Goal: Task Accomplishment & Management: Manage account settings

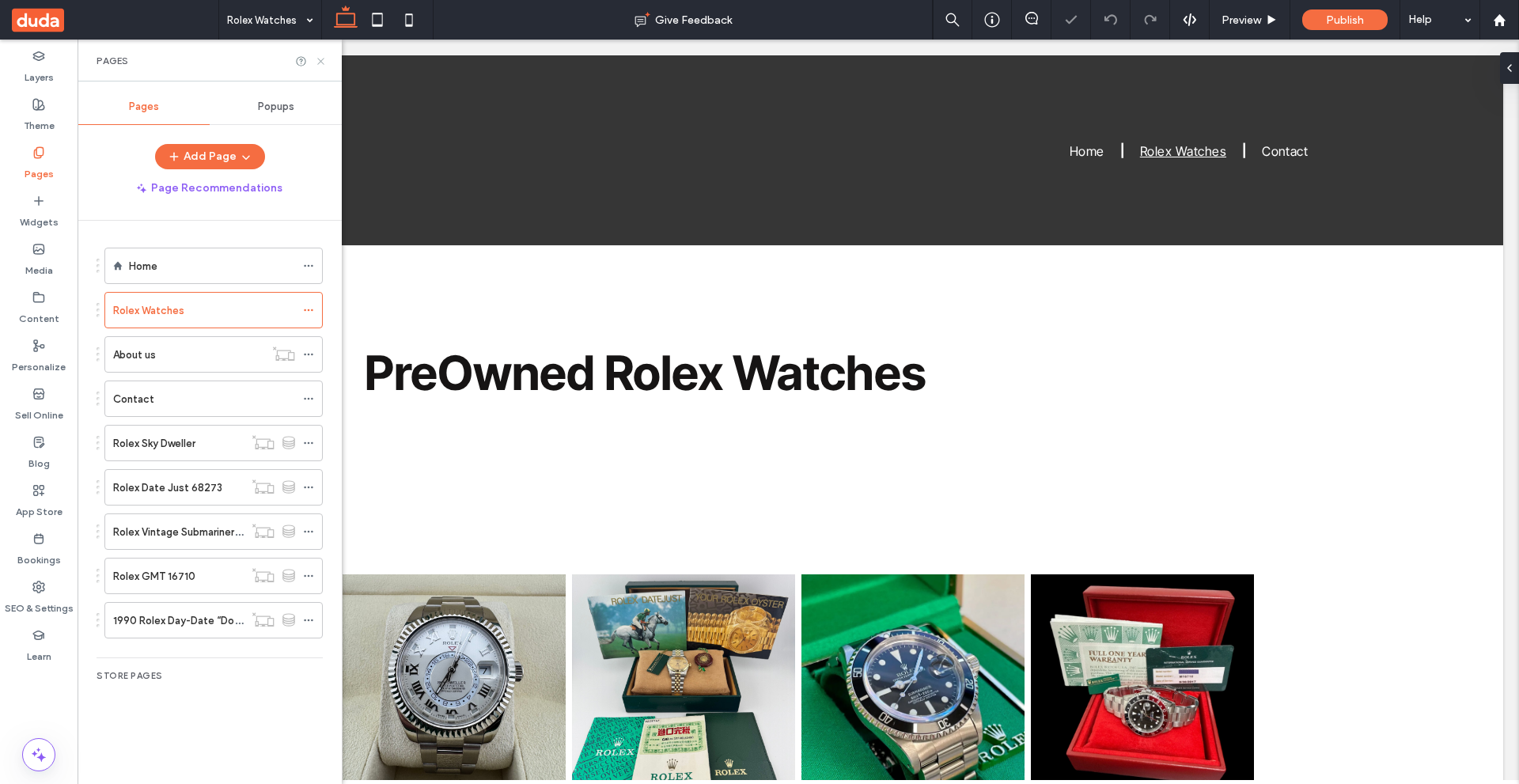
click at [322, 60] on use at bounding box center [320, 61] width 6 height 6
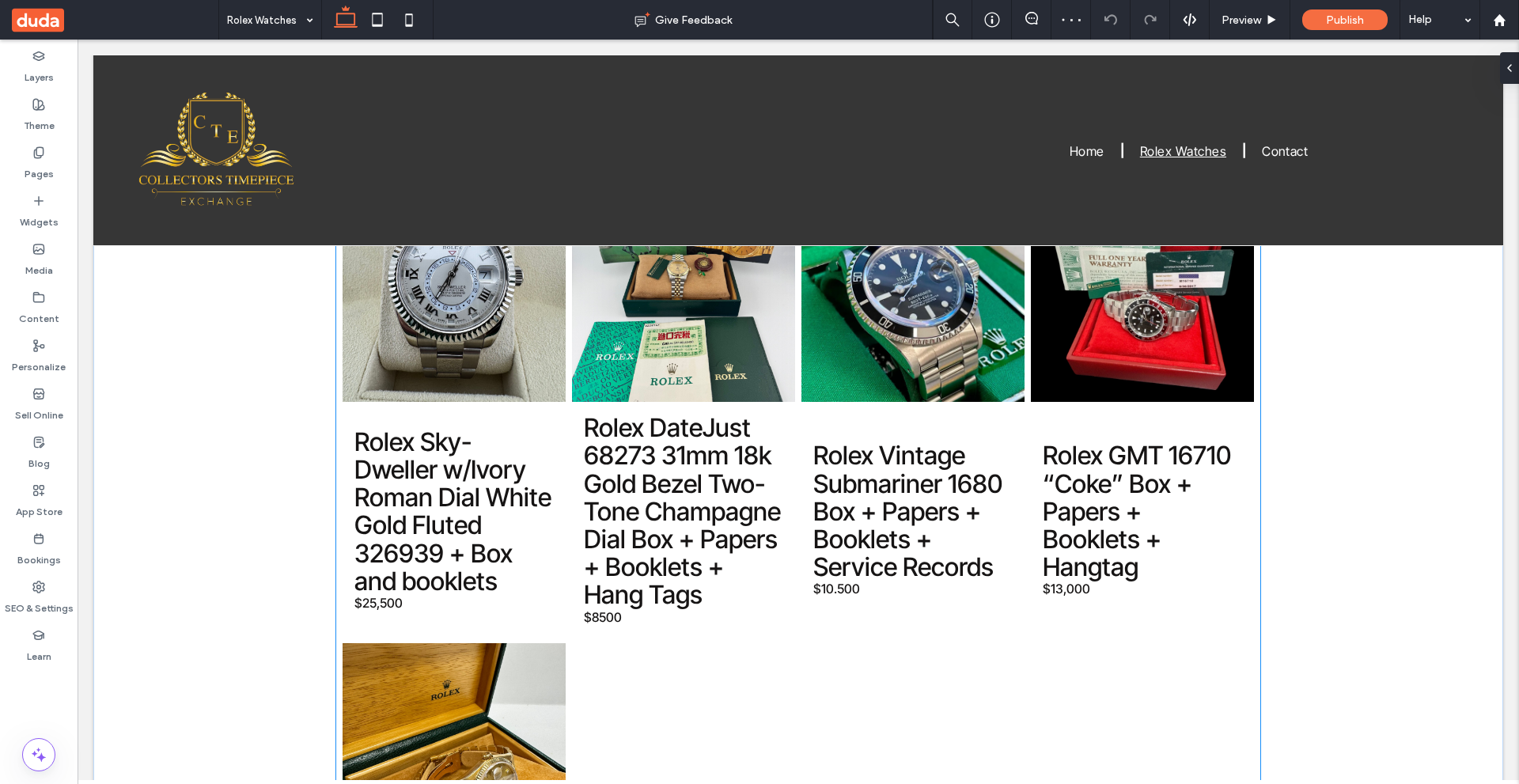
scroll to position [237, 0]
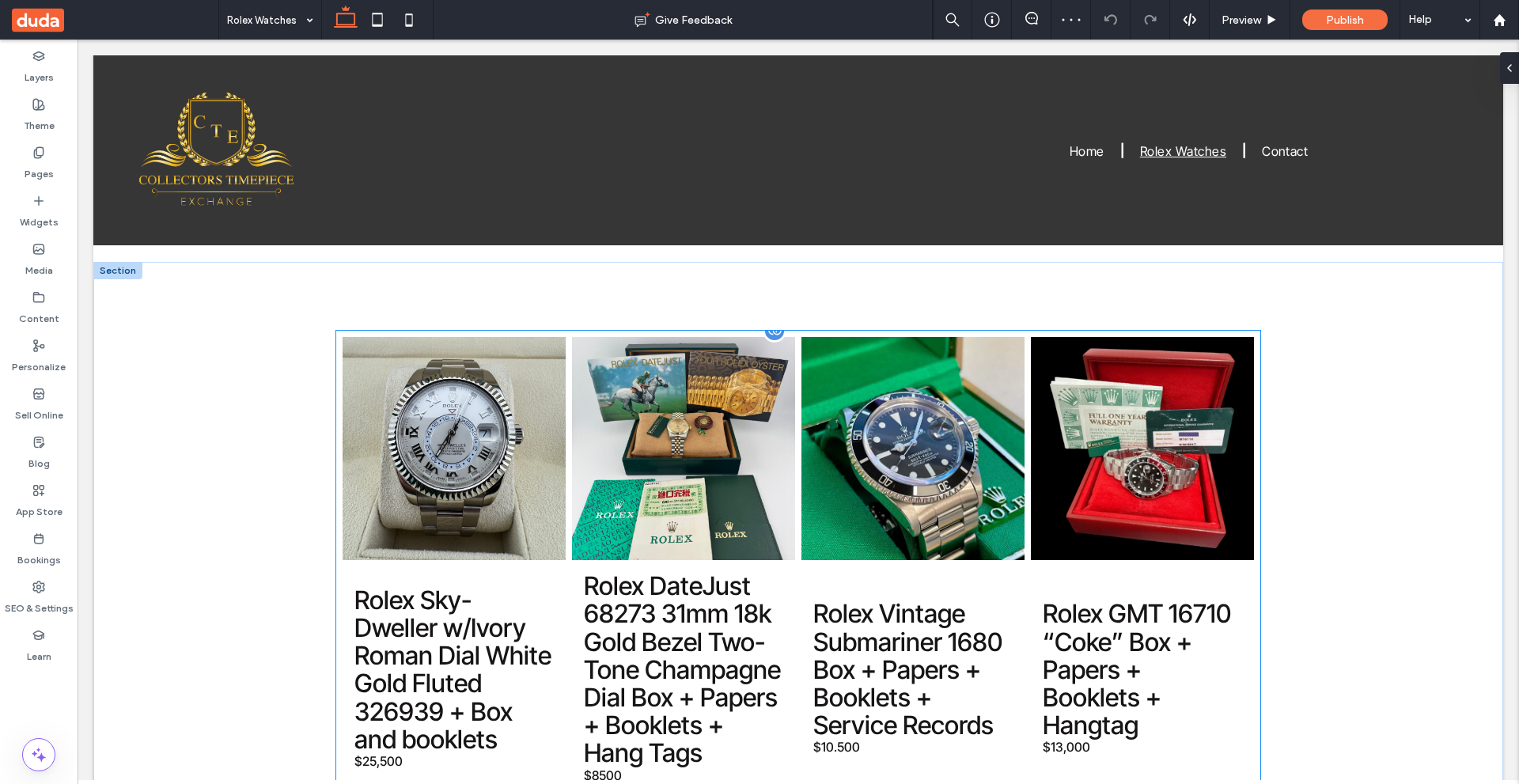
click at [898, 521] on link at bounding box center [913, 448] width 223 height 223
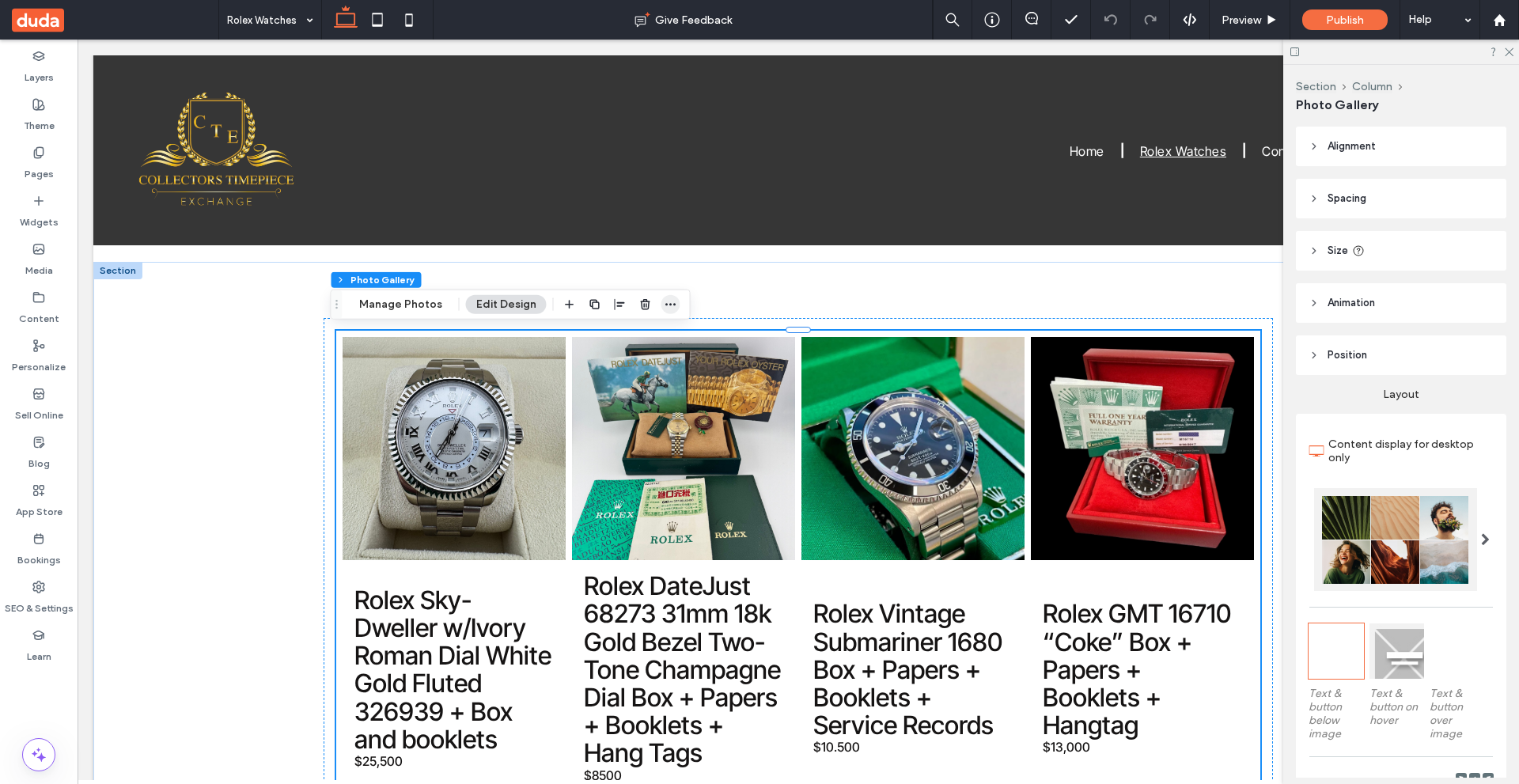
click at [661, 300] on span "button" at bounding box center [670, 304] width 19 height 19
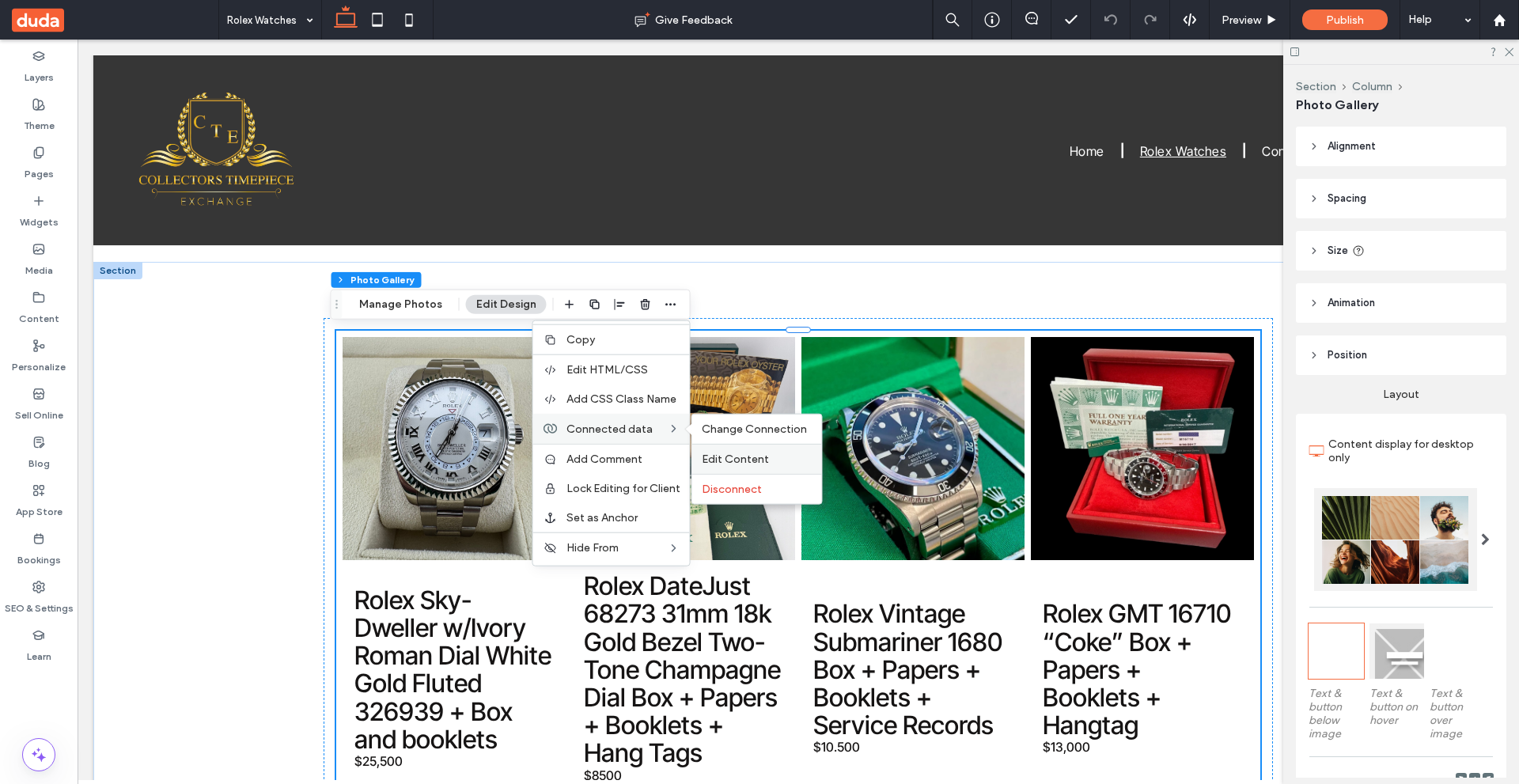
click at [753, 455] on span "Edit Content" at bounding box center [735, 459] width 67 height 14
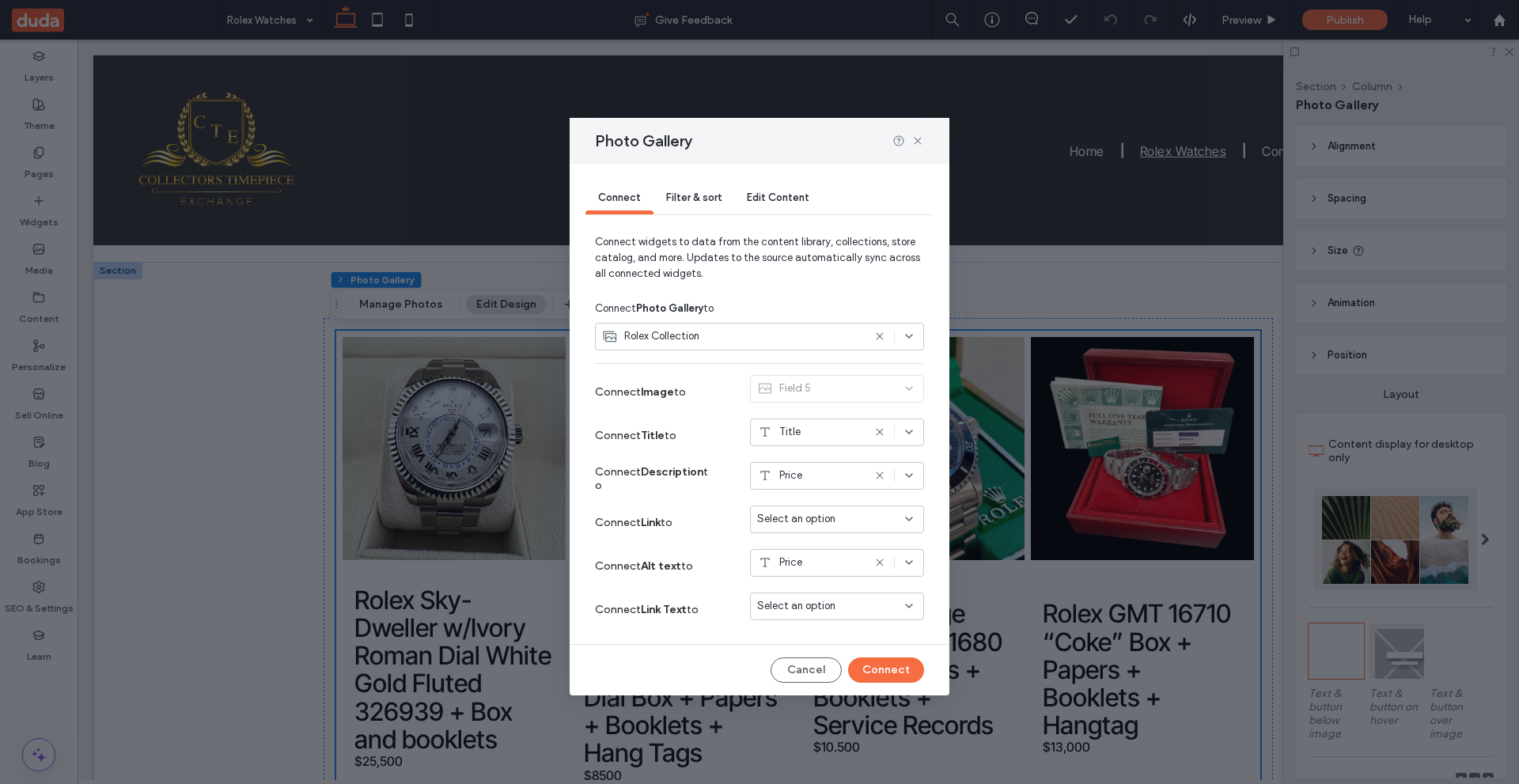
click at [867, 518] on div "Select an option" at bounding box center [827, 519] width 141 height 16
click at [921, 140] on icon at bounding box center [917, 140] width 13 height 13
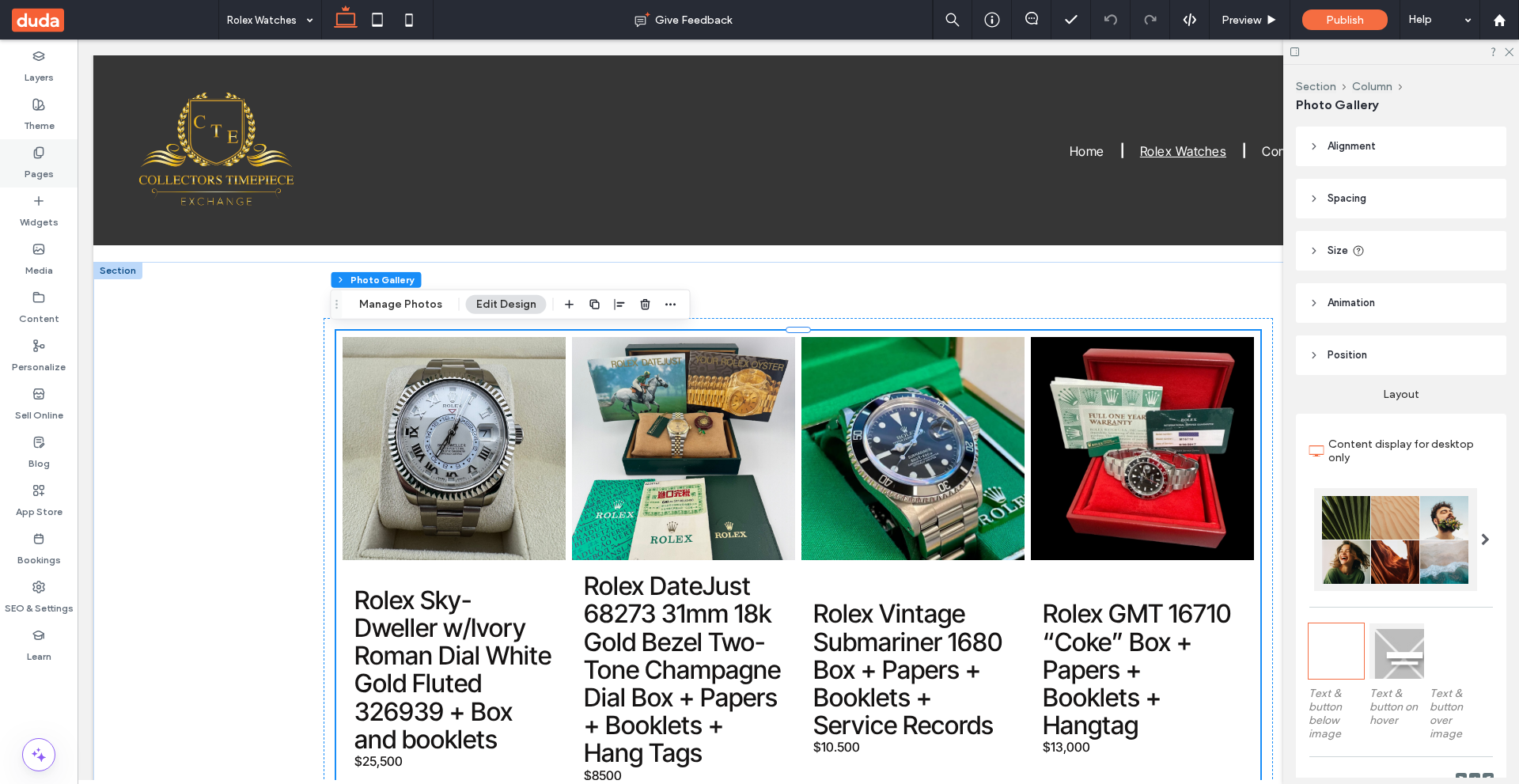
click at [43, 157] on icon at bounding box center [39, 152] width 13 height 13
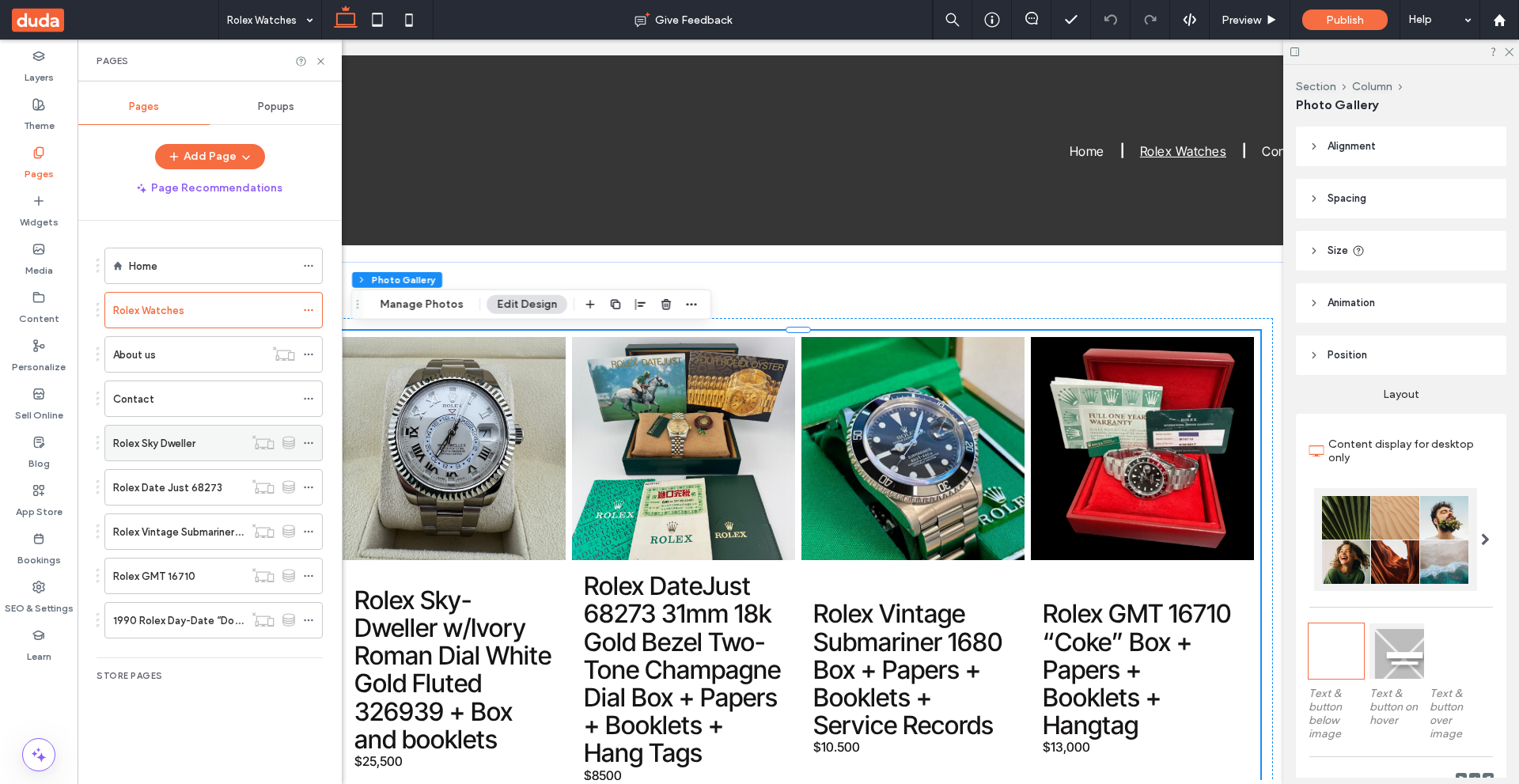
click at [209, 449] on div "Rolex Sky Dweller" at bounding box center [178, 443] width 130 height 17
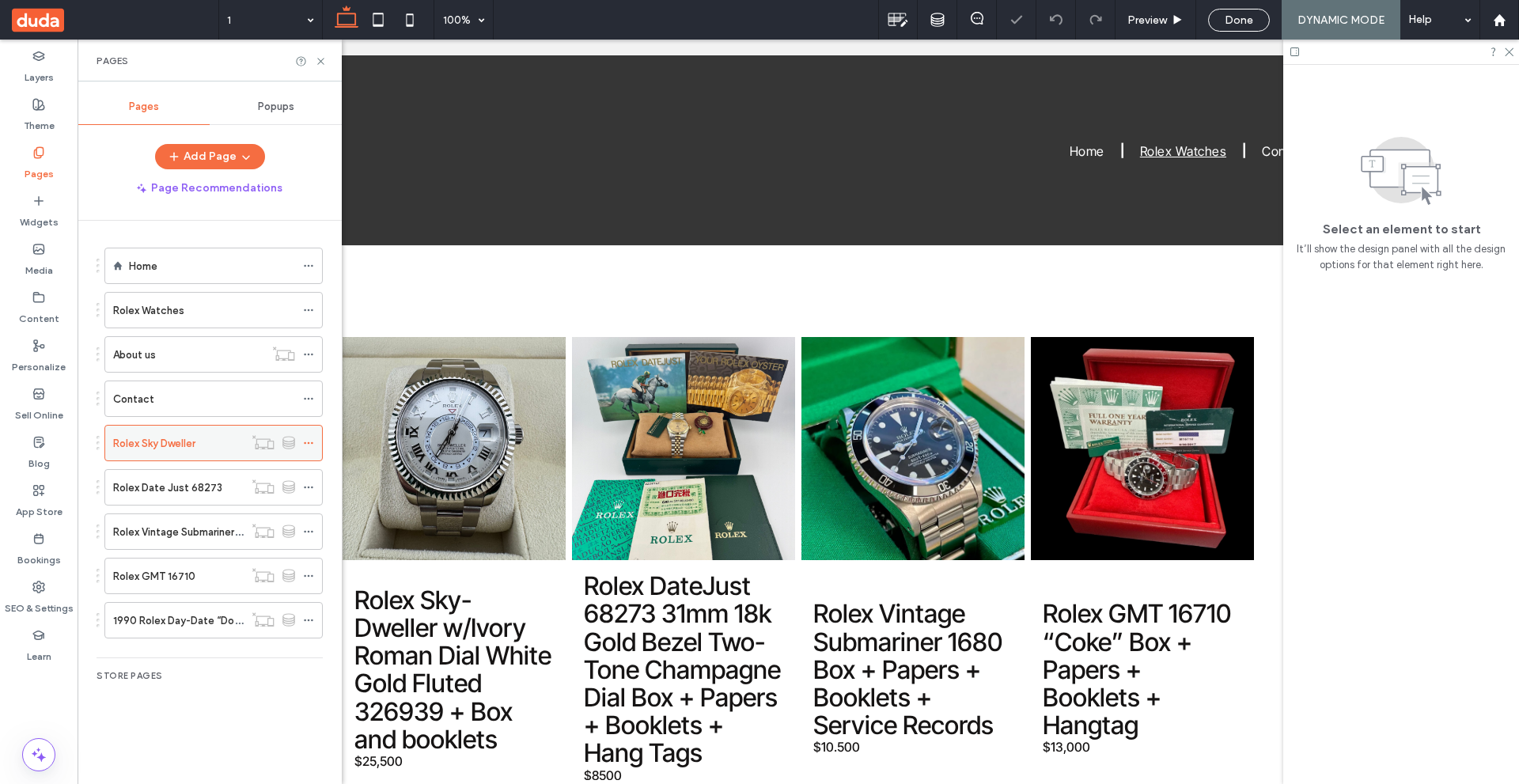
click at [307, 440] on icon at bounding box center [309, 442] width 11 height 11
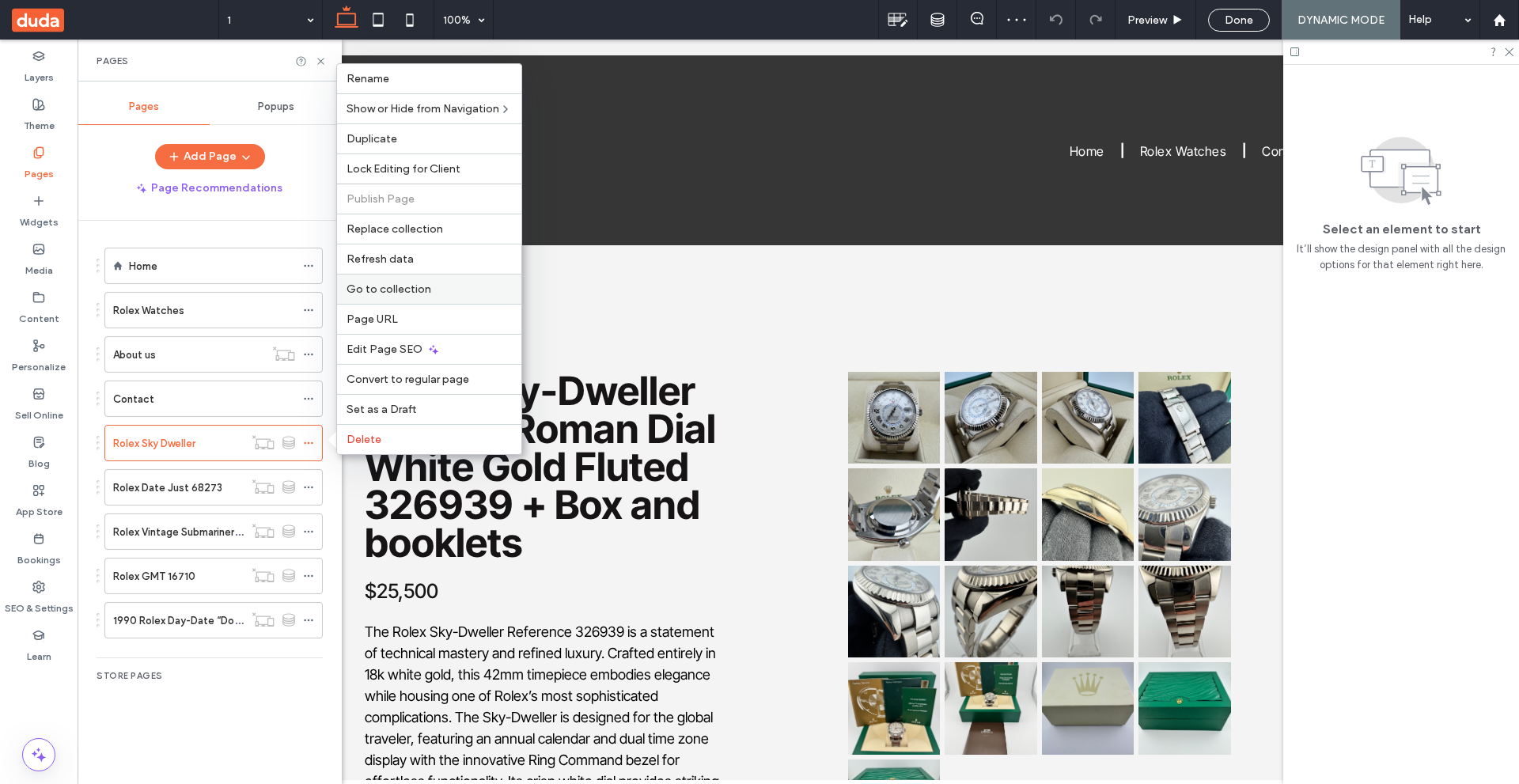
click at [433, 281] on div "Go to collection" at bounding box center [429, 288] width 185 height 30
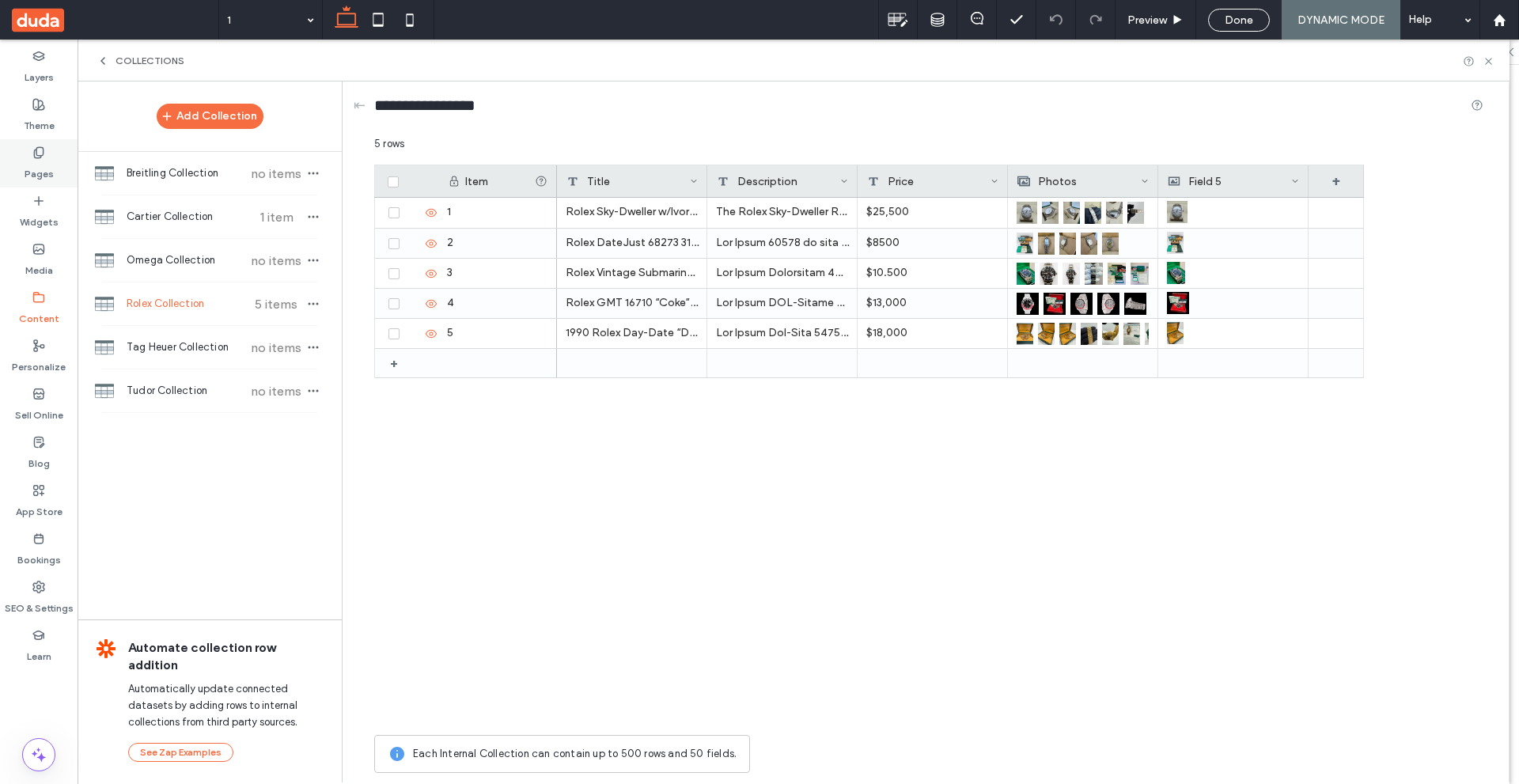
click at [39, 147] on use at bounding box center [38, 151] width 8 height 10
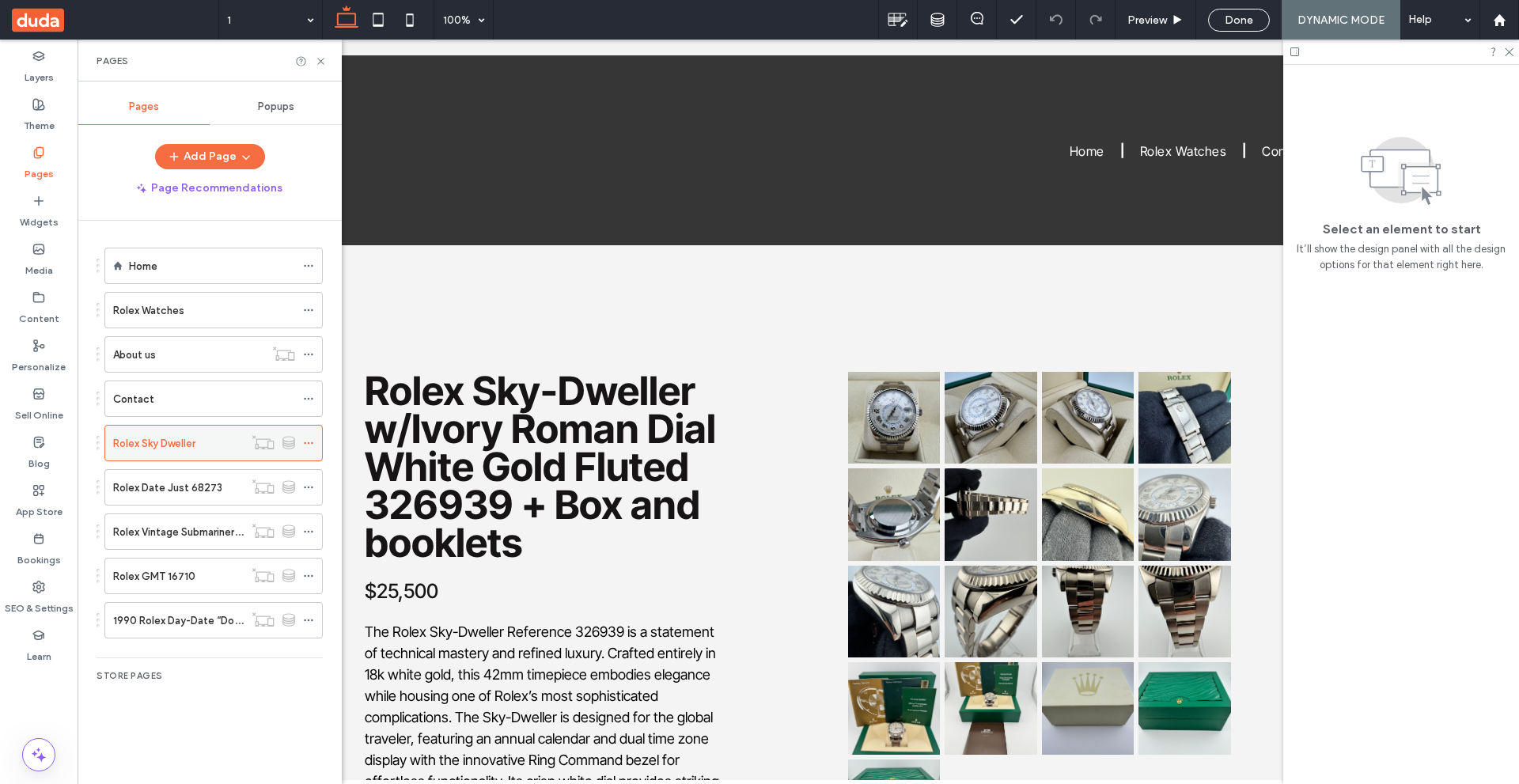
click at [309, 440] on icon at bounding box center [309, 442] width 11 height 11
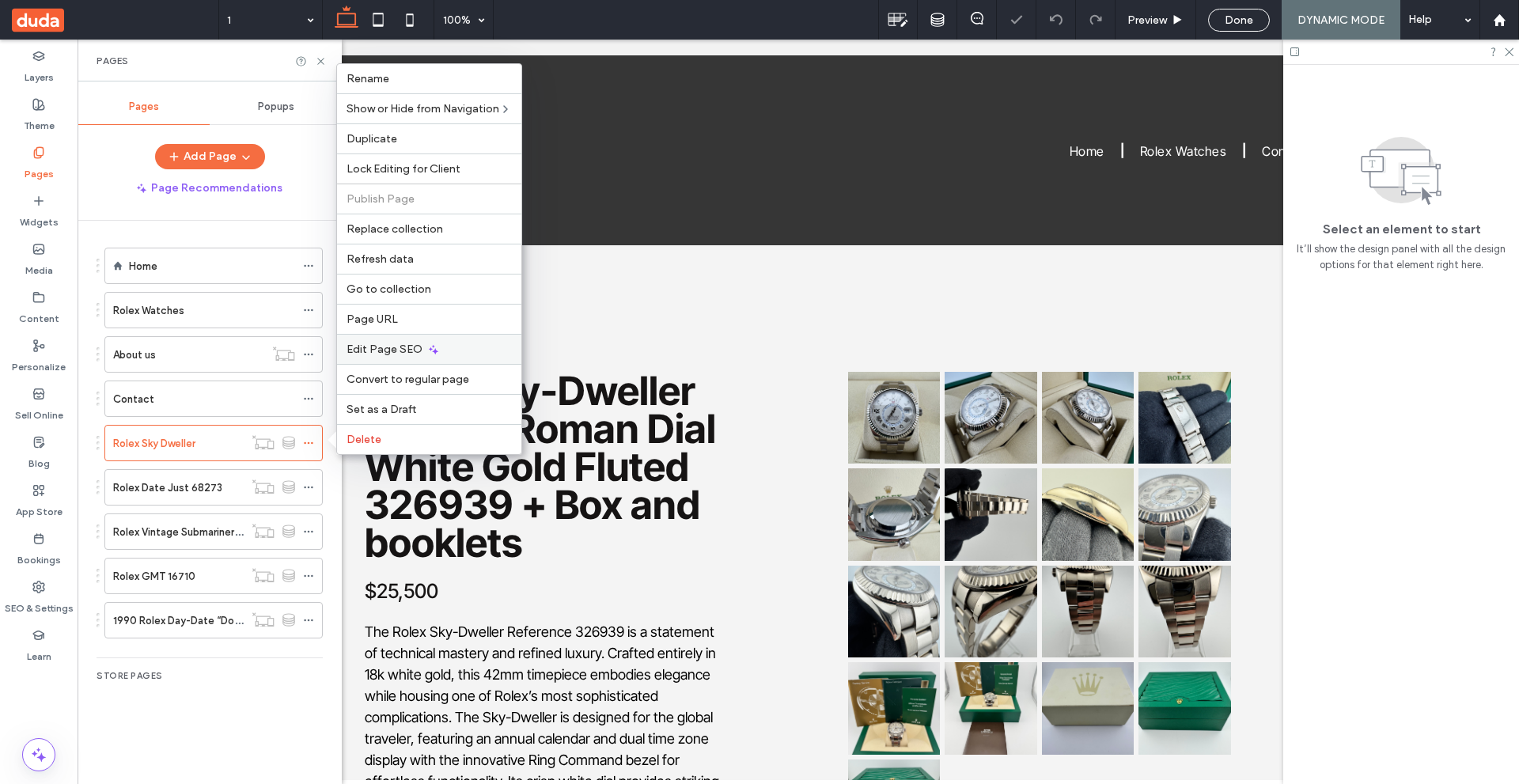
click at [436, 348] on icon at bounding box center [433, 350] width 13 height 13
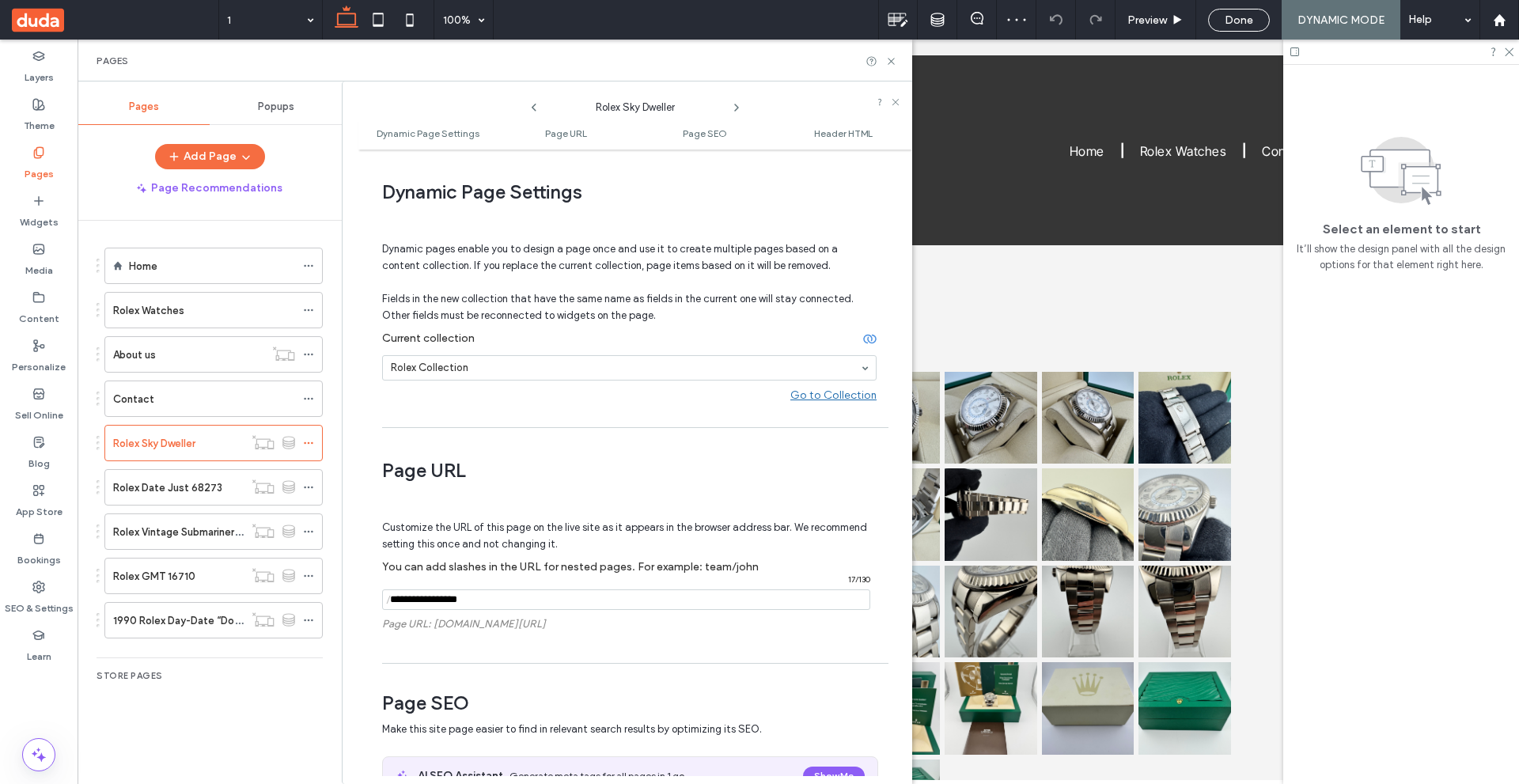
click at [202, 488] on label "Rolex Date Just 68273" at bounding box center [167, 487] width 109 height 28
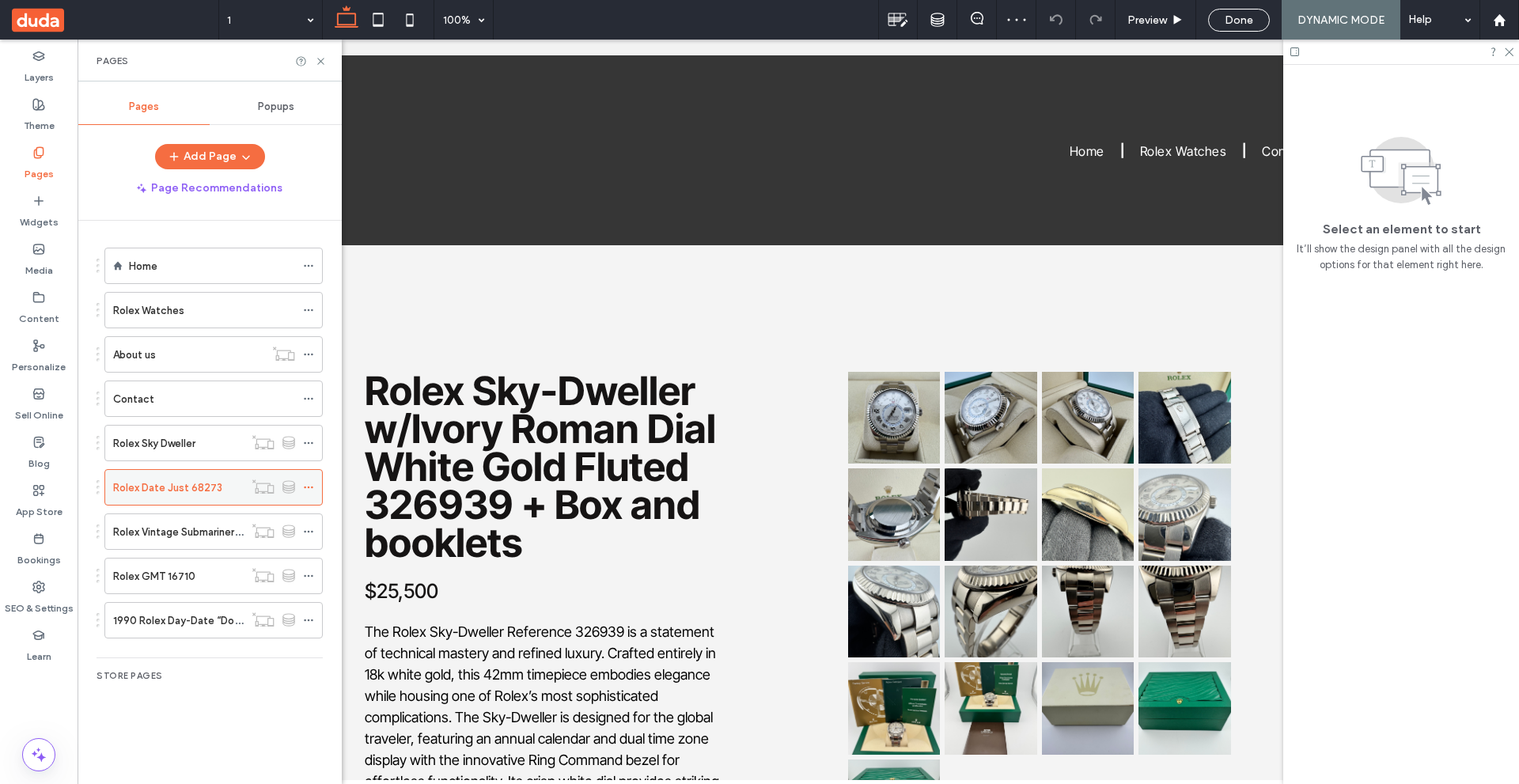
click at [309, 486] on icon at bounding box center [309, 487] width 11 height 11
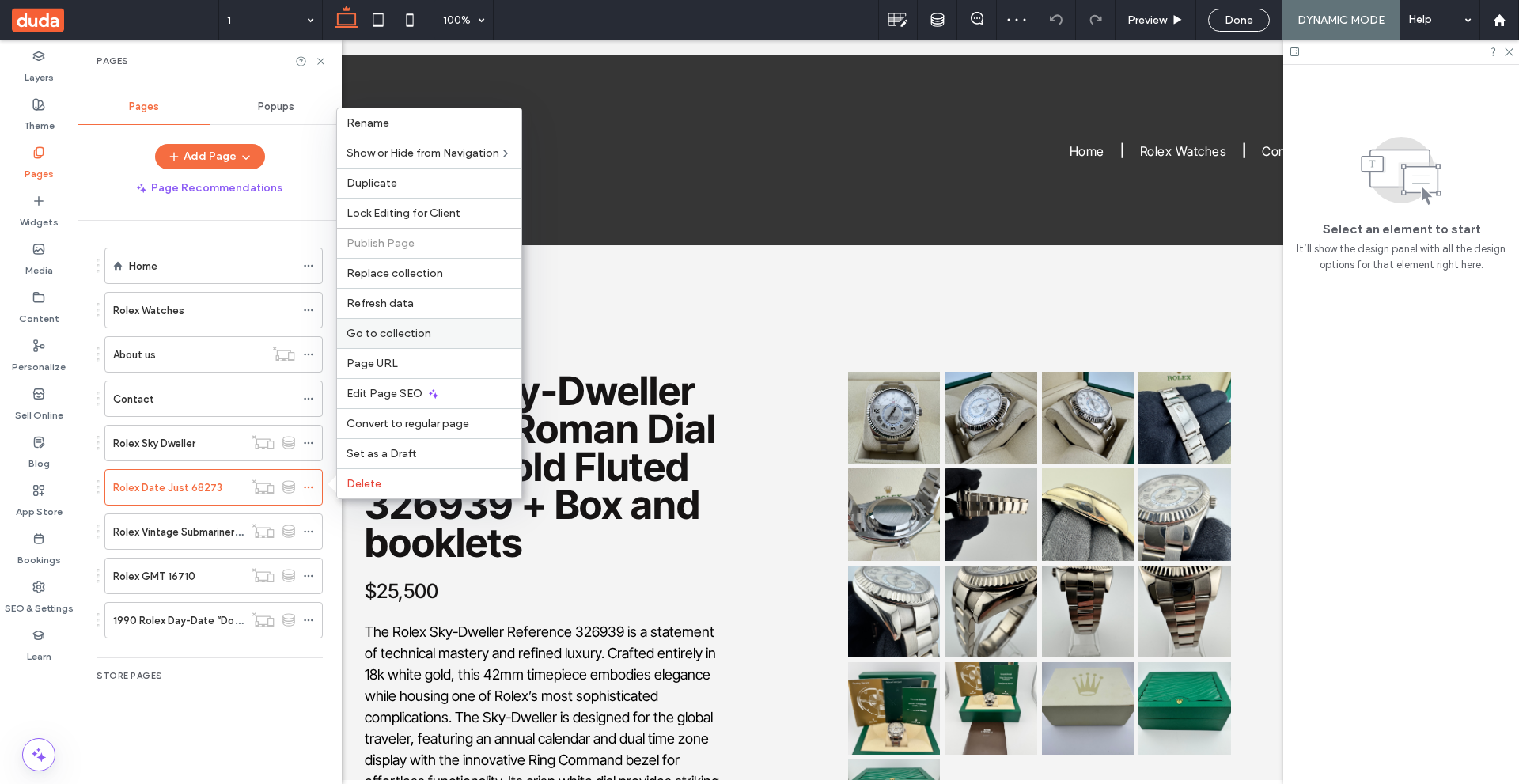
click at [459, 330] on label "Go to collection" at bounding box center [429, 333] width 165 height 14
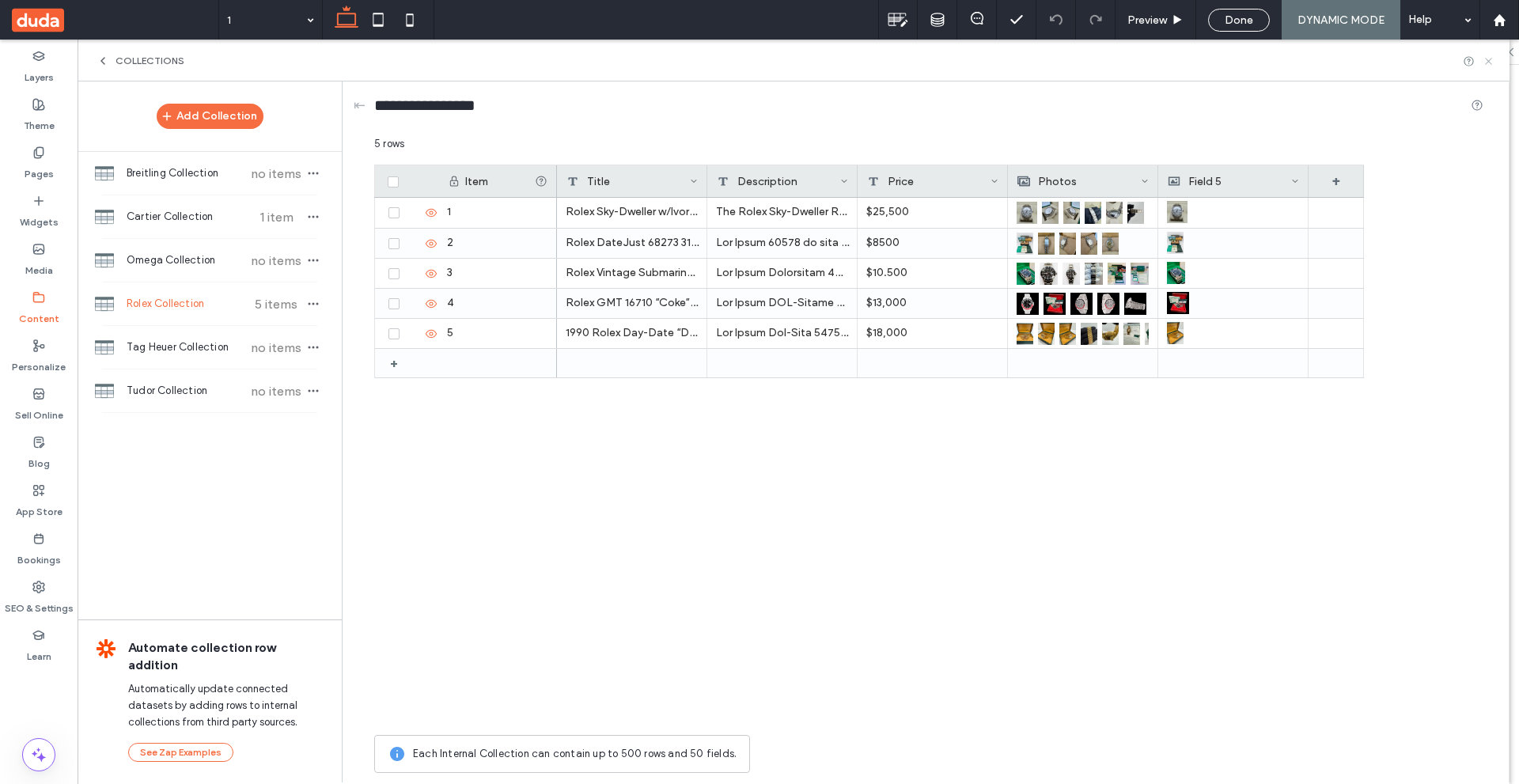
click at [1493, 57] on icon at bounding box center [1488, 61] width 12 height 12
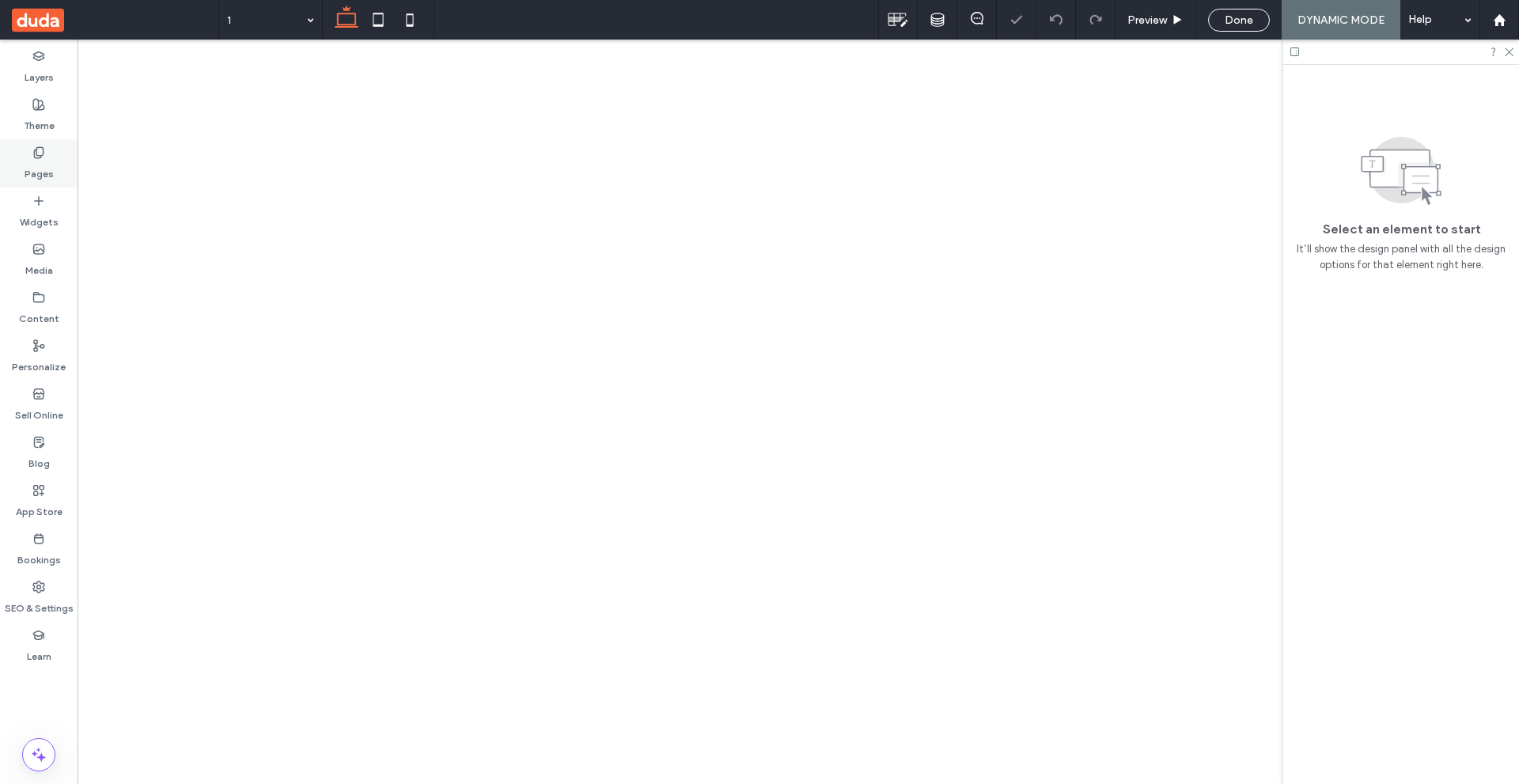
click at [37, 147] on use at bounding box center [38, 151] width 8 height 10
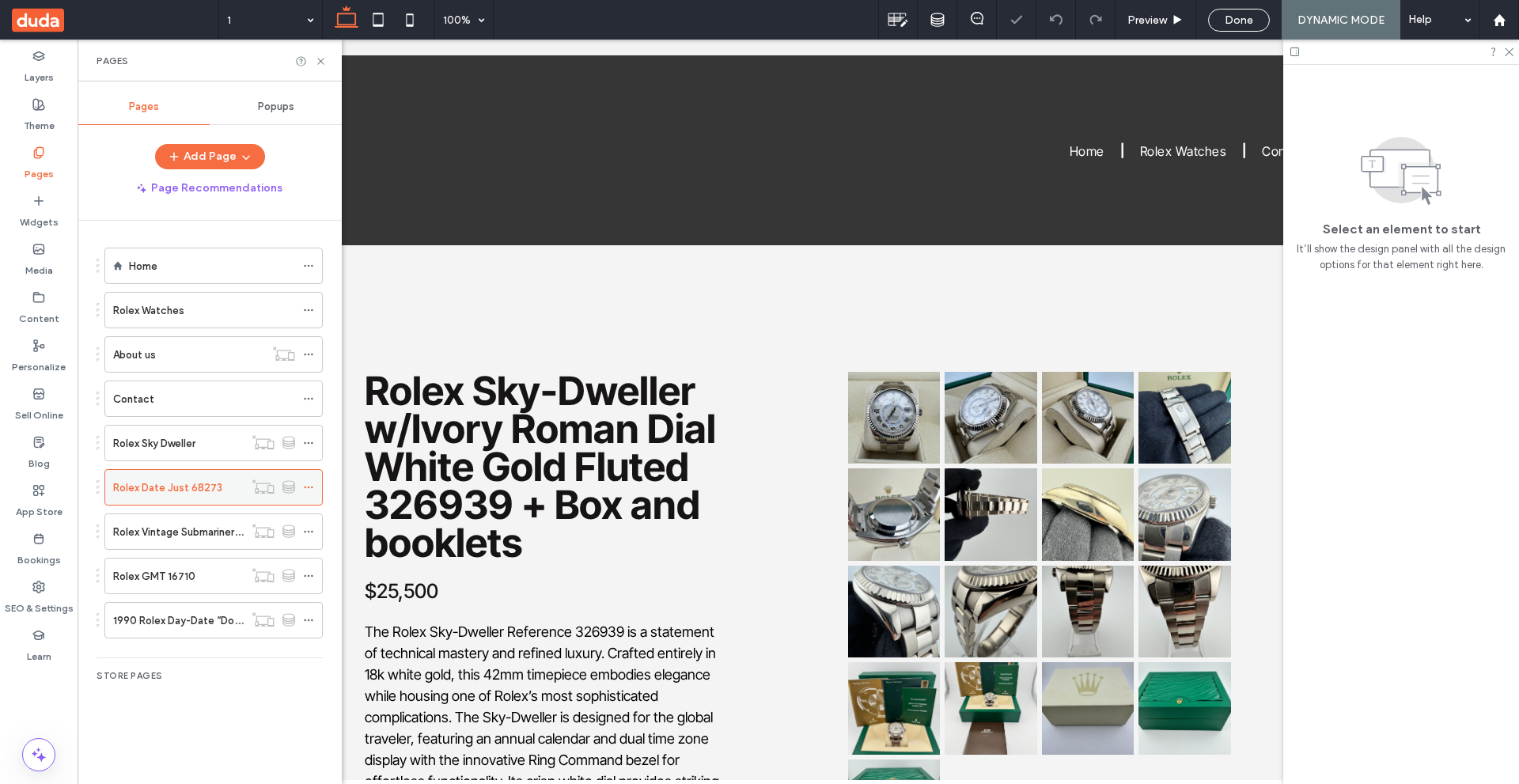
click at [311, 485] on icon at bounding box center [309, 487] width 11 height 11
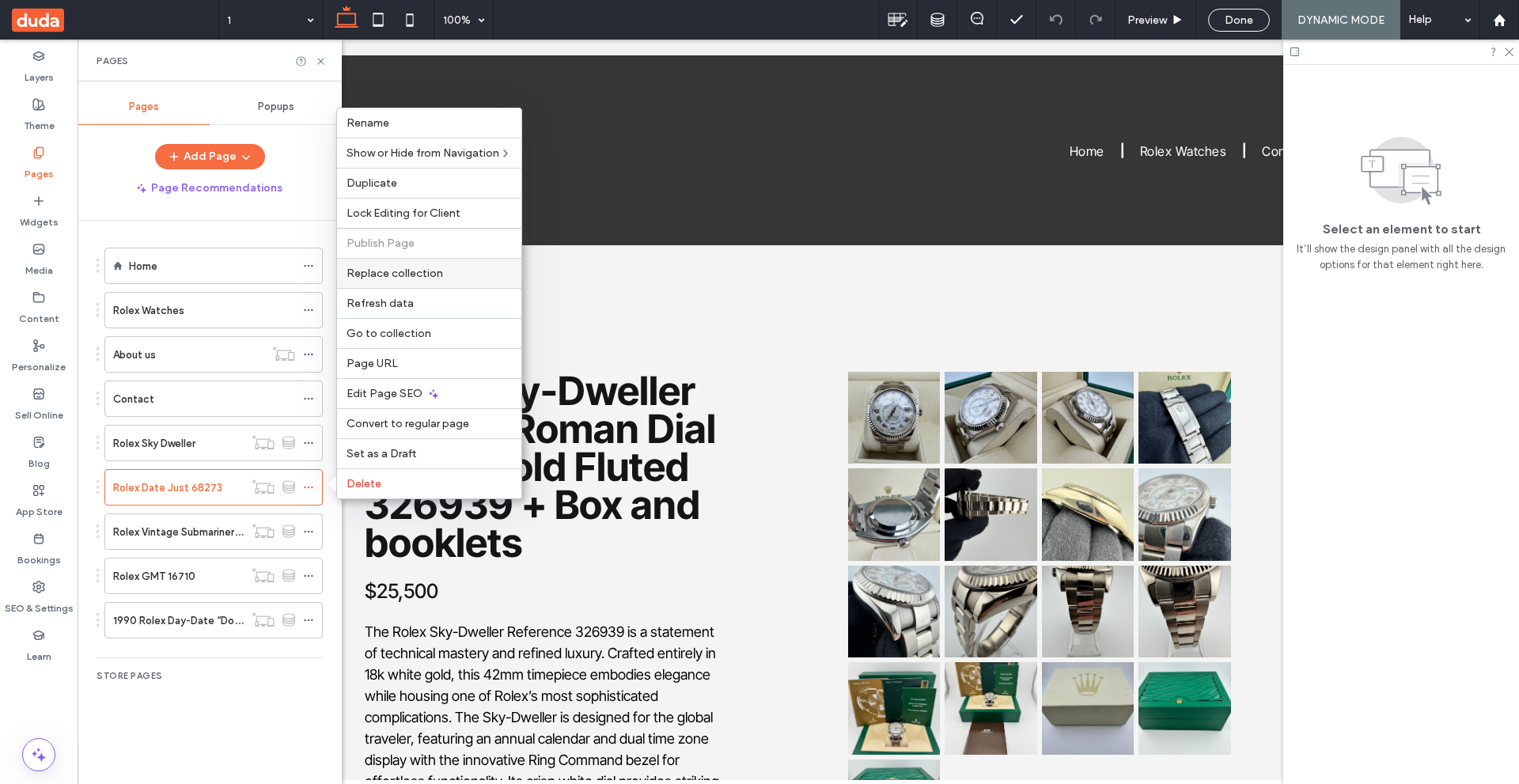
click at [447, 274] on label "Replace collection" at bounding box center [429, 273] width 165 height 14
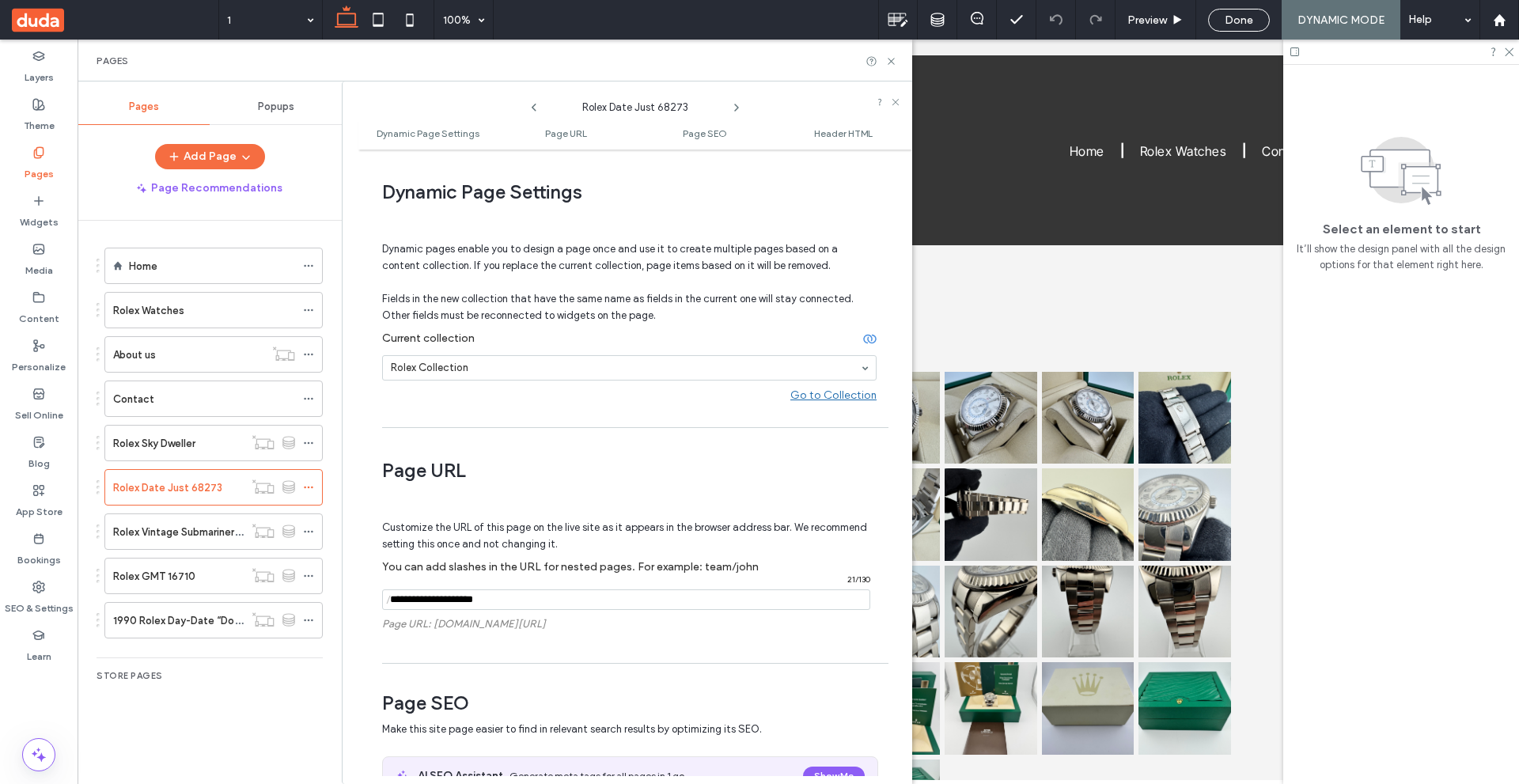
click at [740, 102] on icon at bounding box center [737, 107] width 13 height 13
click at [736, 110] on use at bounding box center [736, 107] width 3 height 6
click at [737, 107] on icon at bounding box center [737, 107] width 13 height 13
drag, startPoint x: 393, startPoint y: 334, endPoint x: 489, endPoint y: 332, distance: 96.0
click at [489, 332] on label "Current collection" at bounding box center [623, 335] width 481 height 24
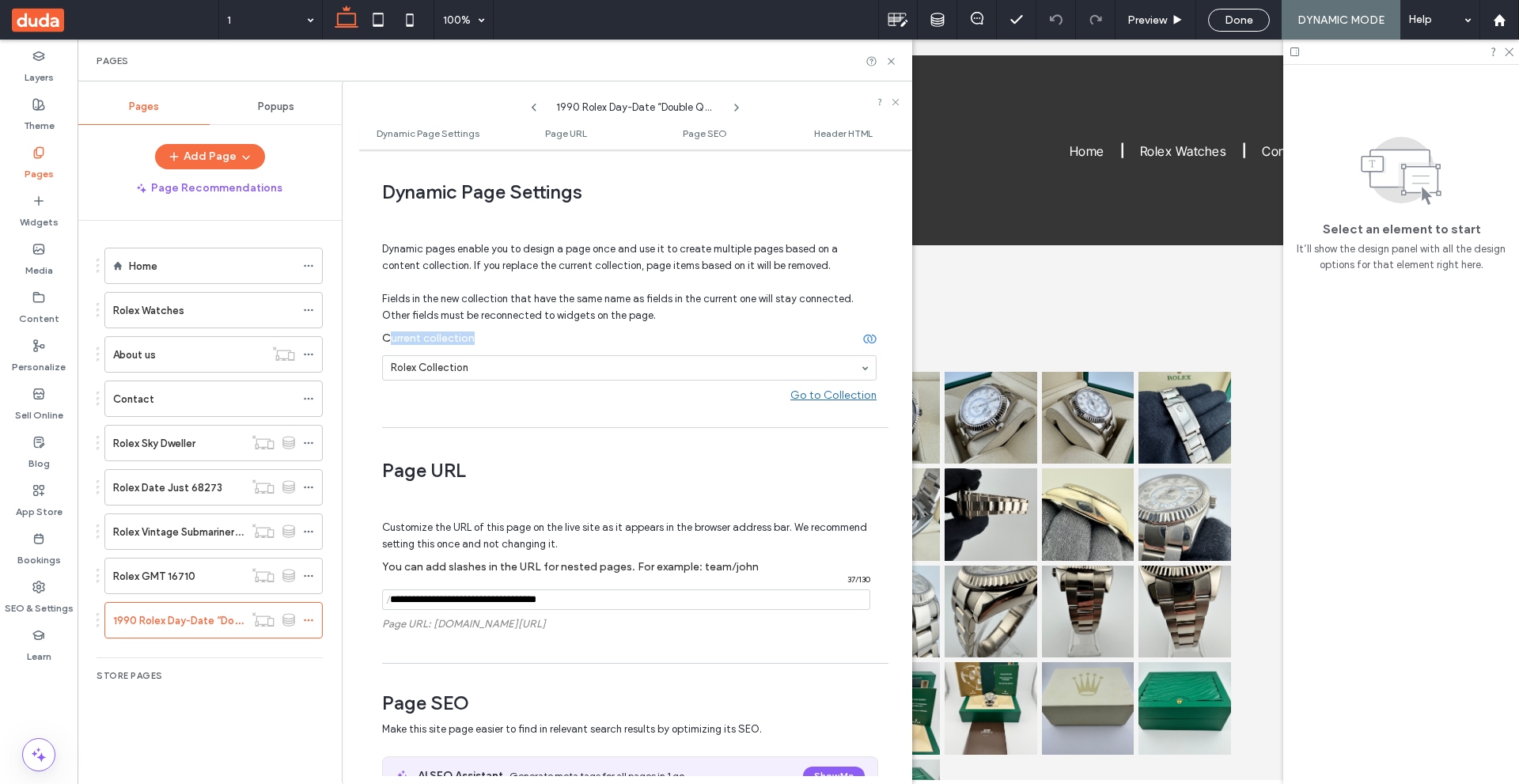
click at [518, 334] on label "Current collection" at bounding box center [623, 335] width 481 height 24
drag, startPoint x: 172, startPoint y: 311, endPoint x: 625, endPoint y: 123, distance: 490.5
click at [172, 311] on label "Rolex Watches" at bounding box center [149, 310] width 72 height 28
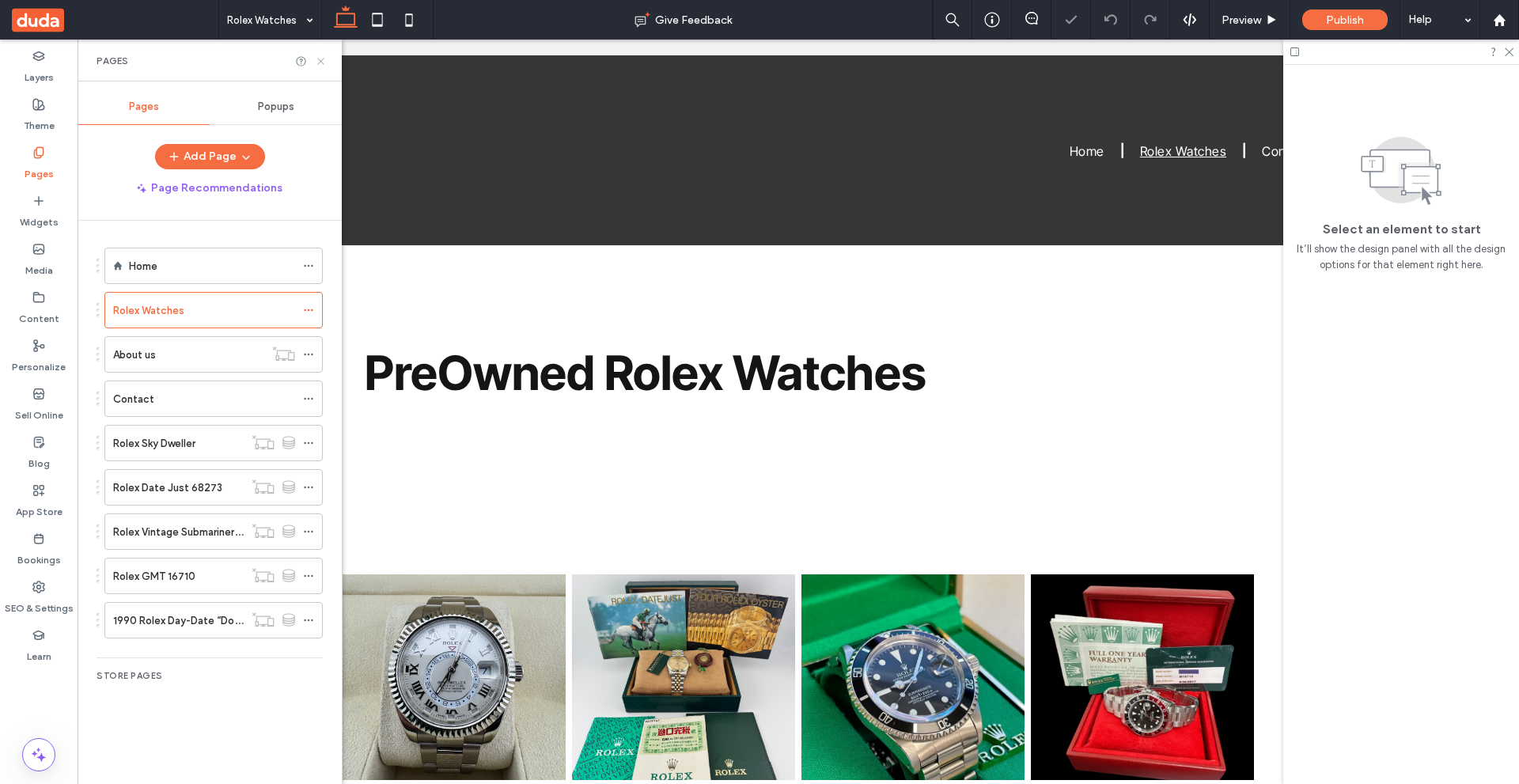
click at [325, 60] on icon at bounding box center [321, 61] width 12 height 12
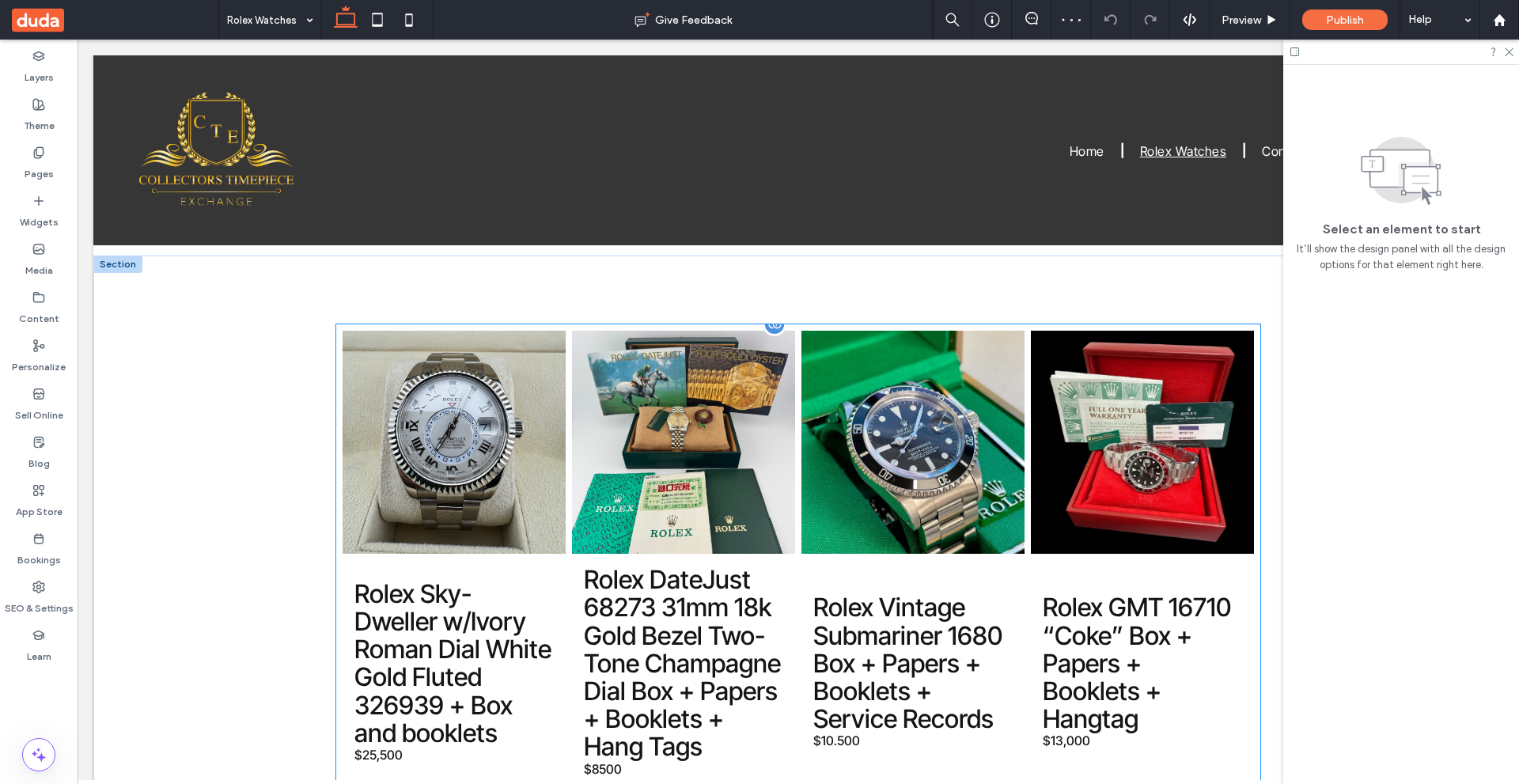
scroll to position [317, 0]
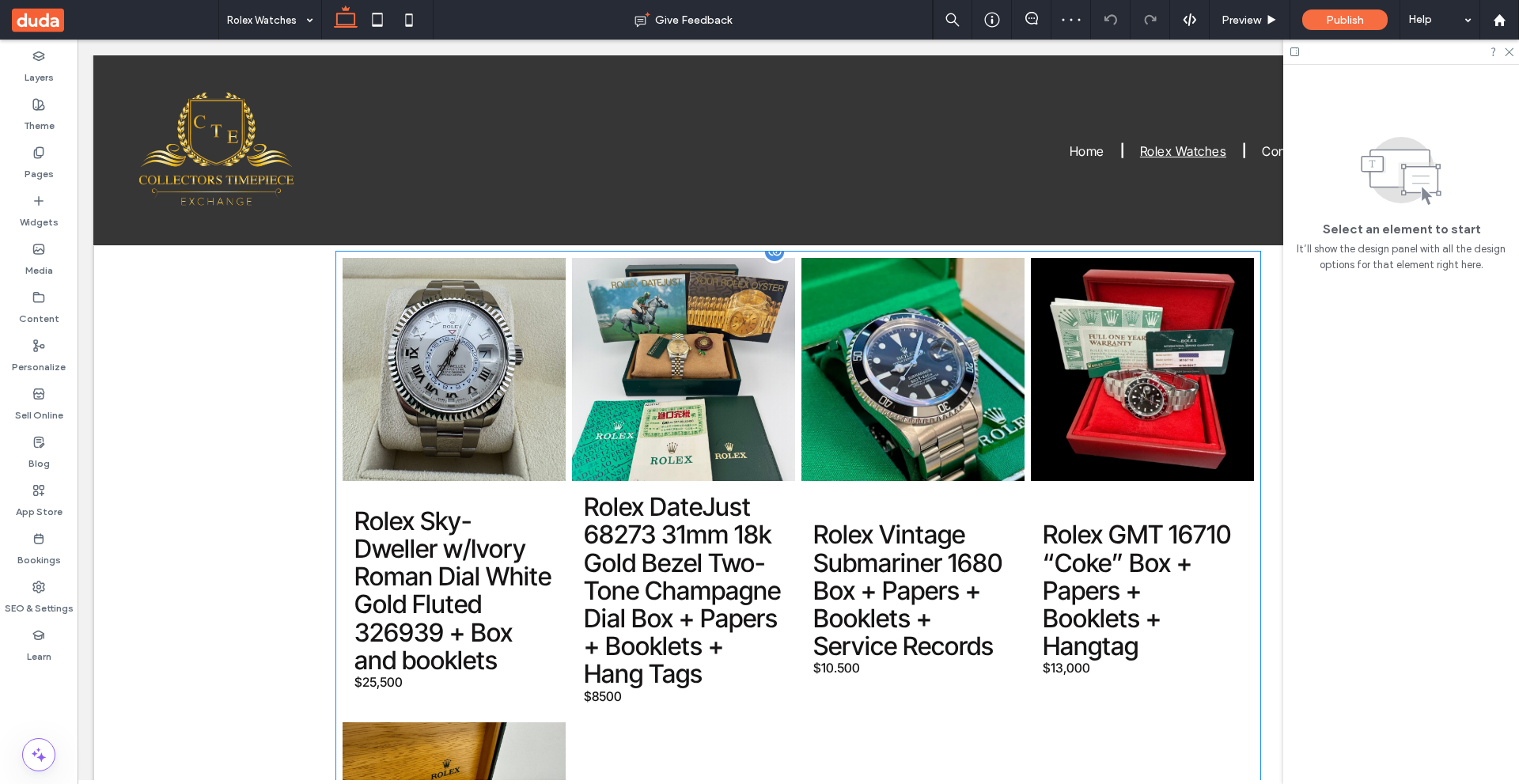
click at [997, 482] on span "Rolex Vintage Submariner 1680 Box + Papers + Booklets + Service Records $10.500…" at bounding box center [913, 598] width 223 height 234
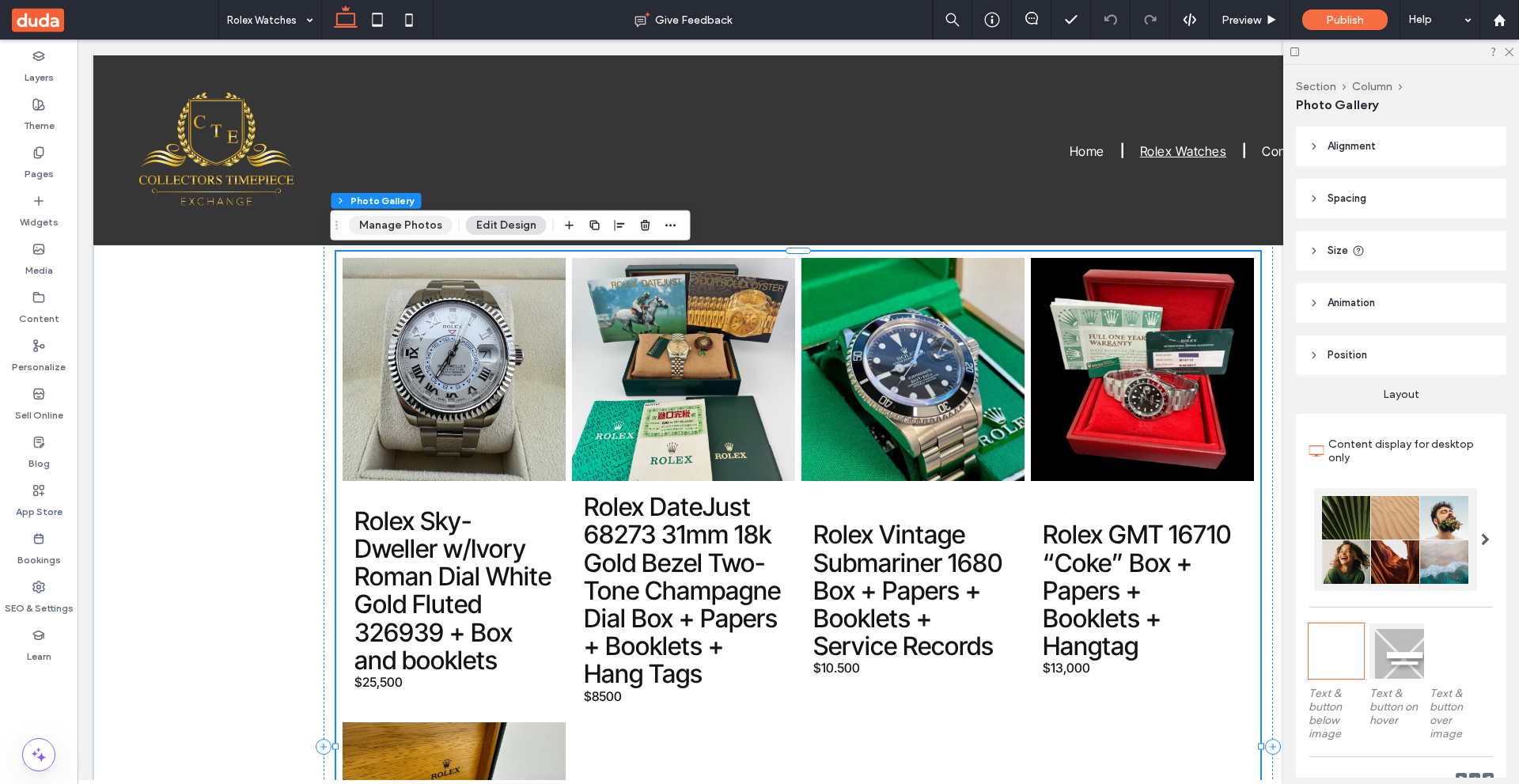
click at [413, 229] on button "Manage Photos" at bounding box center [400, 225] width 104 height 19
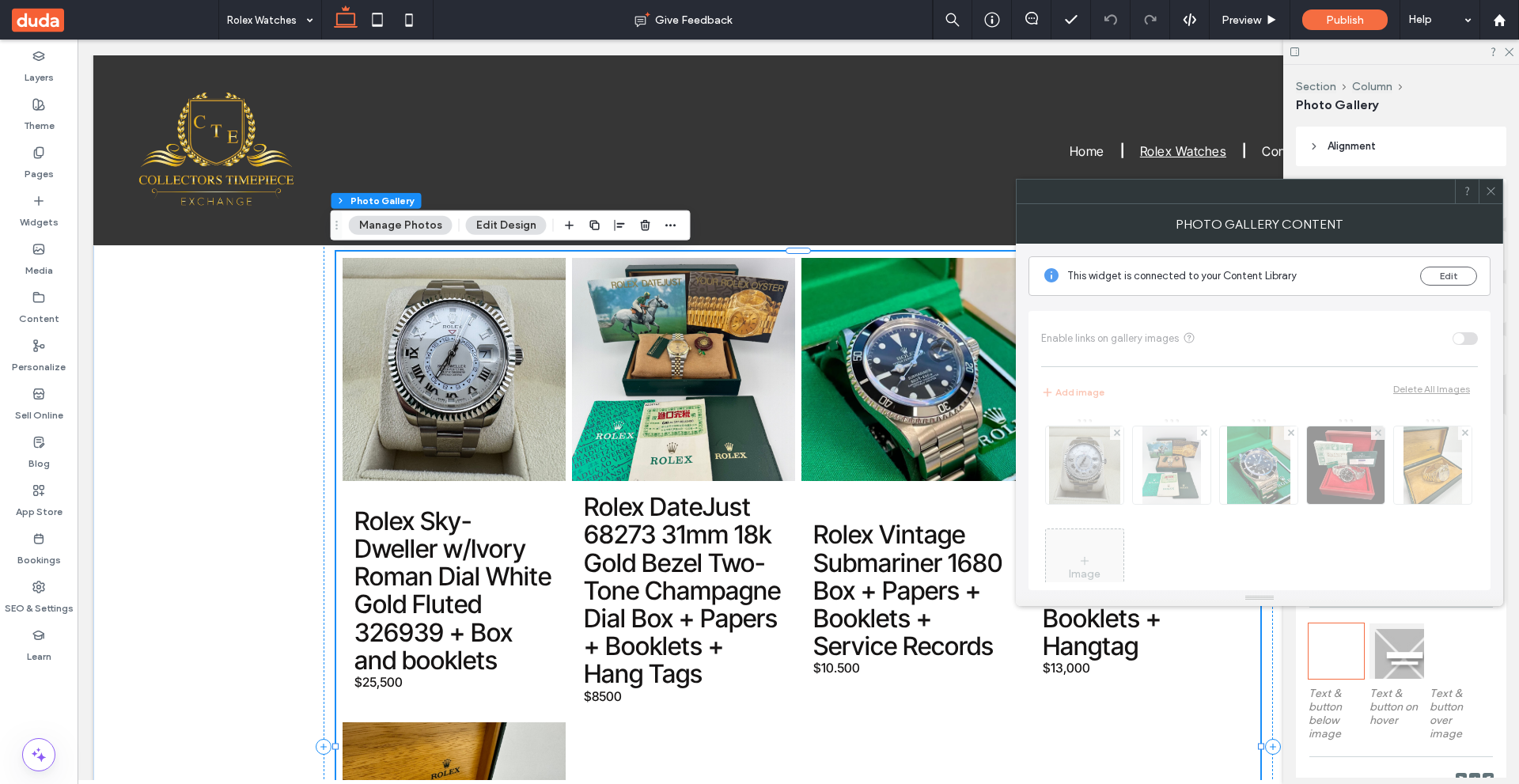
click at [1492, 187] on icon at bounding box center [1491, 191] width 12 height 12
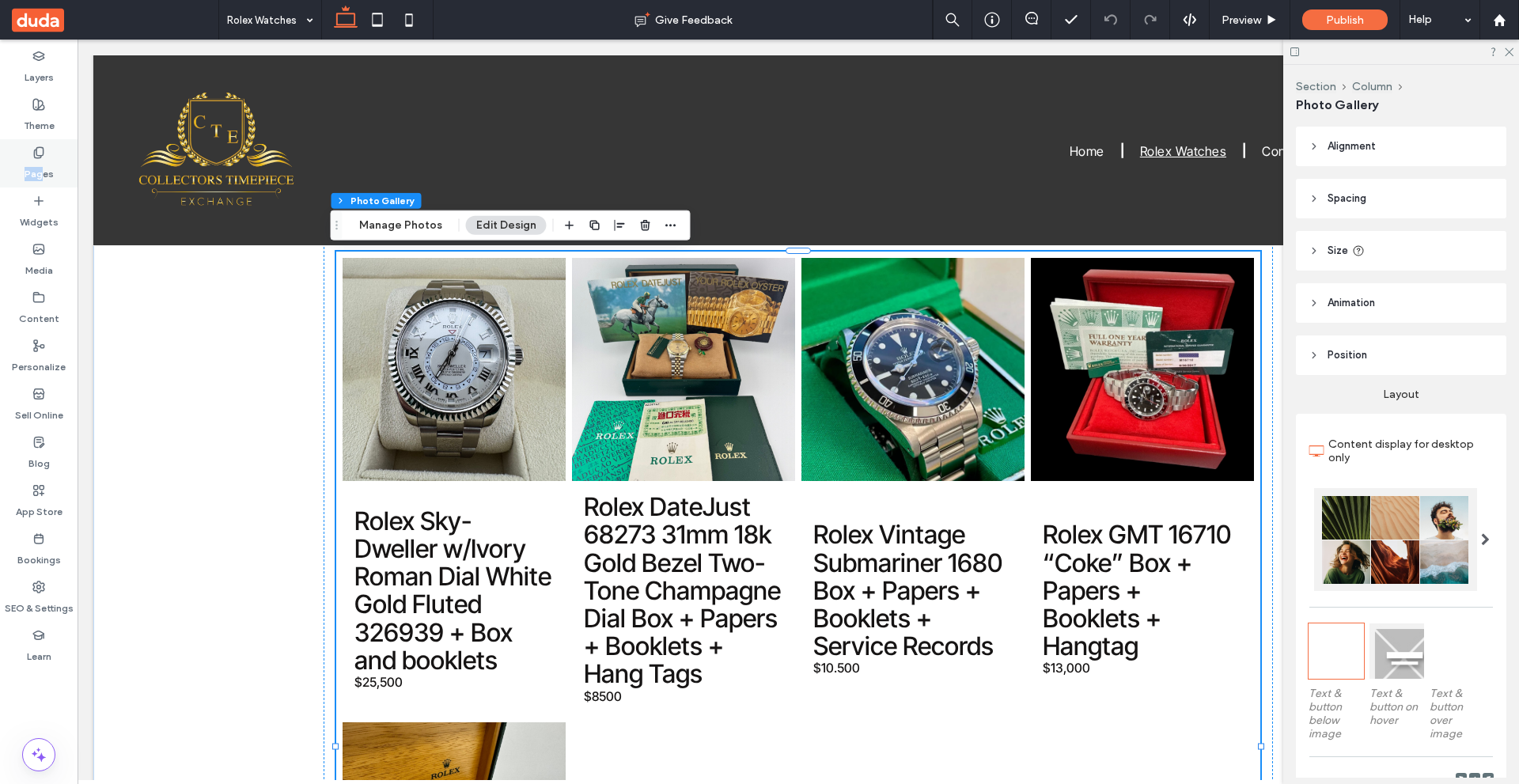
click at [39, 158] on div "Pages" at bounding box center [39, 163] width 77 height 49
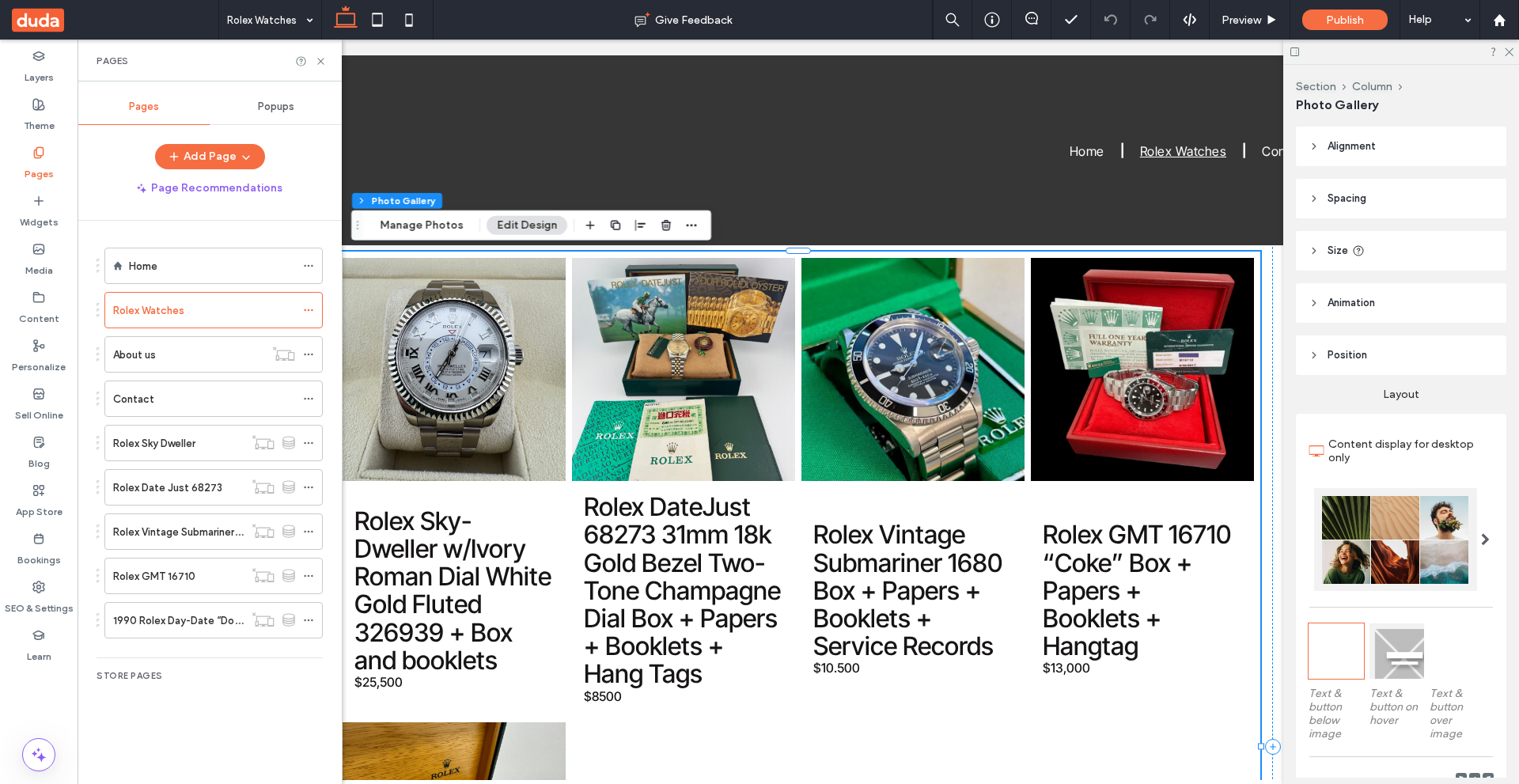
click at [21, 701] on div "Layers Theme Pages Widgets Media Content Personalize Sell Online Blog App Store…" at bounding box center [39, 411] width 77 height 745
click at [688, 226] on use "button" at bounding box center [692, 225] width 10 height 3
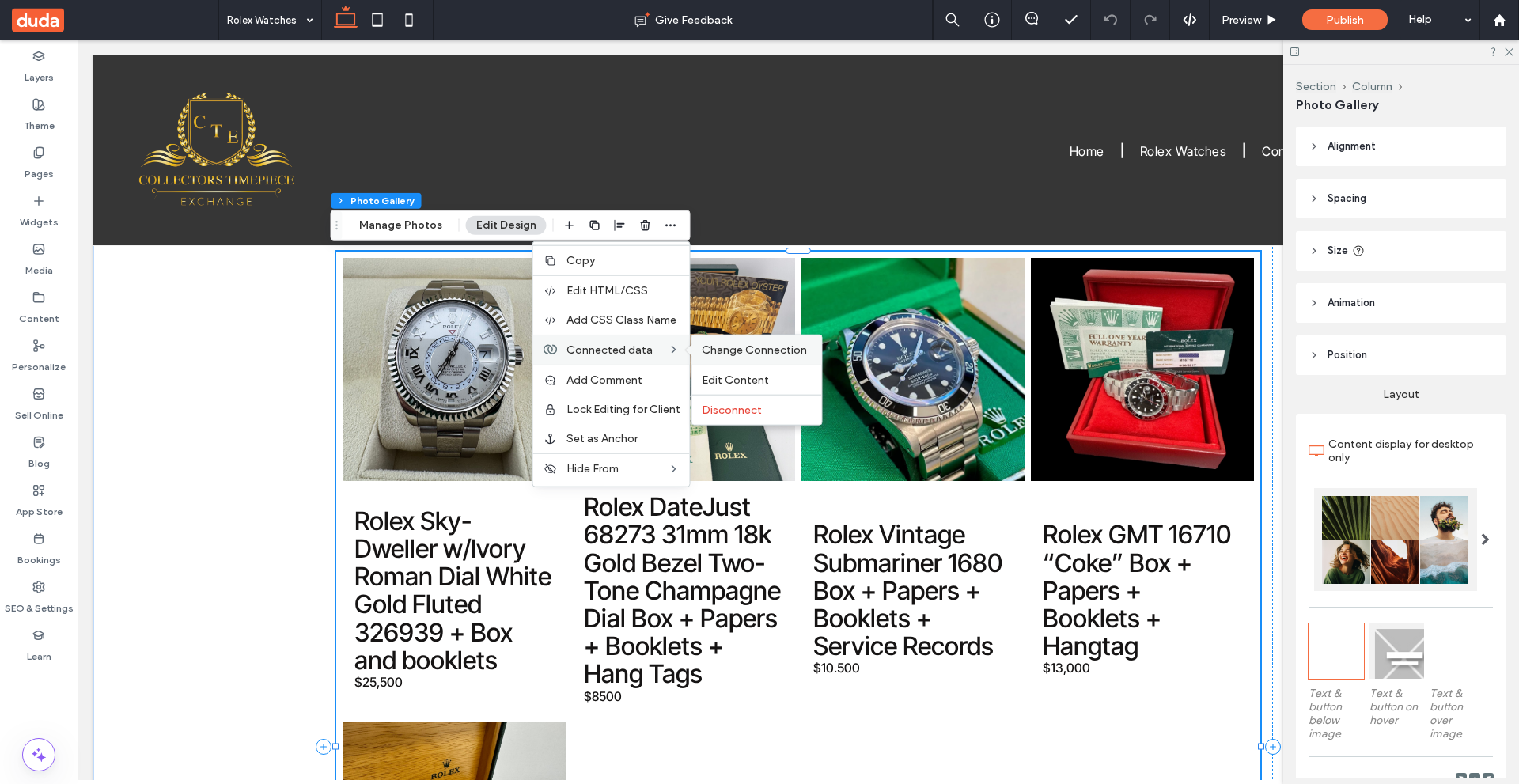
click at [722, 347] on span "Change Connection" at bounding box center [754, 350] width 106 height 14
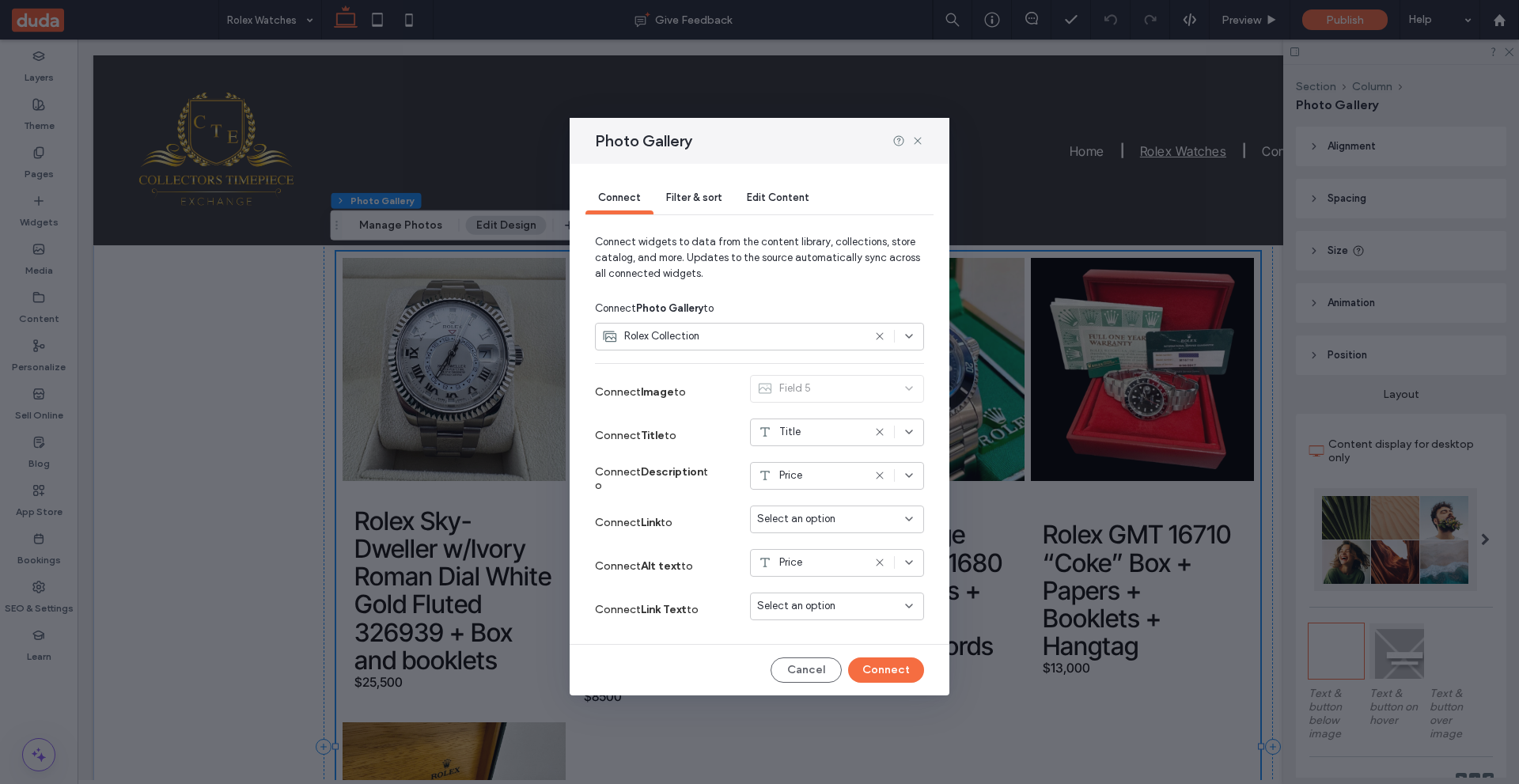
click at [849, 511] on div "Select an option" at bounding box center [827, 519] width 141 height 16
click at [920, 134] on icon at bounding box center [917, 140] width 13 height 13
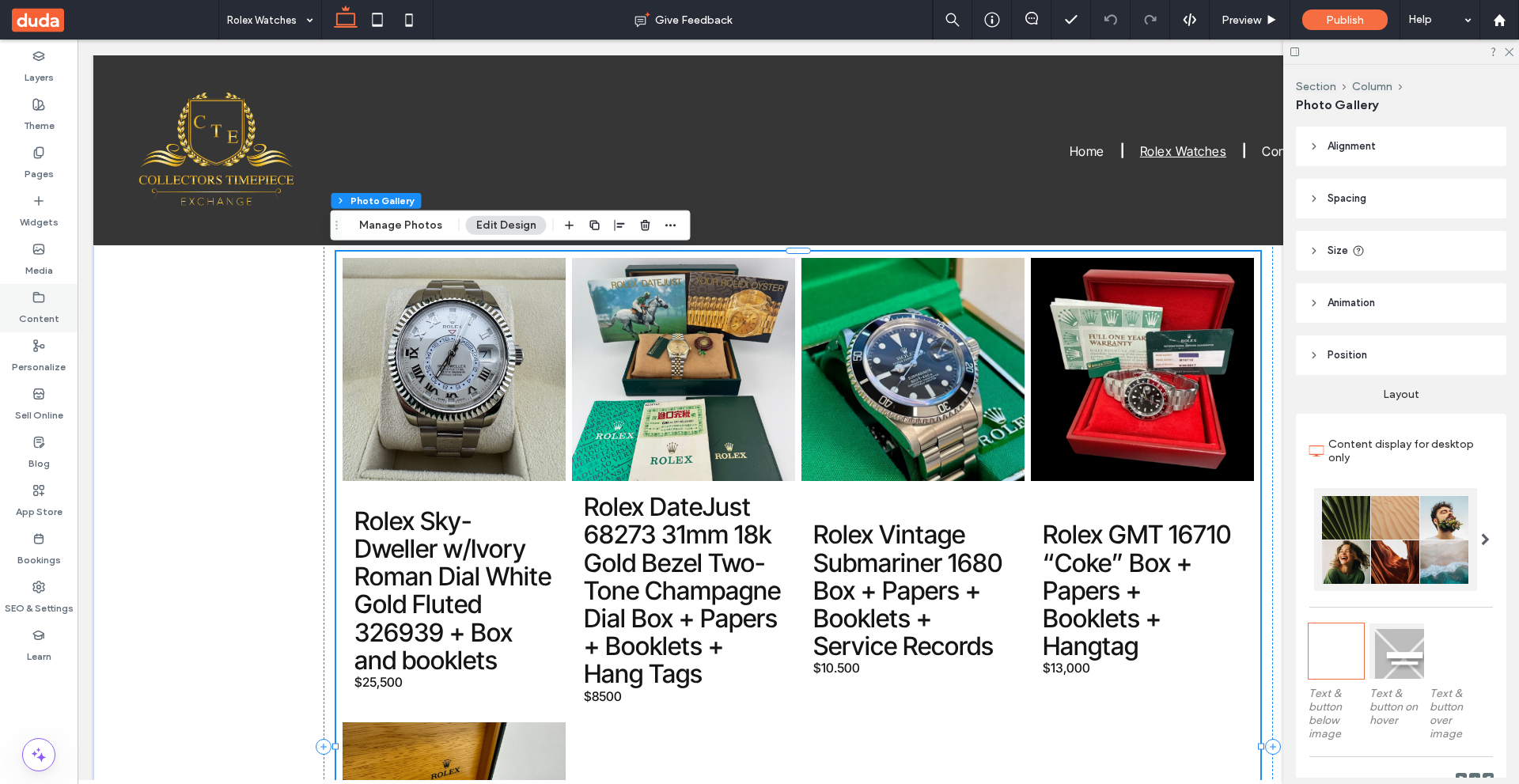
click at [32, 311] on label "Content" at bounding box center [39, 315] width 40 height 22
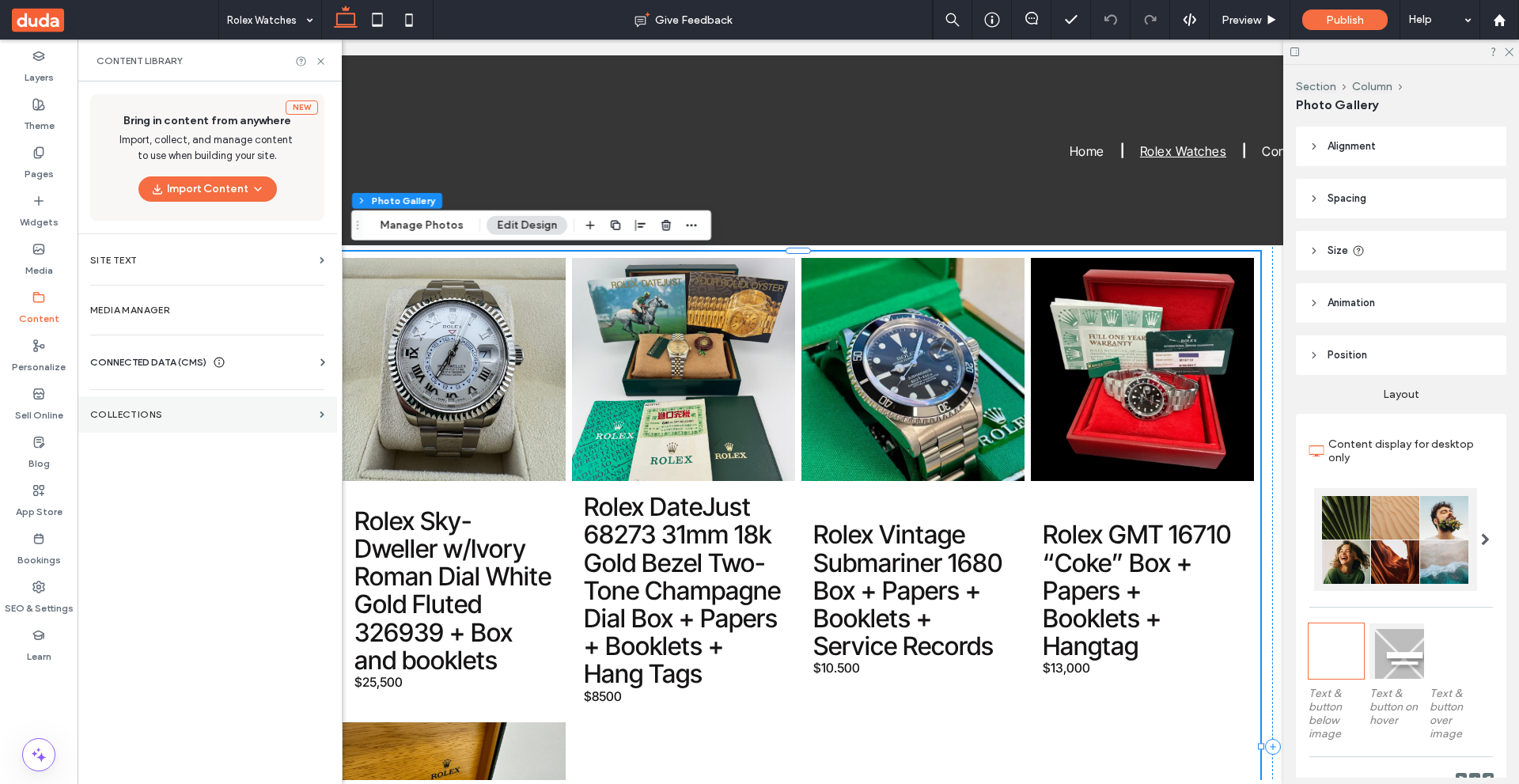
click at [201, 411] on label "Collections" at bounding box center [201, 414] width 223 height 11
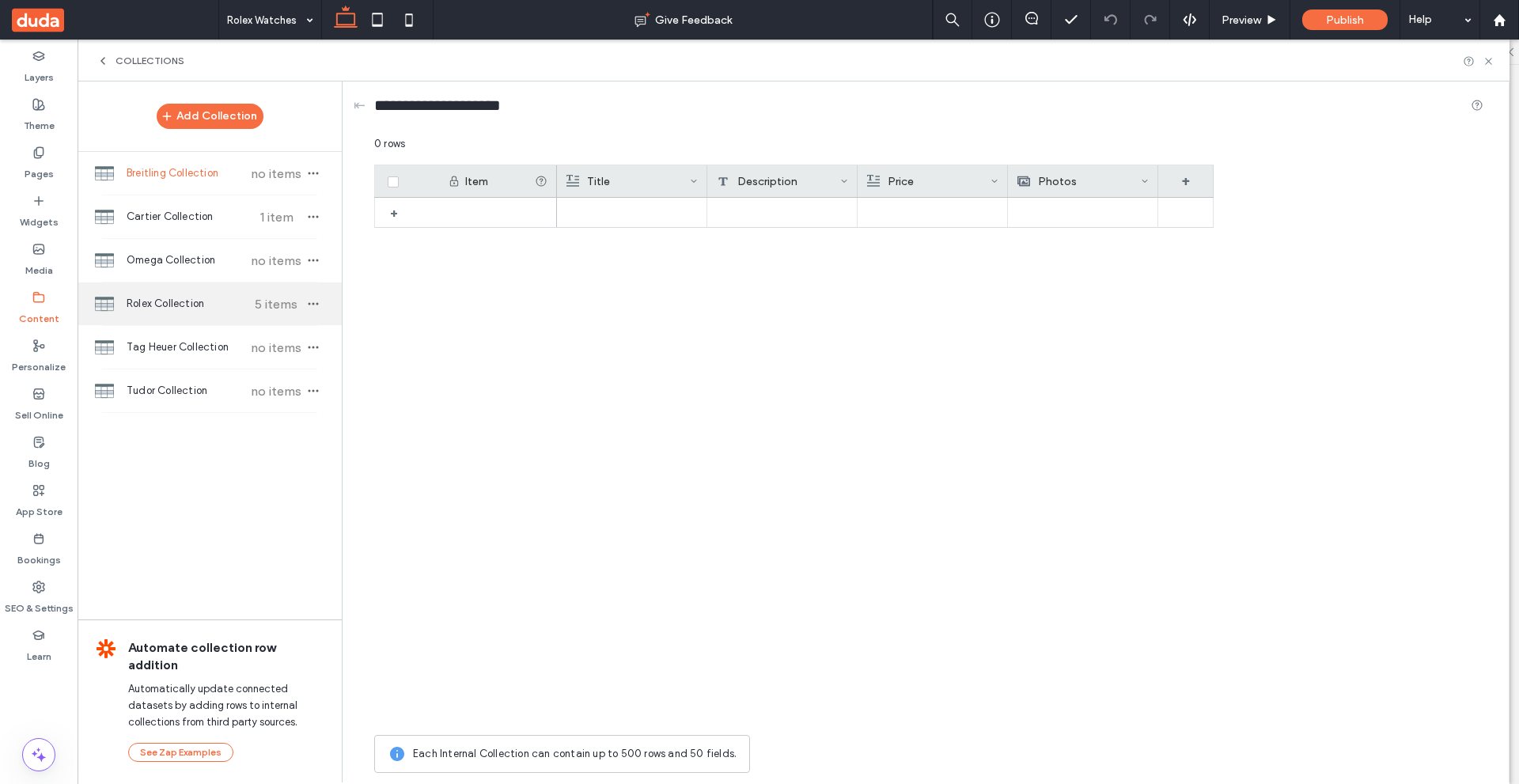
click at [165, 311] on div "Rolex Collection 5 items" at bounding box center [209, 304] width 264 height 43
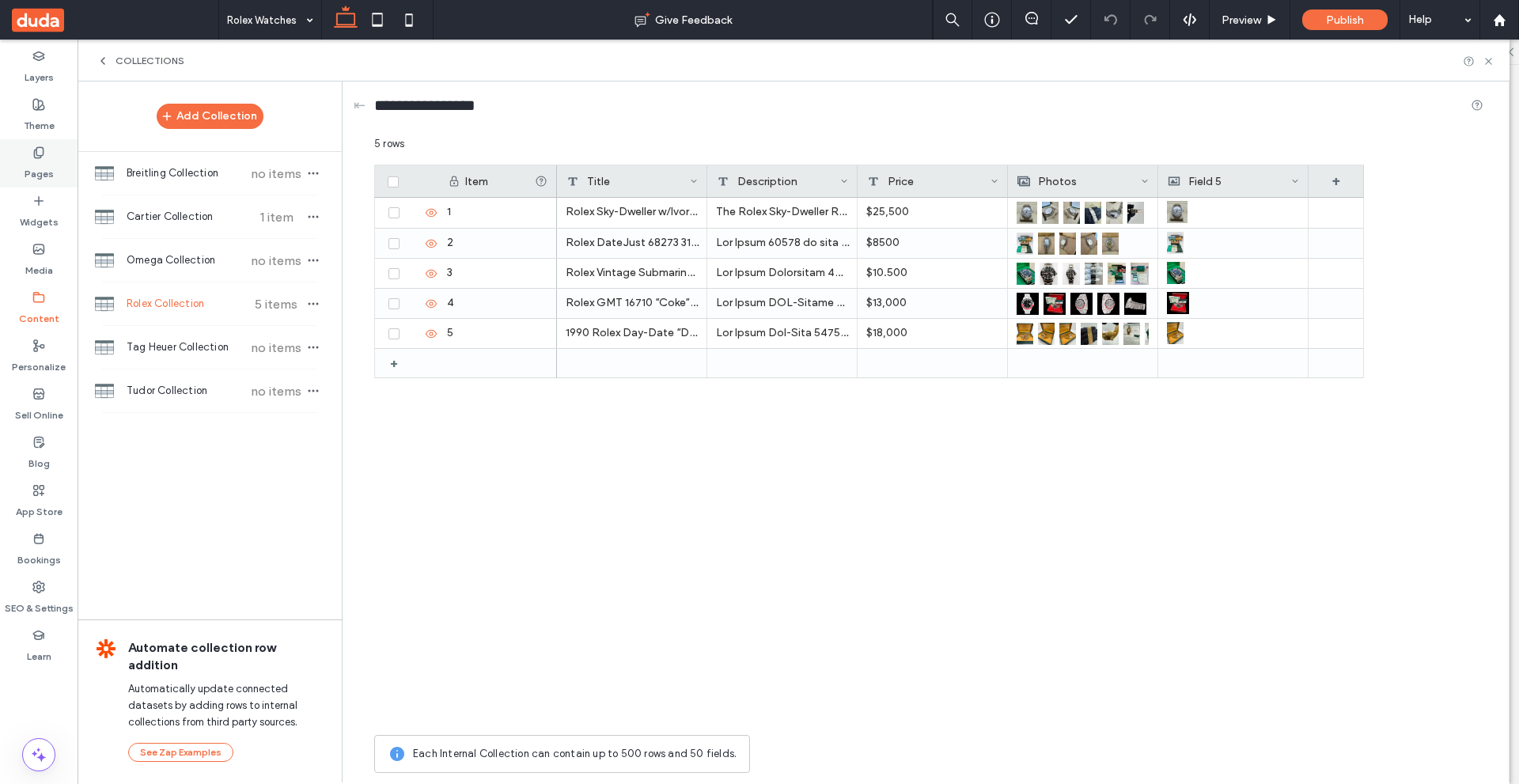
click at [38, 157] on icon at bounding box center [39, 152] width 13 height 13
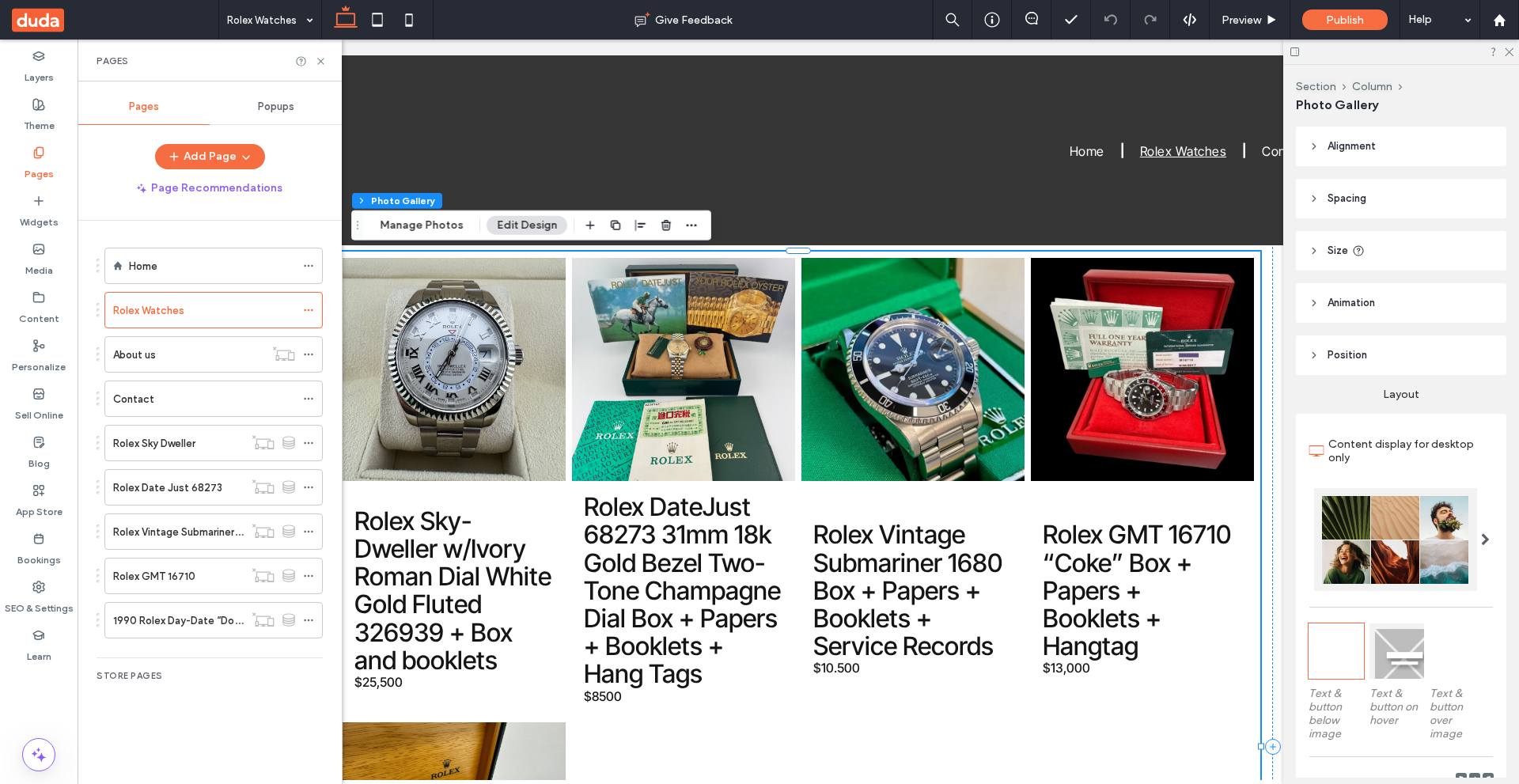
click at [171, 445] on label "Rolex Sky Dweller" at bounding box center [154, 443] width 83 height 28
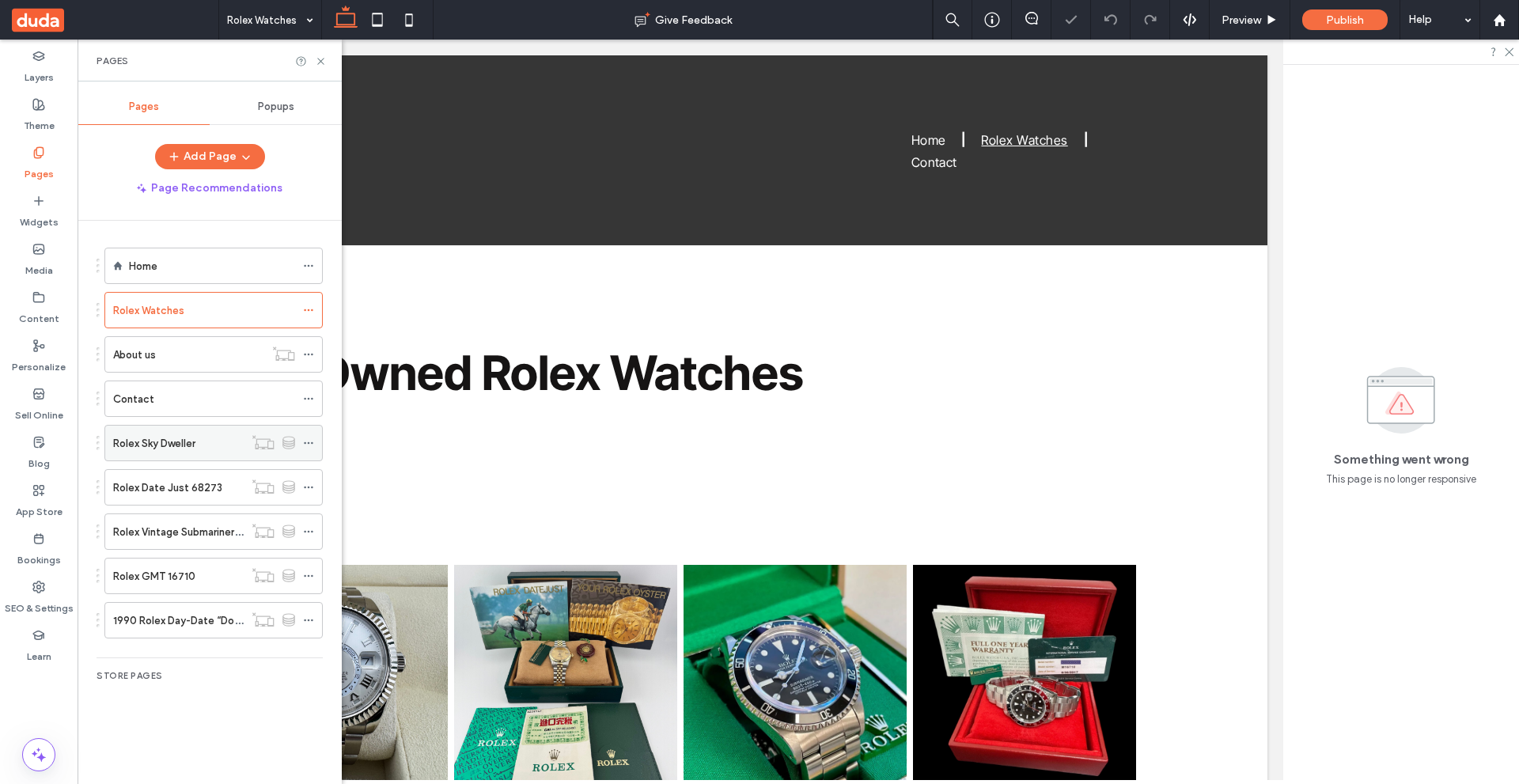
scroll to position [0, 0]
click at [173, 438] on label "Rolex Sky Dweller" at bounding box center [154, 443] width 83 height 28
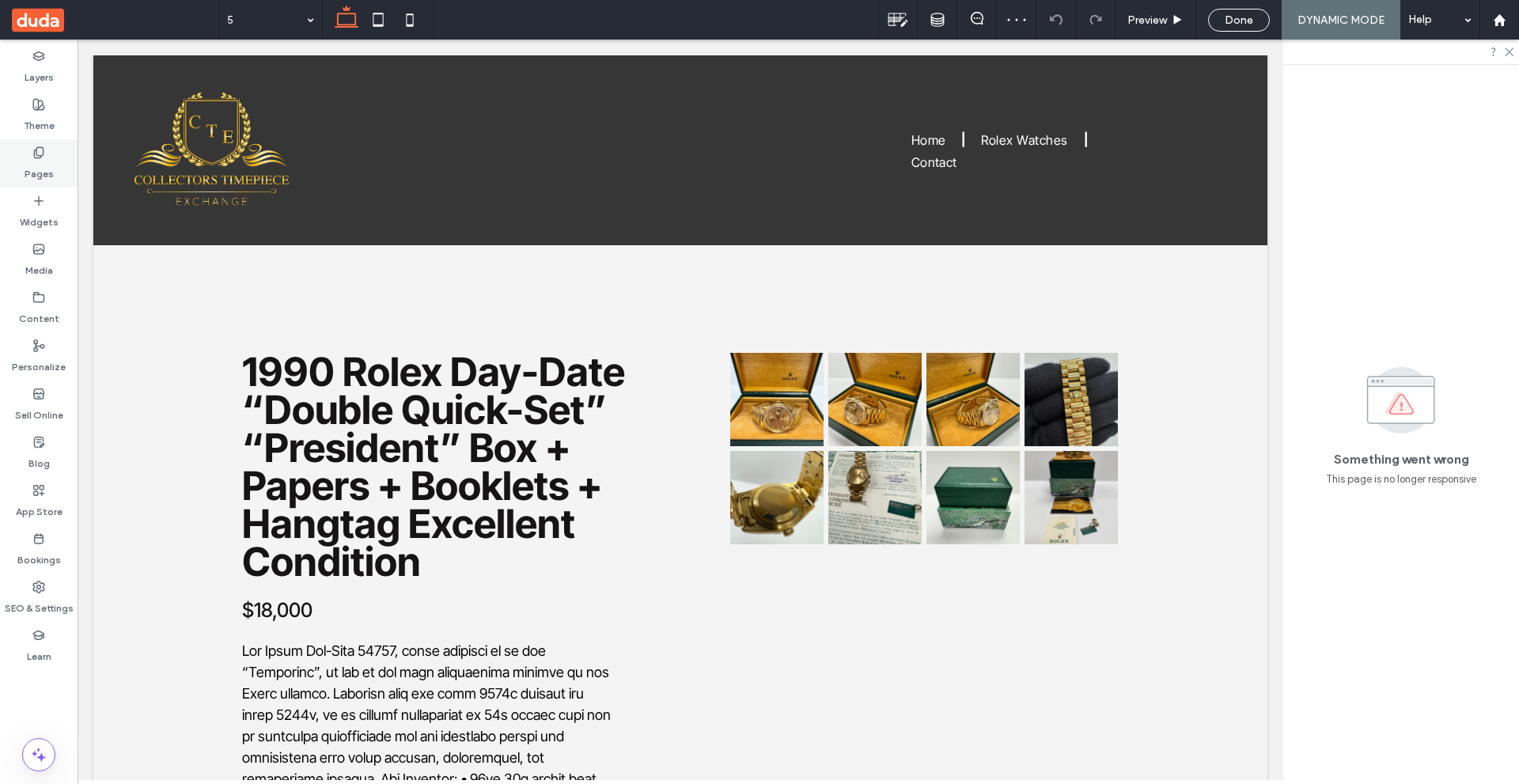
click at [31, 163] on label "Pages" at bounding box center [39, 170] width 29 height 22
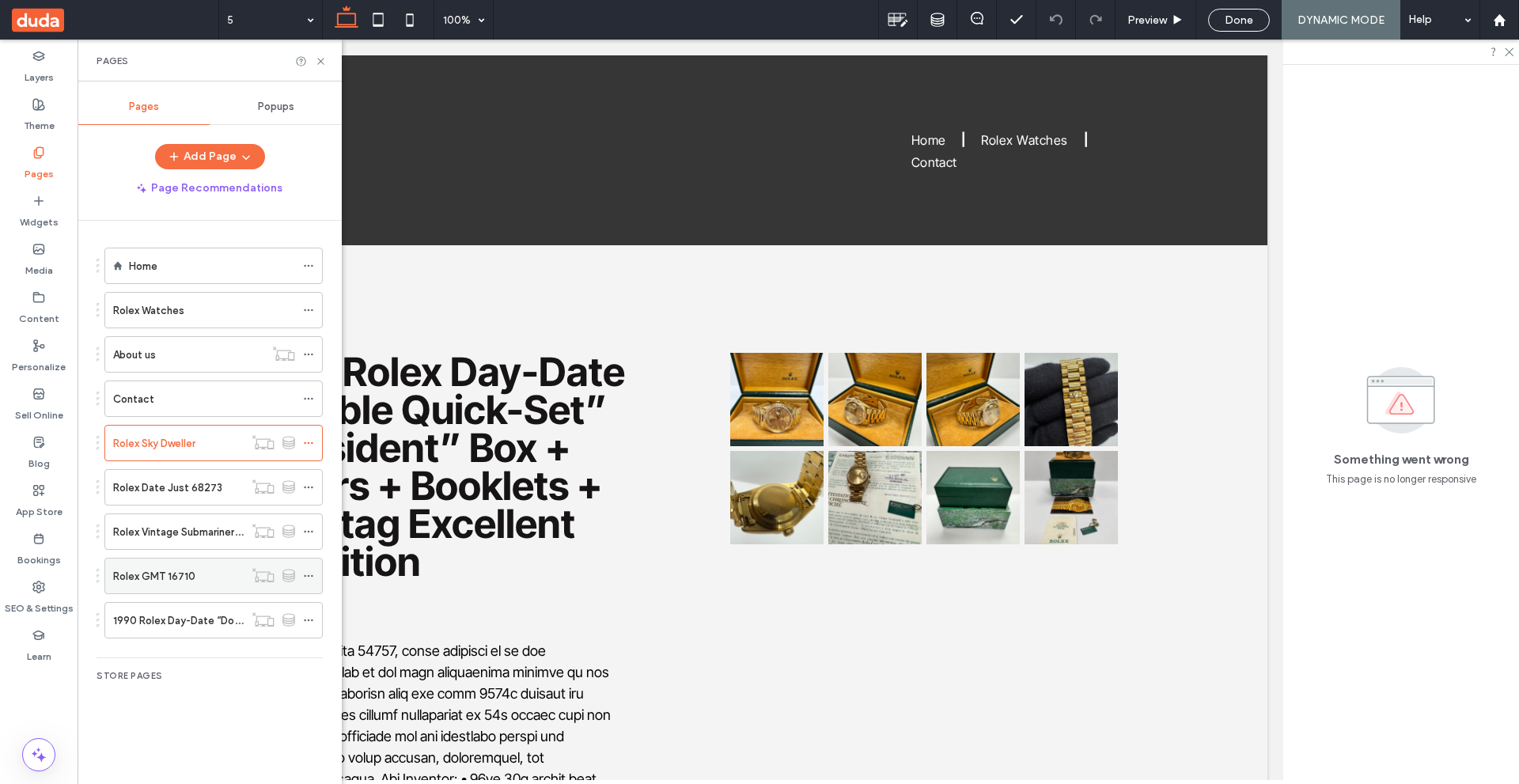
click at [205, 574] on div "Rolex GMT 16710" at bounding box center [178, 577] width 130 height 17
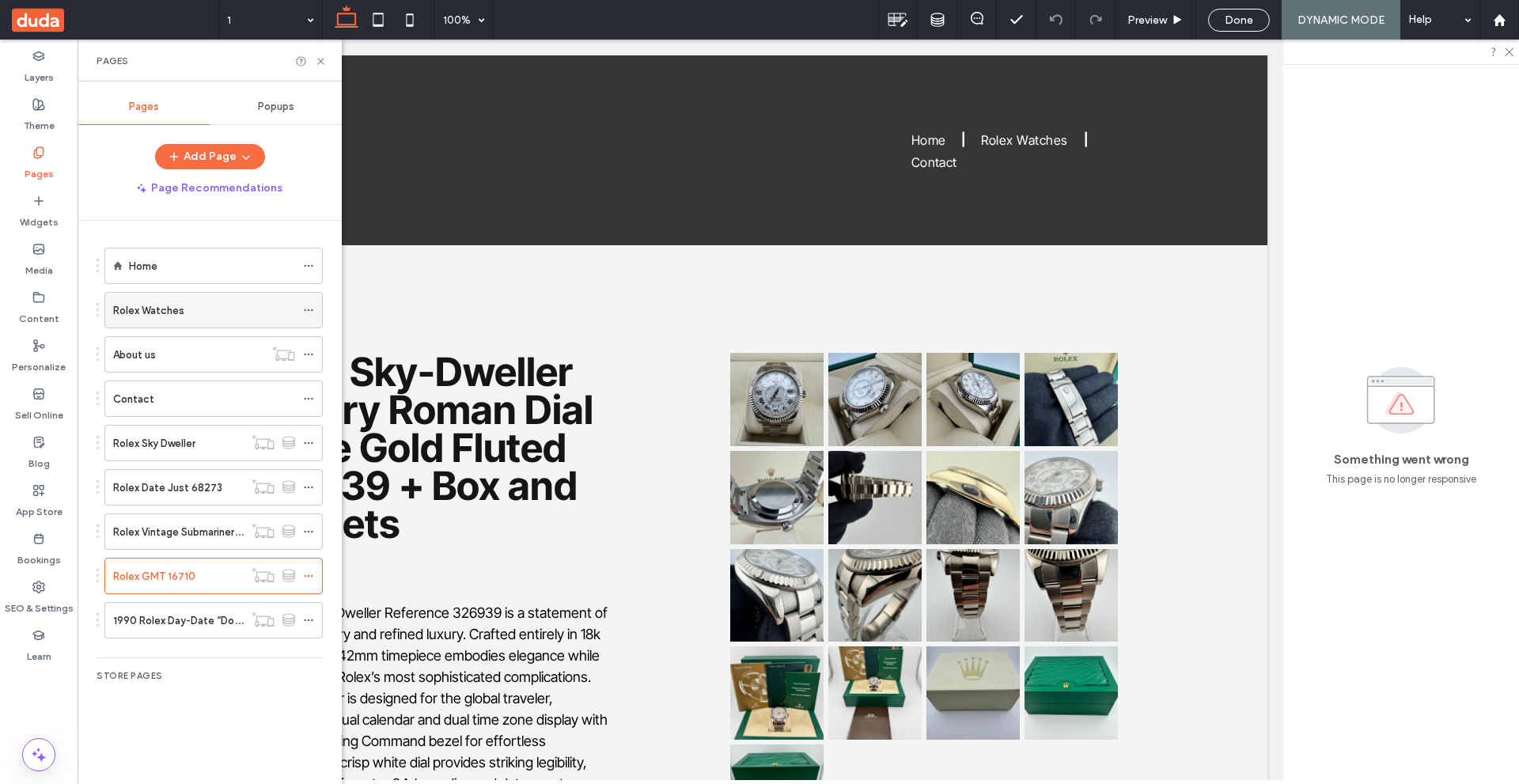
click at [198, 308] on div "Rolex Watches" at bounding box center [204, 310] width 182 height 17
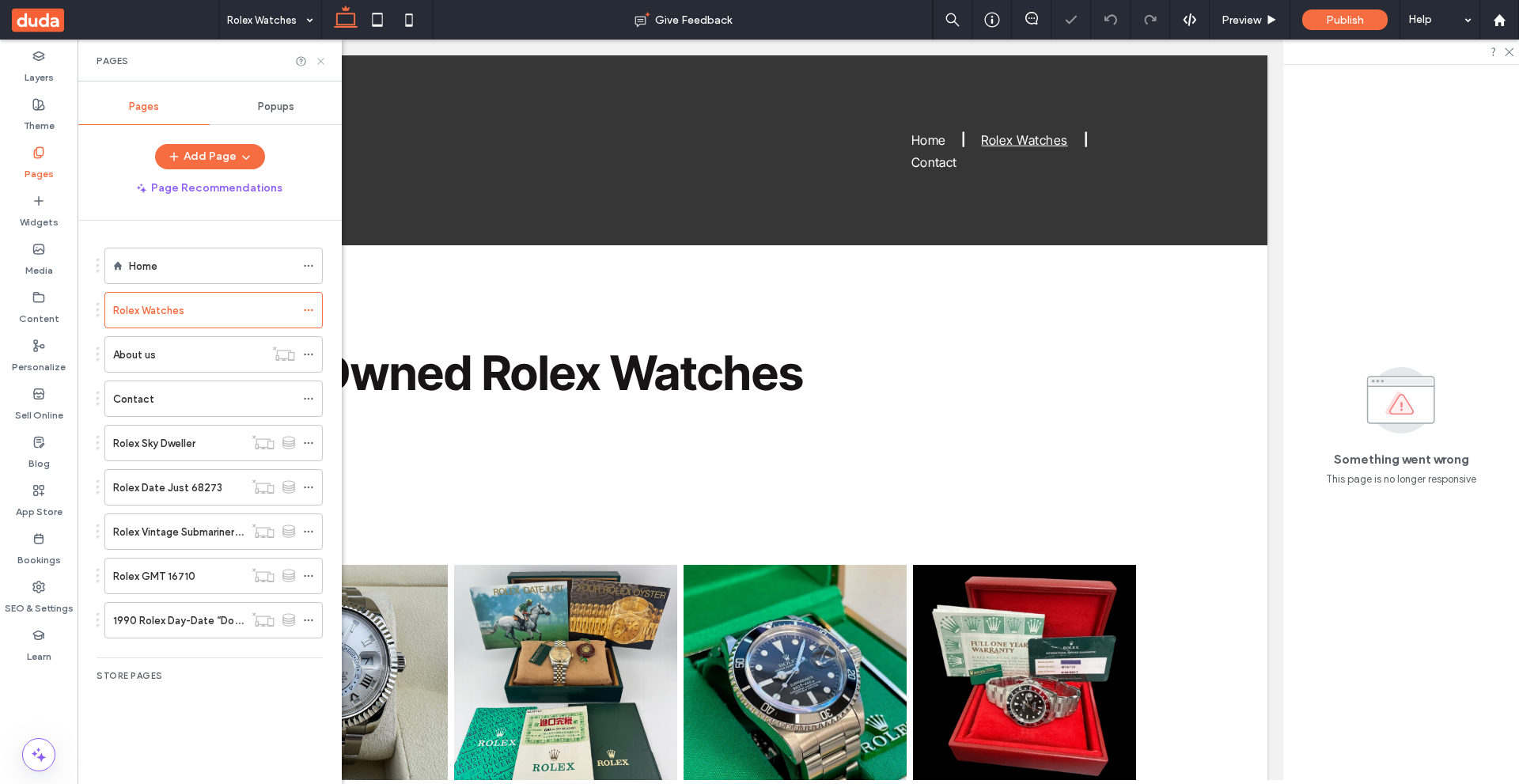
click at [320, 66] on icon at bounding box center [321, 61] width 12 height 12
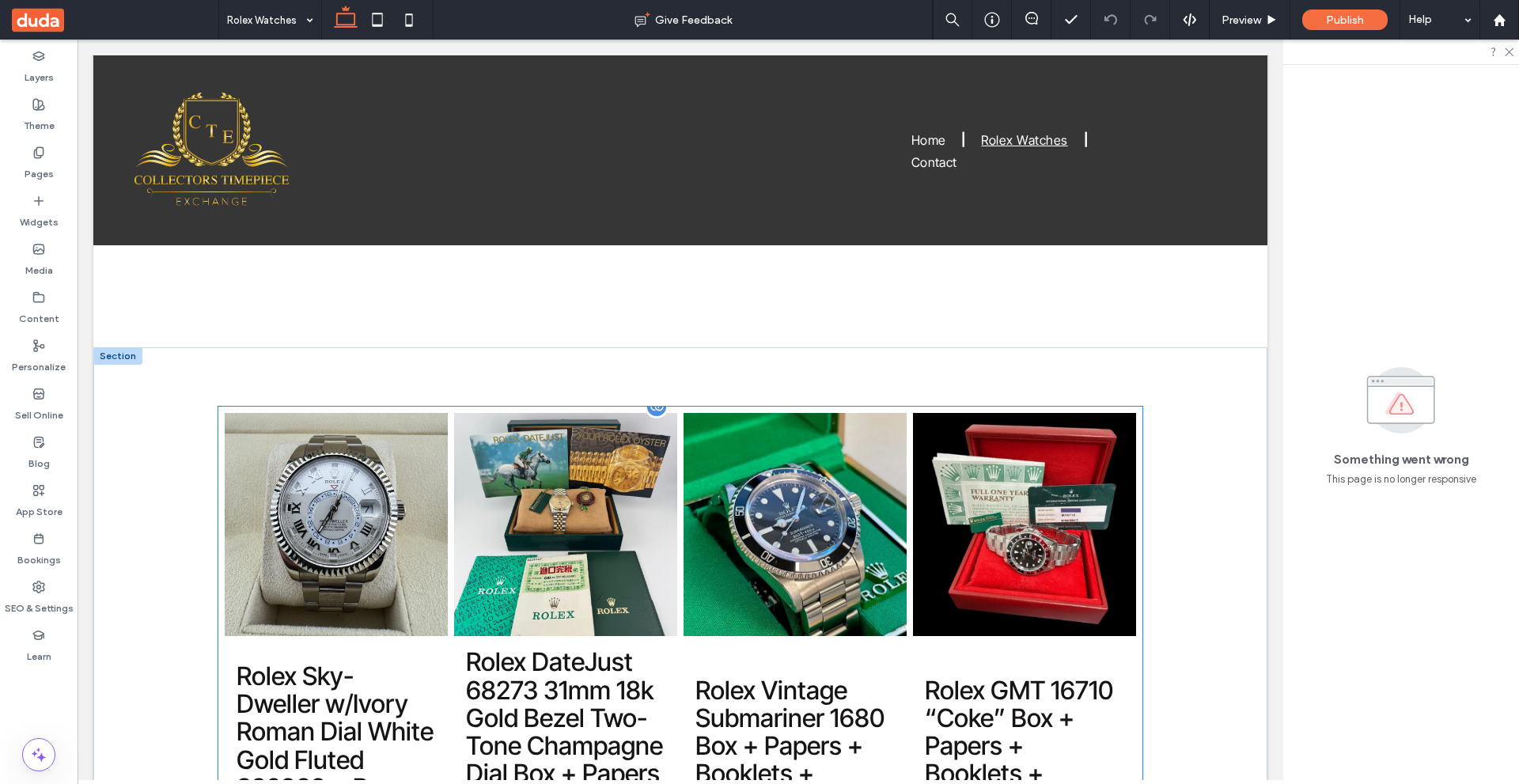
scroll to position [158, 0]
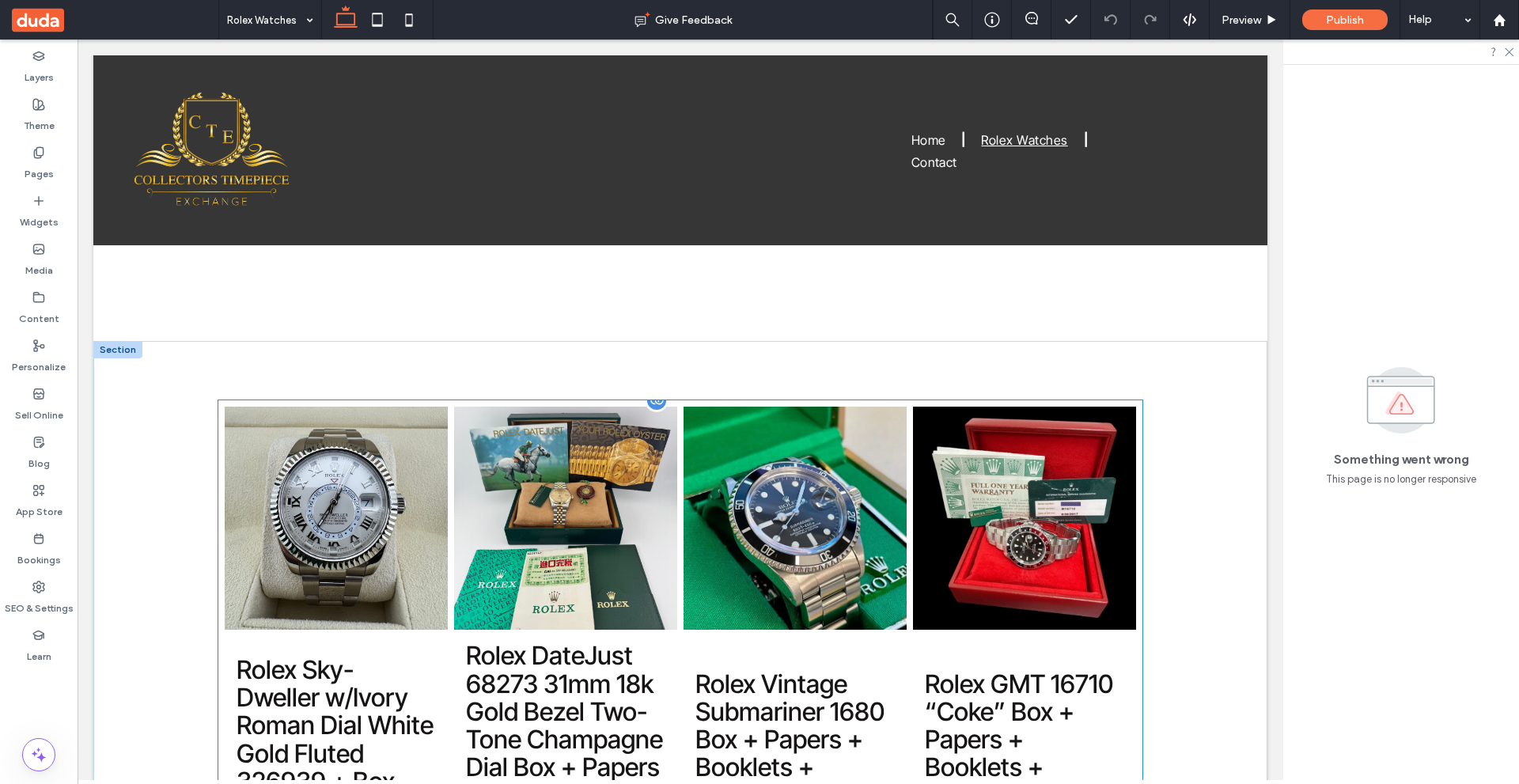
click at [724, 567] on link at bounding box center [794, 518] width 223 height 223
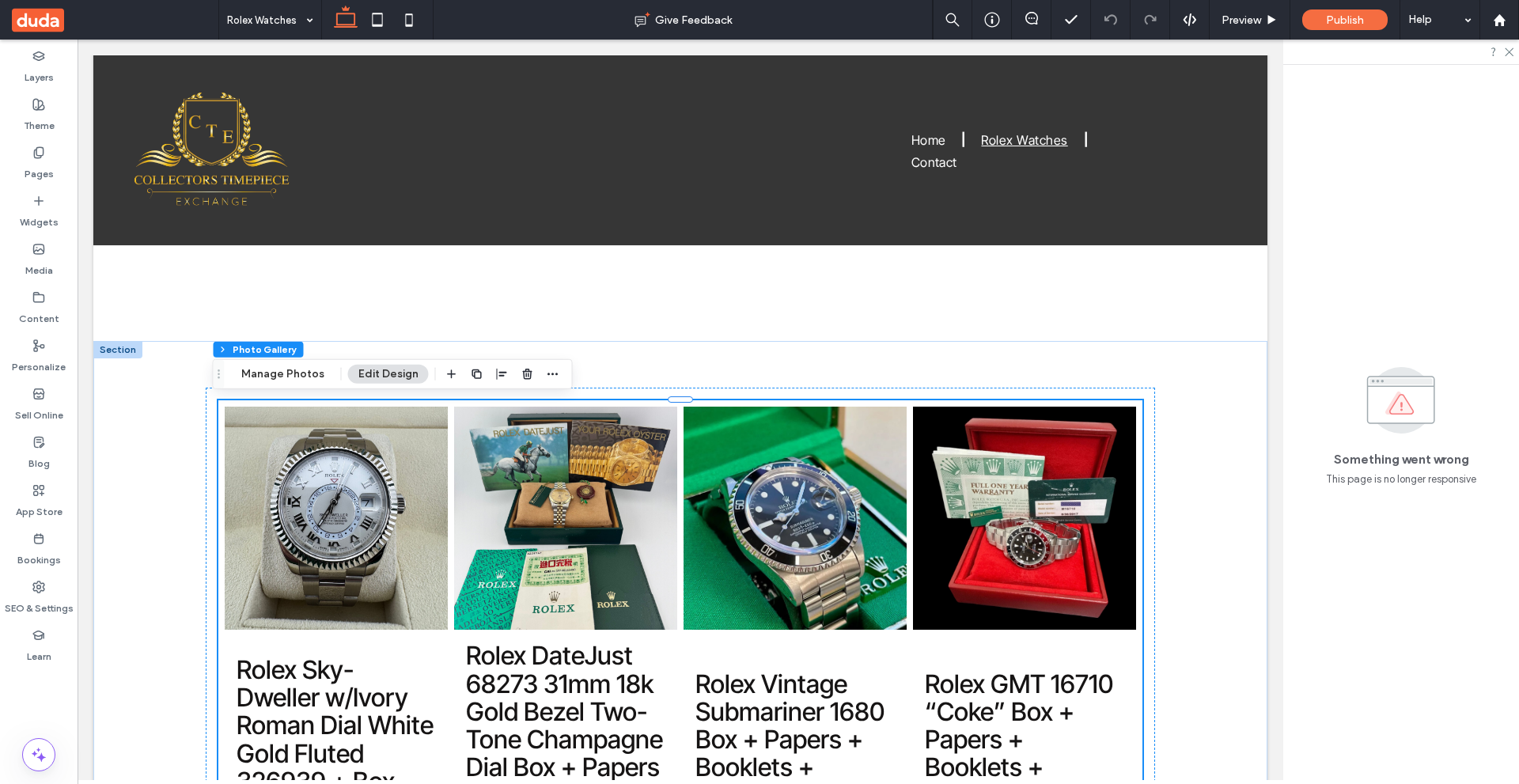
click at [286, 362] on div "Section Column Photo Gallery Manage Photos Edit Design" at bounding box center [393, 374] width 360 height 30
click at [285, 363] on div "Section Column Photo Gallery Manage Photos Edit Design" at bounding box center [393, 374] width 360 height 30
click at [284, 365] on button "Manage Photos" at bounding box center [283, 374] width 104 height 19
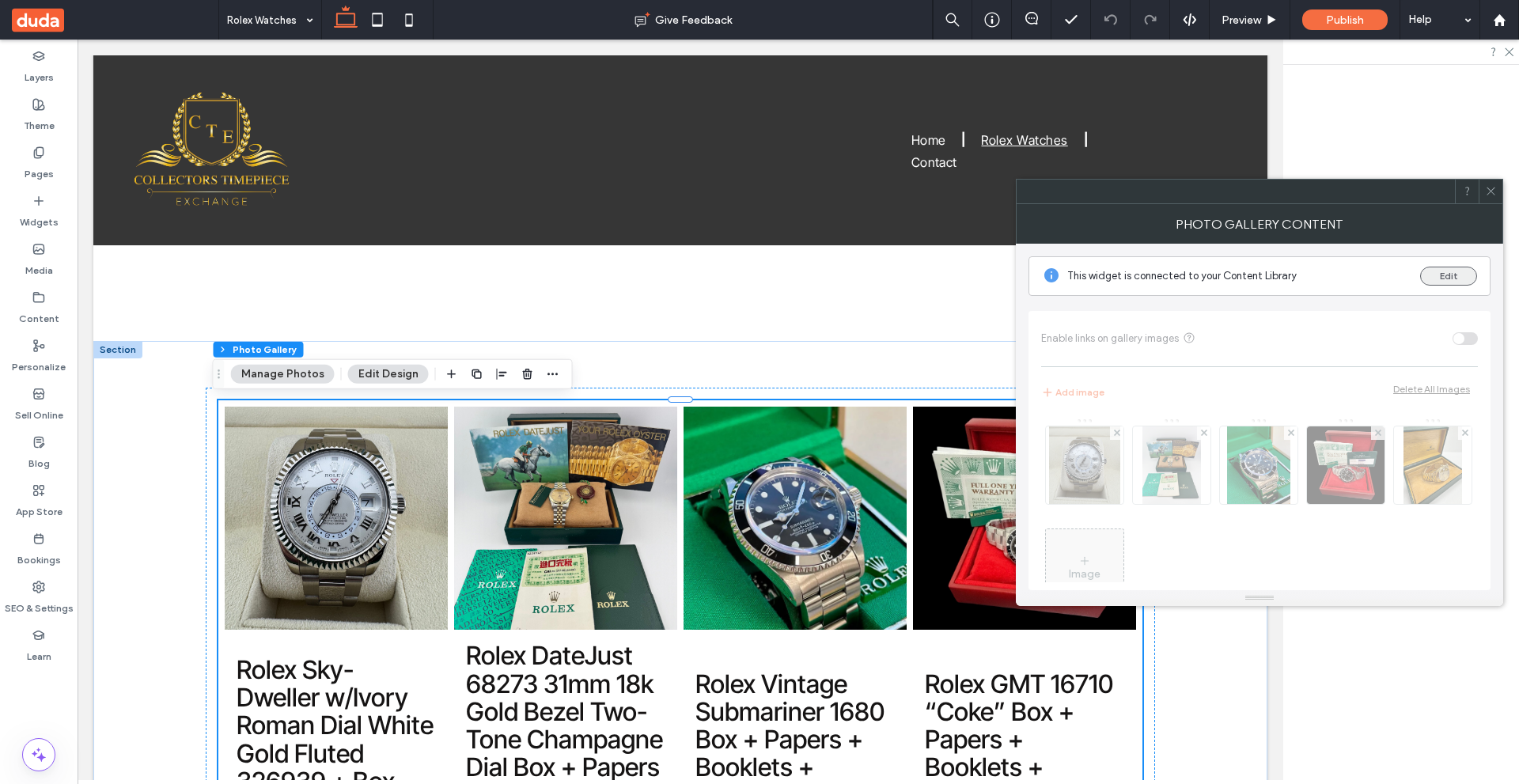
click at [1428, 277] on button "Edit" at bounding box center [1448, 275] width 57 height 19
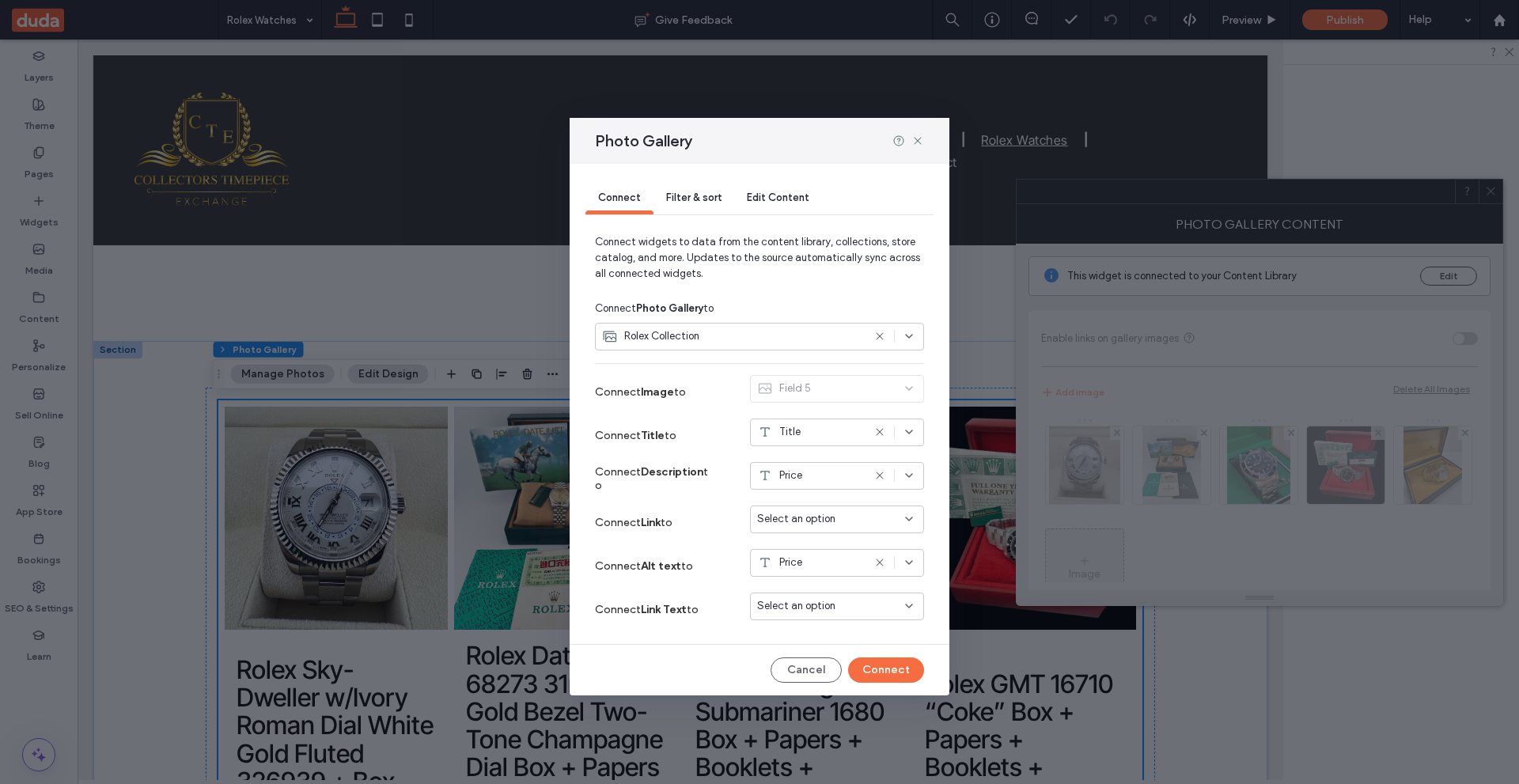
click at [811, 520] on span "Select an option" at bounding box center [795, 519] width 78 height 16
click at [917, 135] on icon at bounding box center [917, 140] width 13 height 13
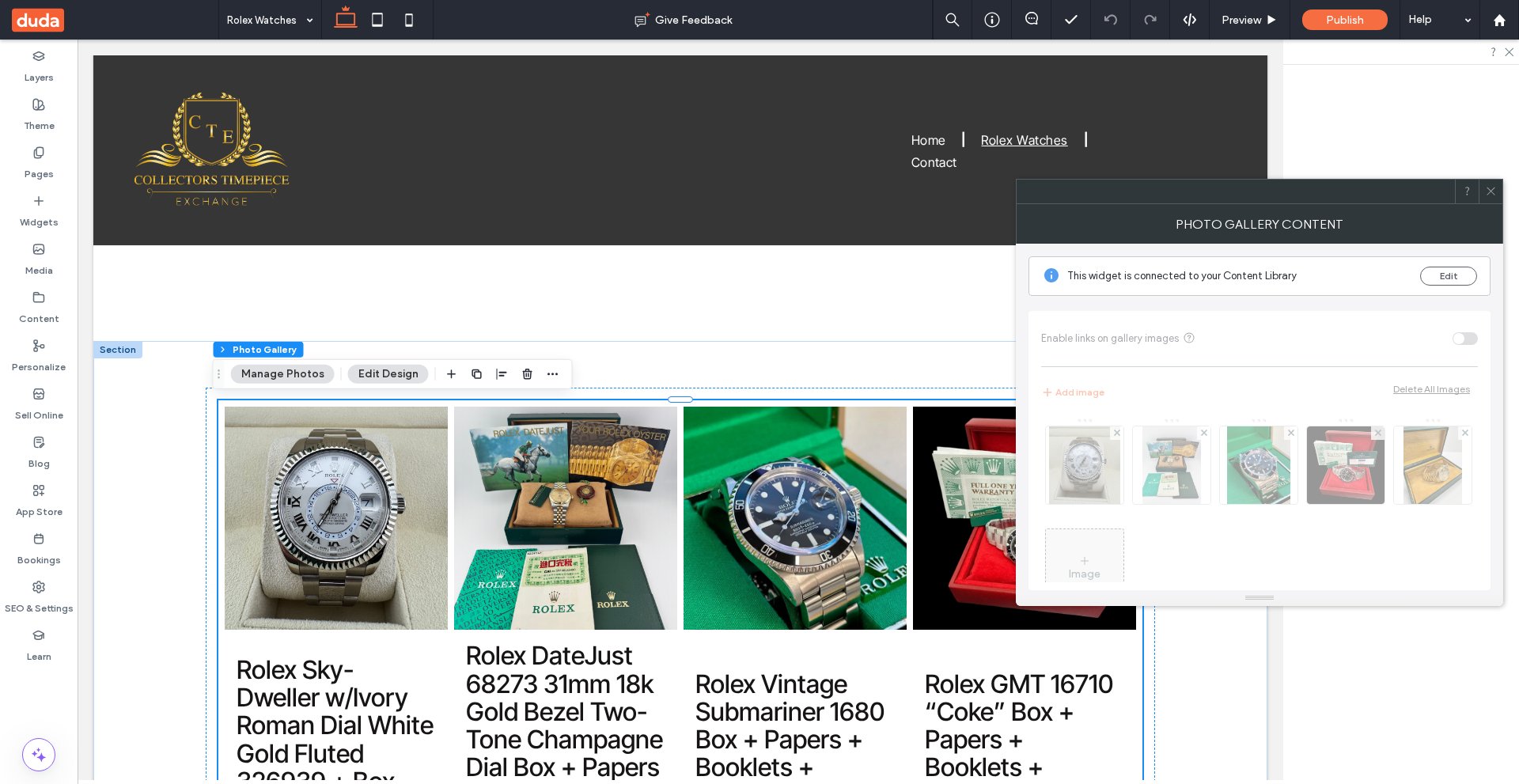
click at [1490, 190] on icon at bounding box center [1491, 191] width 12 height 12
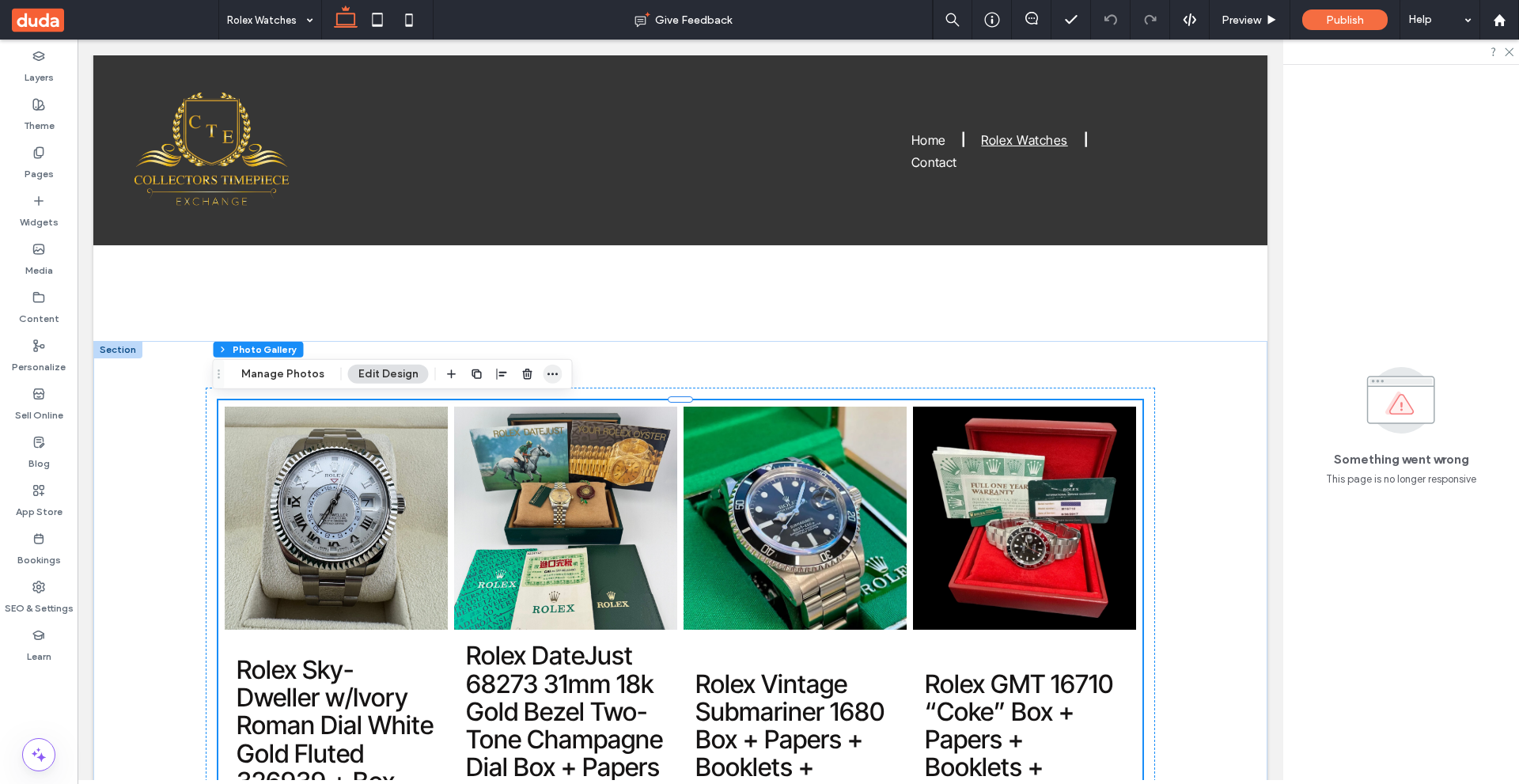
click at [546, 373] on icon "button" at bounding box center [553, 375] width 13 height 13
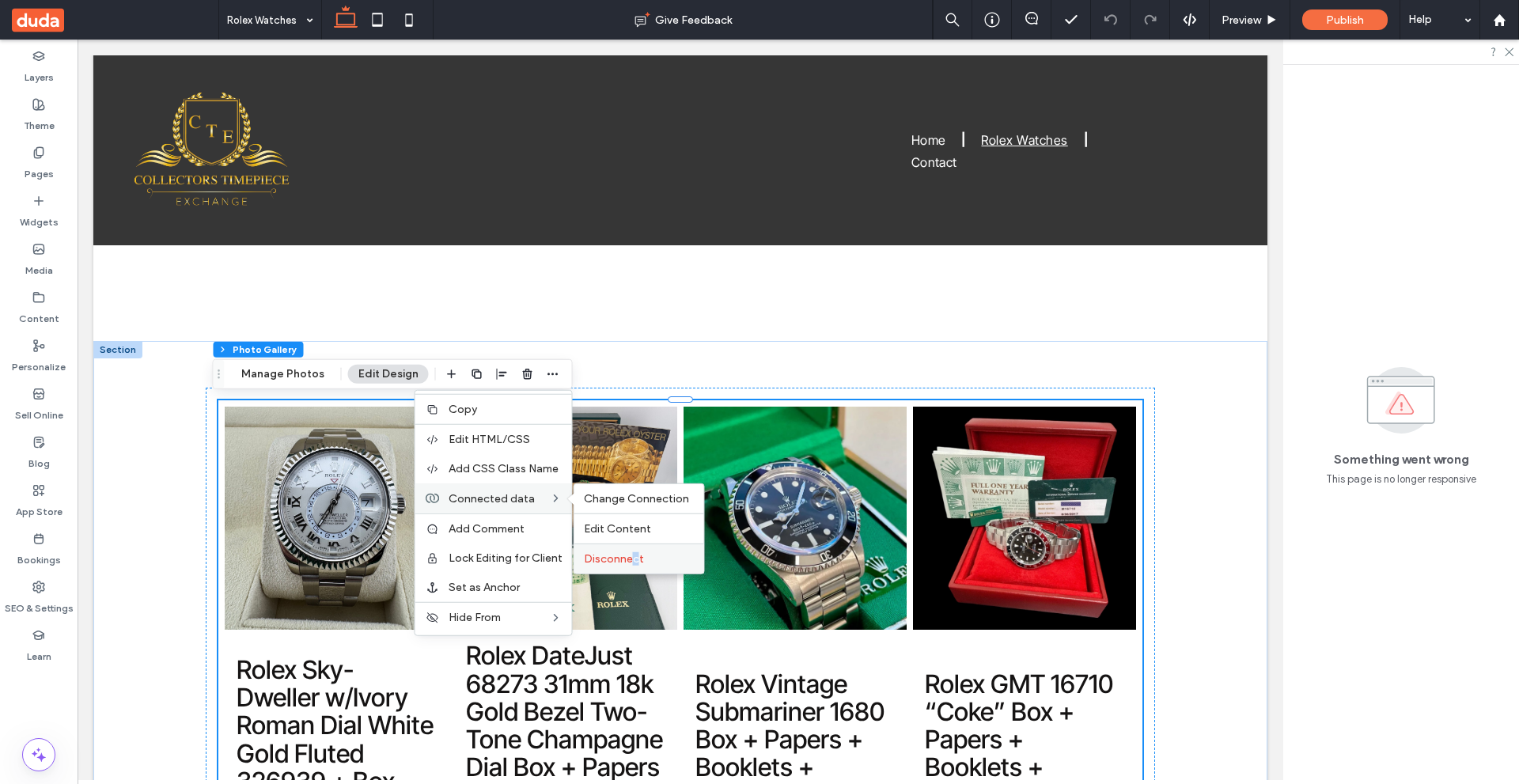
drag, startPoint x: 631, startPoint y: 548, endPoint x: 553, endPoint y: 510, distance: 86.8
click at [631, 548] on div "Disconnect" at bounding box center [638, 558] width 129 height 30
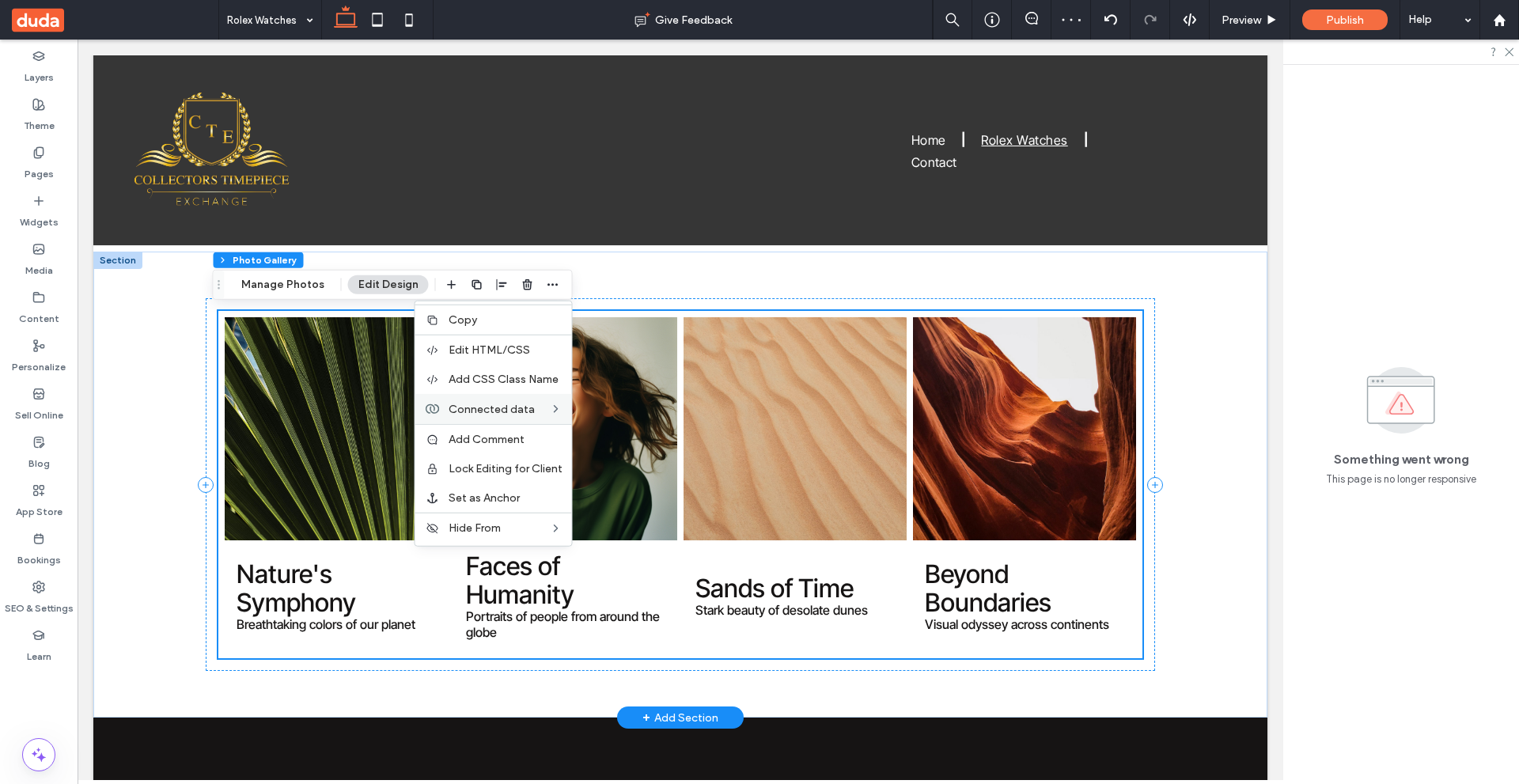
scroll to position [237, 0]
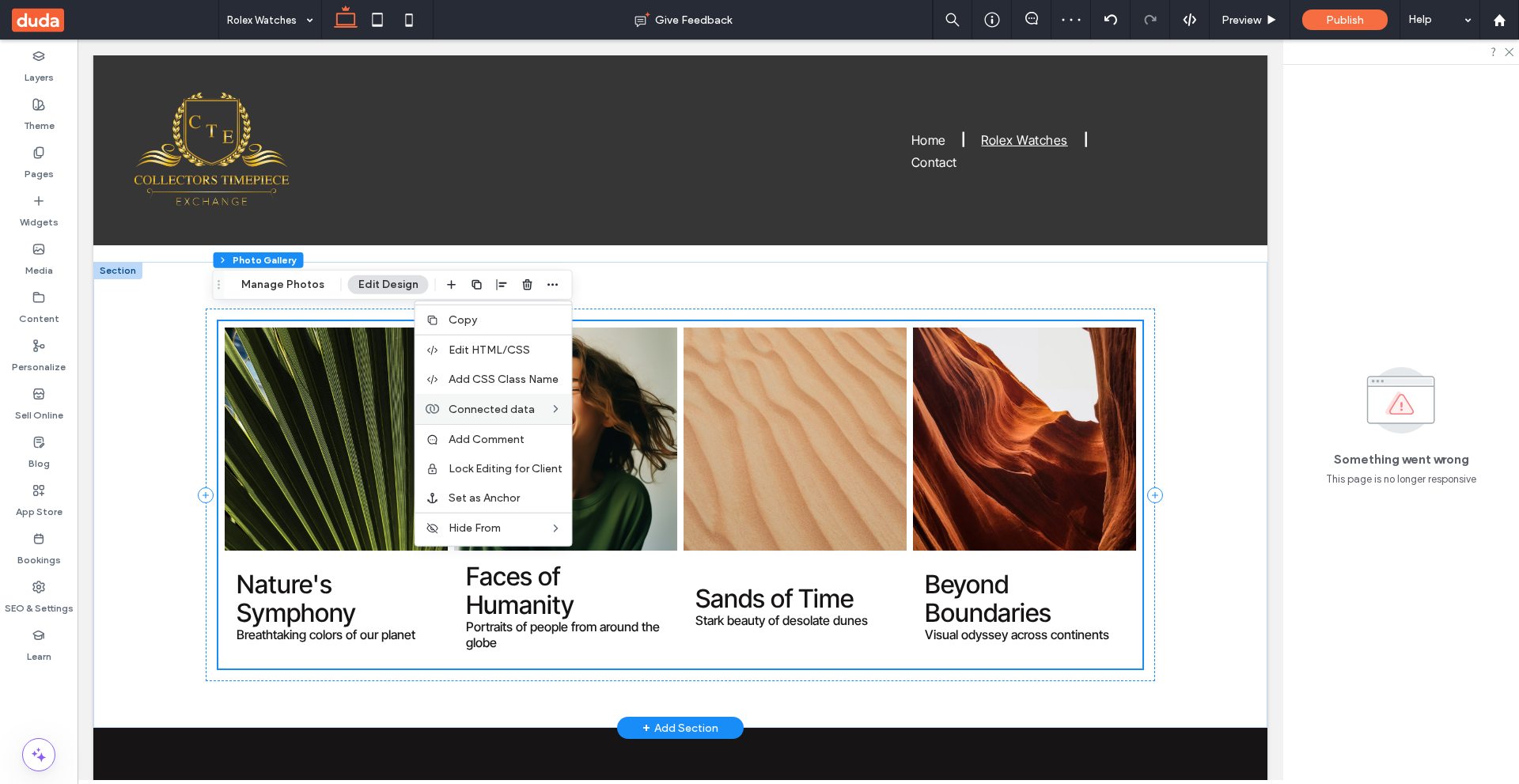
click at [717, 421] on link at bounding box center [794, 439] width 223 height 223
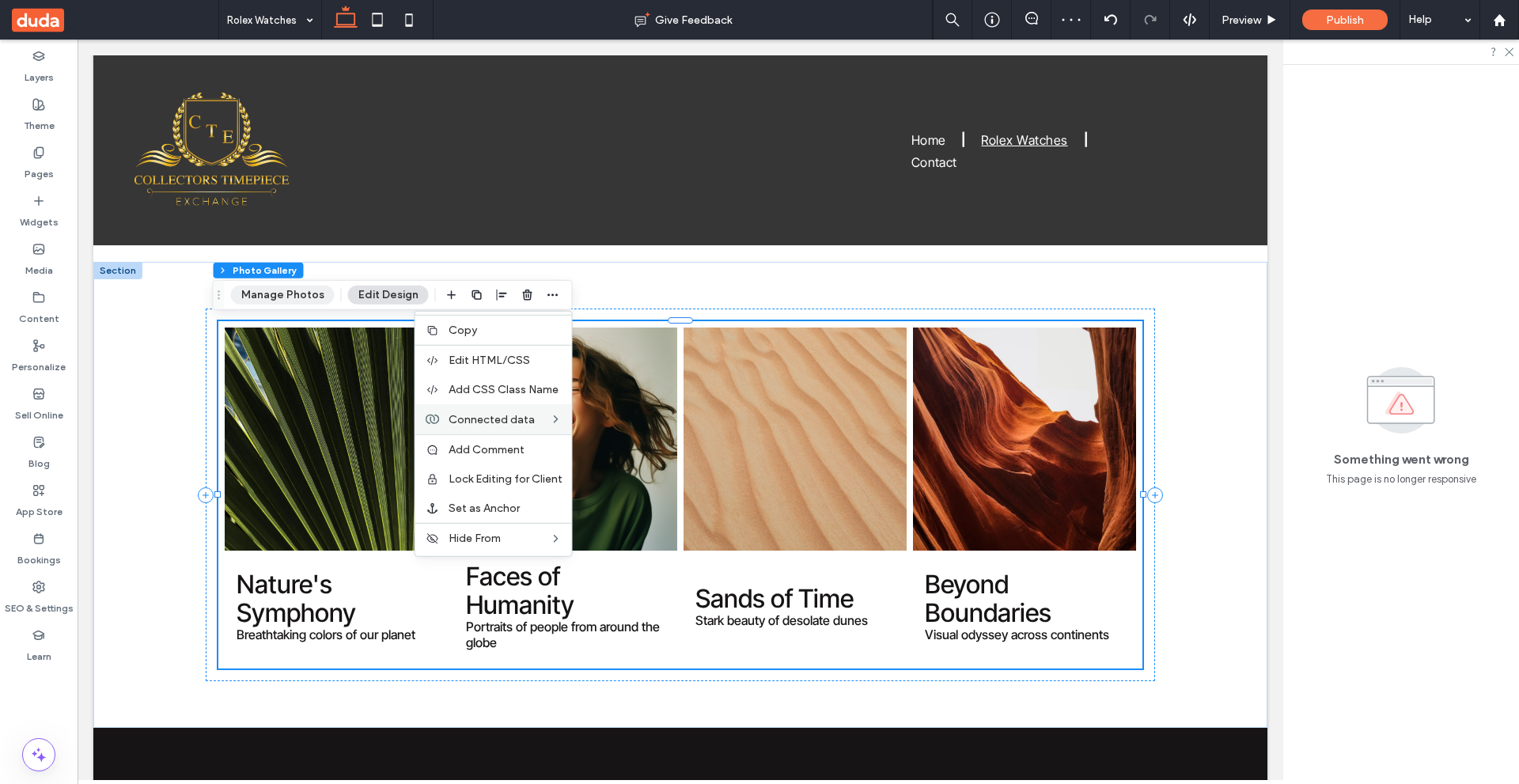
click at [306, 300] on button "Manage Photos" at bounding box center [283, 295] width 104 height 19
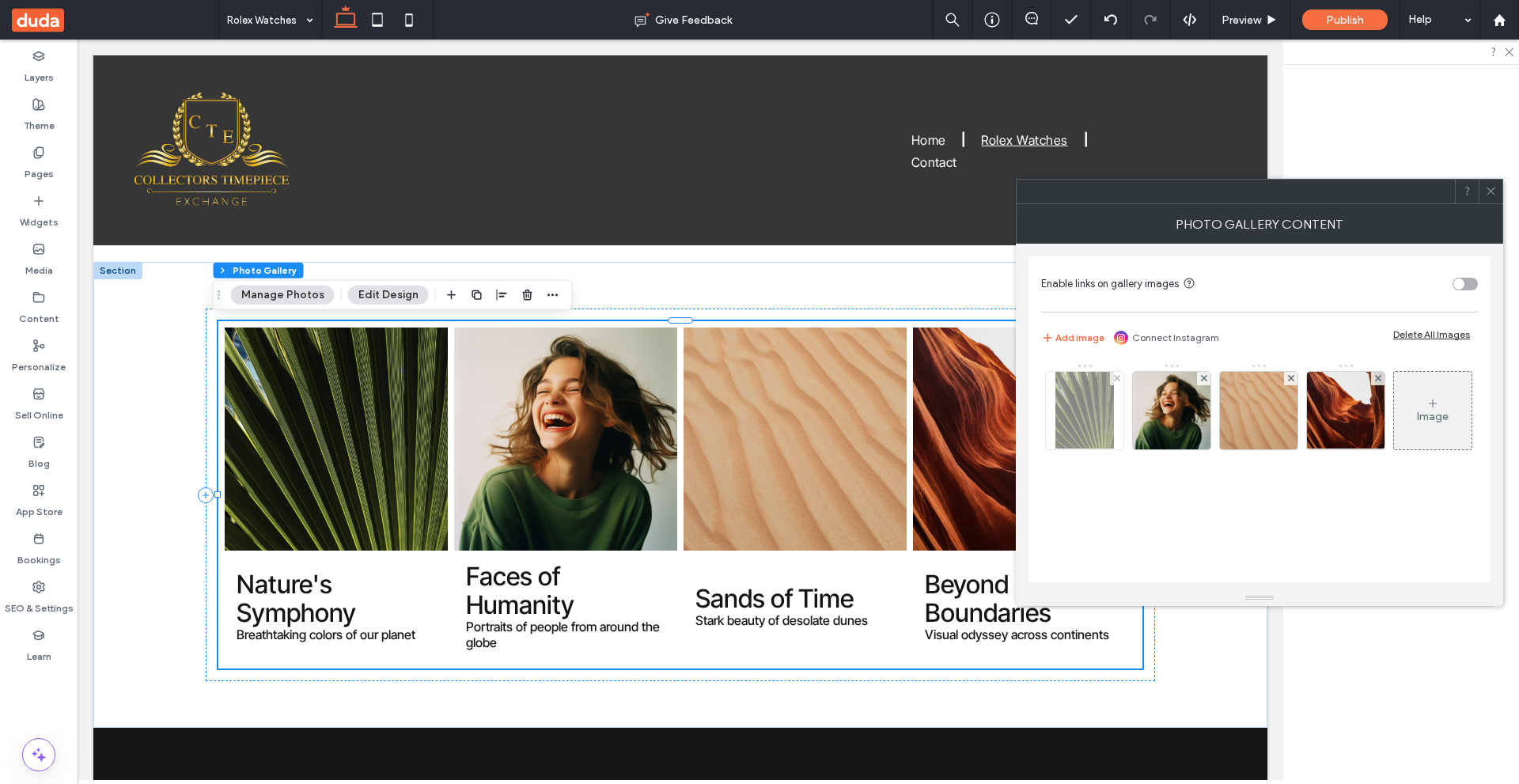
click at [1067, 409] on img at bounding box center [1085, 410] width 60 height 77
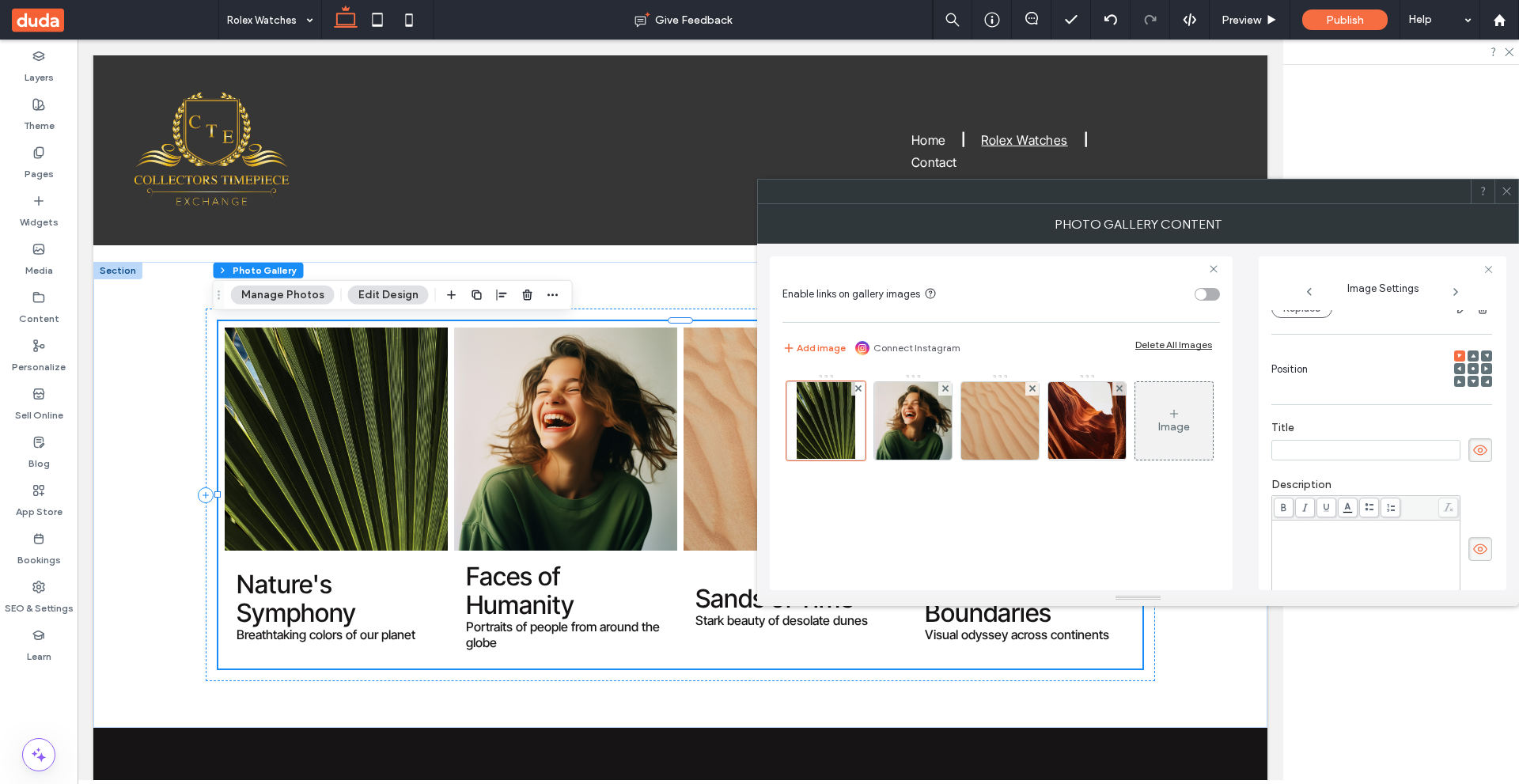
scroll to position [0, 0]
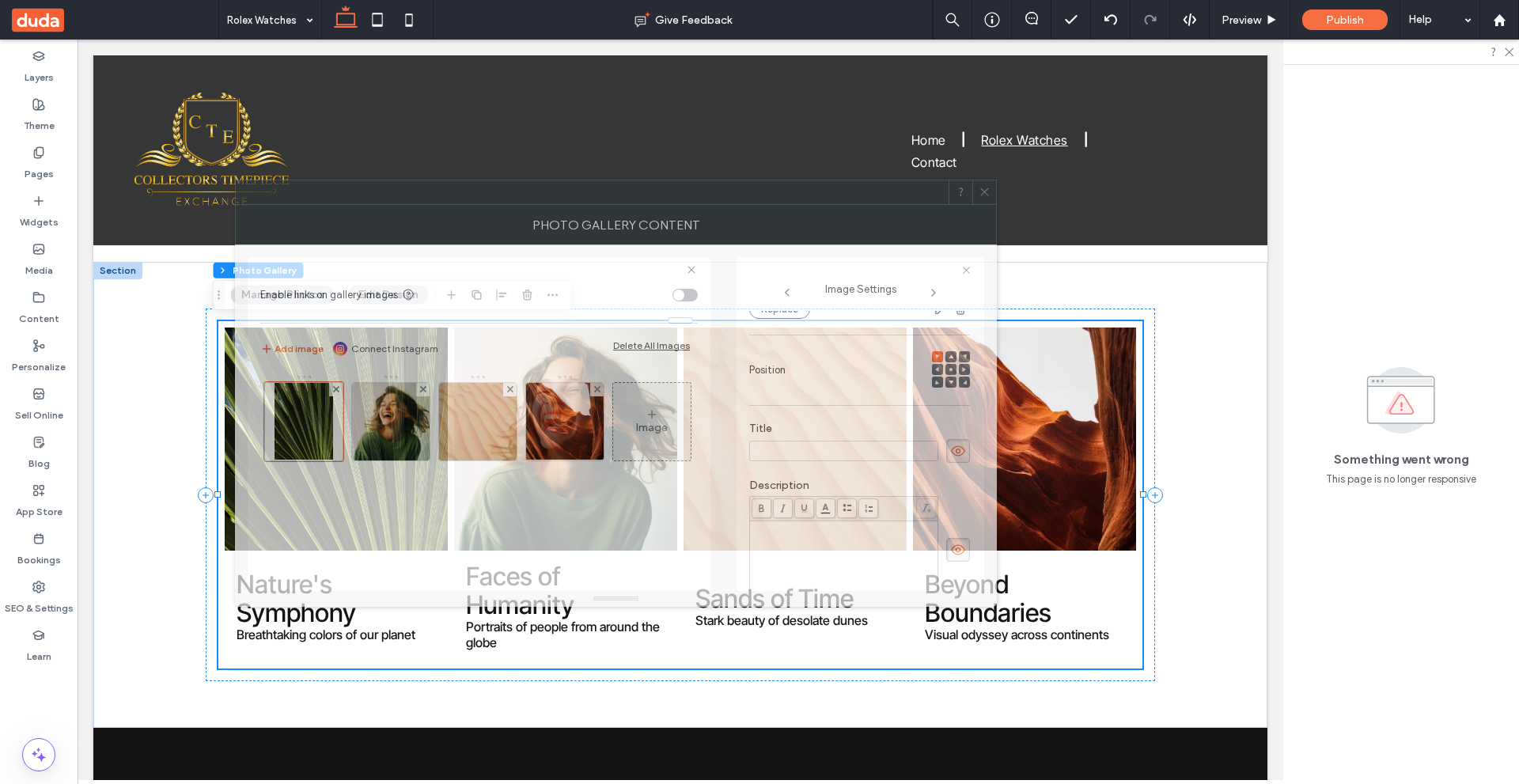
drag, startPoint x: 761, startPoint y: 200, endPoint x: 706, endPoint y: 193, distance: 55.4
click at [706, 193] on div at bounding box center [592, 192] width 713 height 24
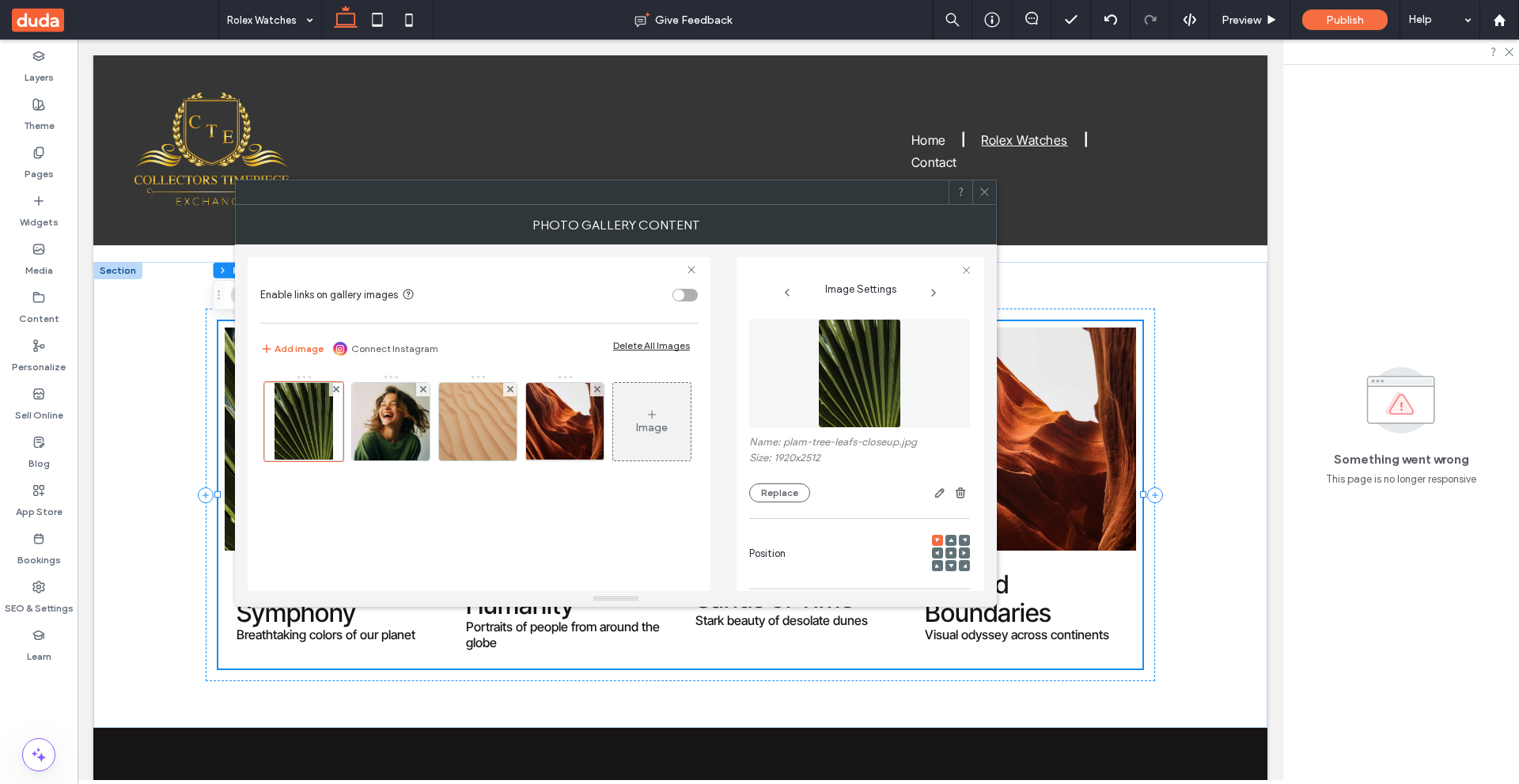
click at [692, 292] on div "toggle" at bounding box center [685, 295] width 26 height 13
click at [305, 292] on span "Enable links on gallery images" at bounding box center [329, 294] width 138 height 12
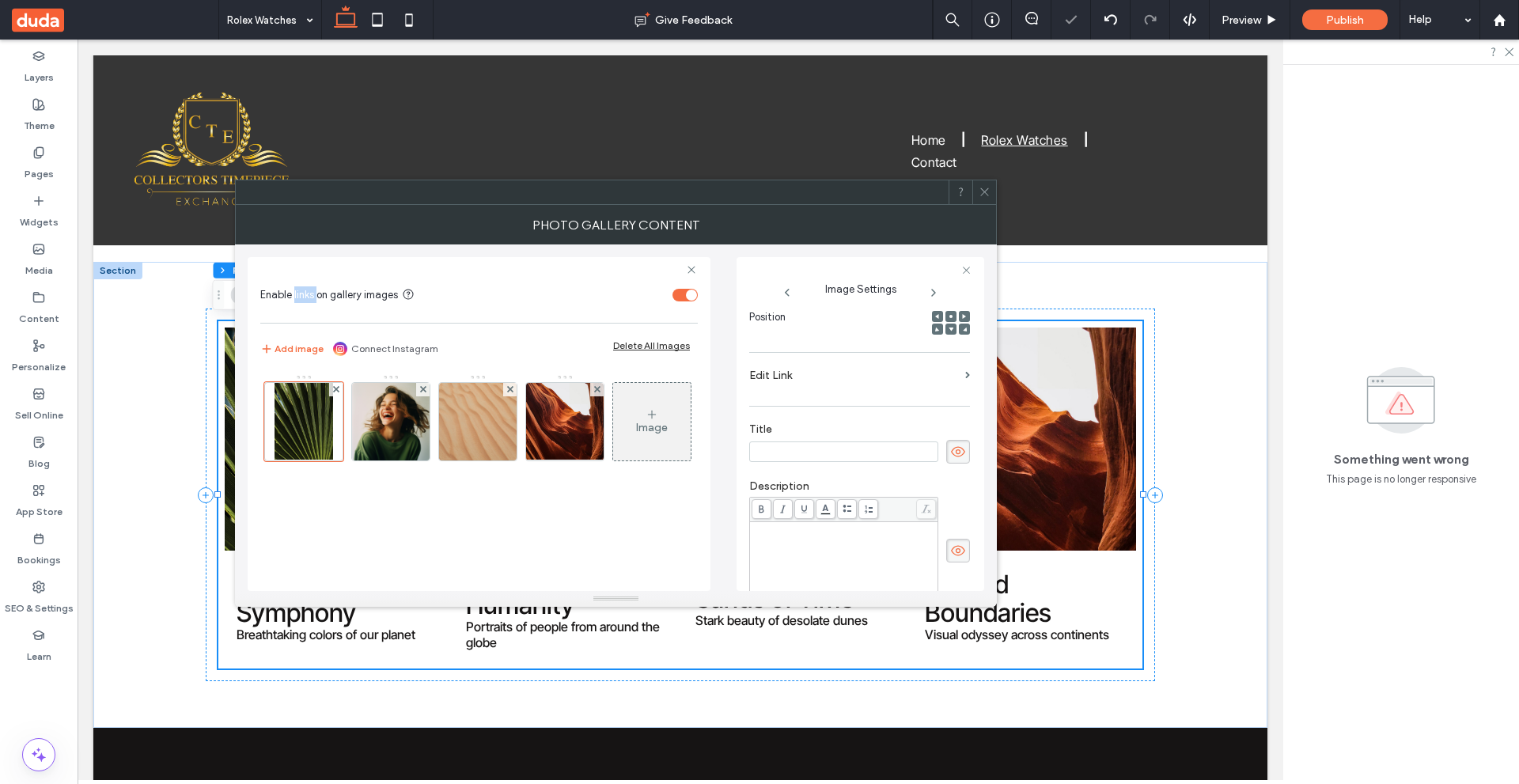
scroll to position [237, 0]
click at [822, 371] on label "Edit Link" at bounding box center [854, 375] width 209 height 29
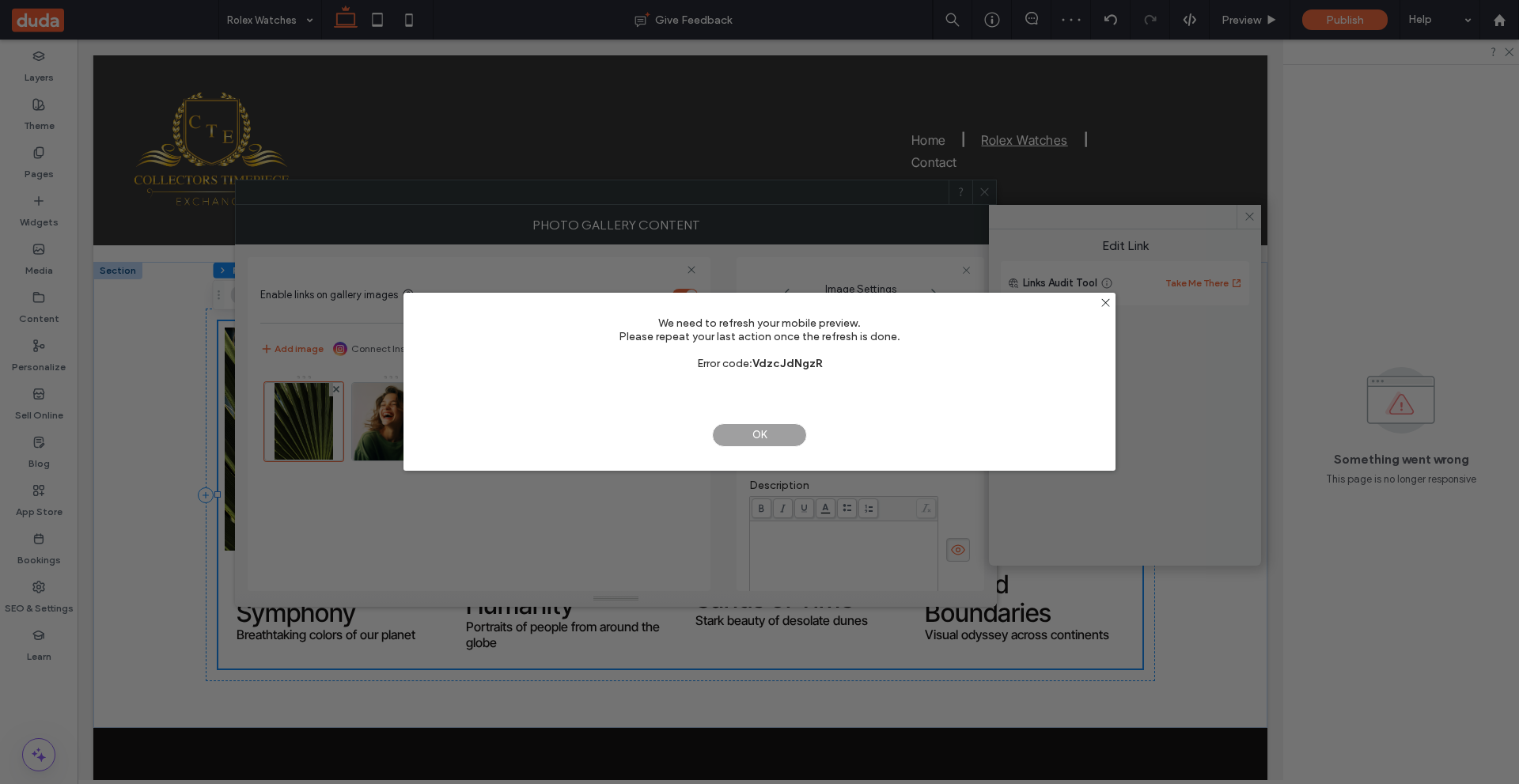
click at [774, 423] on span "OK" at bounding box center [759, 435] width 95 height 24
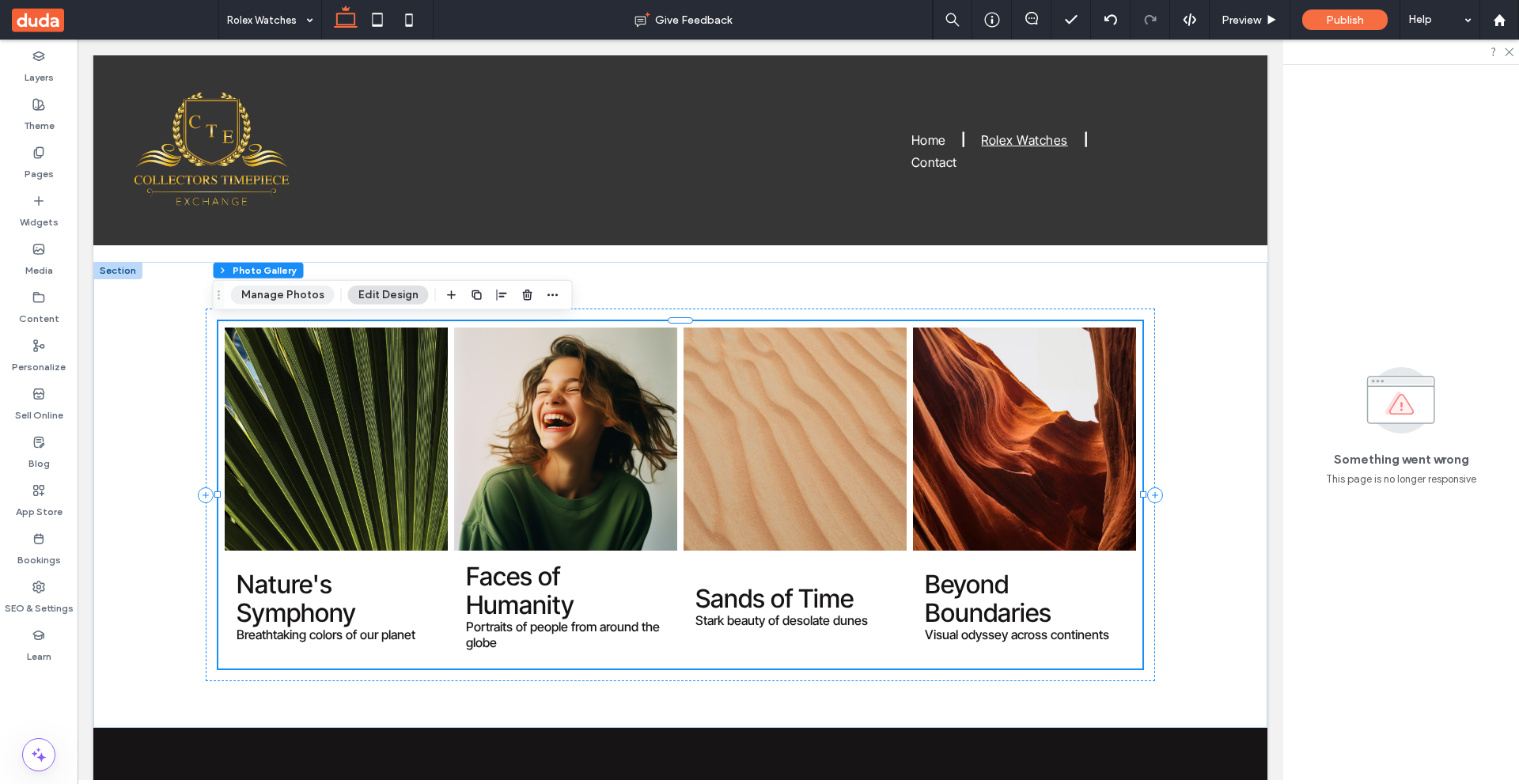
click at [291, 296] on button "Manage Photos" at bounding box center [283, 295] width 104 height 19
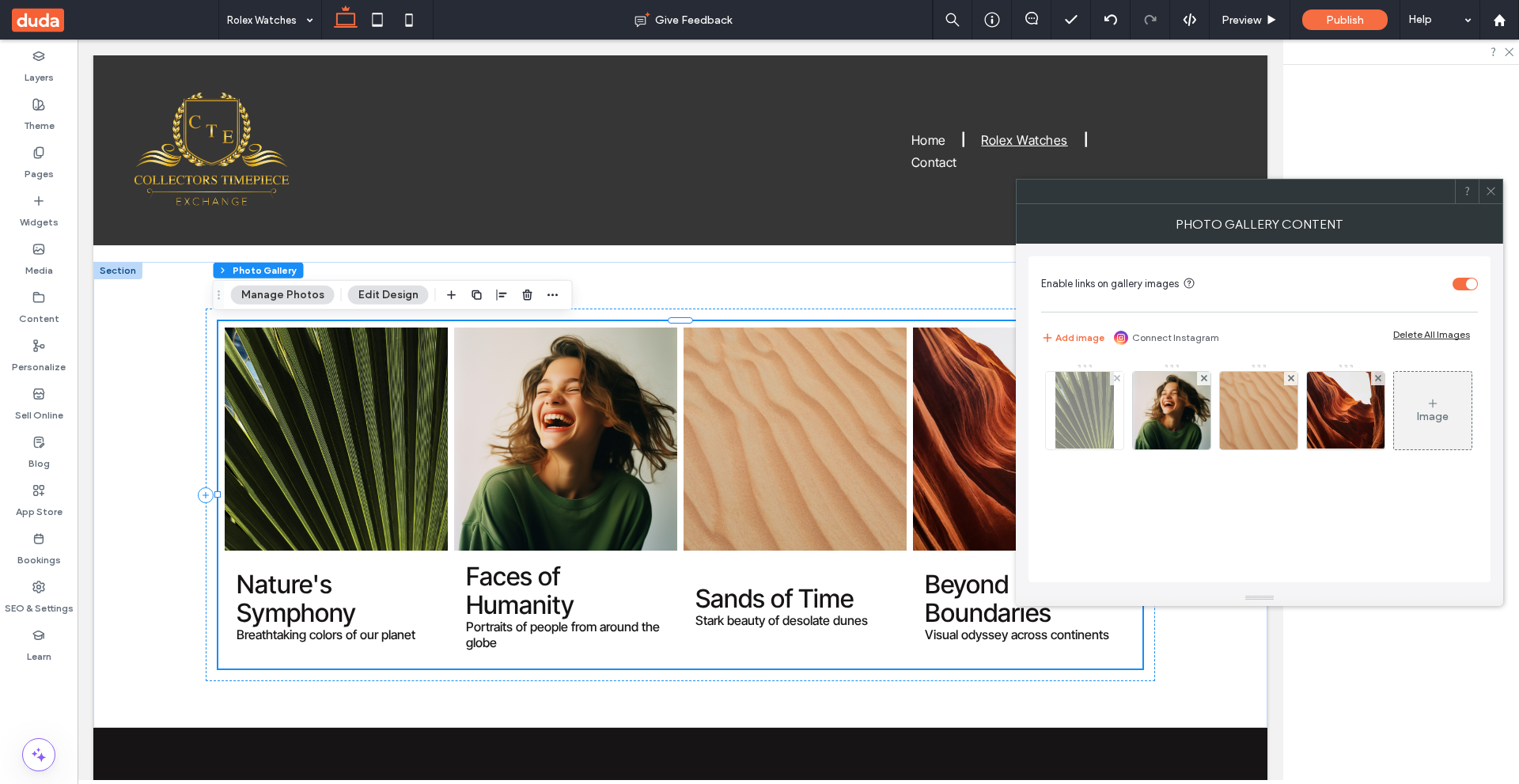
click at [1076, 402] on img at bounding box center [1085, 410] width 60 height 77
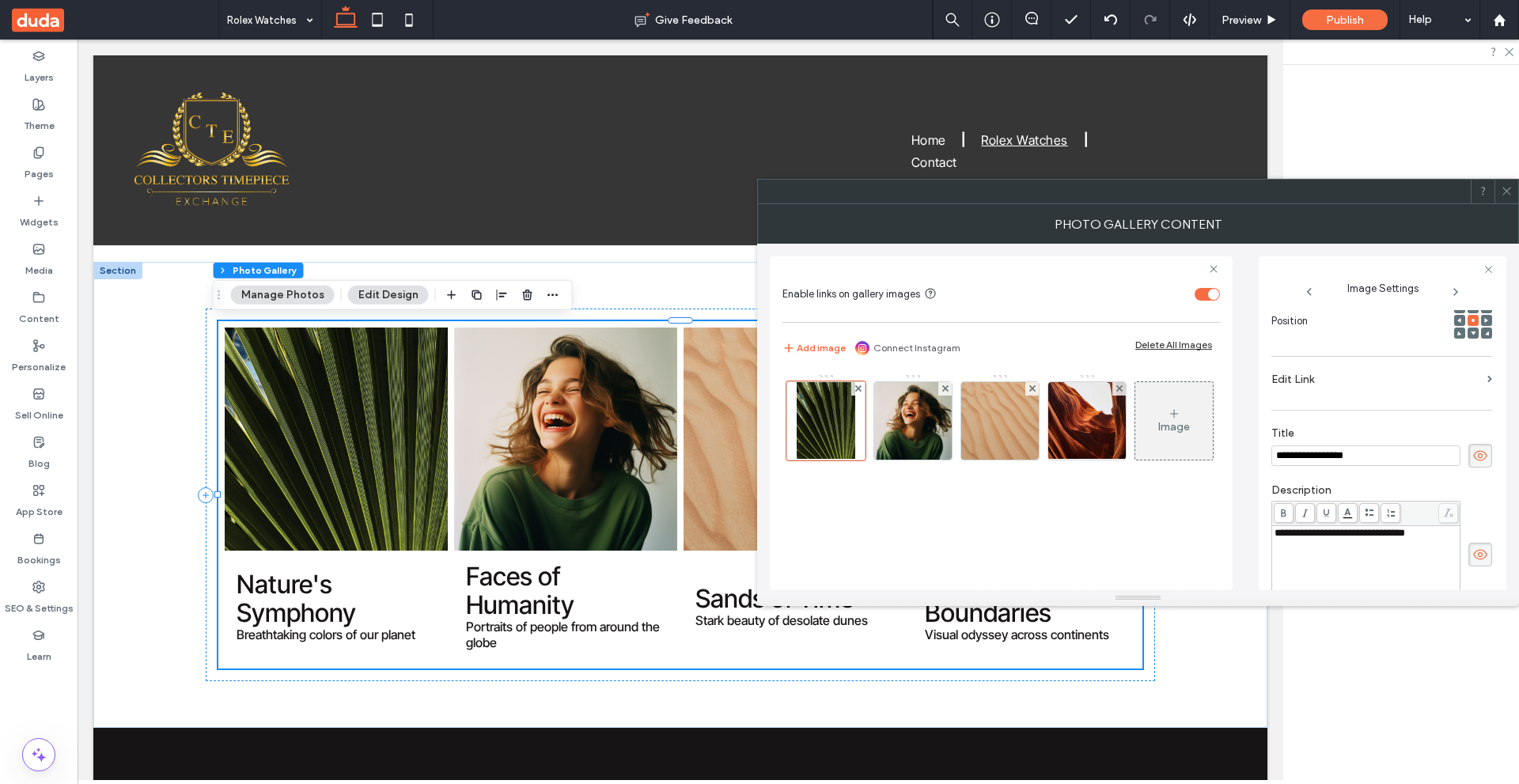
scroll to position [0, 0]
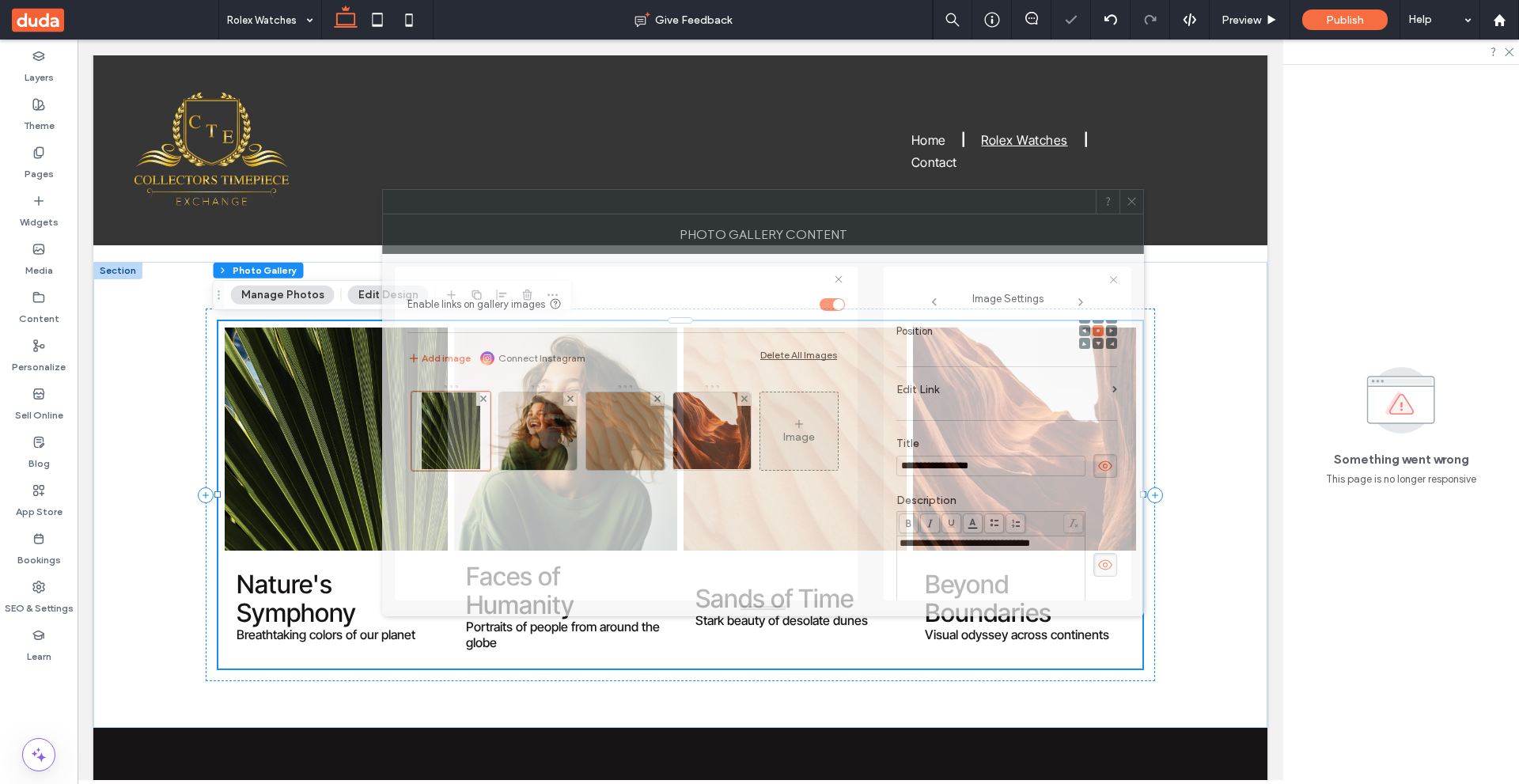
drag, startPoint x: 1081, startPoint y: 200, endPoint x: 959, endPoint y: 255, distance: 133.8
click at [890, 197] on div at bounding box center [739, 202] width 713 height 24
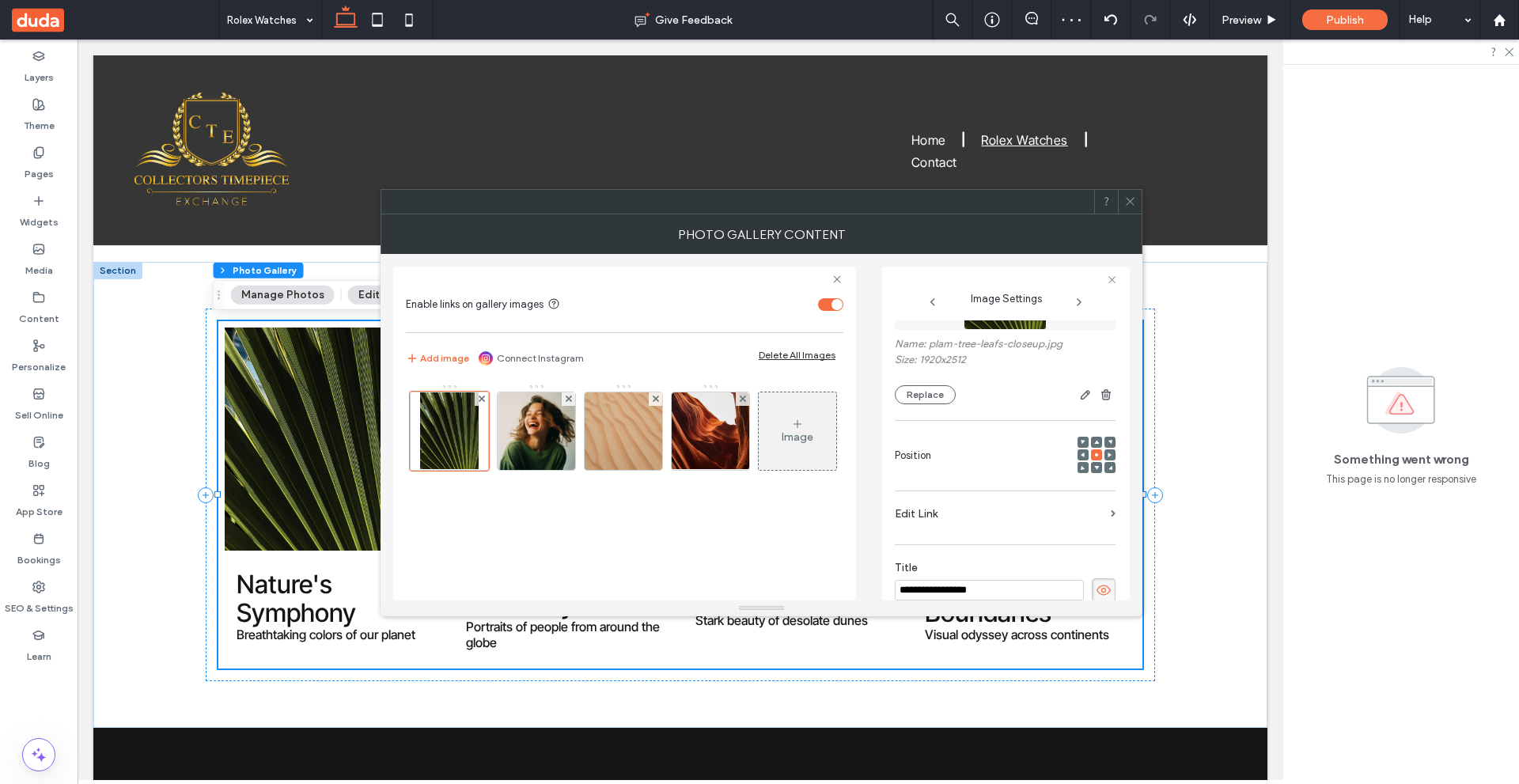
scroll to position [135, 0]
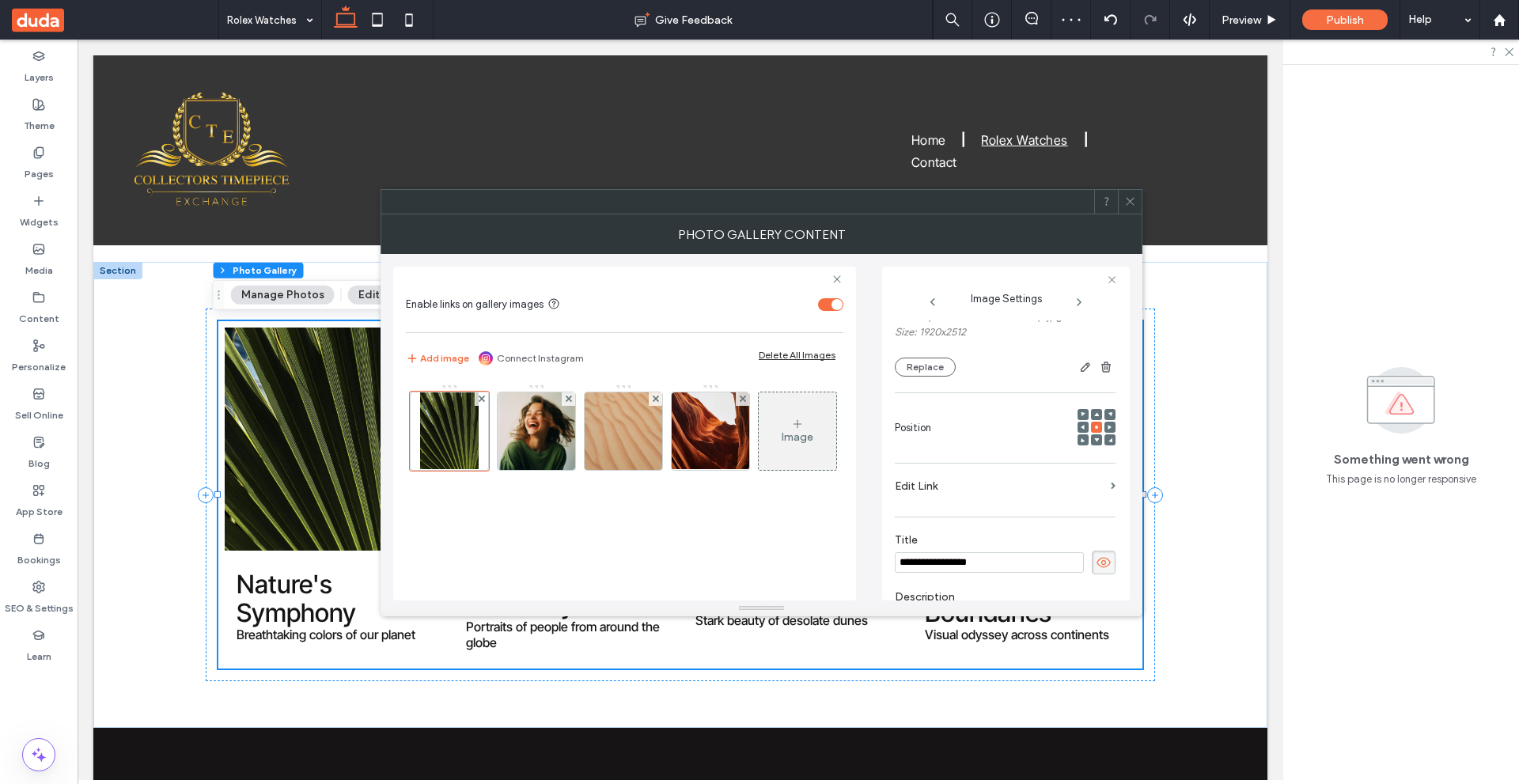
click at [991, 486] on label "Edit Link" at bounding box center [999, 486] width 209 height 29
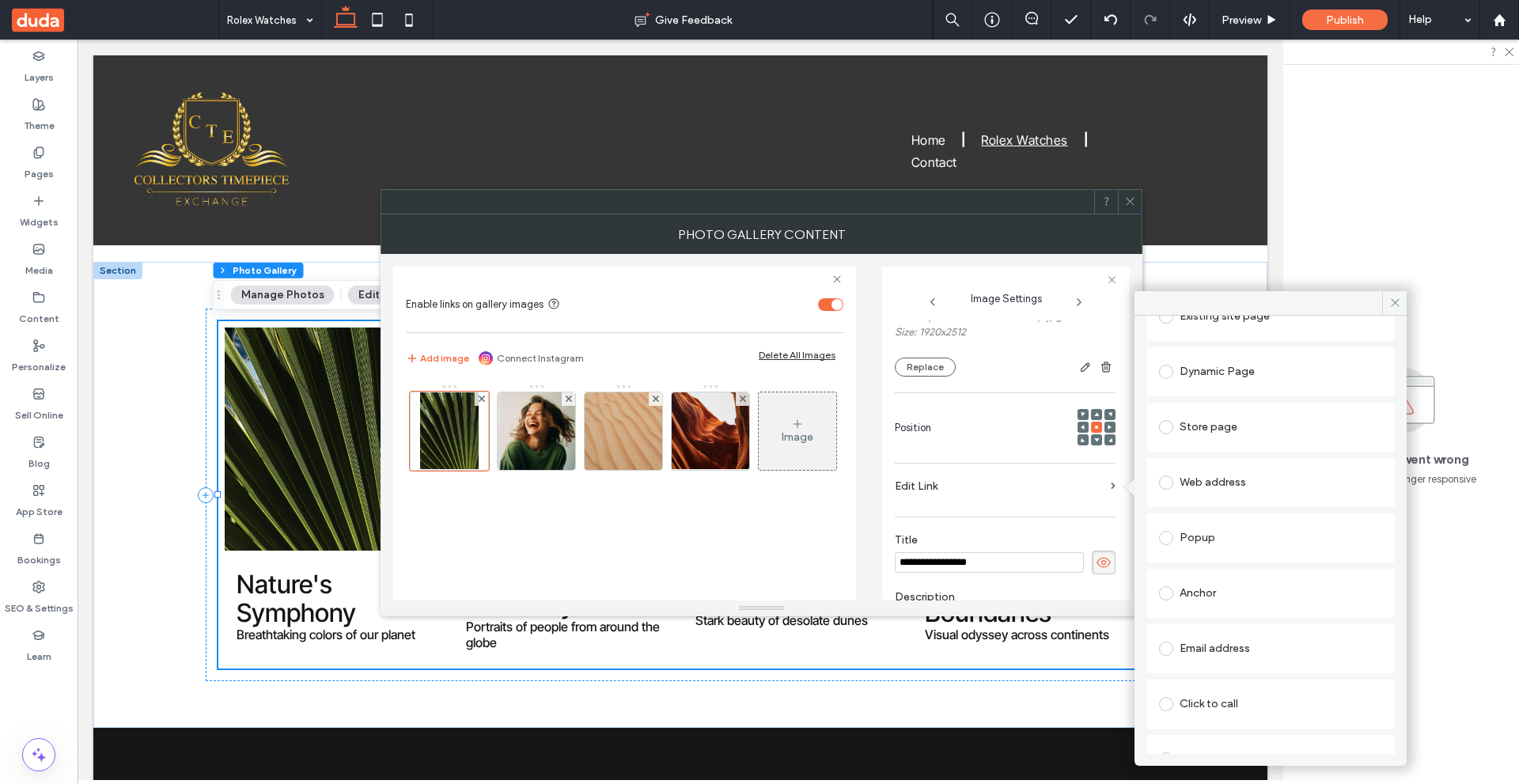
scroll to position [57, 0]
click at [1228, 414] on div "Dynamic Page" at bounding box center [1270, 421] width 223 height 26
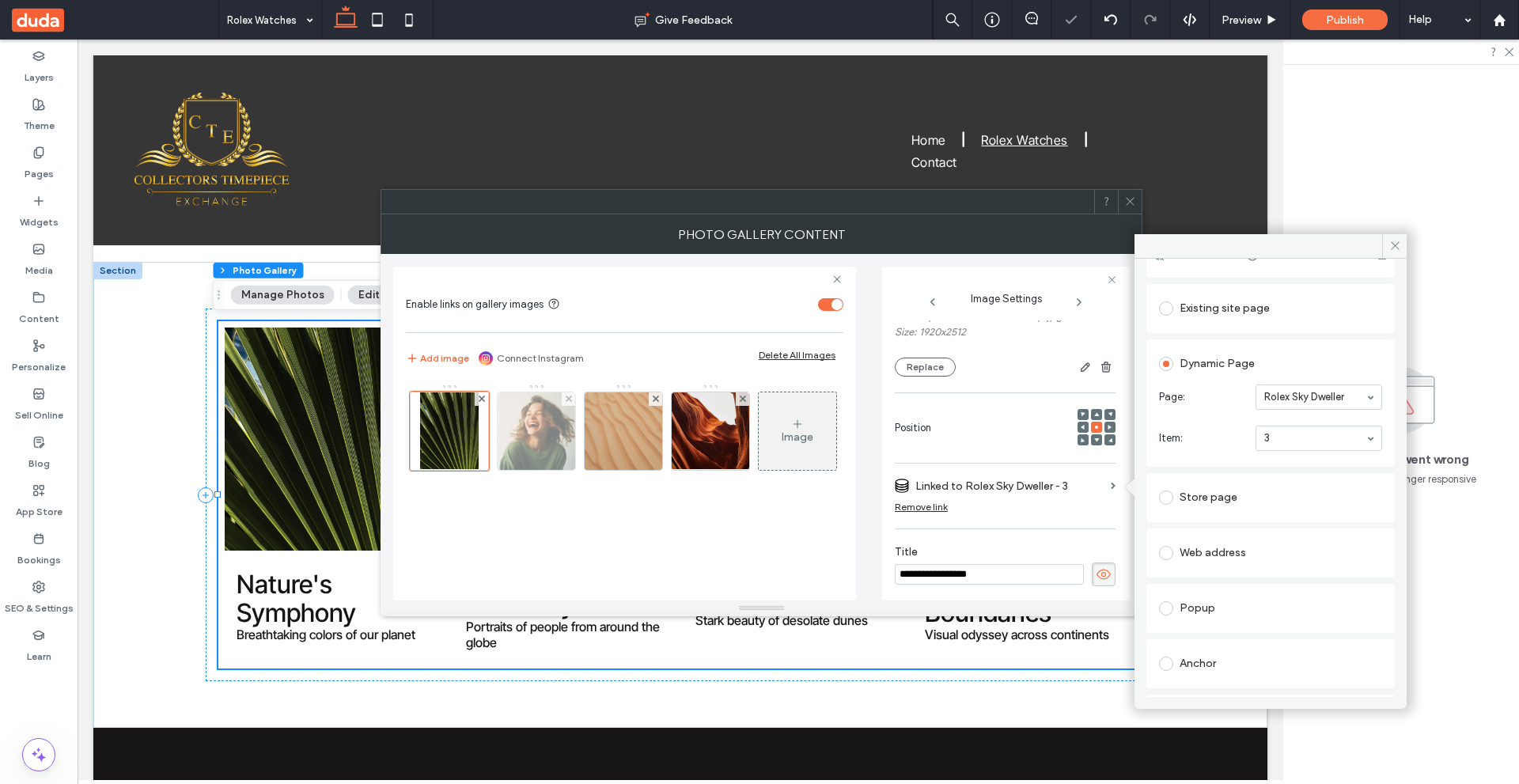
click at [570, 444] on img at bounding box center [536, 431] width 77 height 77
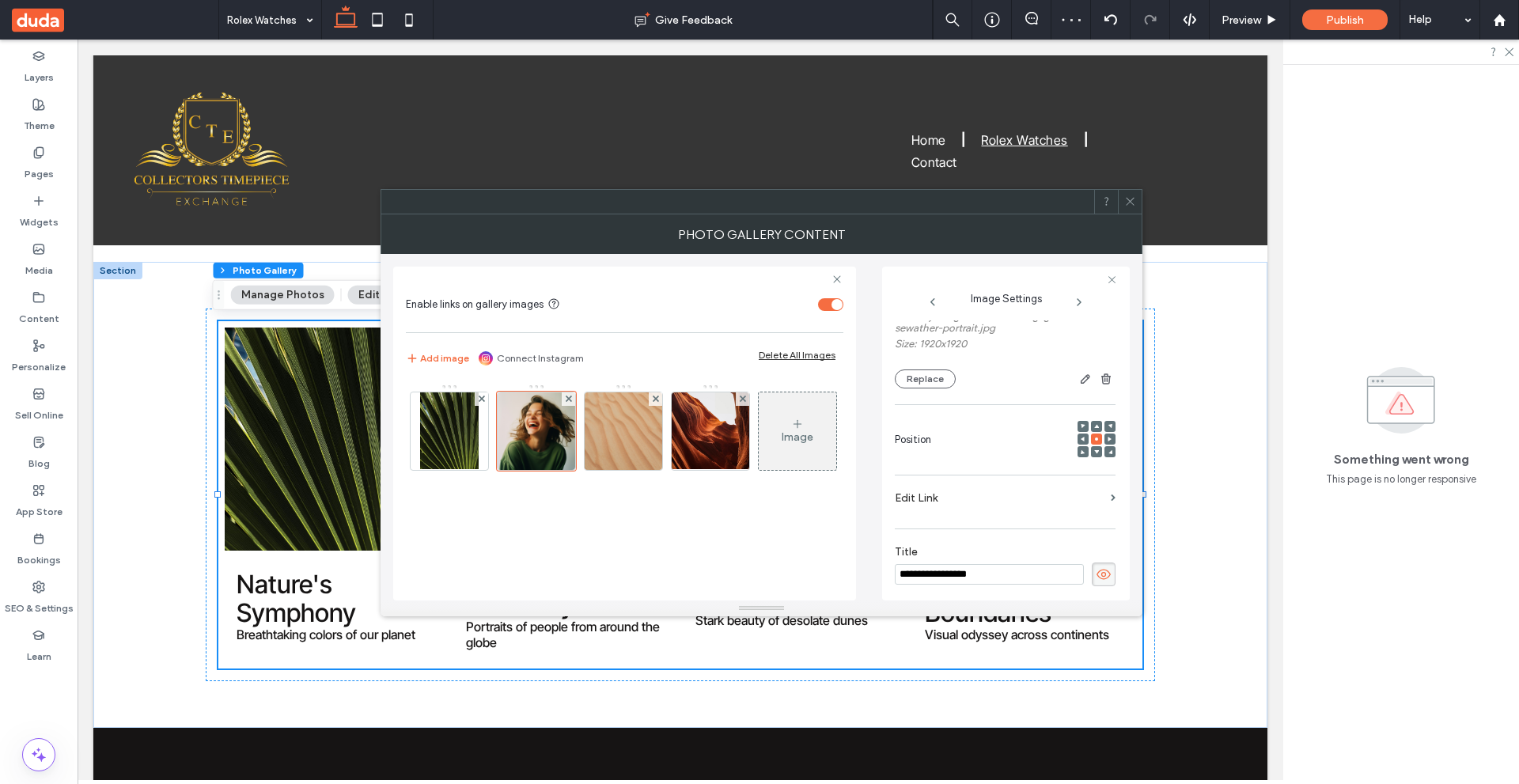
click at [1068, 500] on label "Edit Link" at bounding box center [999, 498] width 209 height 29
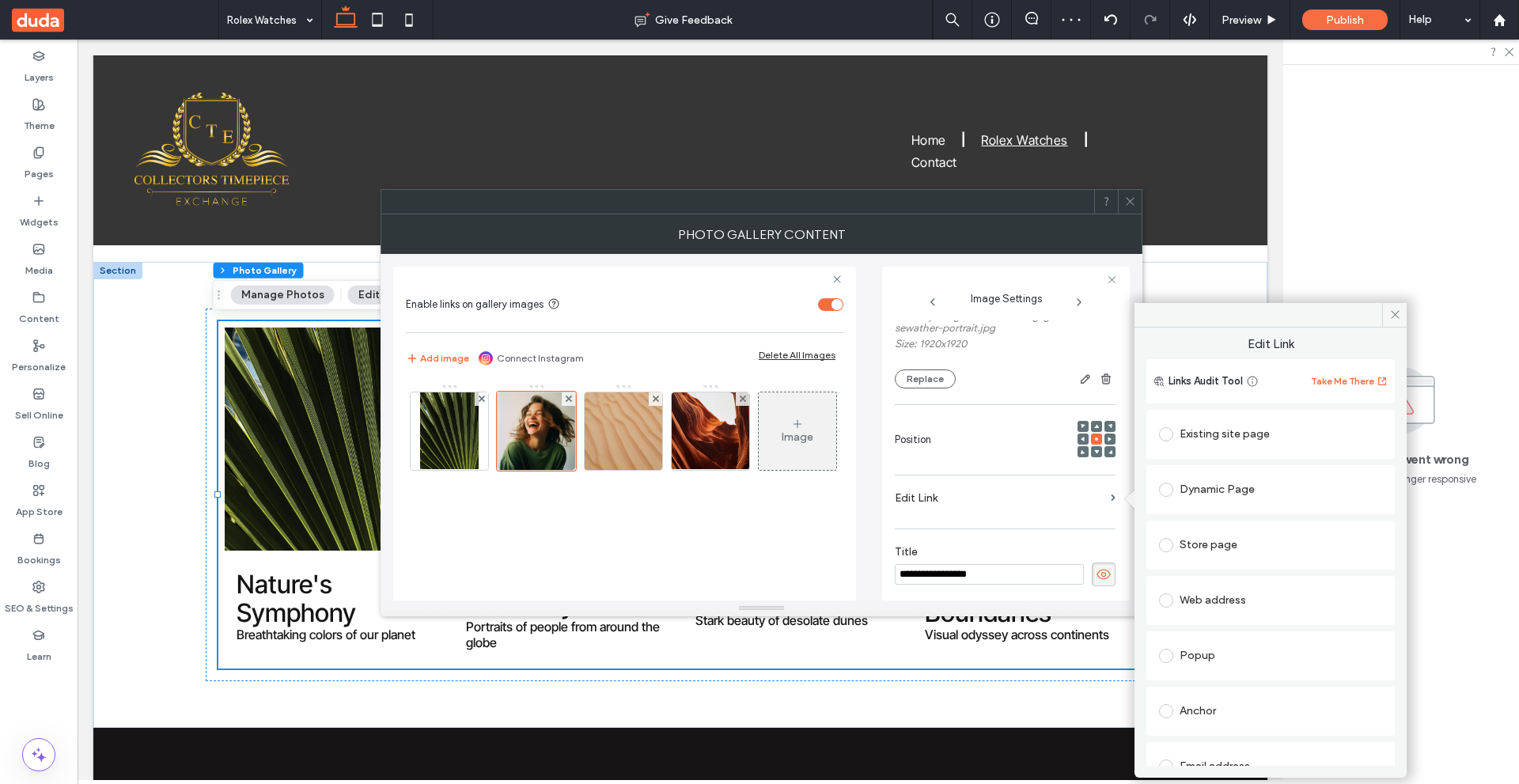
click at [1234, 476] on div "Dynamic Page" at bounding box center [1270, 489] width 223 height 26
drag, startPoint x: 1293, startPoint y: 525, endPoint x: 1298, endPoint y: 532, distance: 8.6
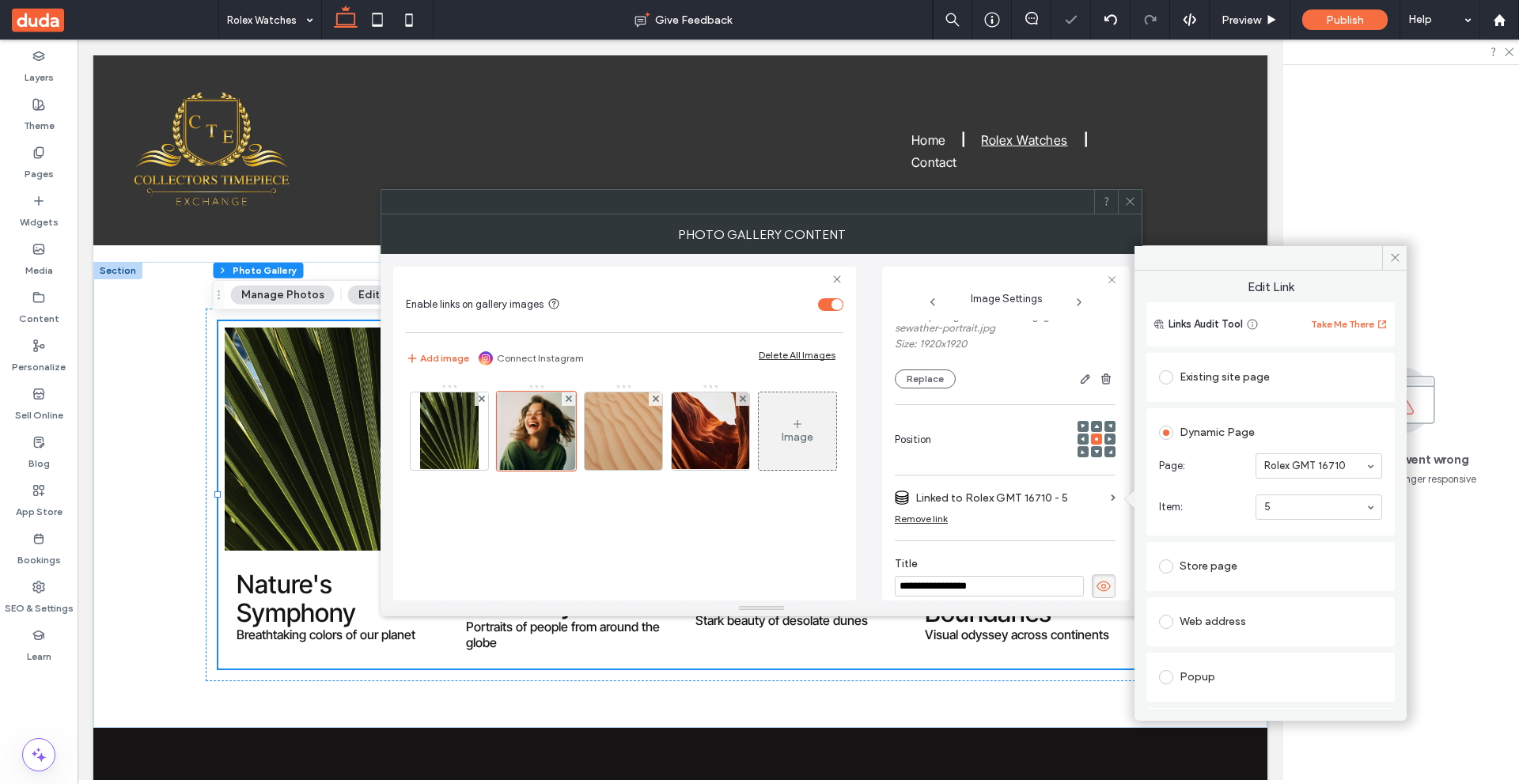
click at [1396, 259] on icon at bounding box center [1395, 257] width 12 height 12
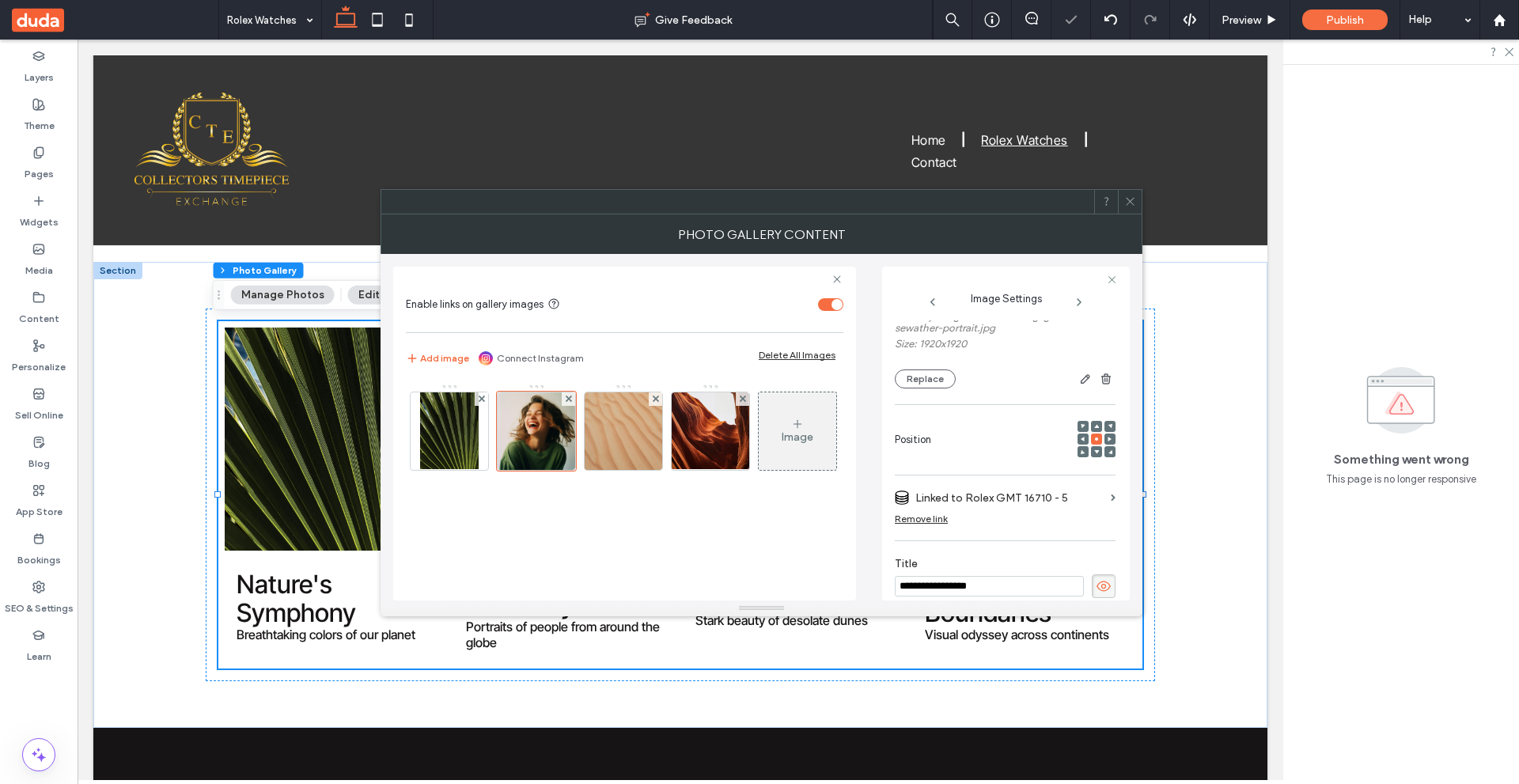
click at [1126, 196] on icon at bounding box center [1130, 201] width 12 height 12
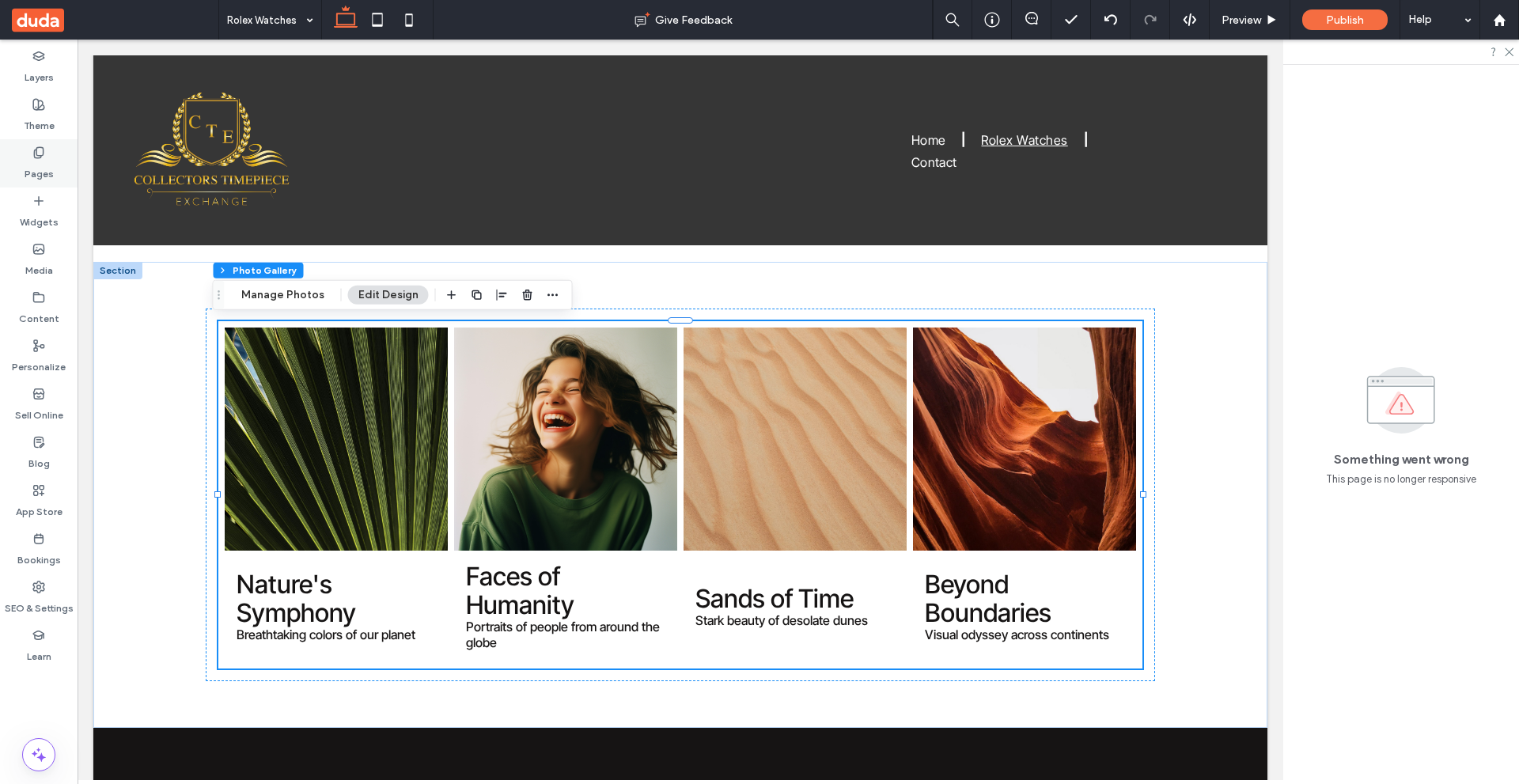
click at [50, 173] on label "Pages" at bounding box center [39, 170] width 29 height 22
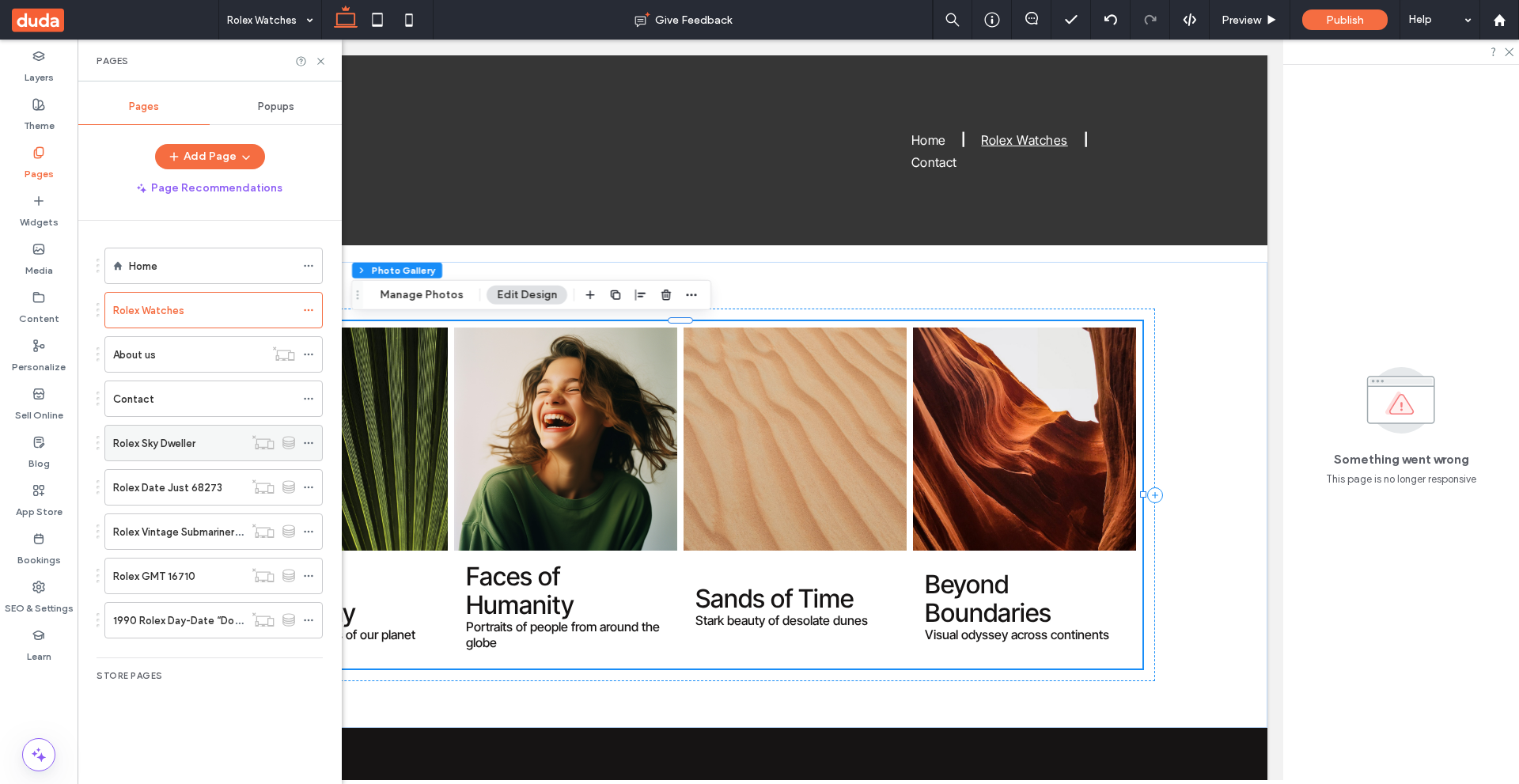
click at [181, 436] on label "Rolex Sky Dweller" at bounding box center [154, 443] width 83 height 28
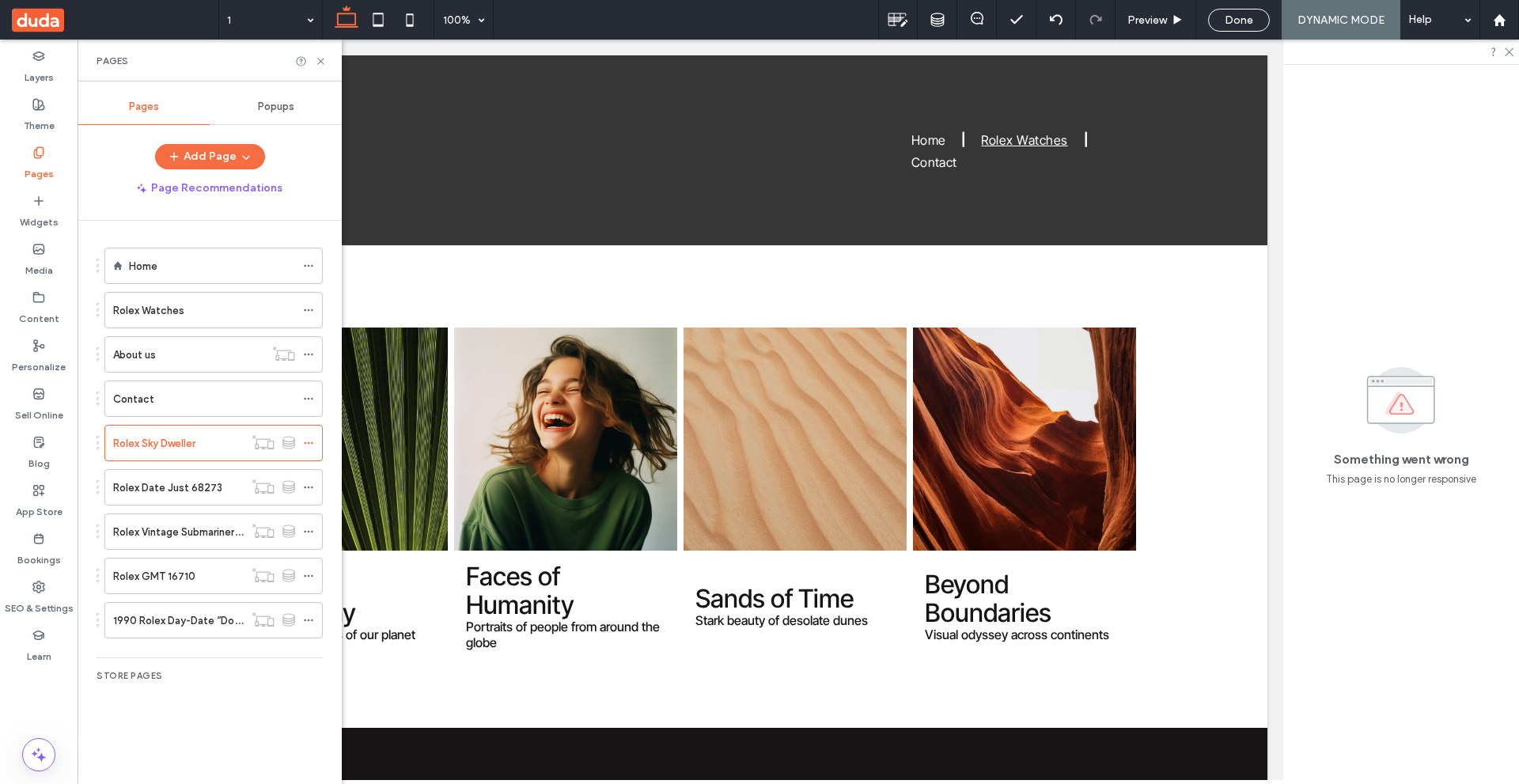
click at [192, 489] on label "Rolex Date Just 68273" at bounding box center [167, 487] width 109 height 28
click at [206, 525] on div at bounding box center [760, 392] width 1519 height 784
click at [207, 527] on label "Rolex Vintage Submariner 1680" at bounding box center [186, 532] width 147 height 28
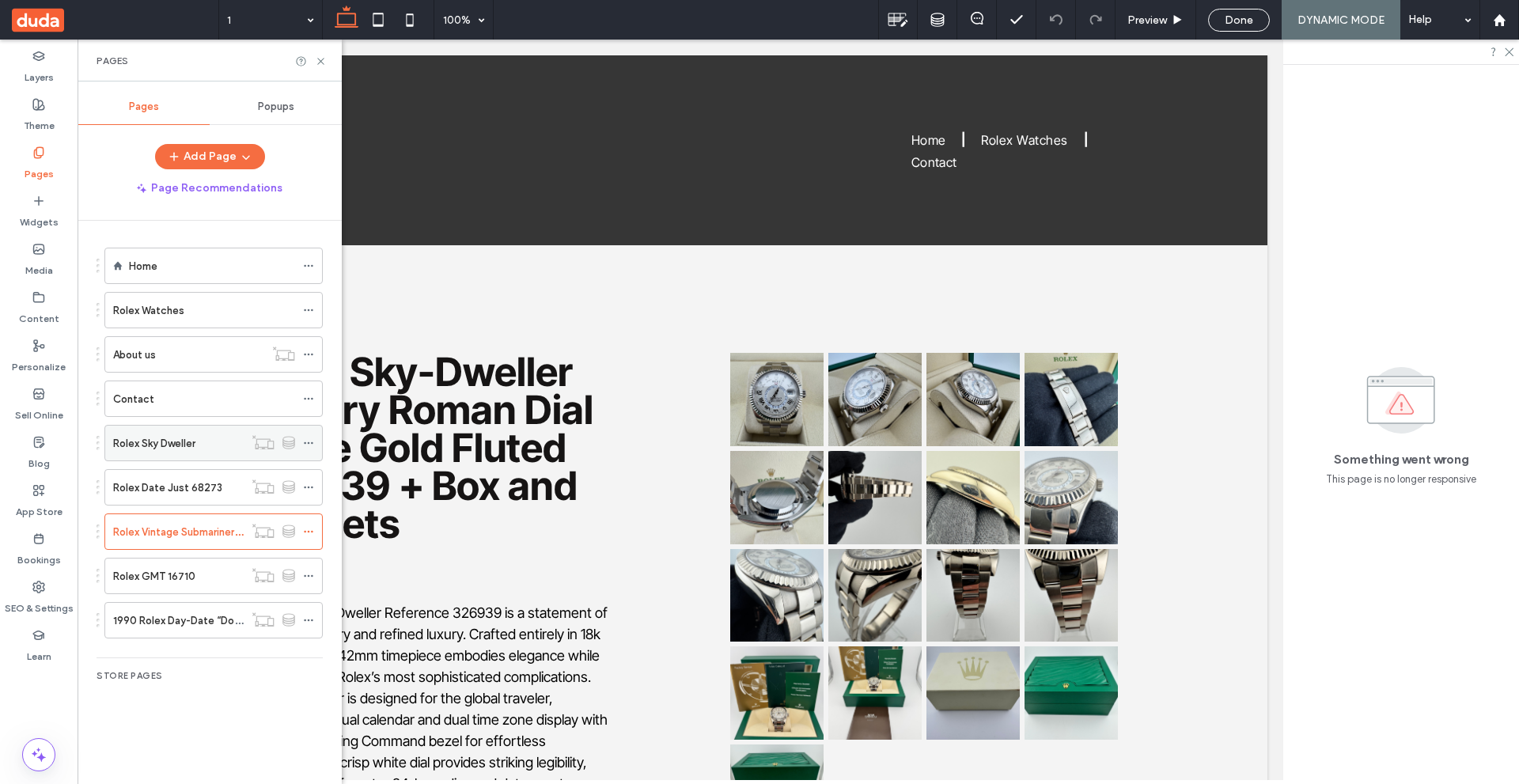
click at [197, 445] on div "Rolex Sky Dweller" at bounding box center [178, 443] width 130 height 17
click at [211, 486] on label "Rolex Date Just 68273" at bounding box center [167, 487] width 109 height 28
click at [231, 312] on div "Rolex Watches" at bounding box center [204, 310] width 182 height 17
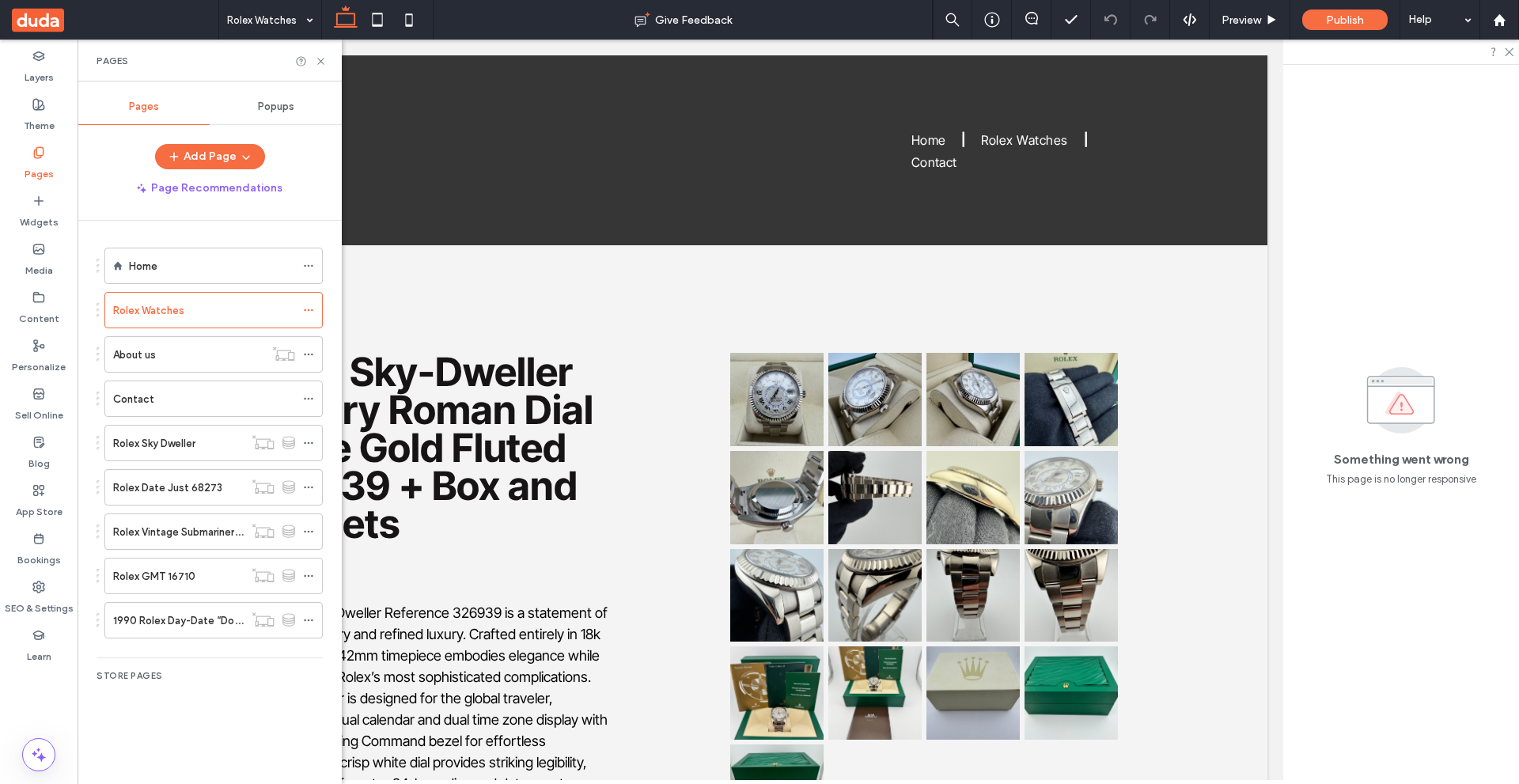
click at [322, 60] on div at bounding box center [760, 392] width 1519 height 784
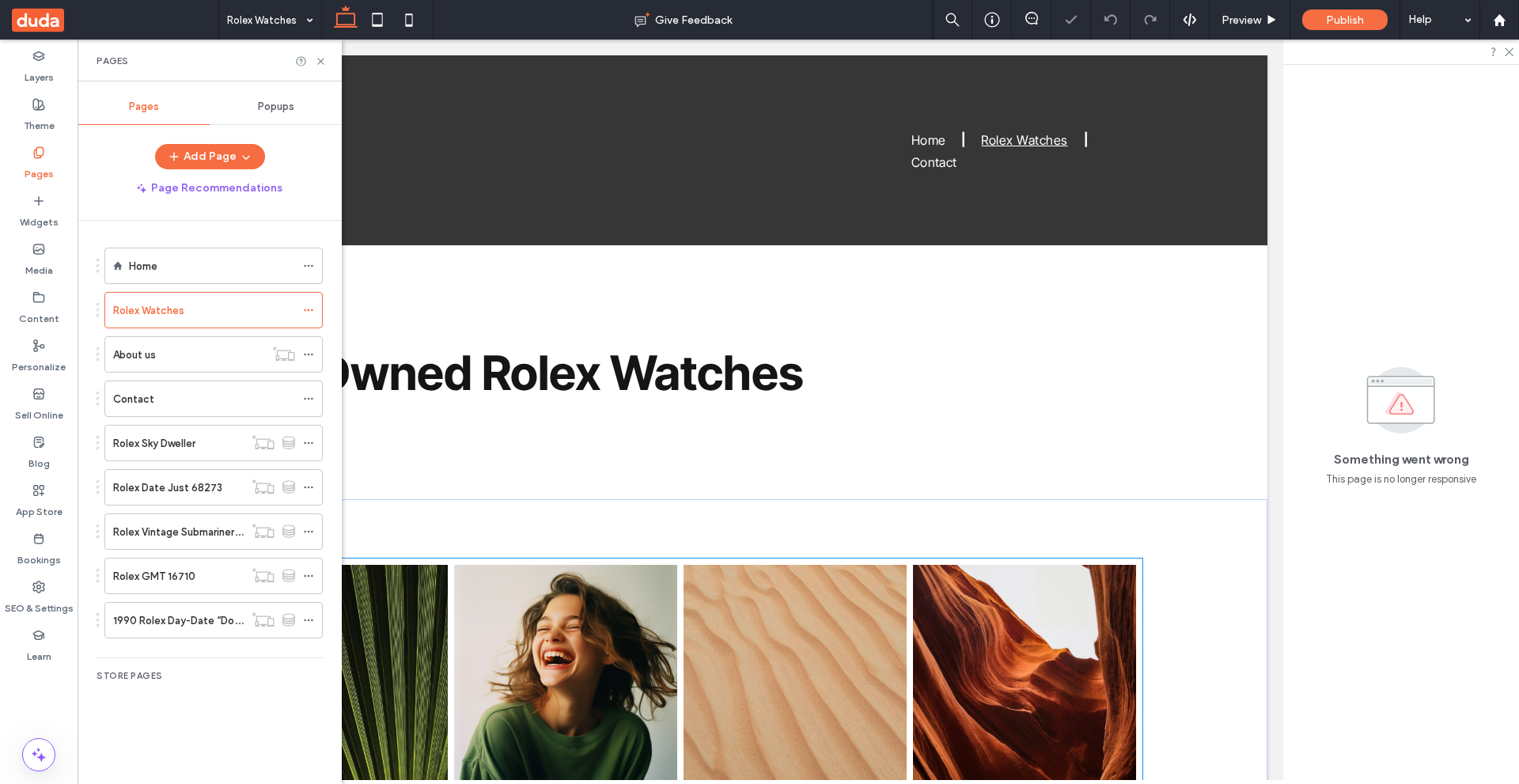
click at [703, 606] on link at bounding box center [794, 676] width 223 height 223
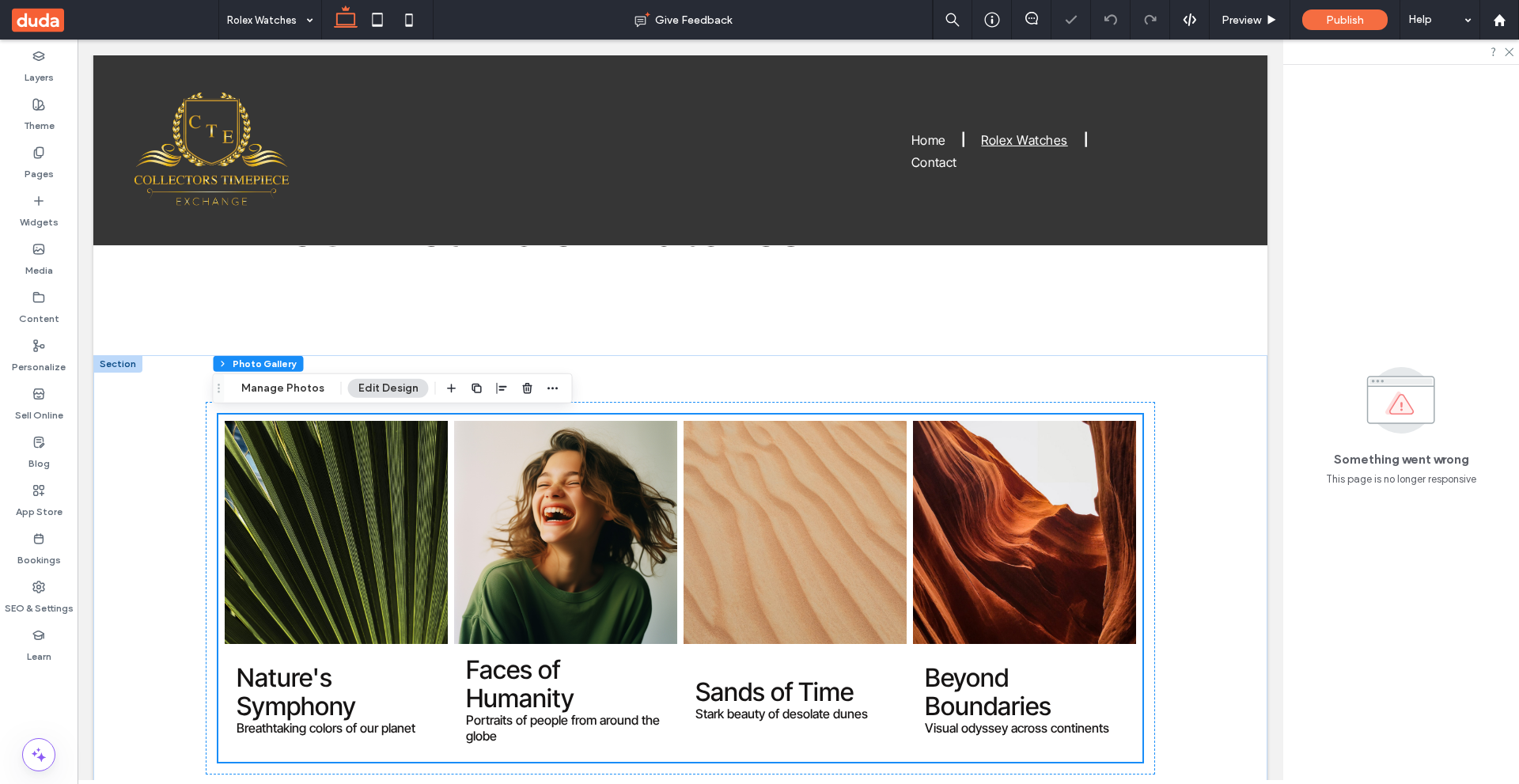
scroll to position [237, 0]
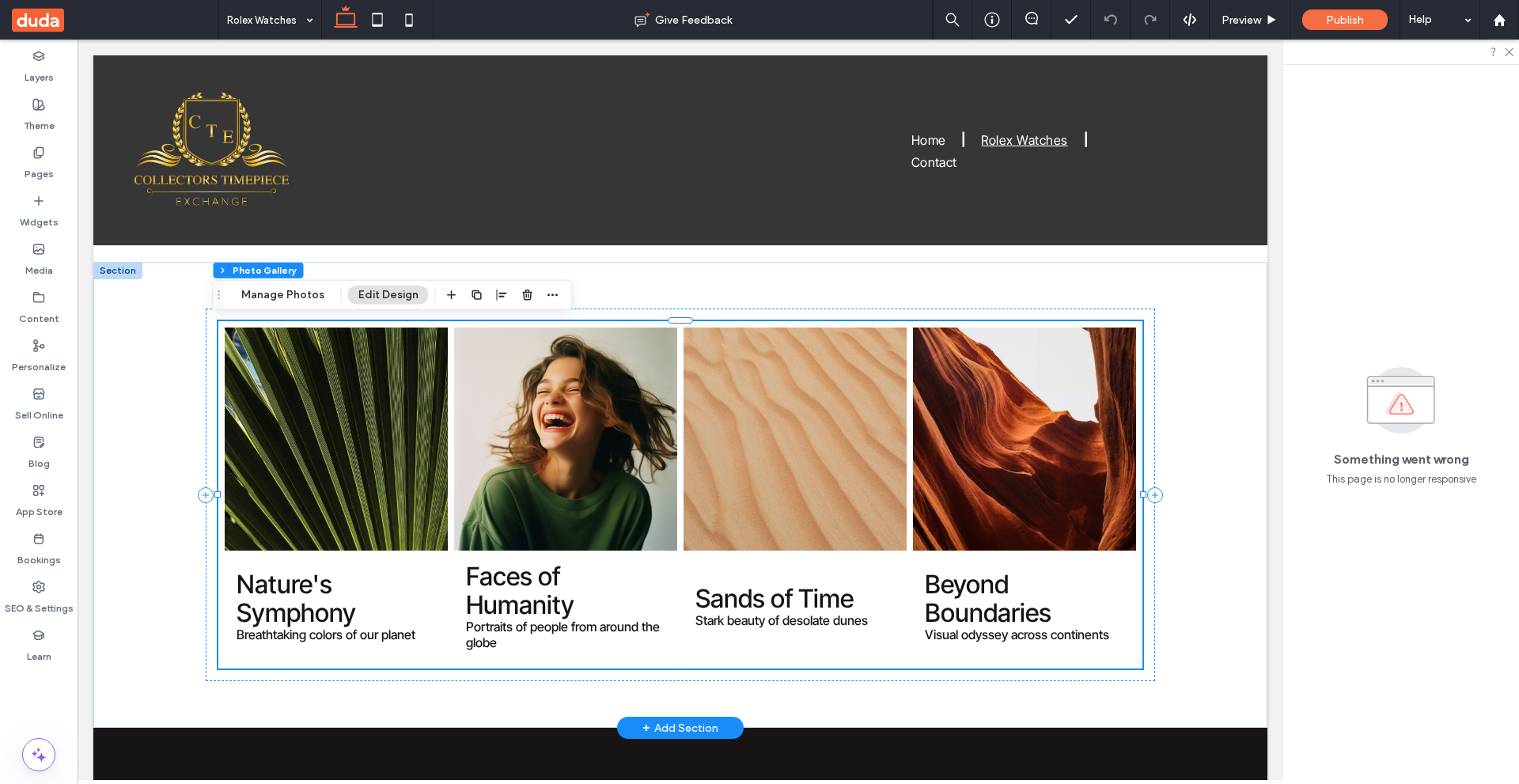
click at [386, 498] on link at bounding box center [336, 439] width 223 height 223
click at [290, 293] on button "Manage Photos" at bounding box center [283, 295] width 104 height 19
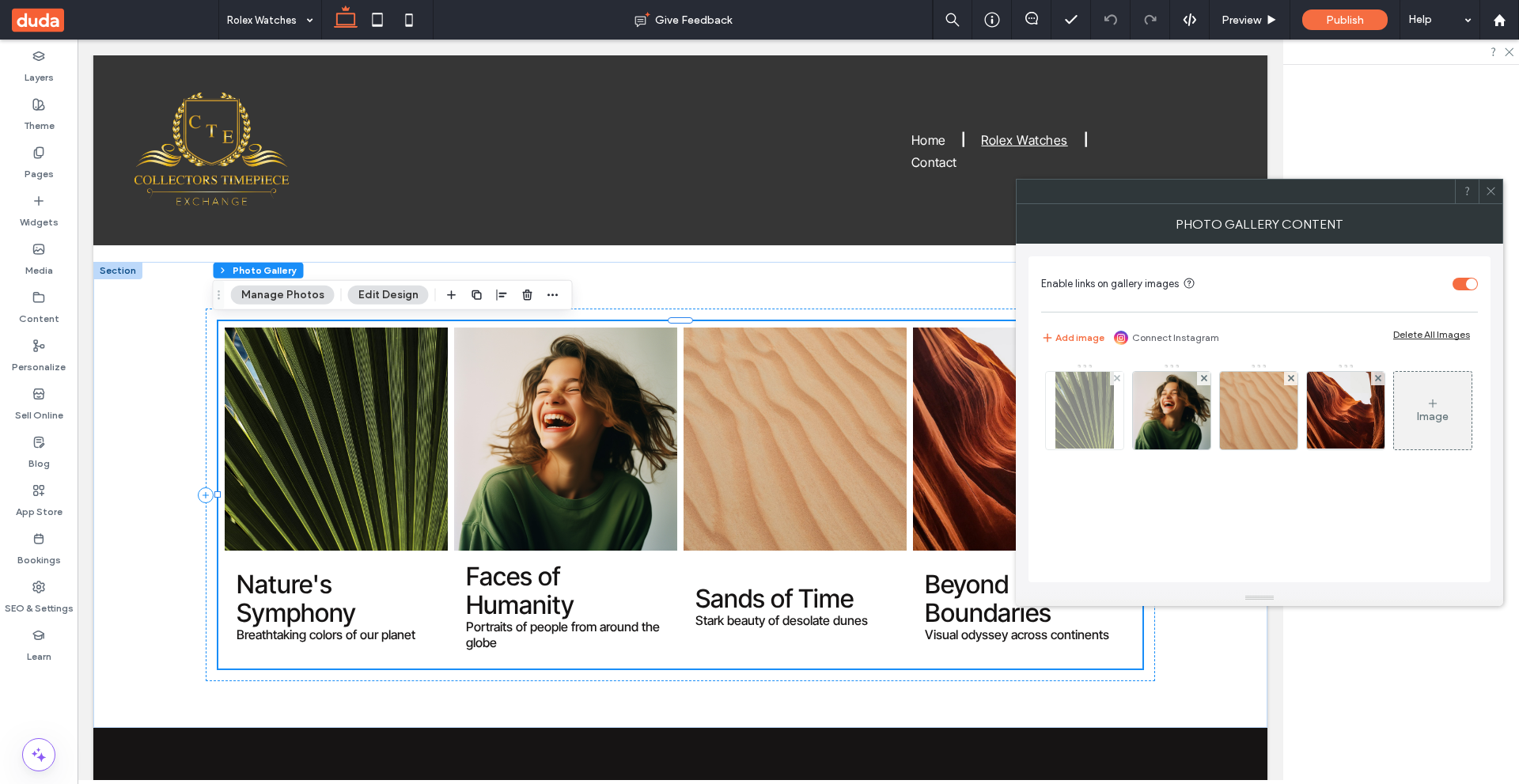
click at [1098, 407] on img at bounding box center [1085, 410] width 60 height 77
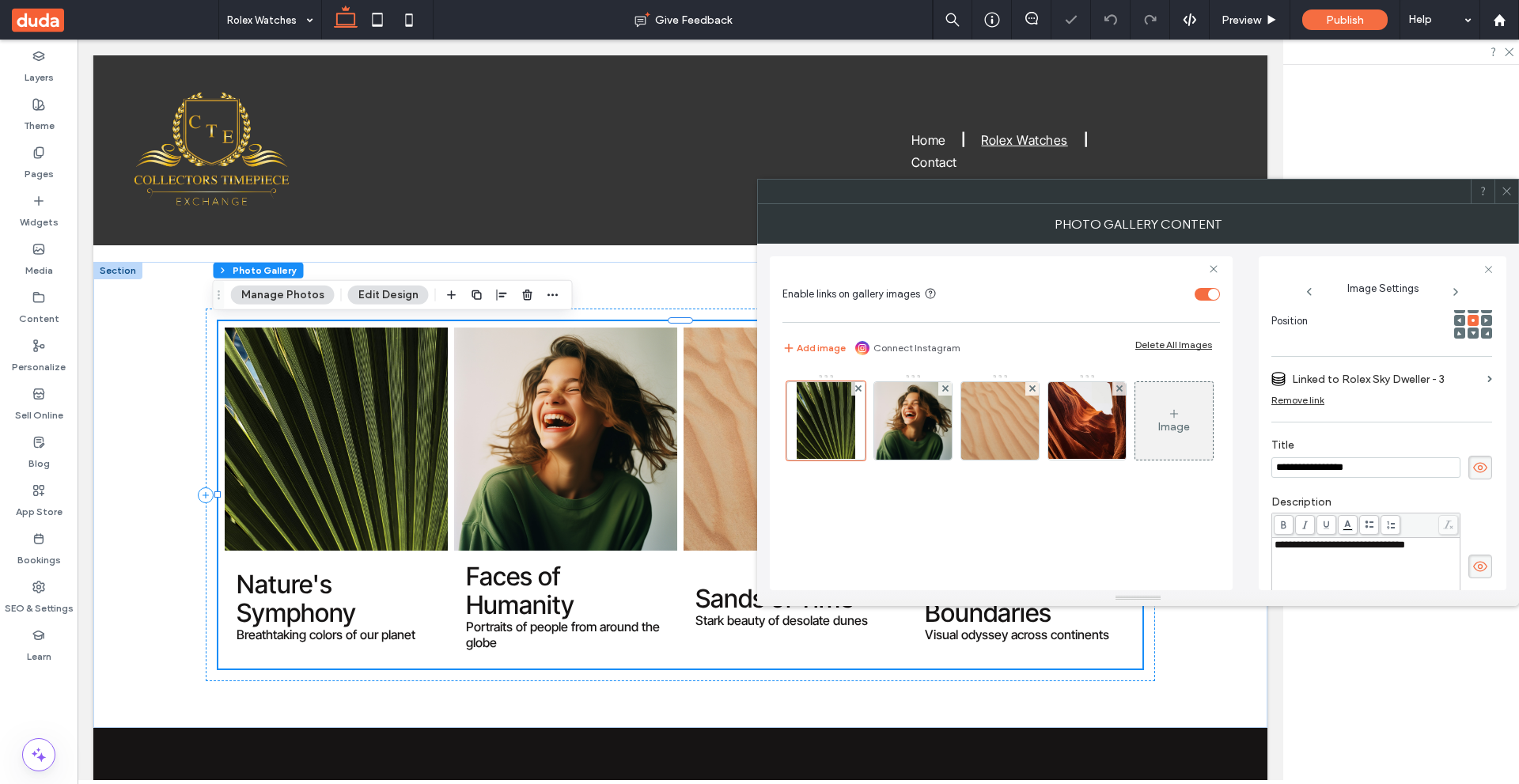
scroll to position [0, 0]
click at [1091, 424] on img at bounding box center [1086, 420] width 100 height 77
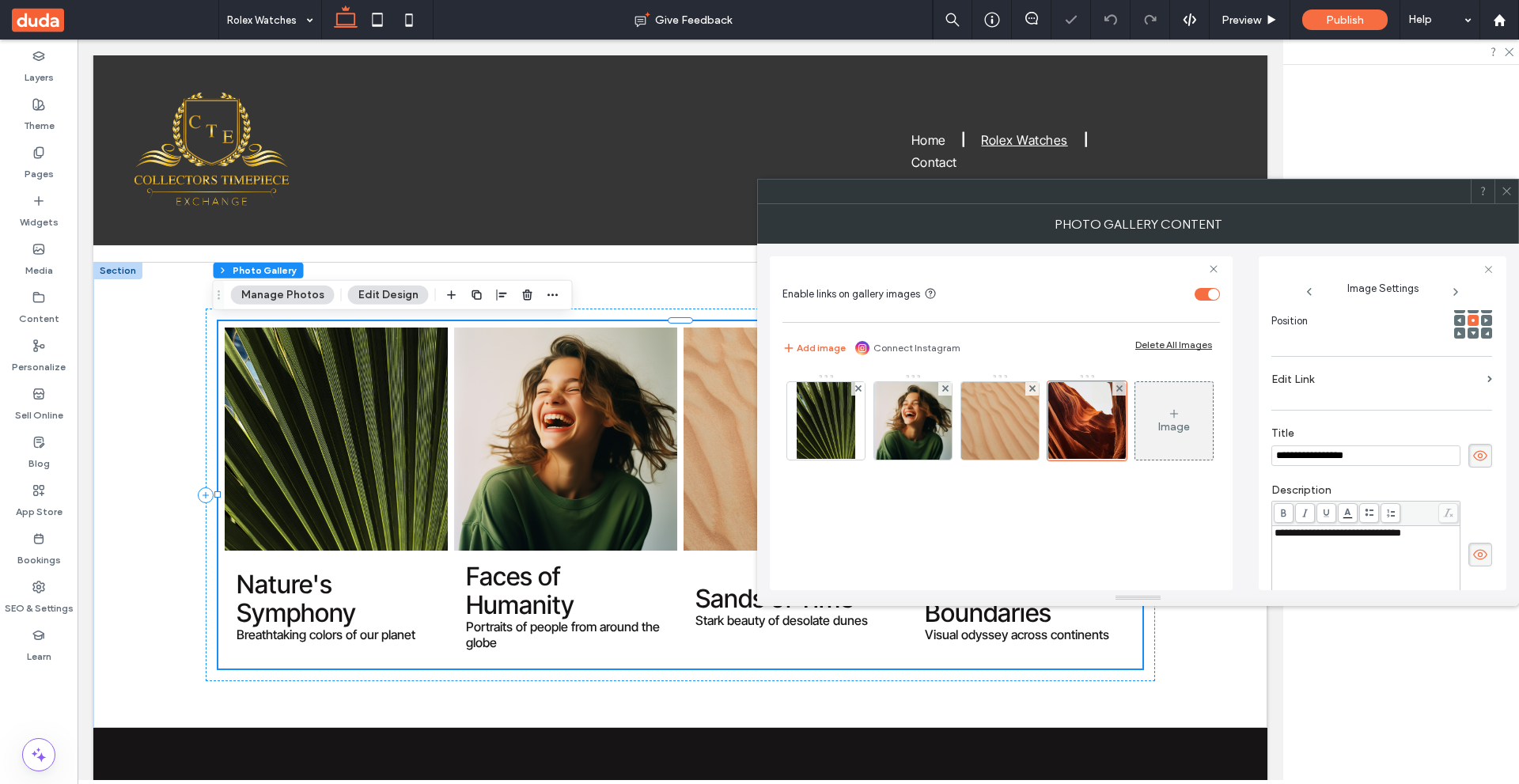
click at [1458, 385] on label "Edit Link" at bounding box center [1376, 379] width 209 height 29
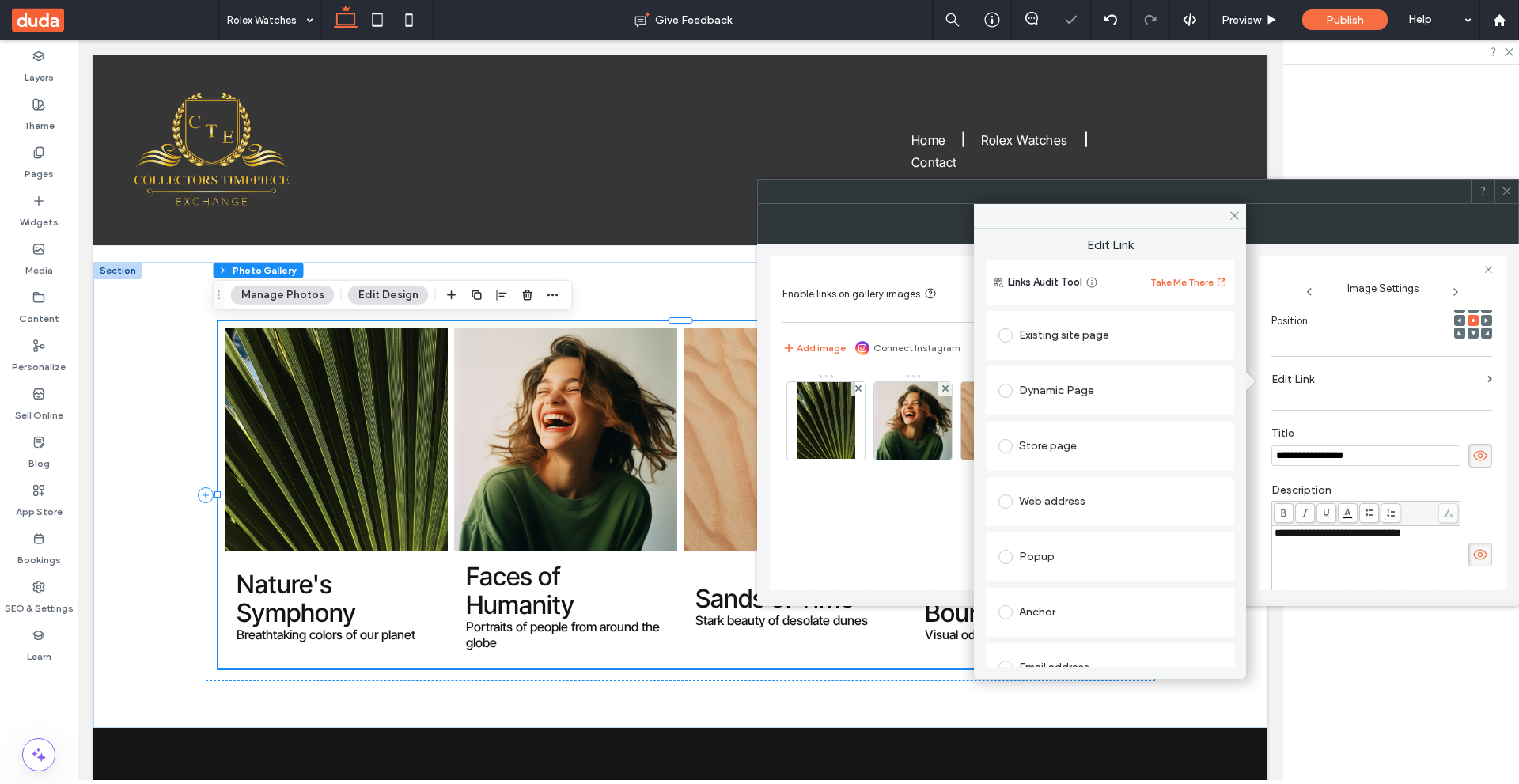
click at [1060, 391] on div "Dynamic Page" at bounding box center [1109, 391] width 223 height 26
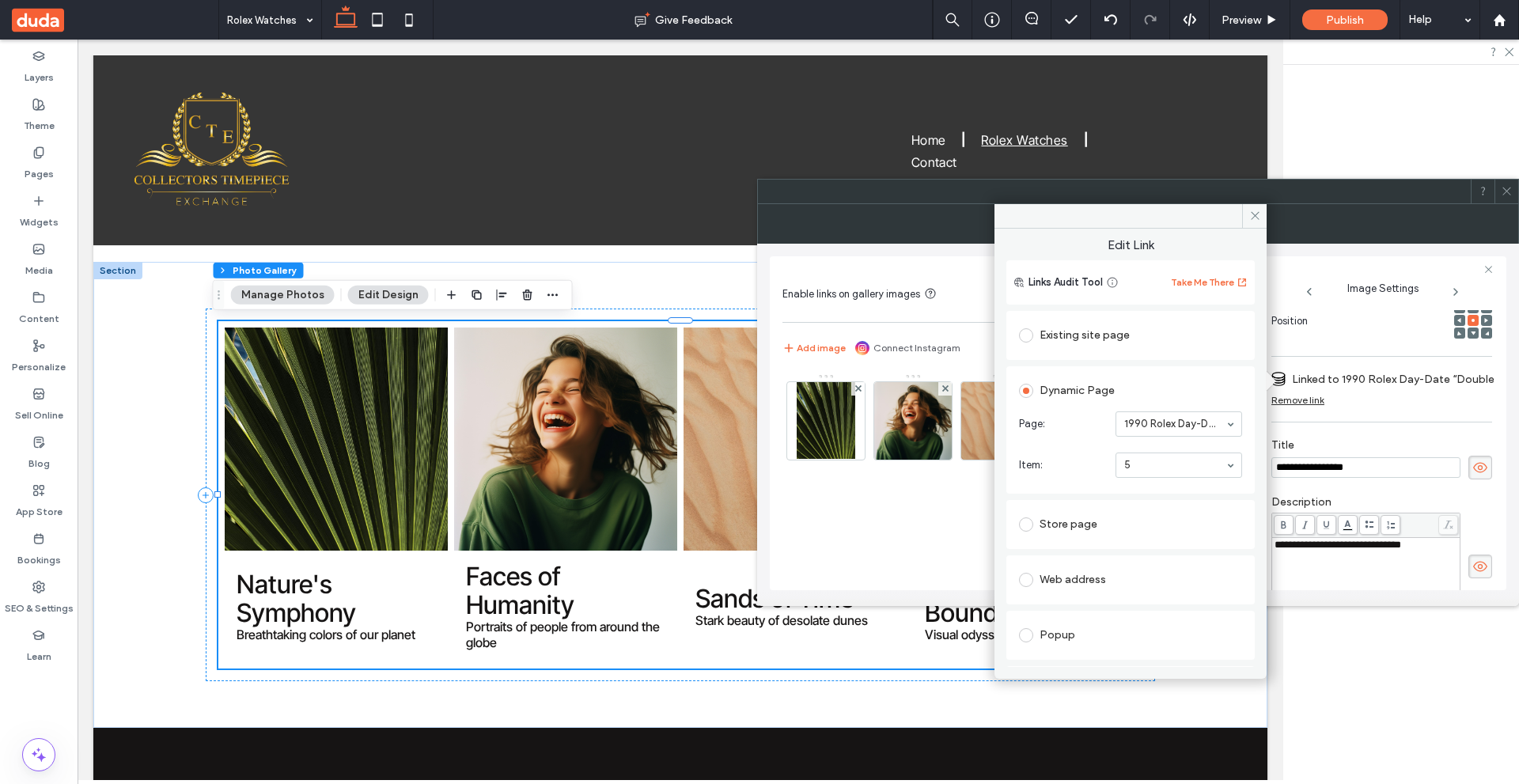
drag, startPoint x: 1120, startPoint y: 391, endPoint x: 1155, endPoint y: 519, distance: 132.7
click at [1026, 401] on div "Dynamic Page" at bounding box center [1131, 391] width 223 height 26
click at [1259, 207] on span at bounding box center [1255, 216] width 25 height 24
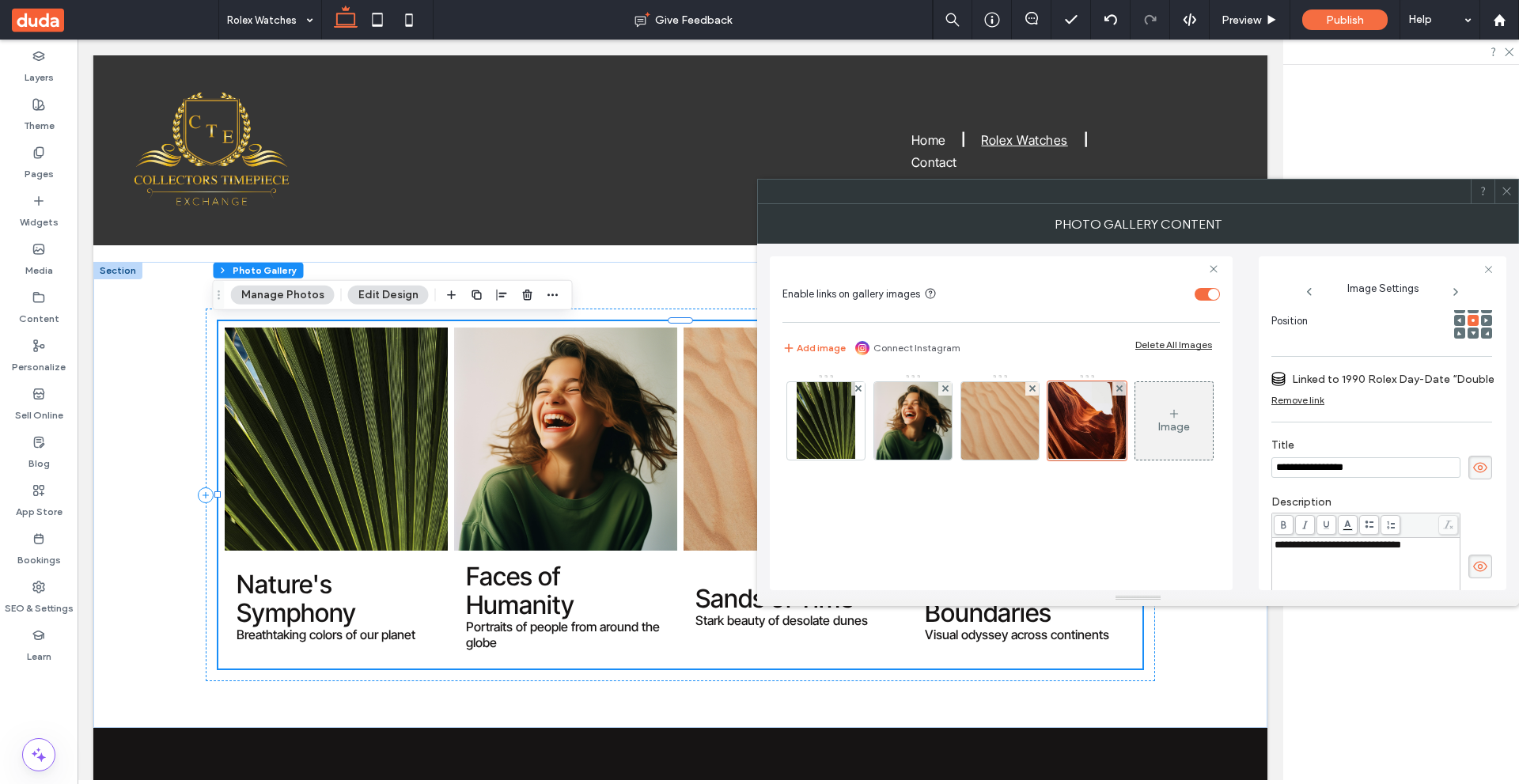
click at [1509, 194] on icon at bounding box center [1506, 191] width 12 height 12
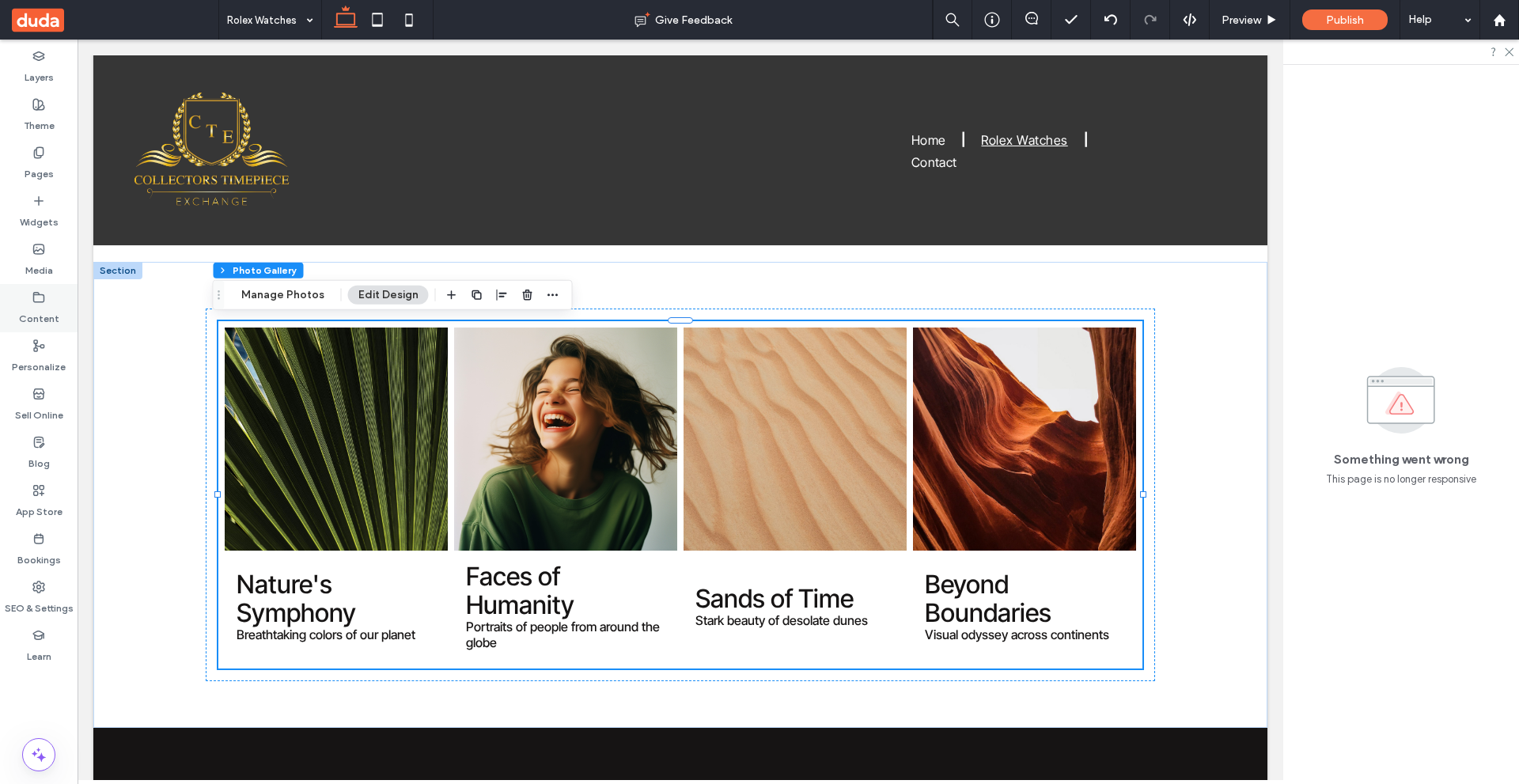
click at [30, 317] on label "Content" at bounding box center [39, 315] width 40 height 22
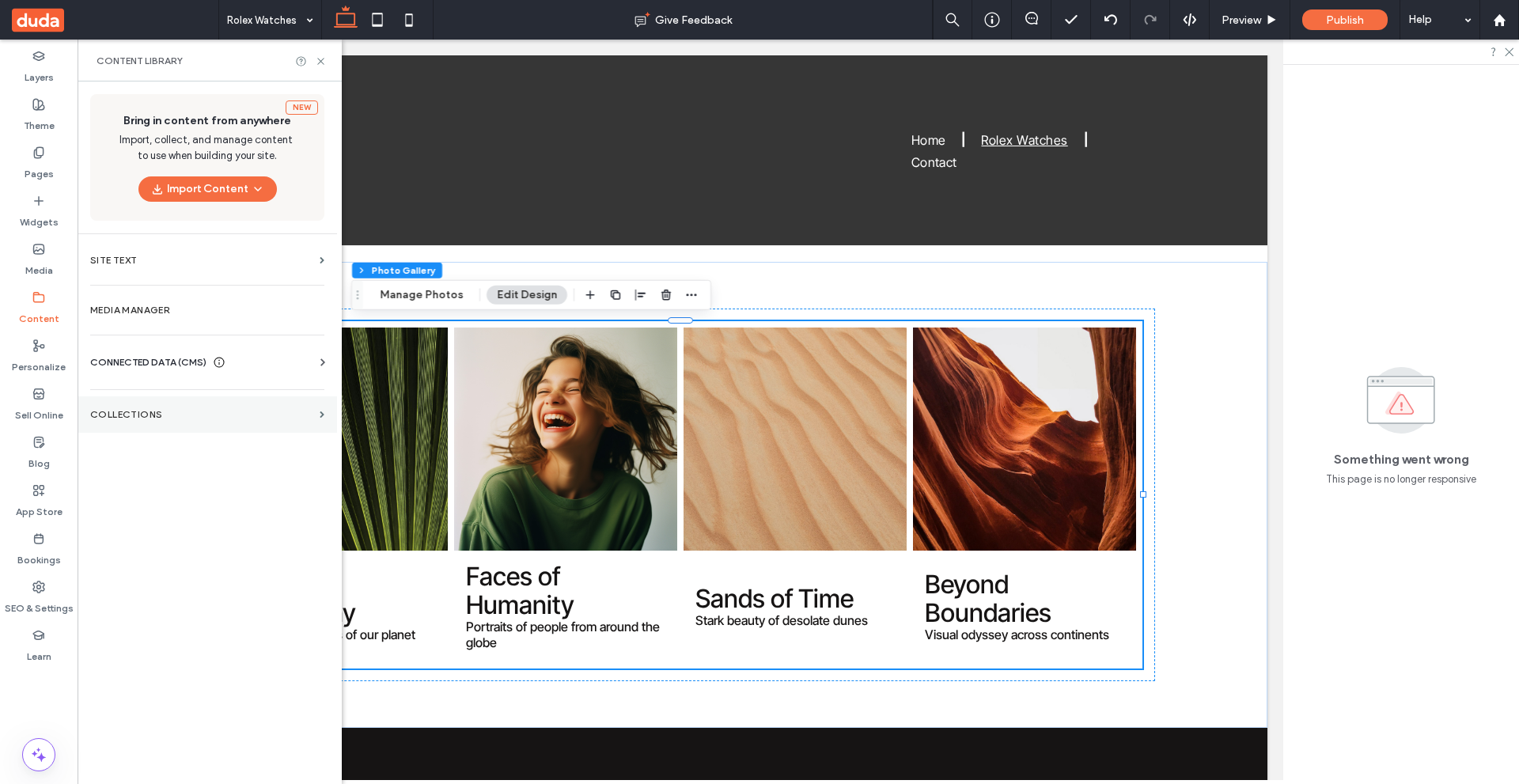
click at [210, 405] on section "Collections" at bounding box center [207, 415] width 260 height 37
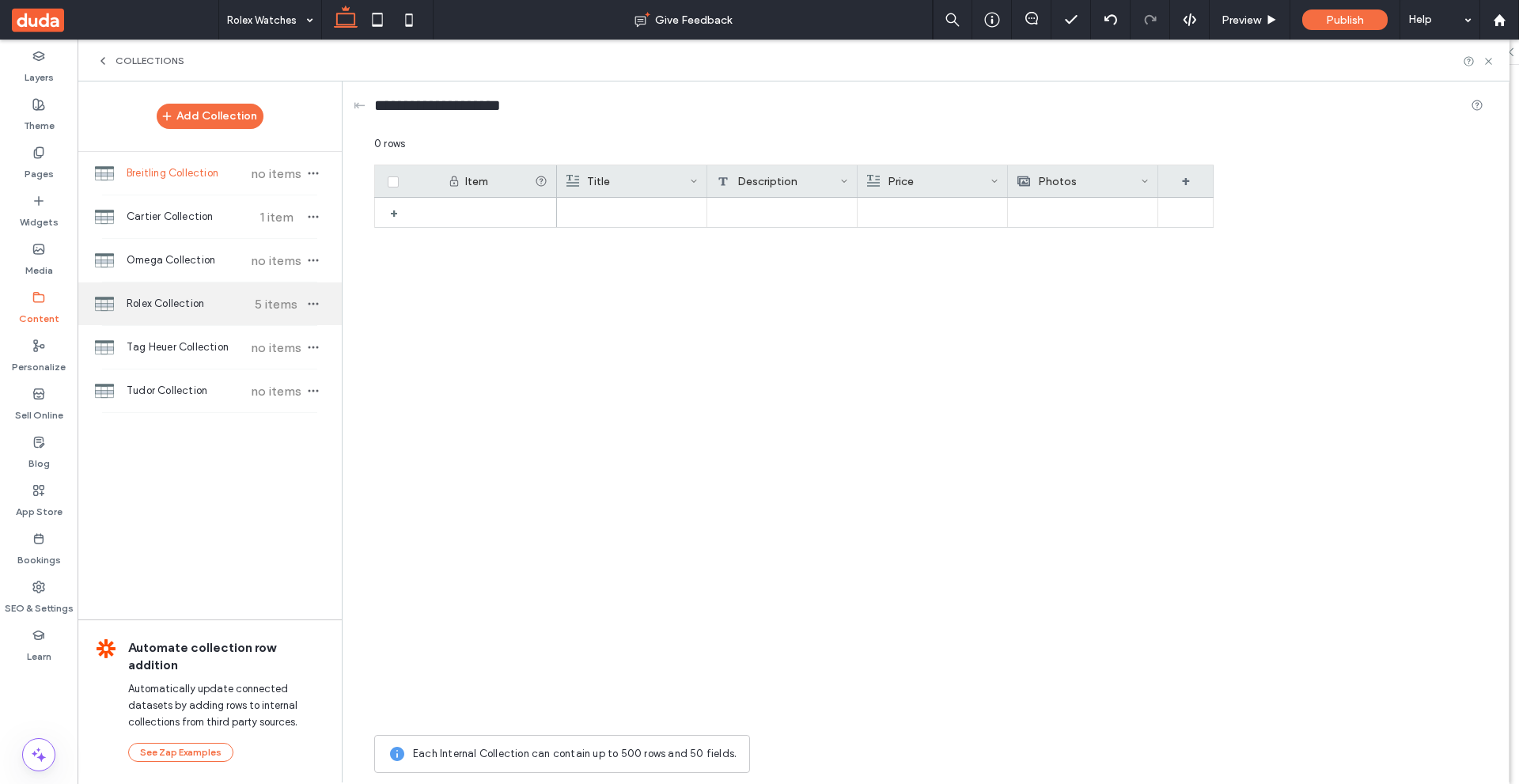
click at [183, 304] on span "Rolex Collection" at bounding box center [186, 303] width 118 height 16
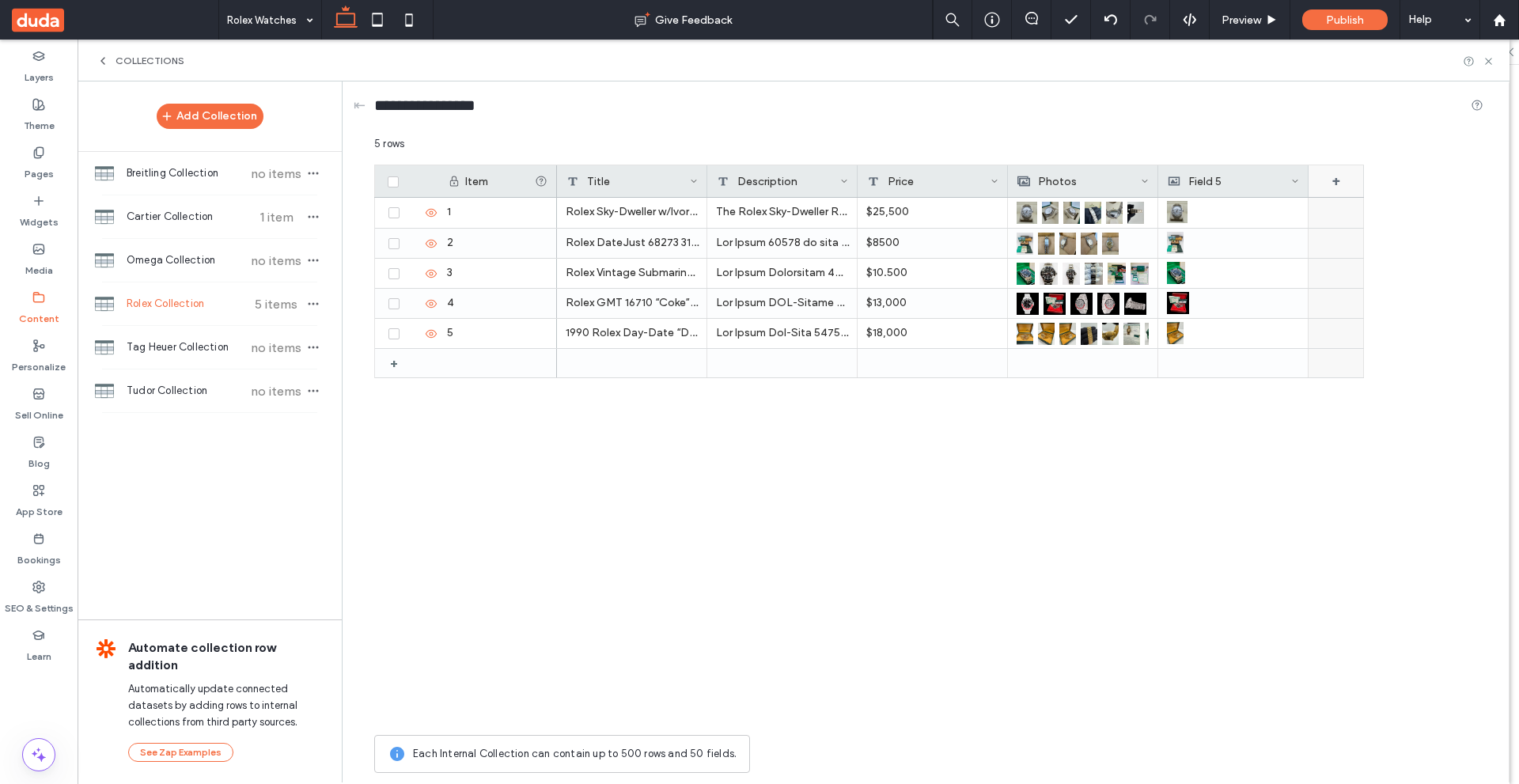
click at [1333, 179] on div "+" at bounding box center [1336, 181] width 55 height 31
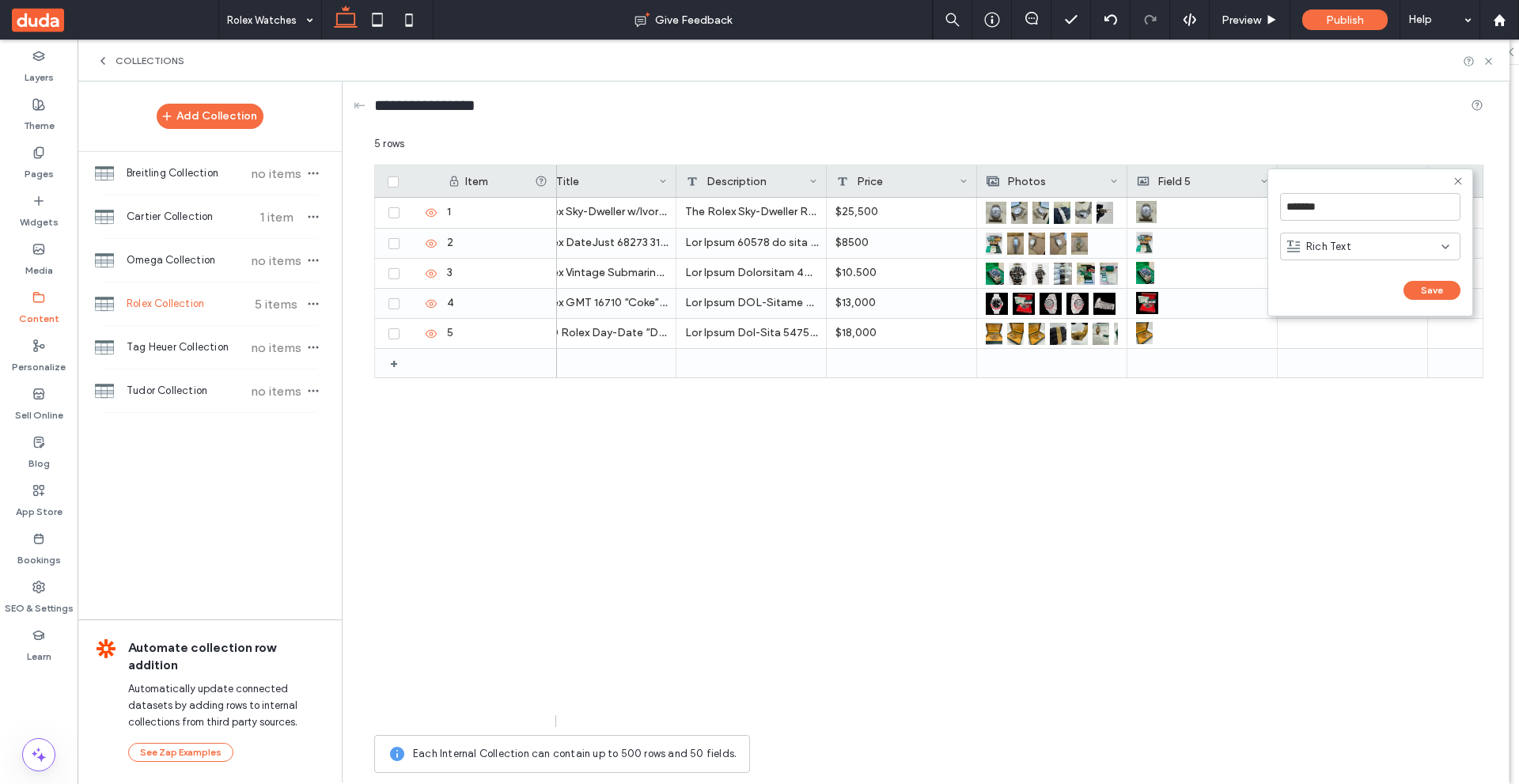
click at [1344, 240] on span "Rich Text" at bounding box center [1328, 246] width 45 height 16
click at [1315, 368] on div "Link" at bounding box center [1370, 357] width 179 height 28
click at [1426, 284] on button "Save" at bounding box center [1432, 290] width 57 height 19
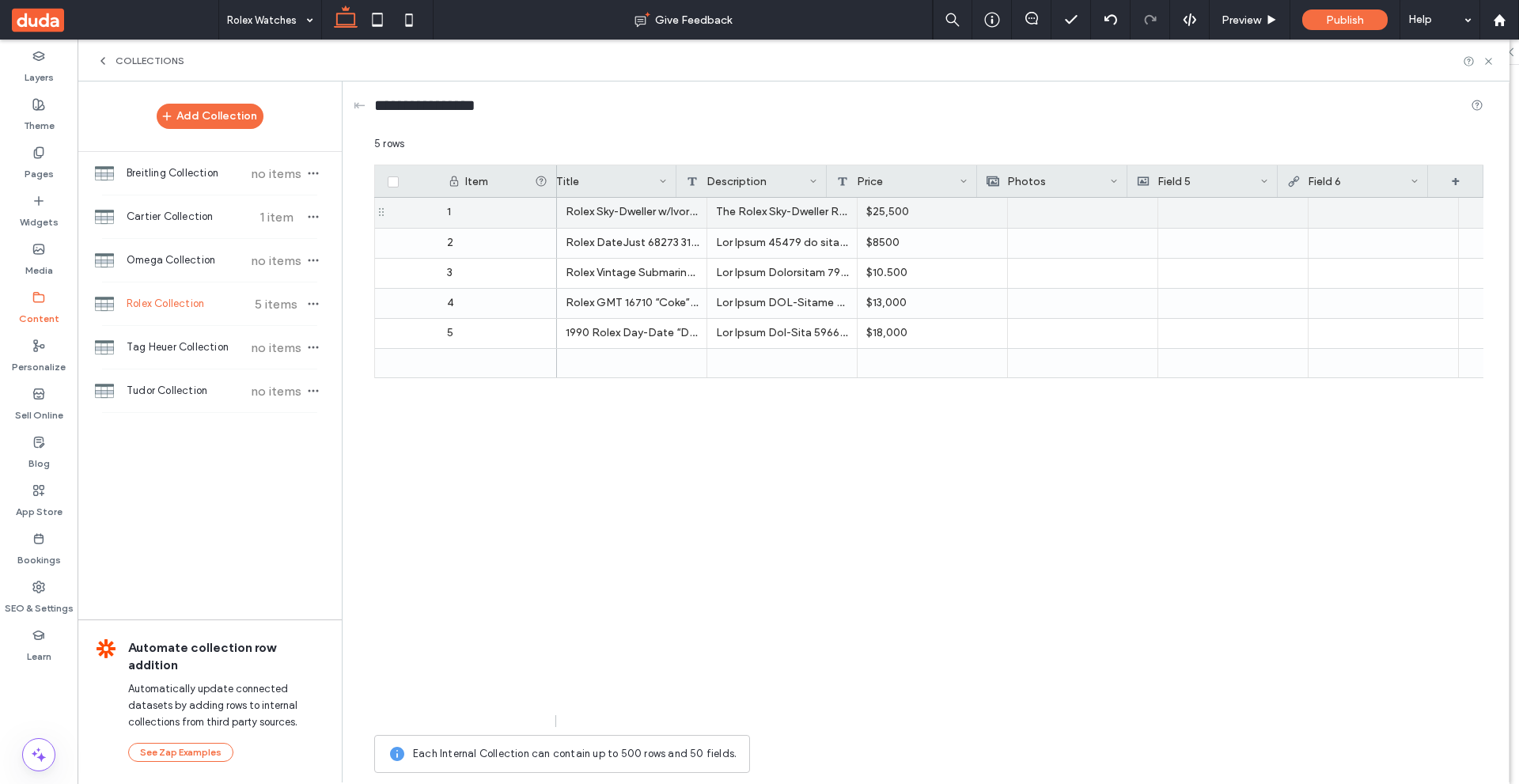
click at [1362, 219] on div at bounding box center [1384, 212] width 151 height 30
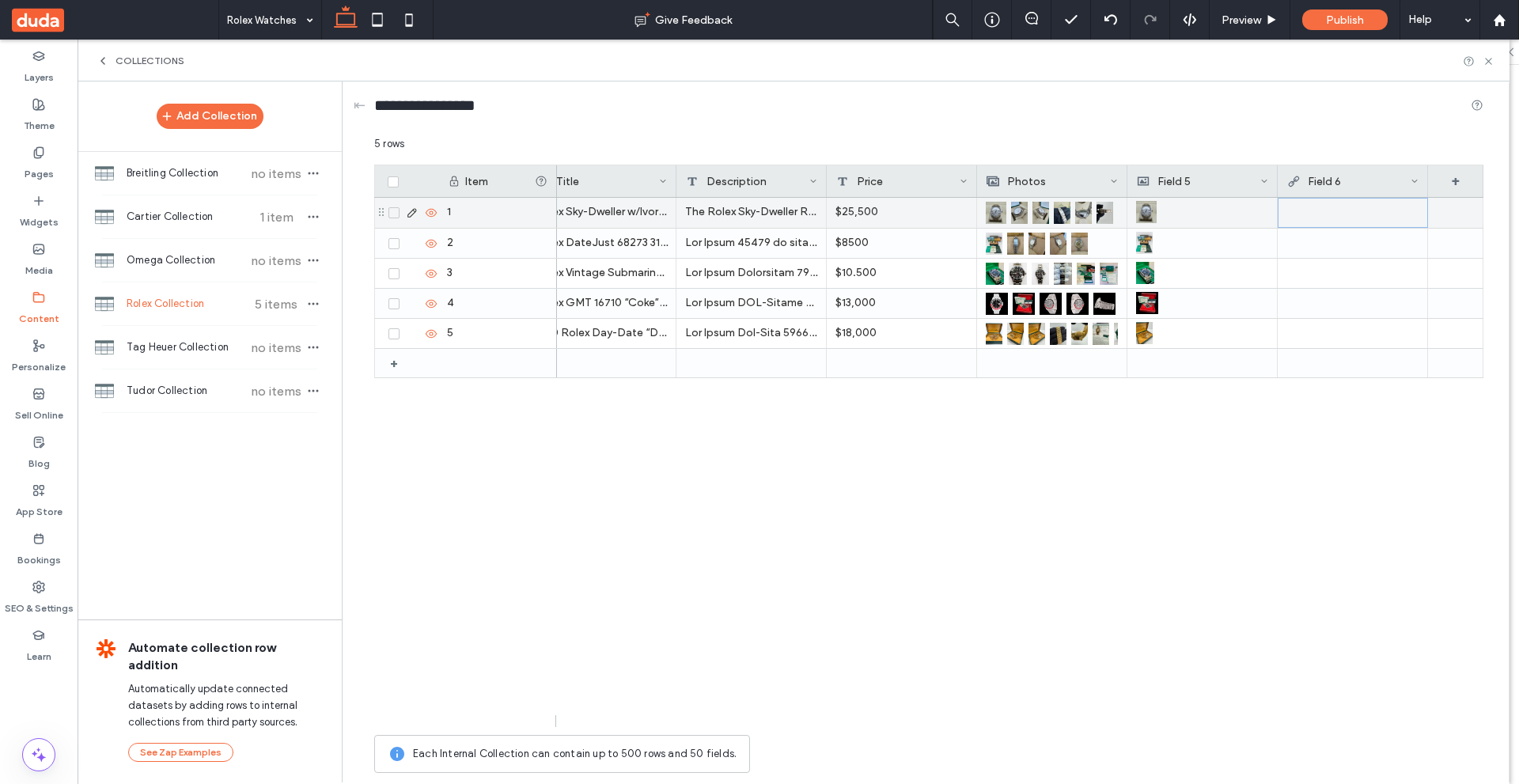
click at [1374, 217] on div at bounding box center [1353, 212] width 131 height 28
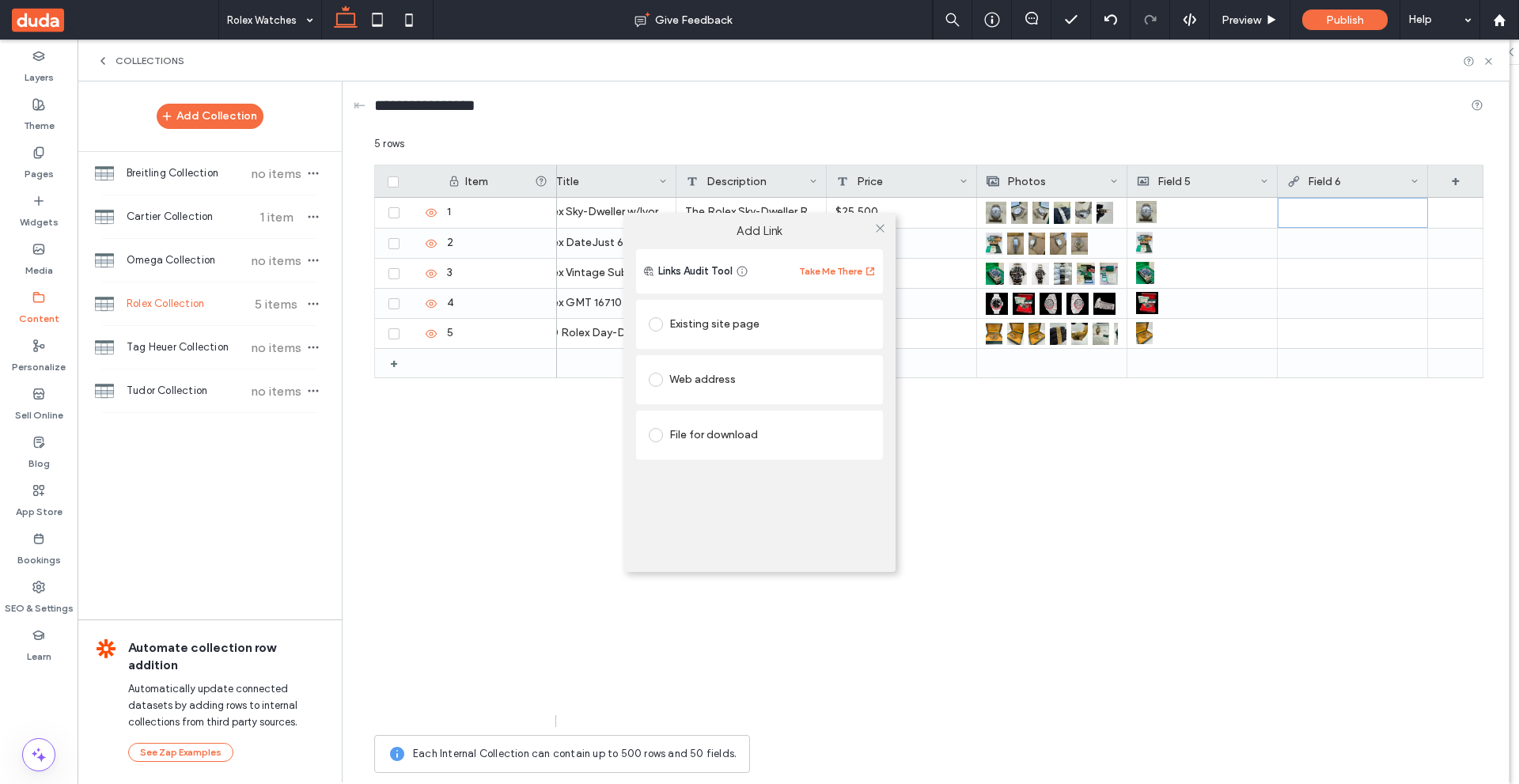
click at [761, 327] on div "Existing site page" at bounding box center [759, 324] width 221 height 26
click at [822, 532] on div "Links Audit Tool Take Me There Existing site page About us Rolex Watches Contac…" at bounding box center [760, 407] width 247 height 317
click at [712, 446] on div "Web address" at bounding box center [760, 428] width 247 height 49
click at [722, 429] on div "Web address" at bounding box center [759, 429] width 221 height 26
click at [801, 411] on input "url" at bounding box center [759, 410] width 221 height 20
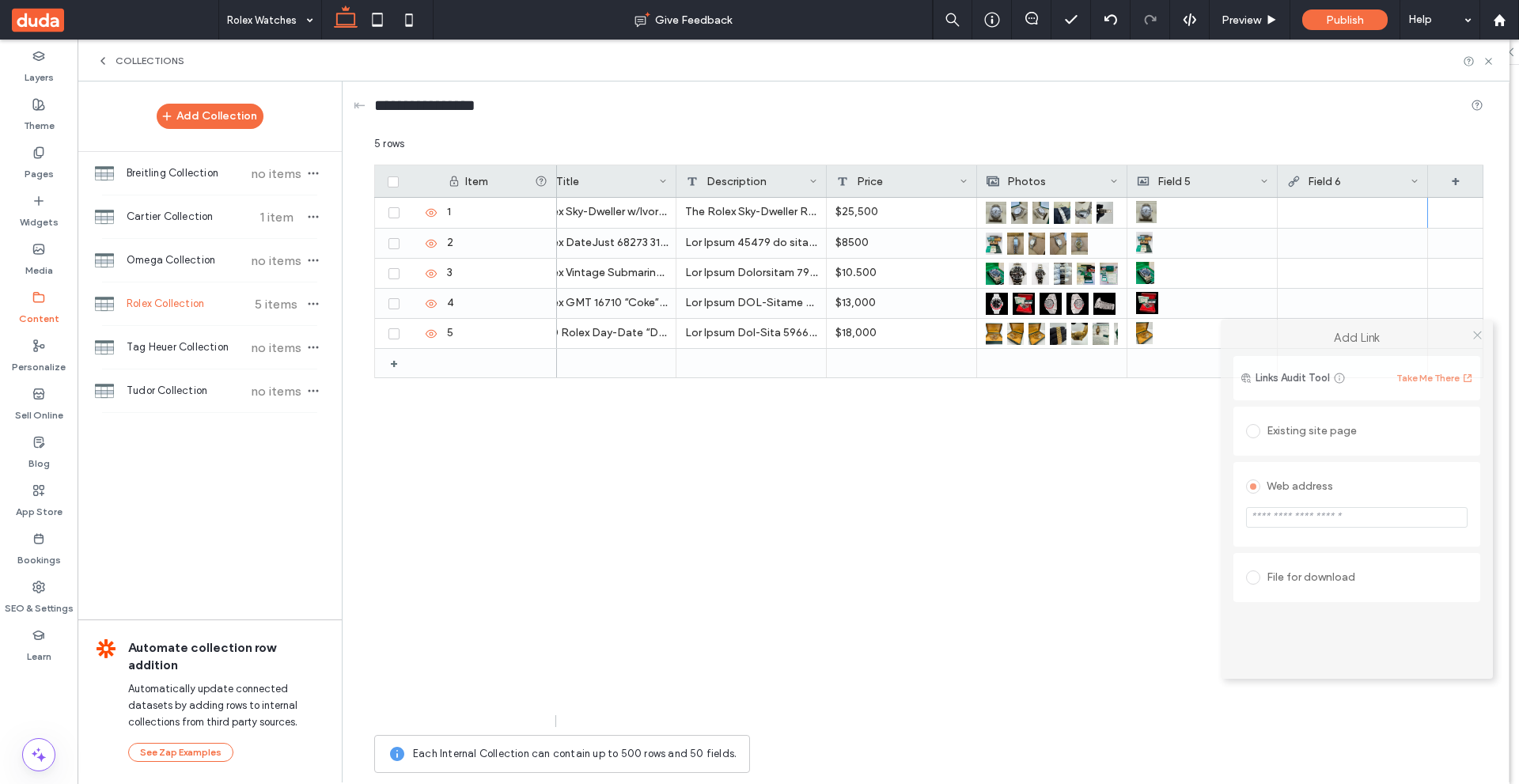
drag, startPoint x: 797, startPoint y: 234, endPoint x: 1395, endPoint y: 342, distance: 607.7
click at [1395, 342] on label "Add Link" at bounding box center [1356, 338] width 250 height 15
type input "*******"
click at [1481, 334] on icon at bounding box center [1477, 334] width 12 height 12
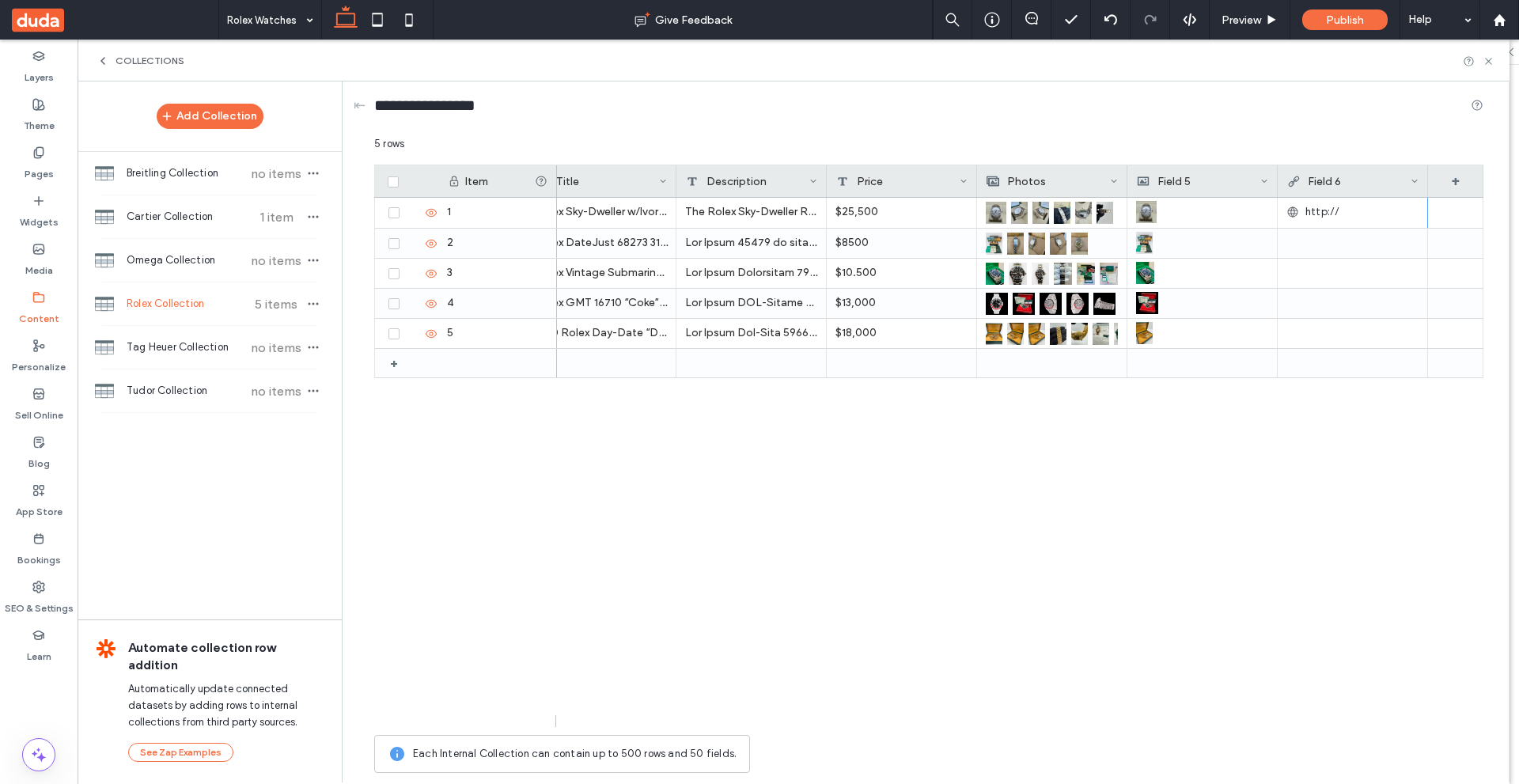
click at [1489, 59] on icon at bounding box center [1488, 61] width 12 height 12
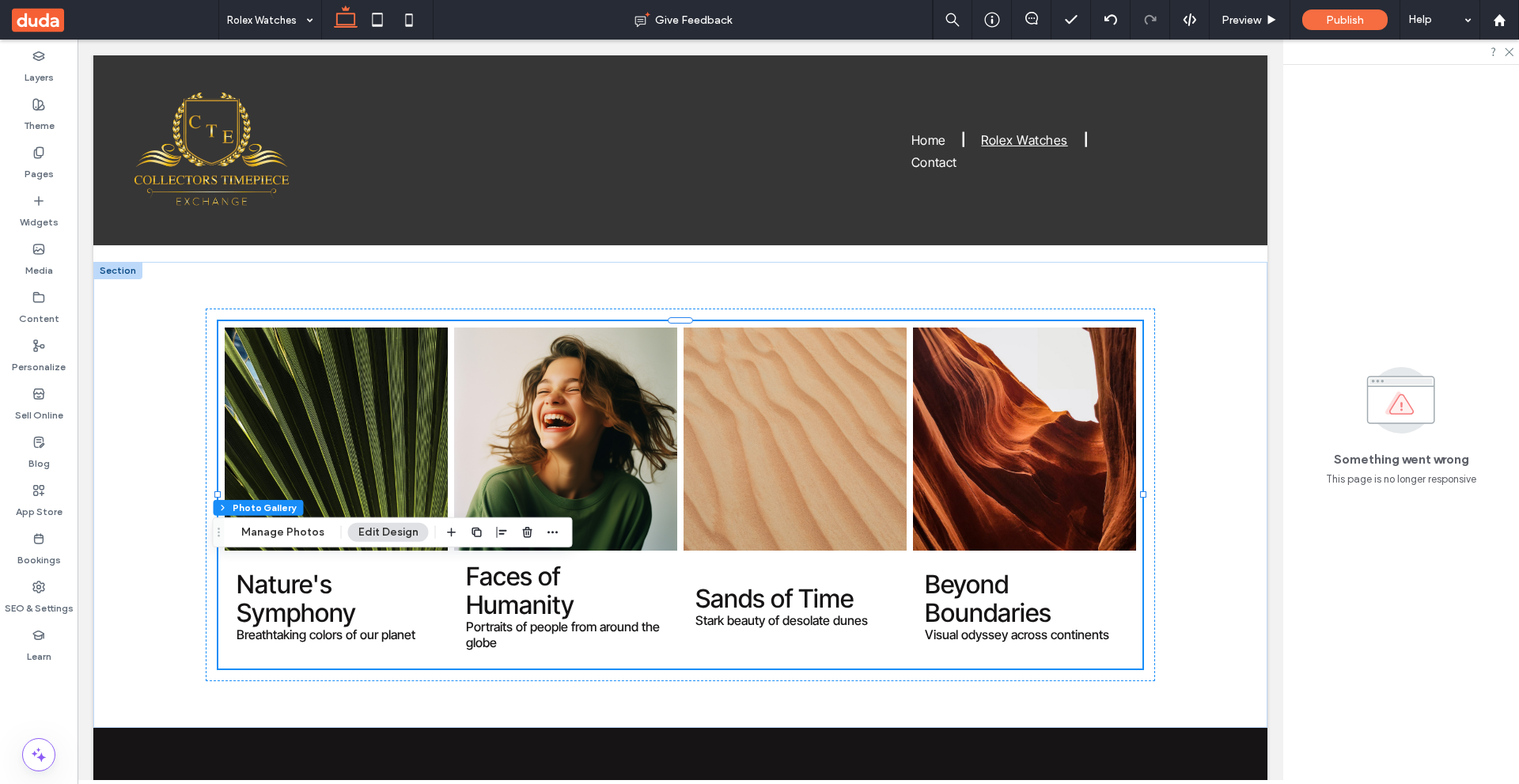
click at [1459, 418] on div "Something went wrong This page is no longer responsive" at bounding box center [1401, 425] width 151 height 125
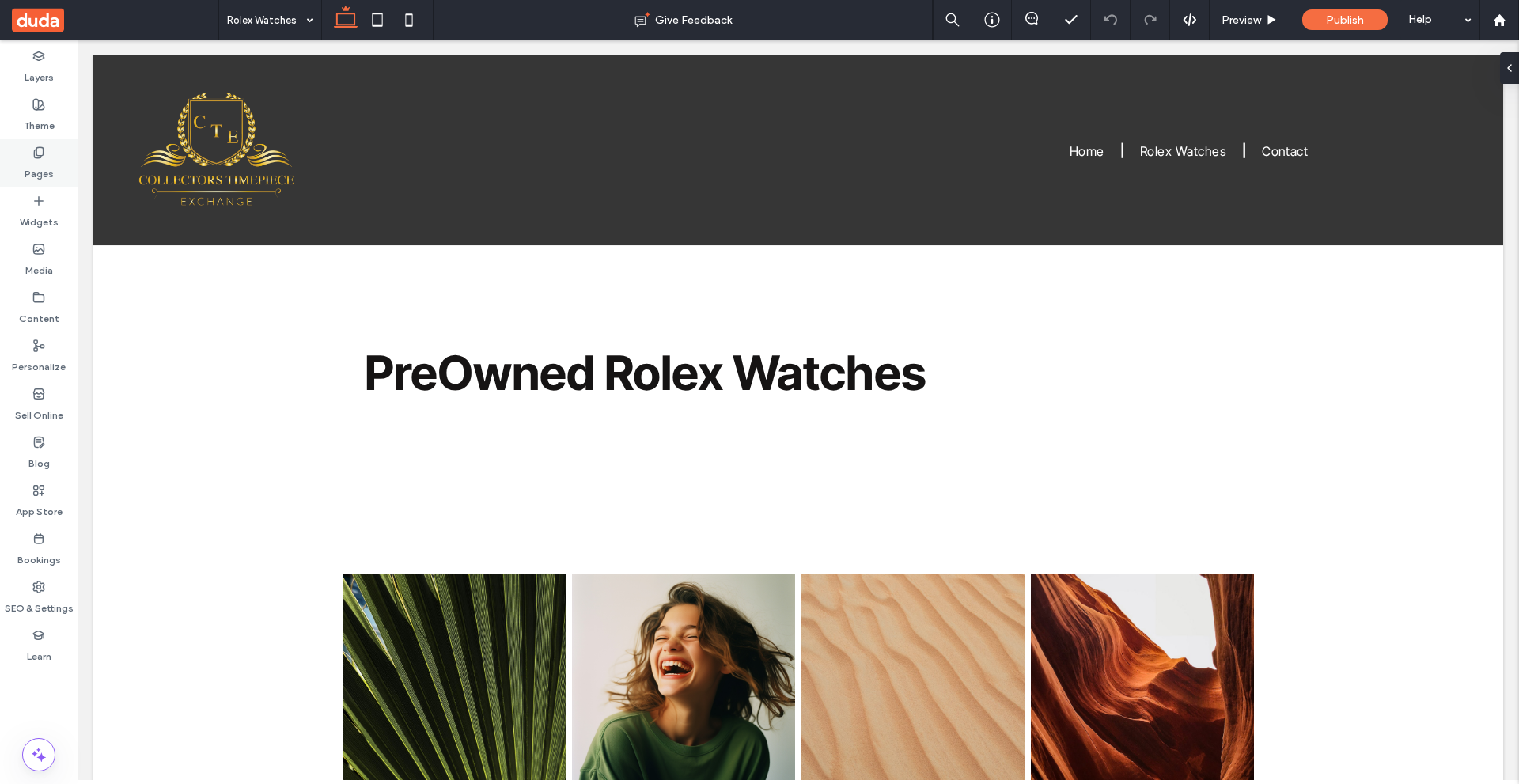
click at [42, 173] on label "Pages" at bounding box center [39, 170] width 29 height 22
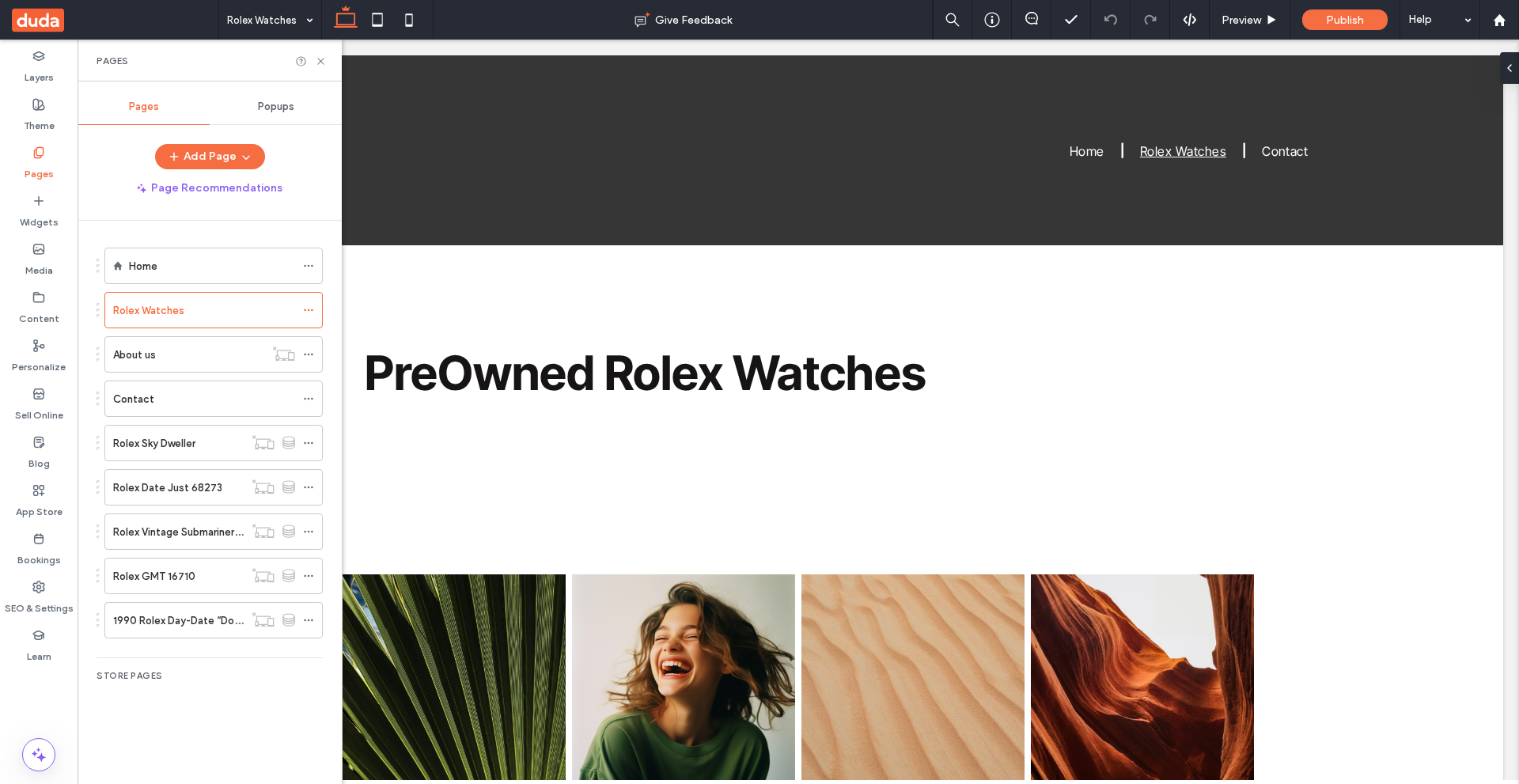
click at [192, 496] on div "Rolex Date Just 68273" at bounding box center [178, 487] width 130 height 35
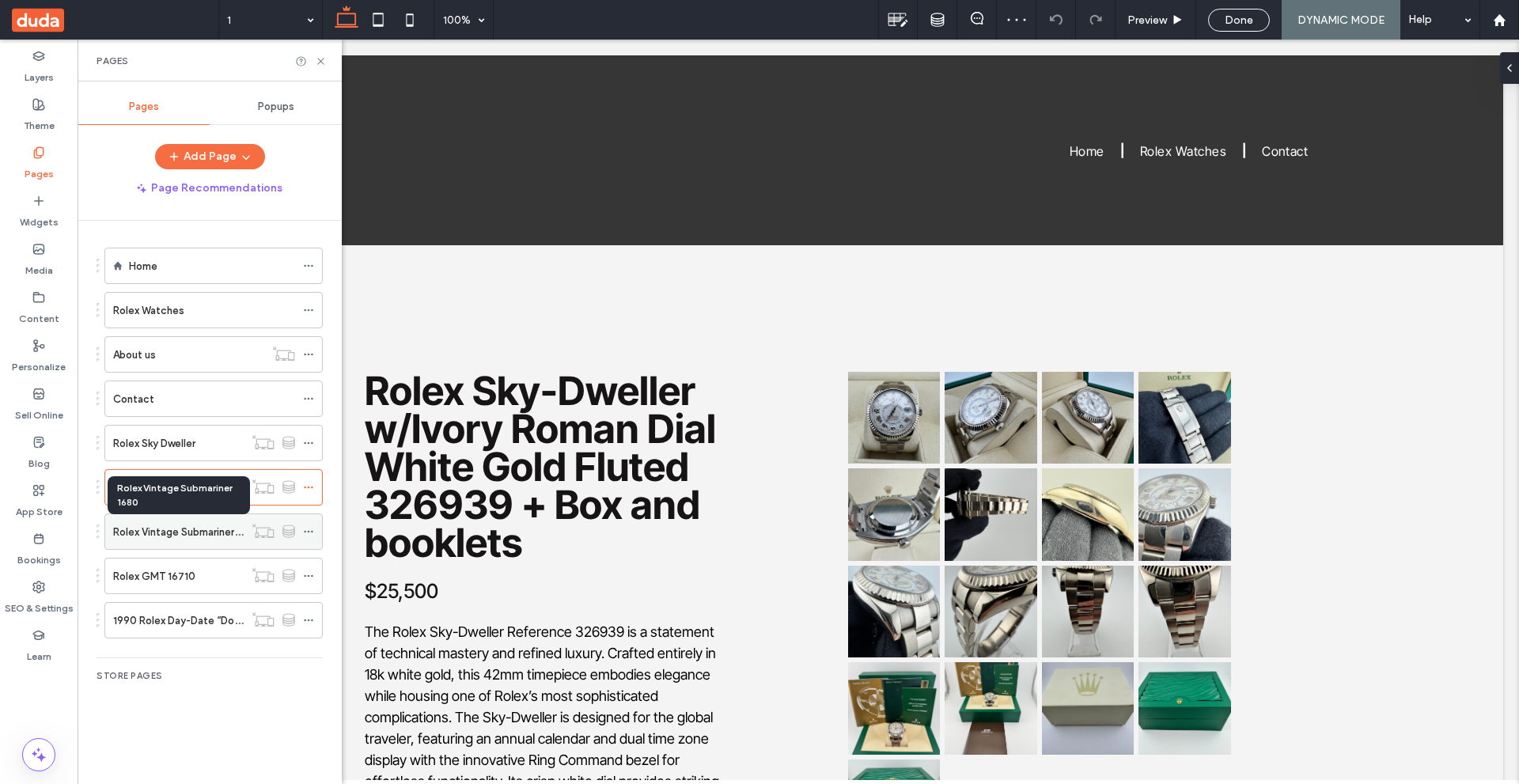
click at [186, 539] on label "Rolex Vintage Submariner 1680" at bounding box center [186, 532] width 147 height 28
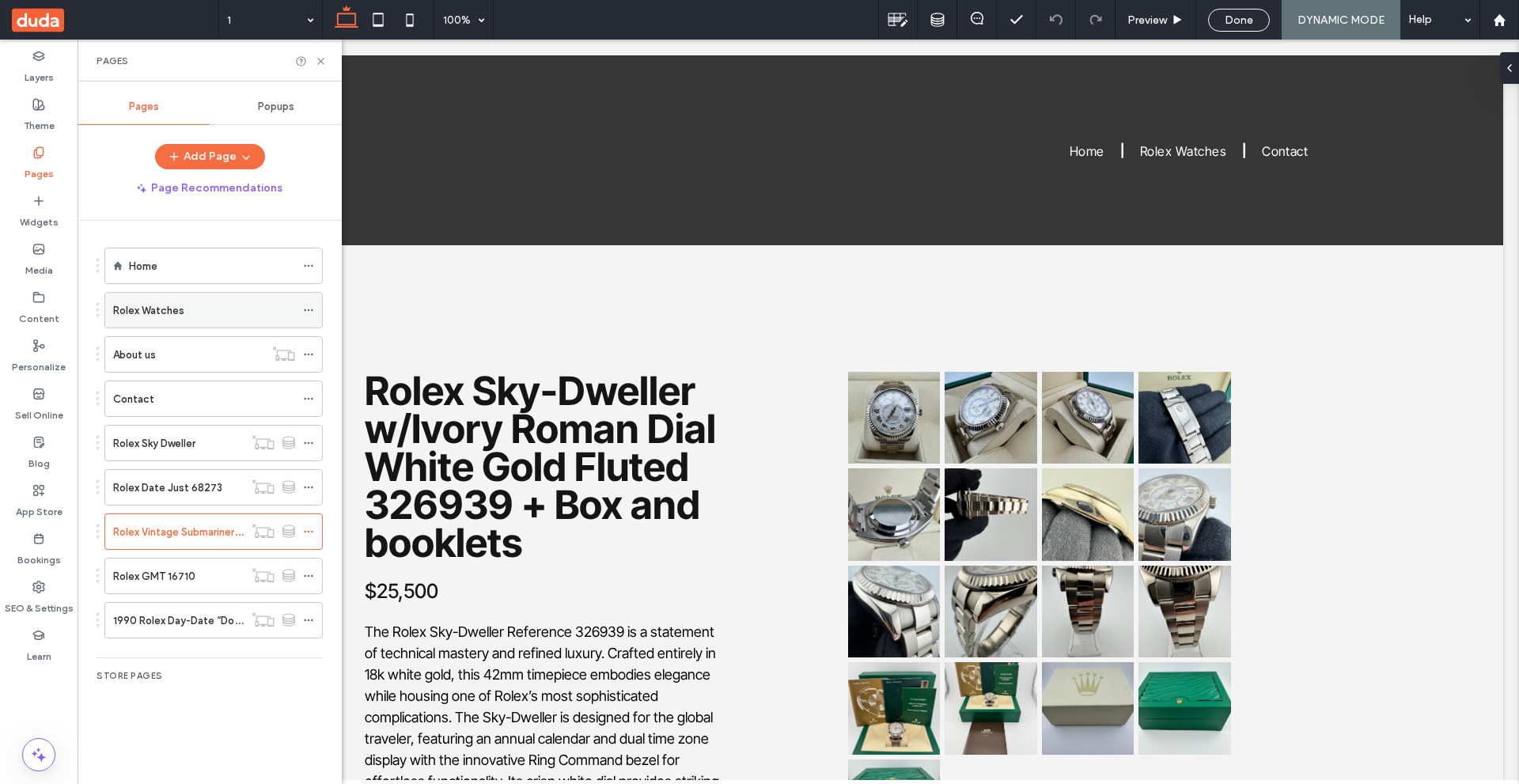
drag, startPoint x: 186, startPoint y: 312, endPoint x: 197, endPoint y: 319, distance: 13.0
click at [186, 312] on div "Rolex Watches" at bounding box center [204, 310] width 182 height 17
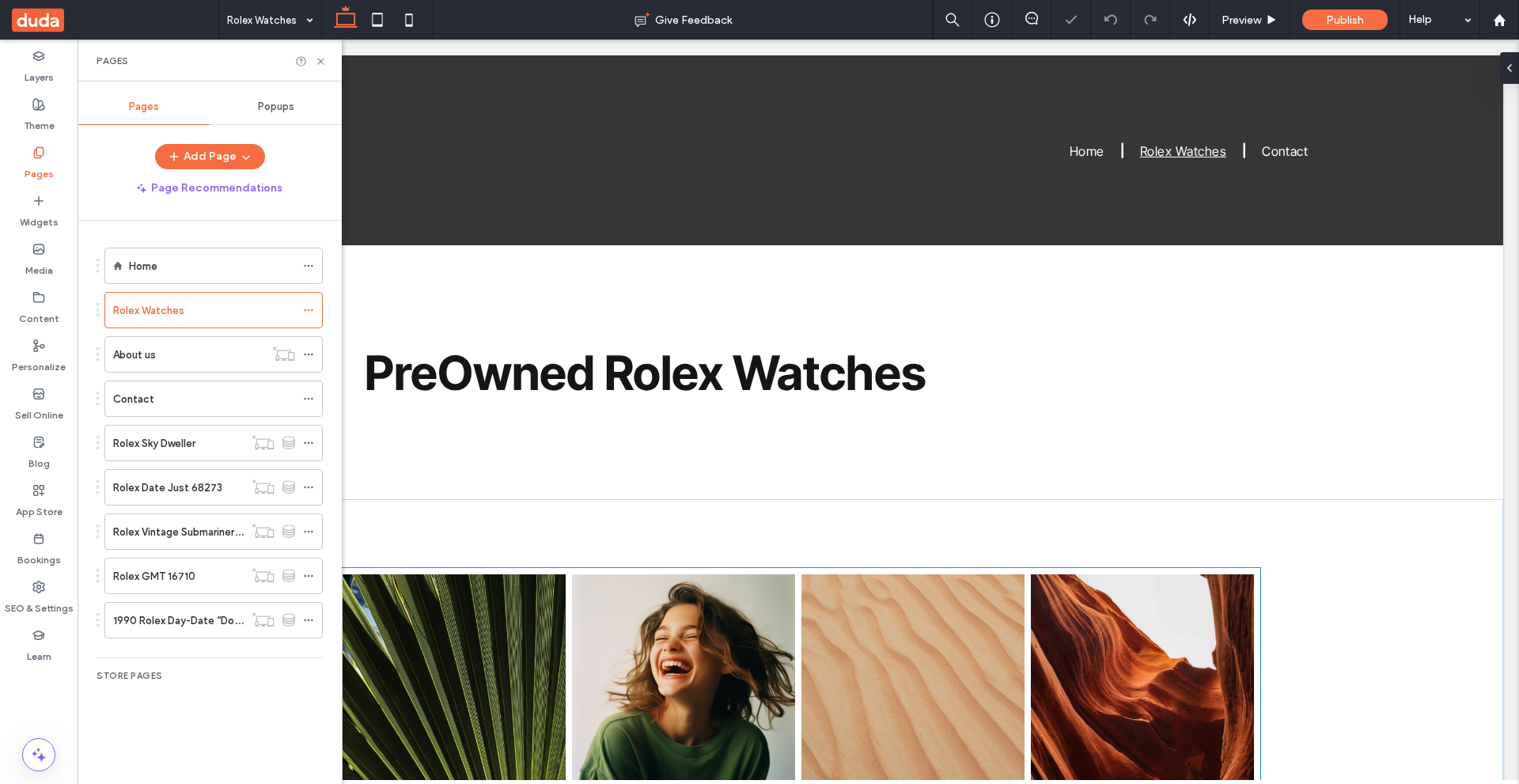
click at [785, 599] on link at bounding box center [683, 685] width 223 height 223
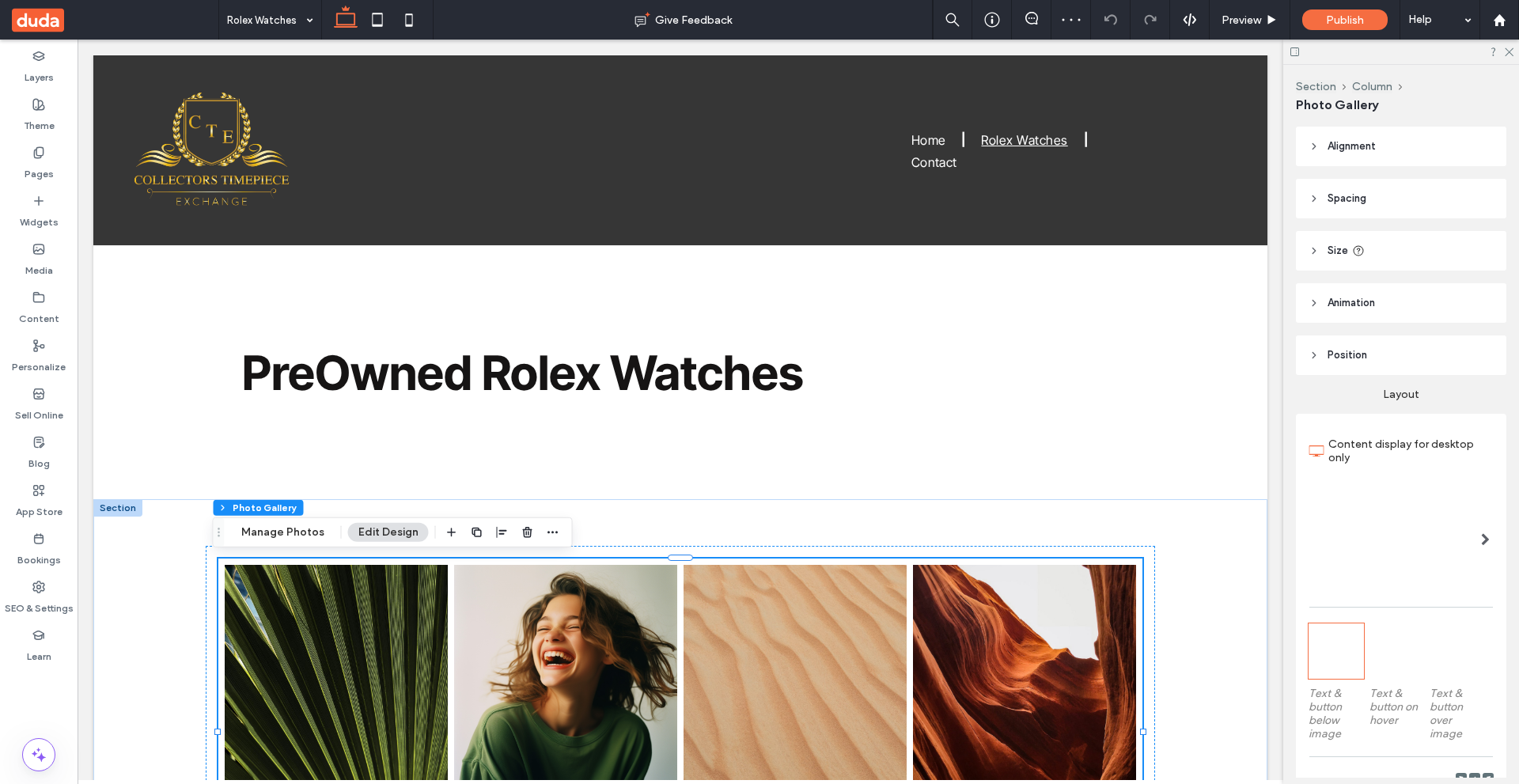
click at [559, 534] on div "Section Column Photo Gallery Manage Photos Edit Design" at bounding box center [393, 532] width 360 height 30
drag, startPoint x: 550, startPoint y: 533, endPoint x: 523, endPoint y: 494, distance: 47.4
click at [550, 533] on icon "button" at bounding box center [553, 532] width 13 height 13
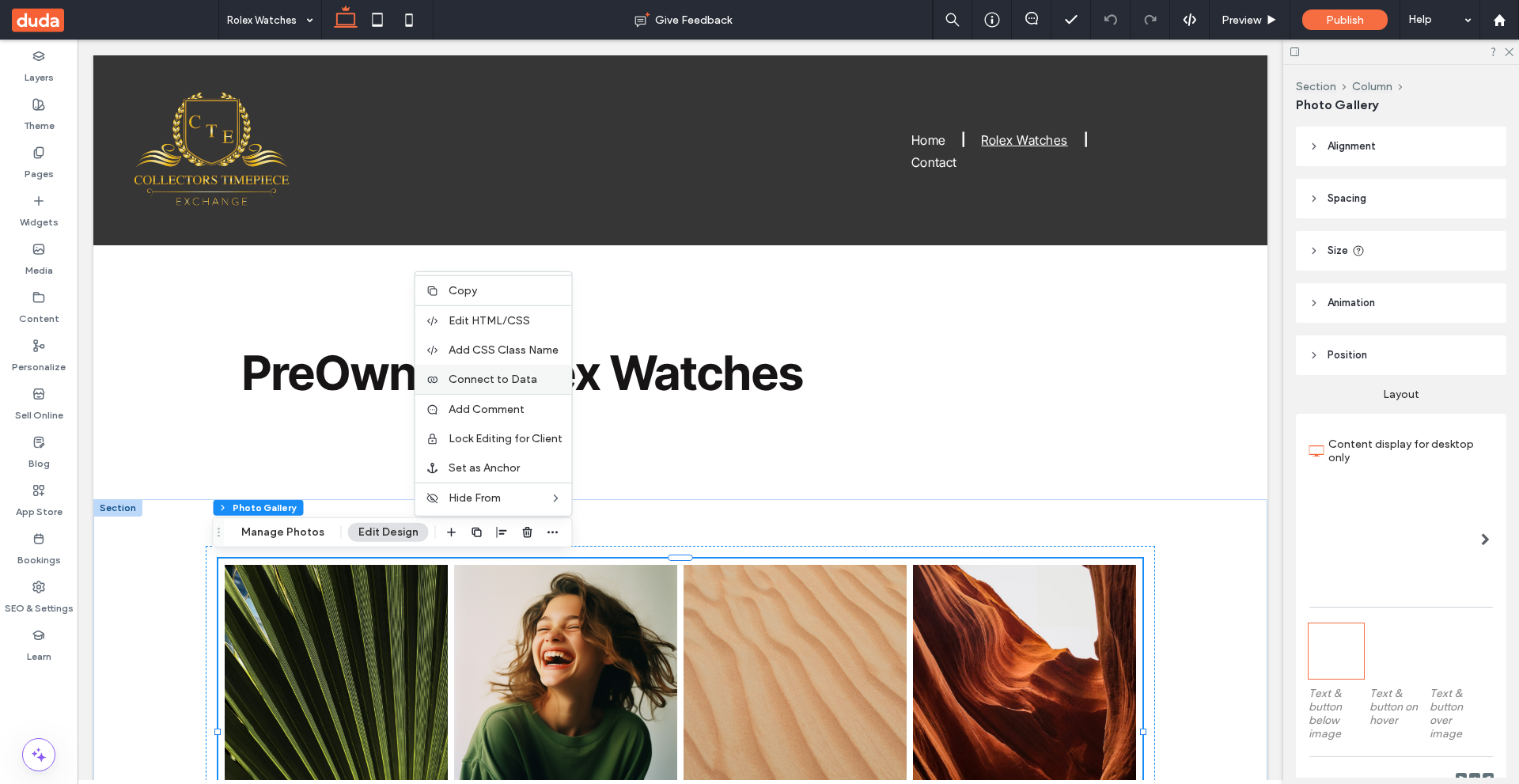
click at [523, 381] on span "Connect to Data" at bounding box center [492, 379] width 88 height 14
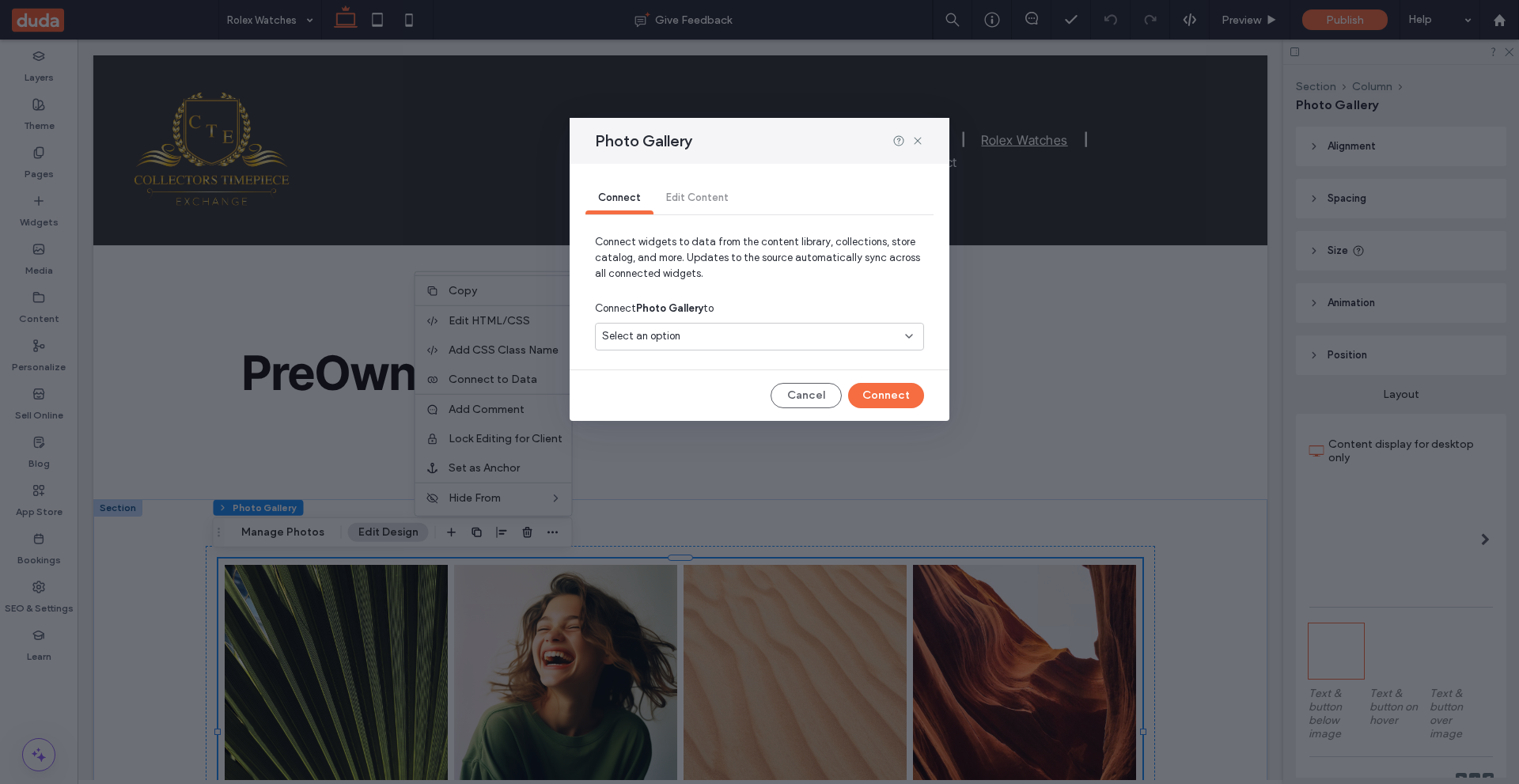
click at [746, 341] on div "Select an option" at bounding box center [750, 336] width 296 height 16
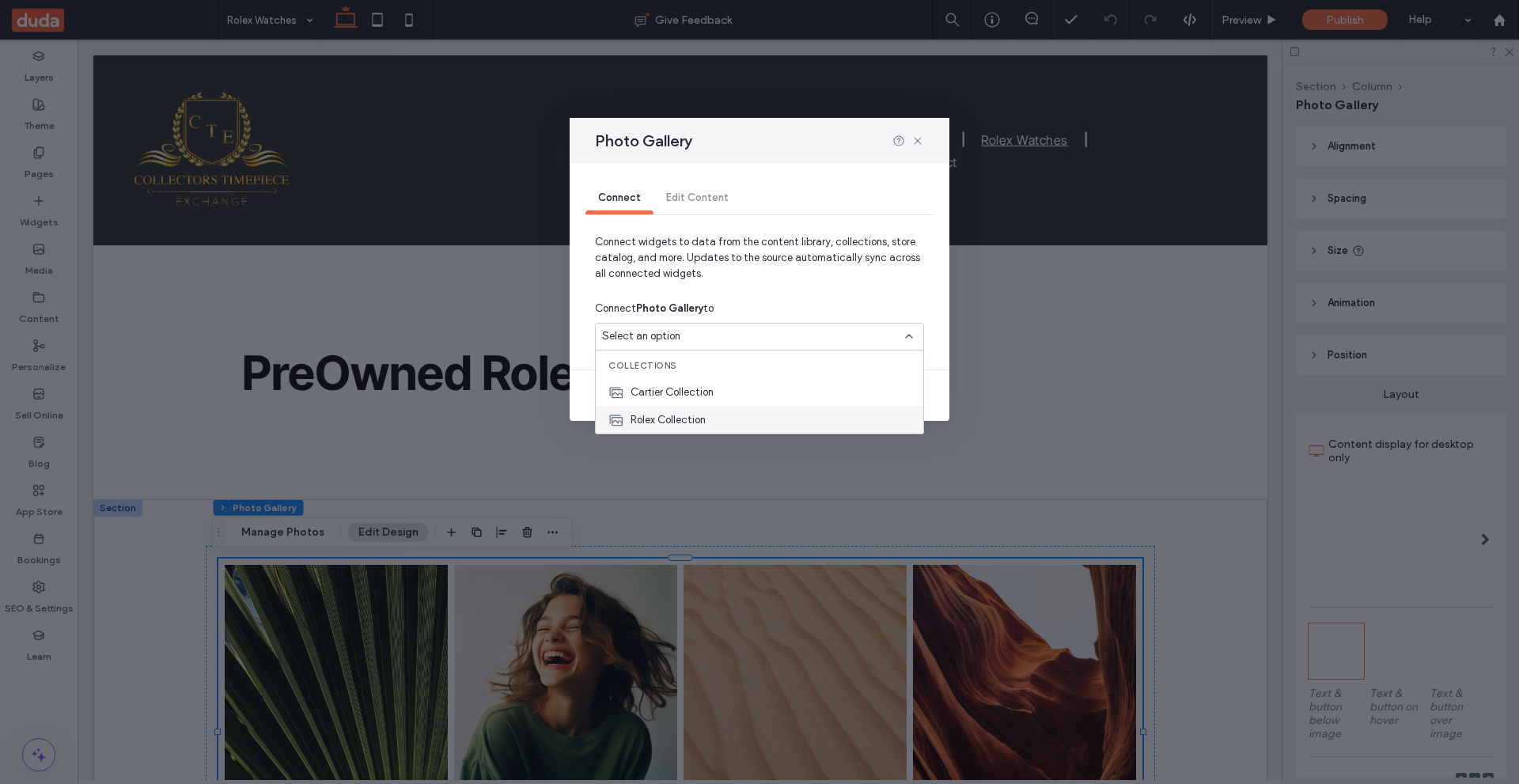
click at [708, 418] on div "Rolex Collection" at bounding box center [760, 420] width 328 height 28
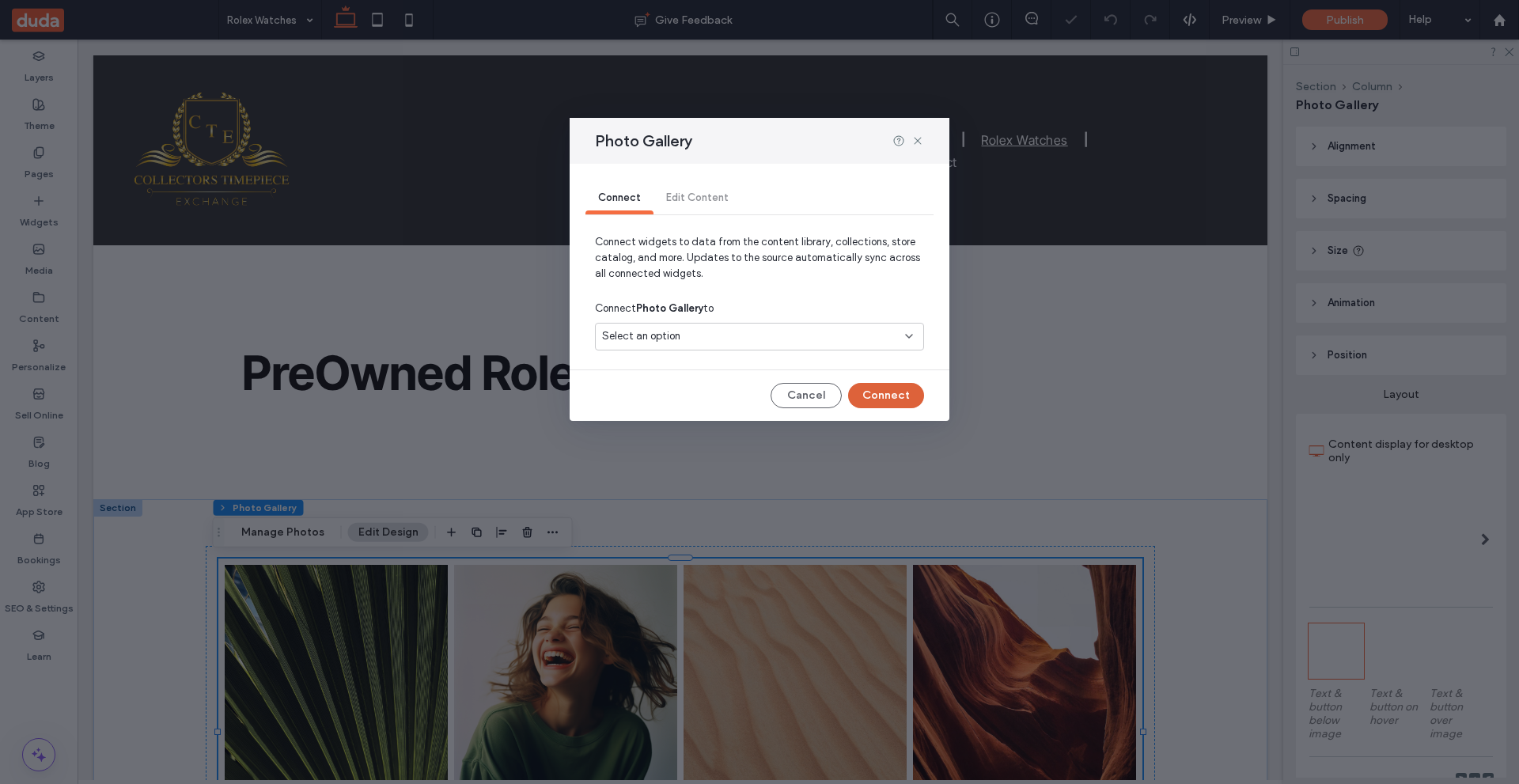
drag, startPoint x: 865, startPoint y: 389, endPoint x: 787, endPoint y: 350, distance: 87.2
click at [865, 389] on button "Connect" at bounding box center [886, 396] width 76 height 26
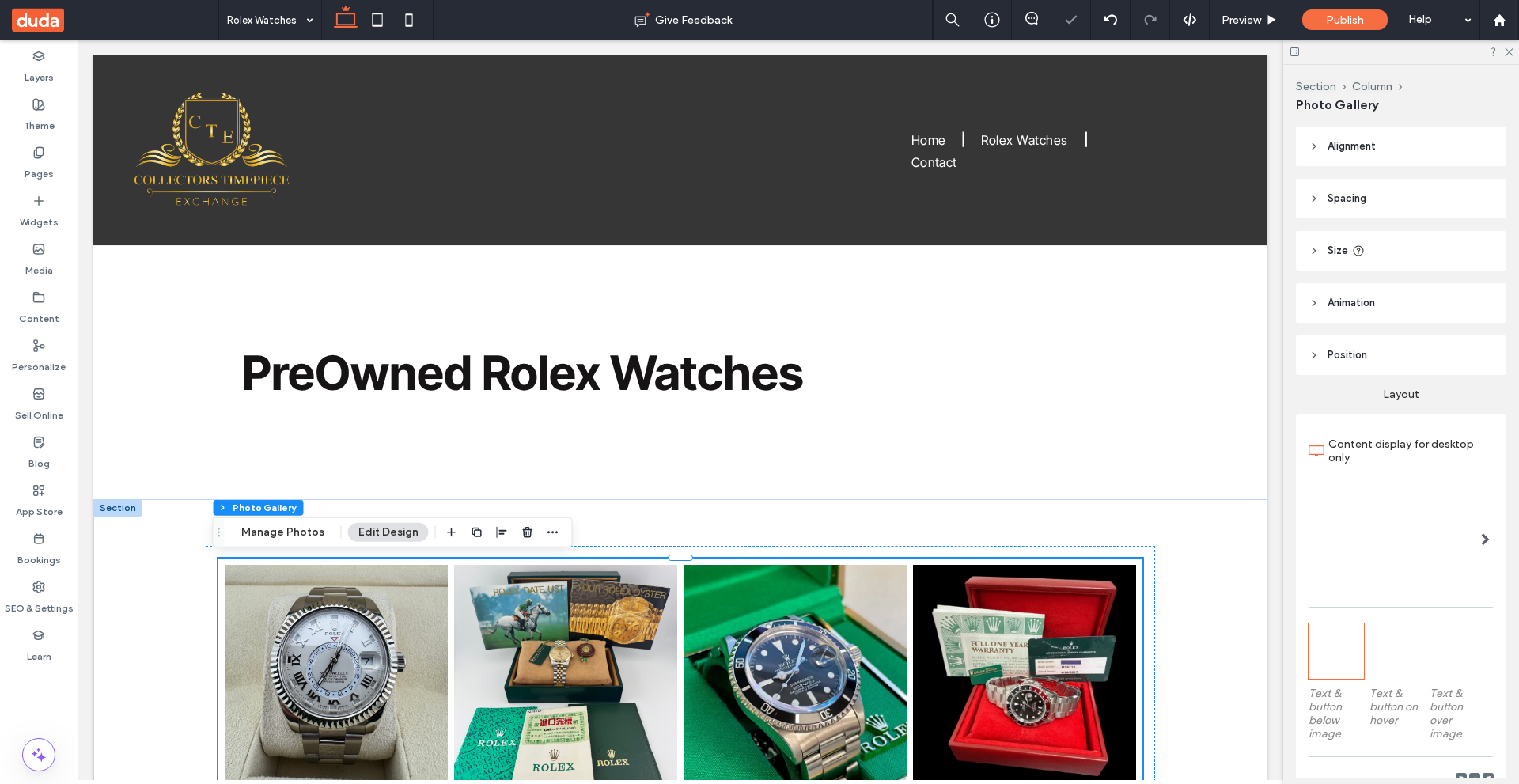
click at [599, 579] on link at bounding box center [565, 676] width 223 height 223
drag, startPoint x: 555, startPoint y: 525, endPoint x: 547, endPoint y: 483, distance: 42.8
click at [555, 525] on span "button" at bounding box center [553, 532] width 19 height 19
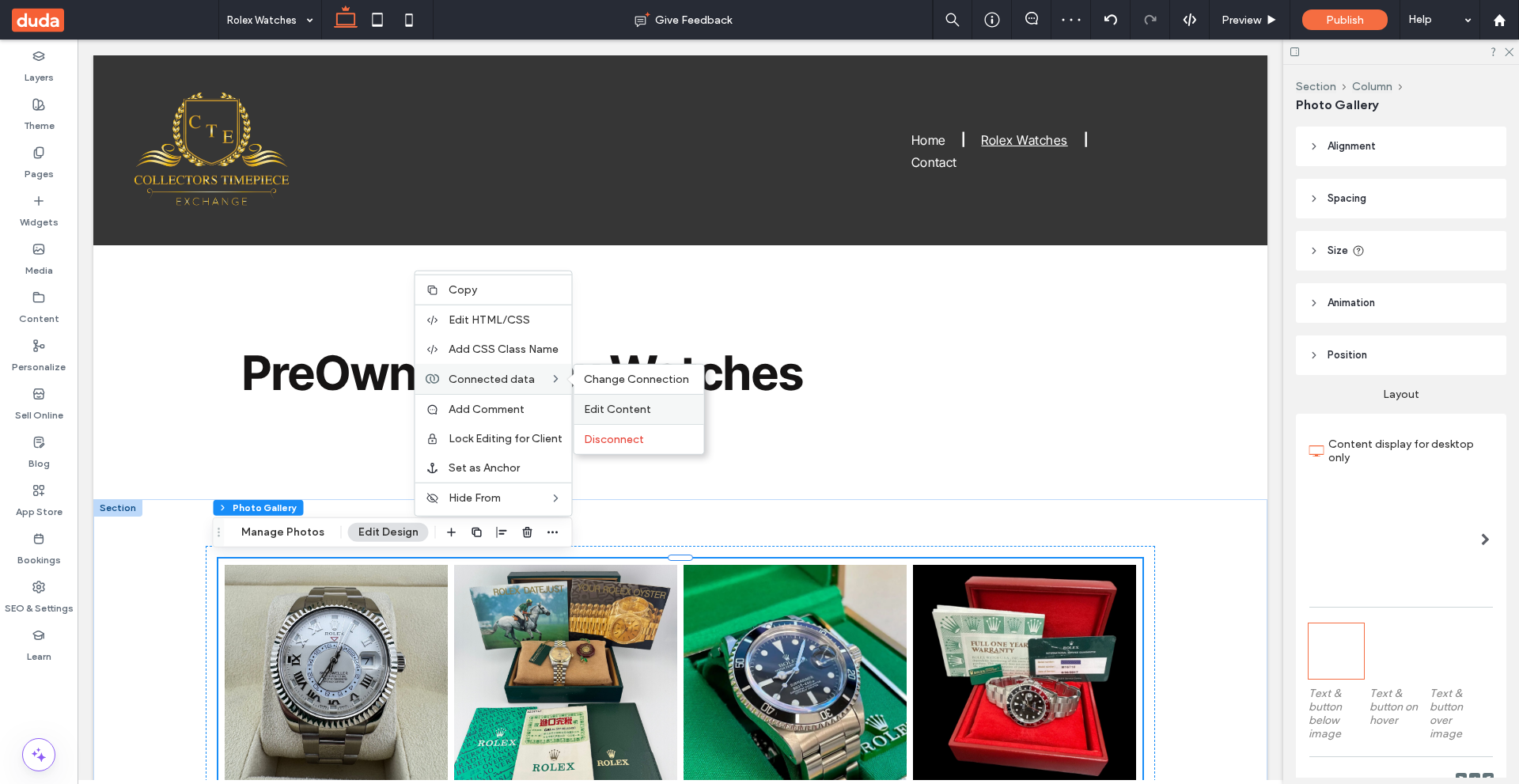
click at [615, 404] on span "Edit Content" at bounding box center [617, 409] width 67 height 14
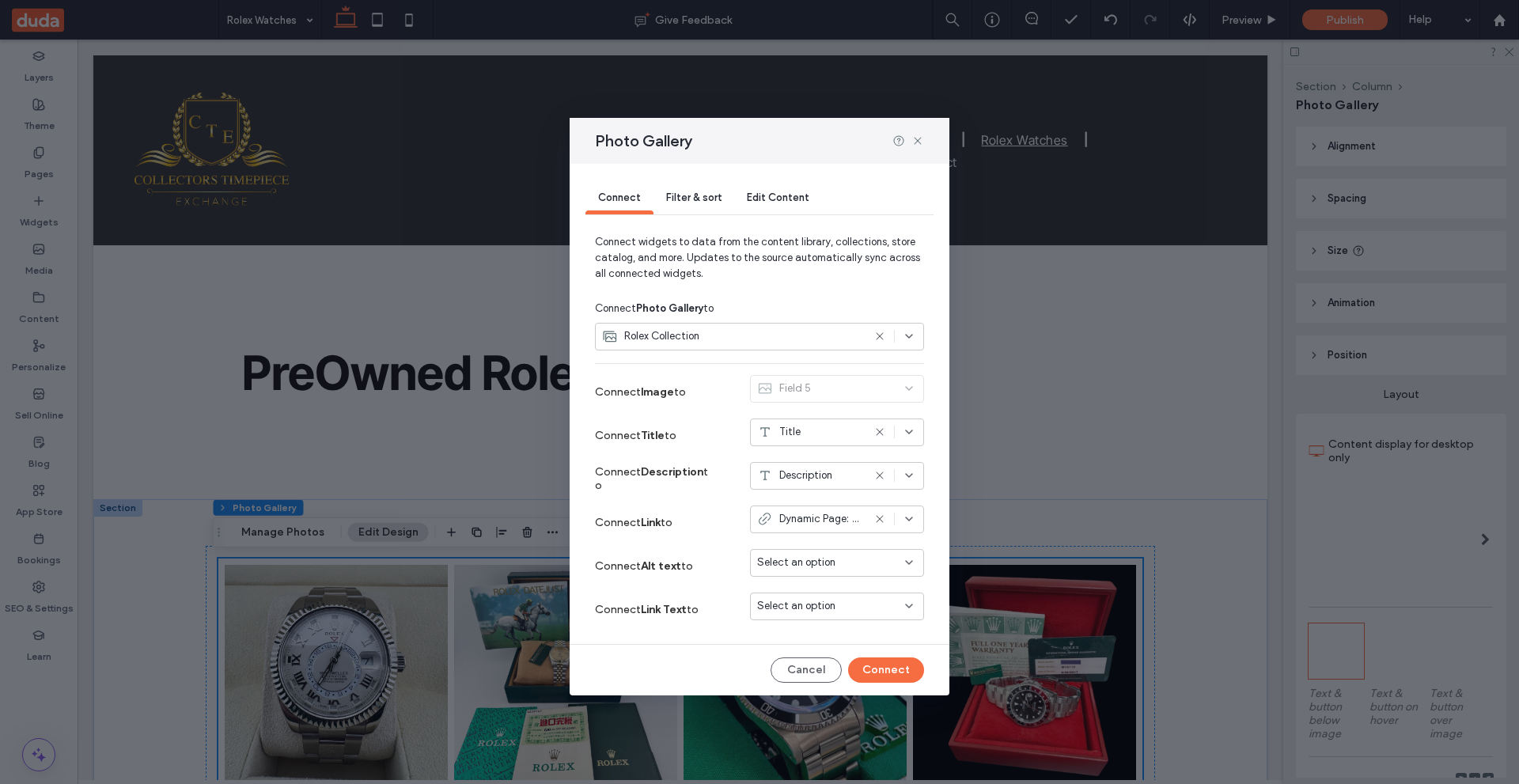
click at [850, 523] on span "Dynamic Page: Rolex Date Just 68273" at bounding box center [821, 519] width 83 height 16
click at [916, 139] on use at bounding box center [917, 140] width 7 height 7
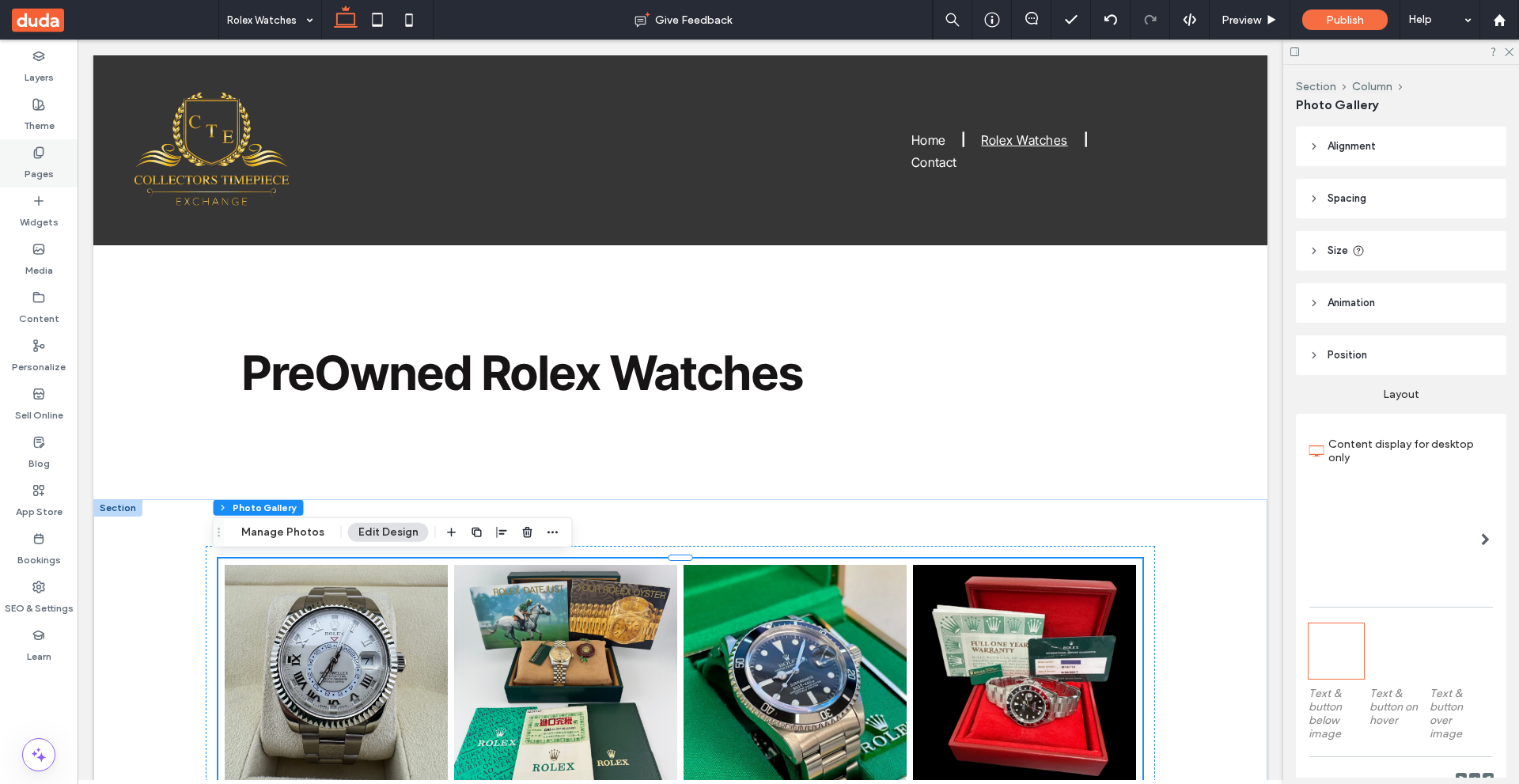
drag, startPoint x: 28, startPoint y: 164, endPoint x: 1030, endPoint y: 466, distance: 1046.5
click at [28, 164] on label "Pages" at bounding box center [39, 170] width 29 height 22
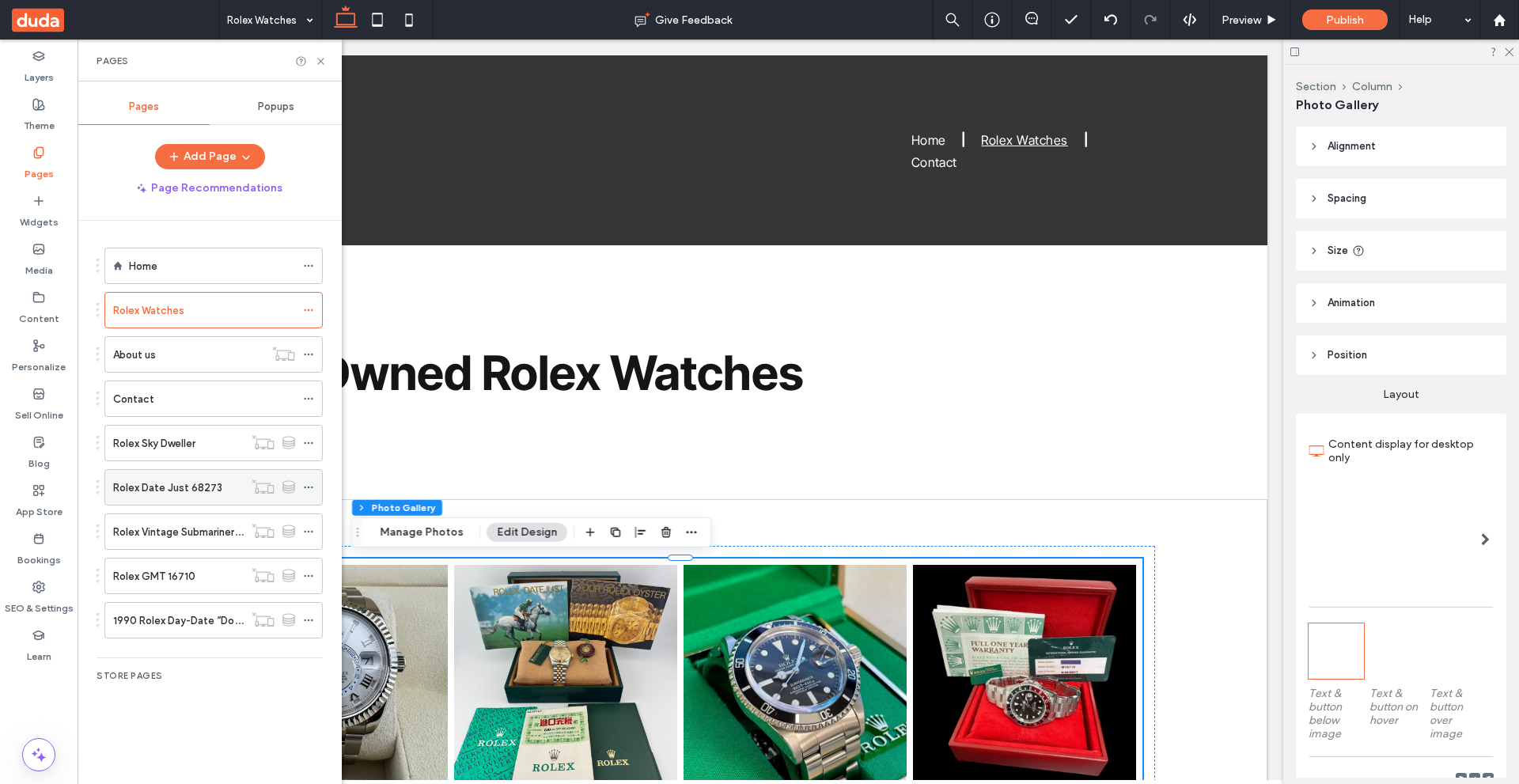
click at [311, 487] on icon at bounding box center [309, 487] width 11 height 11
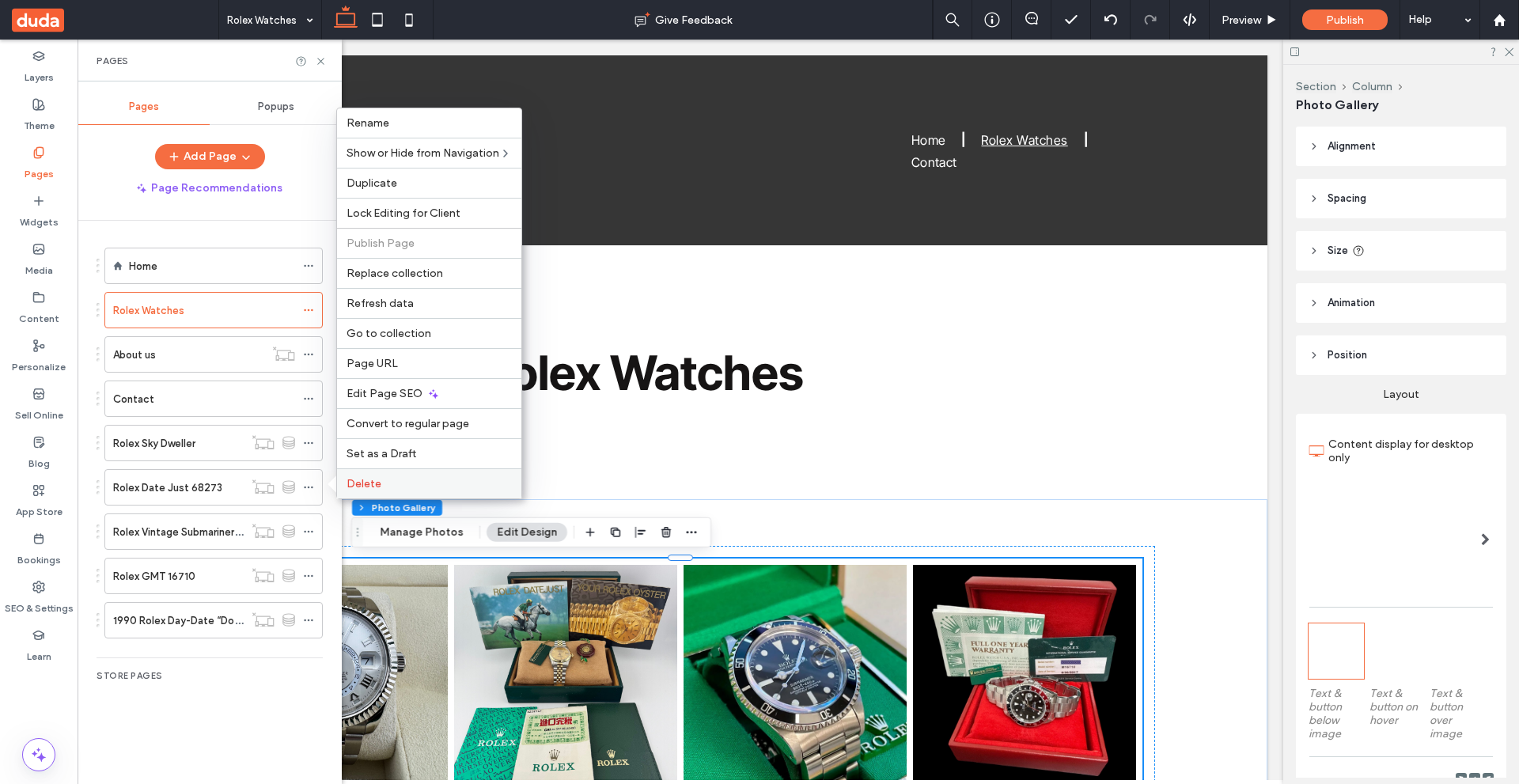
click at [408, 479] on label "Delete" at bounding box center [429, 483] width 165 height 14
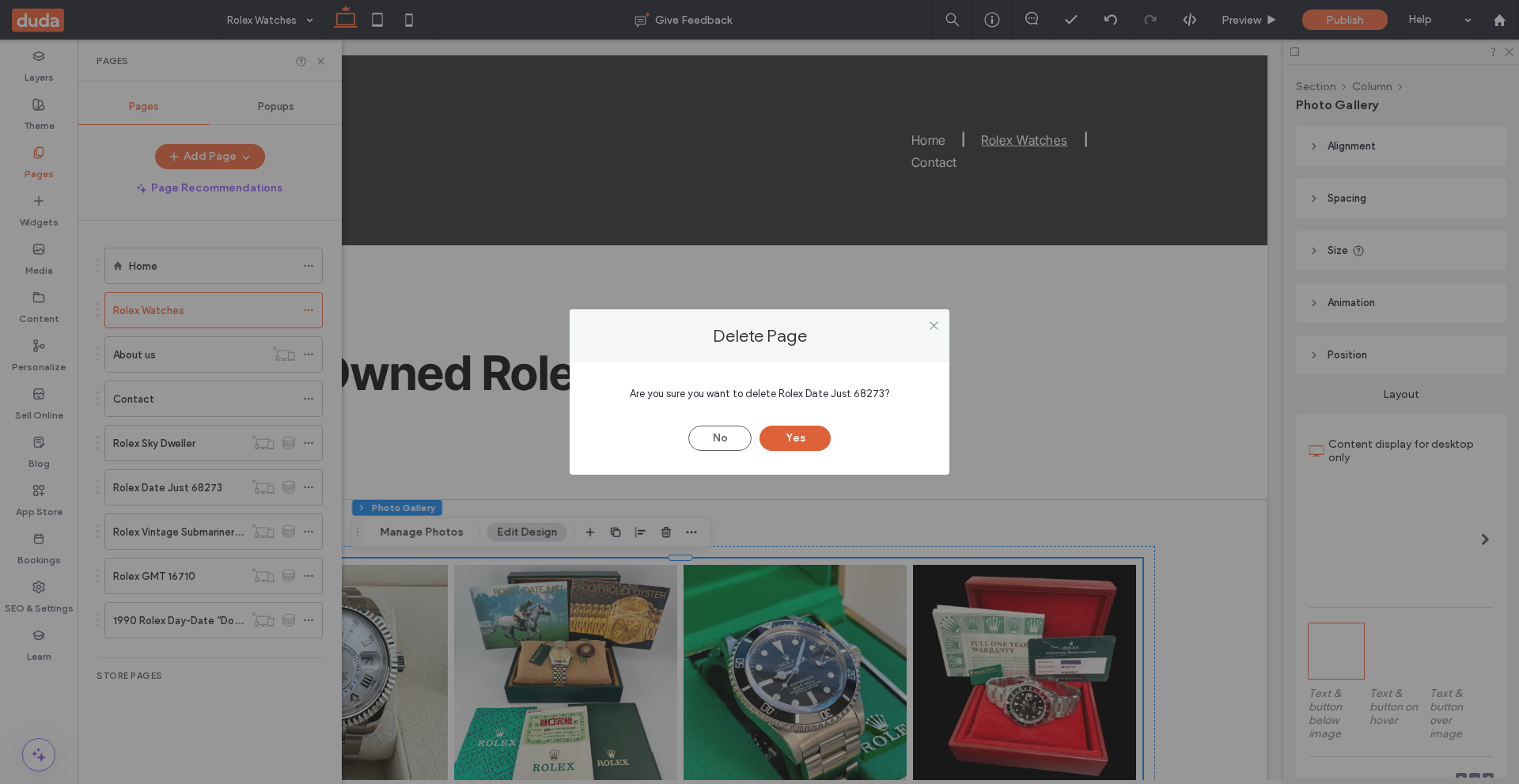
click at [807, 439] on button "Yes" at bounding box center [795, 438] width 72 height 26
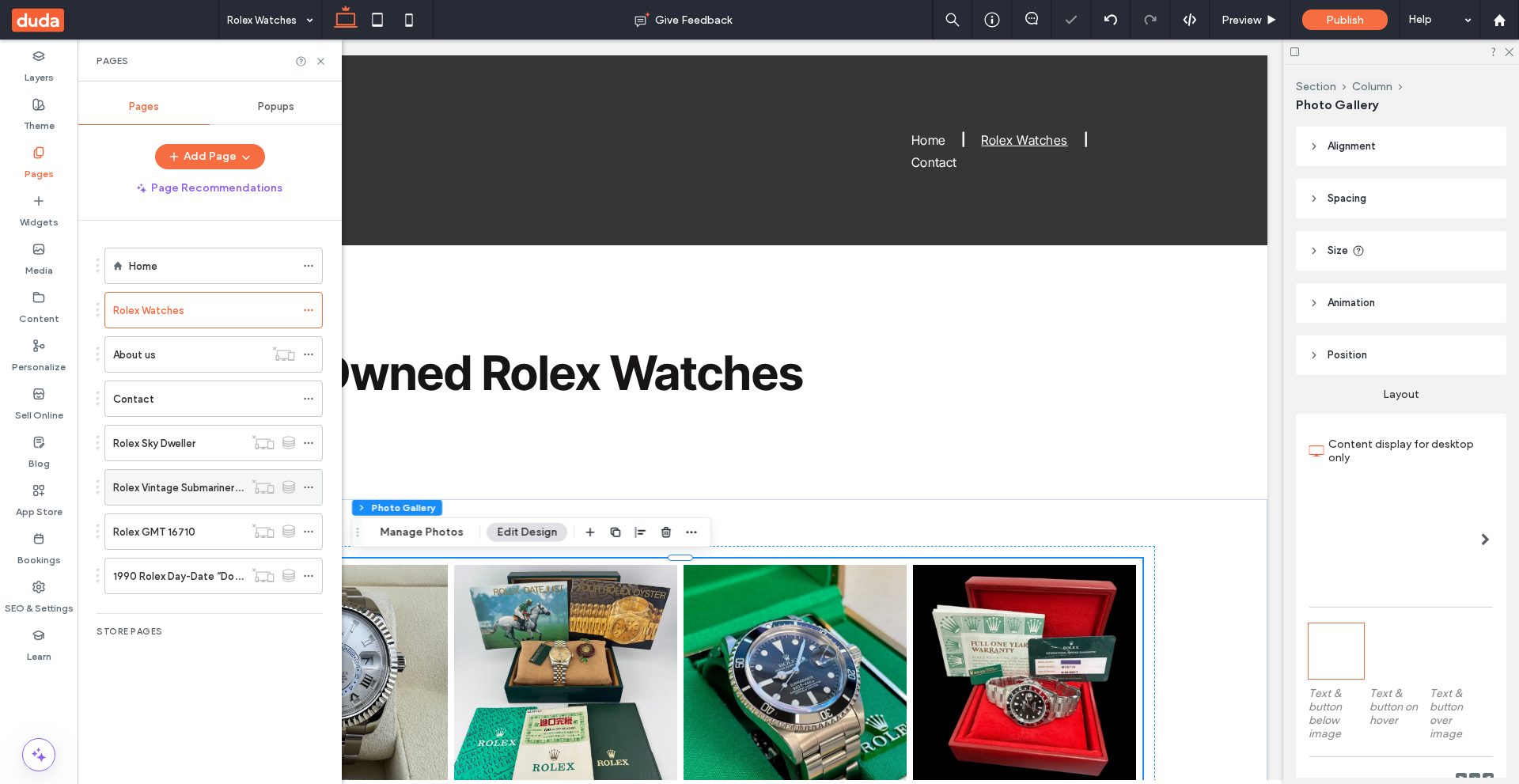
click at [315, 485] on div at bounding box center [312, 487] width 19 height 24
click at [306, 485] on icon at bounding box center [309, 487] width 11 height 11
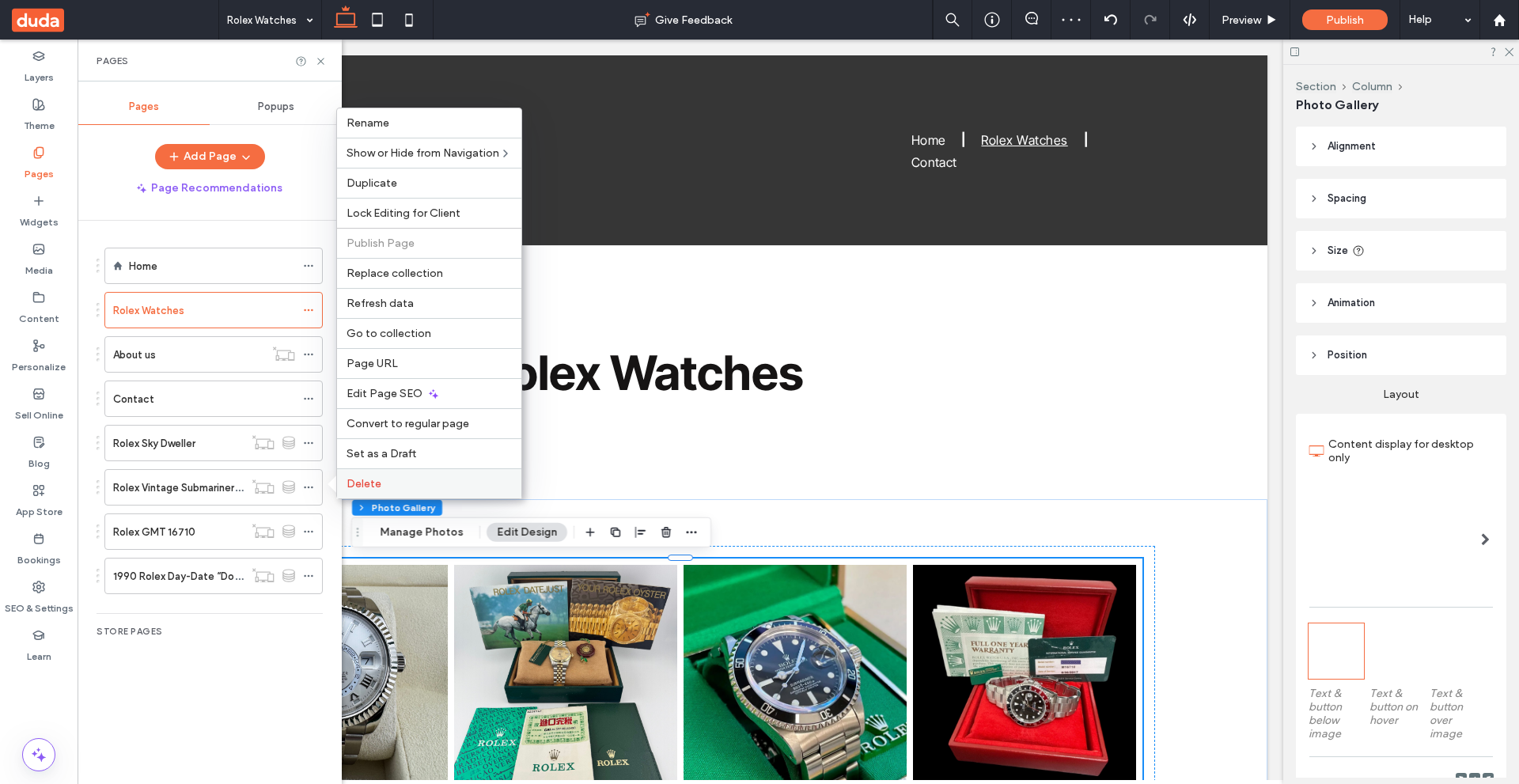
click at [417, 476] on div "Delete" at bounding box center [429, 483] width 185 height 30
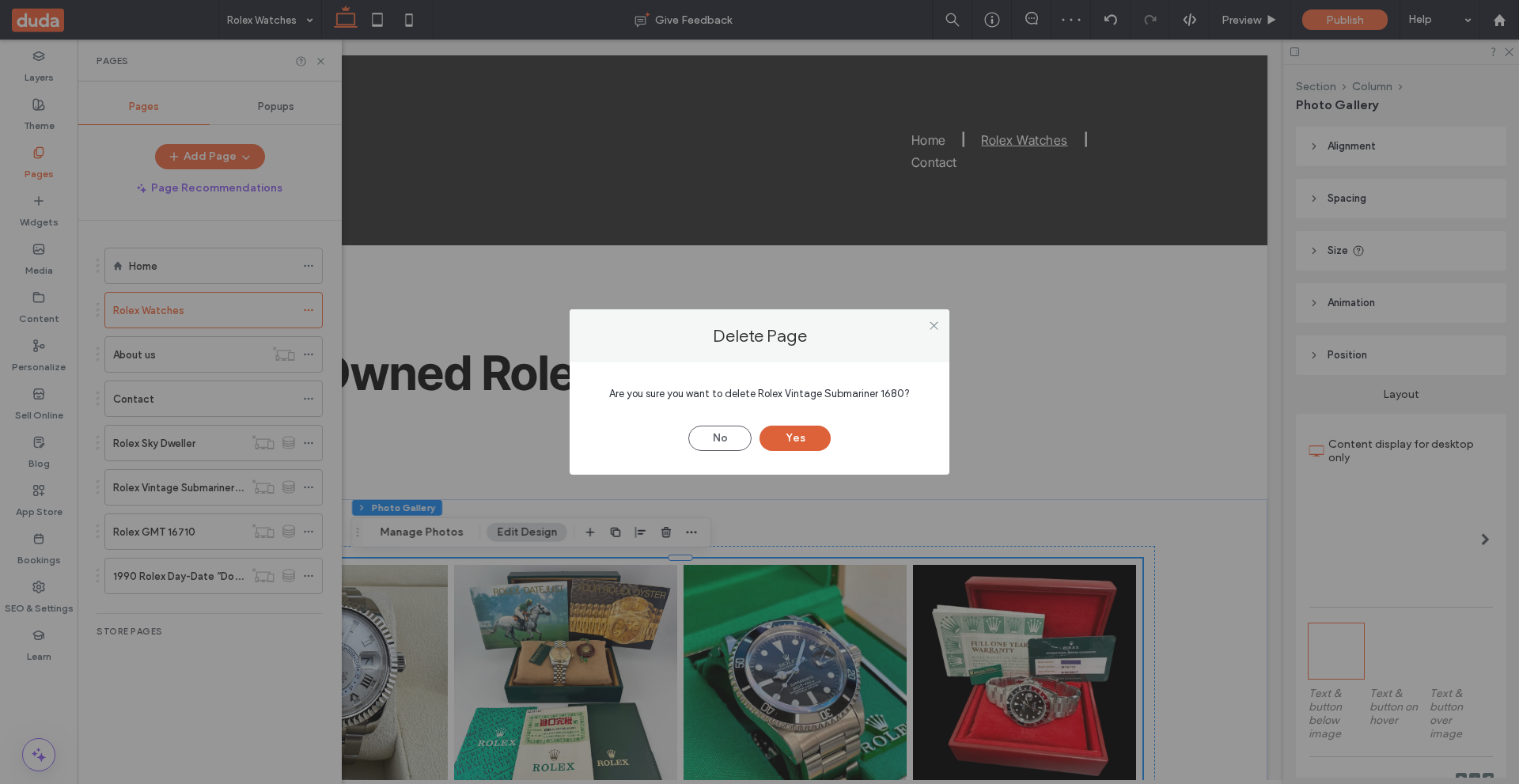
click at [791, 433] on button "Yes" at bounding box center [795, 438] width 72 height 26
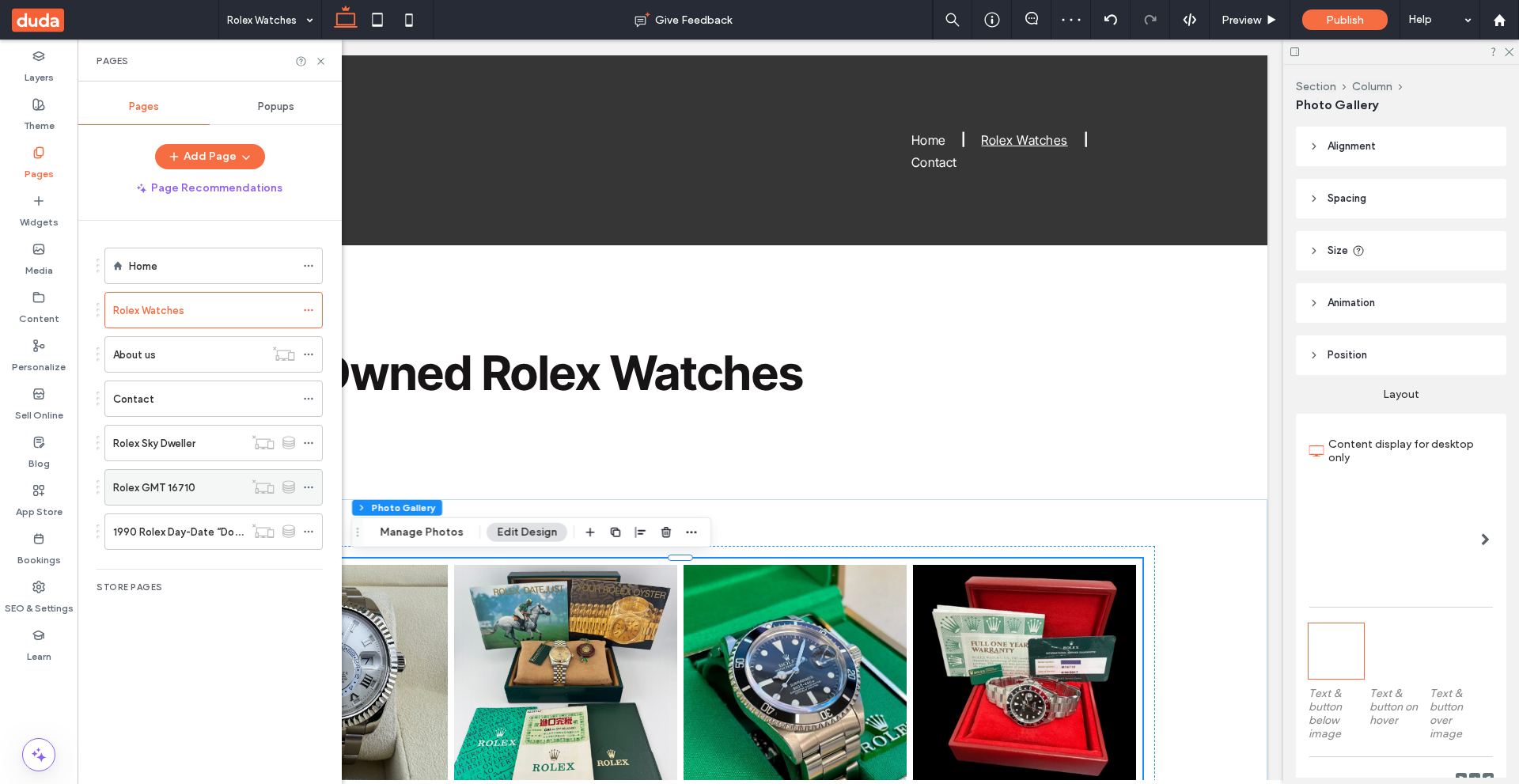
click at [309, 485] on icon at bounding box center [309, 487] width 11 height 11
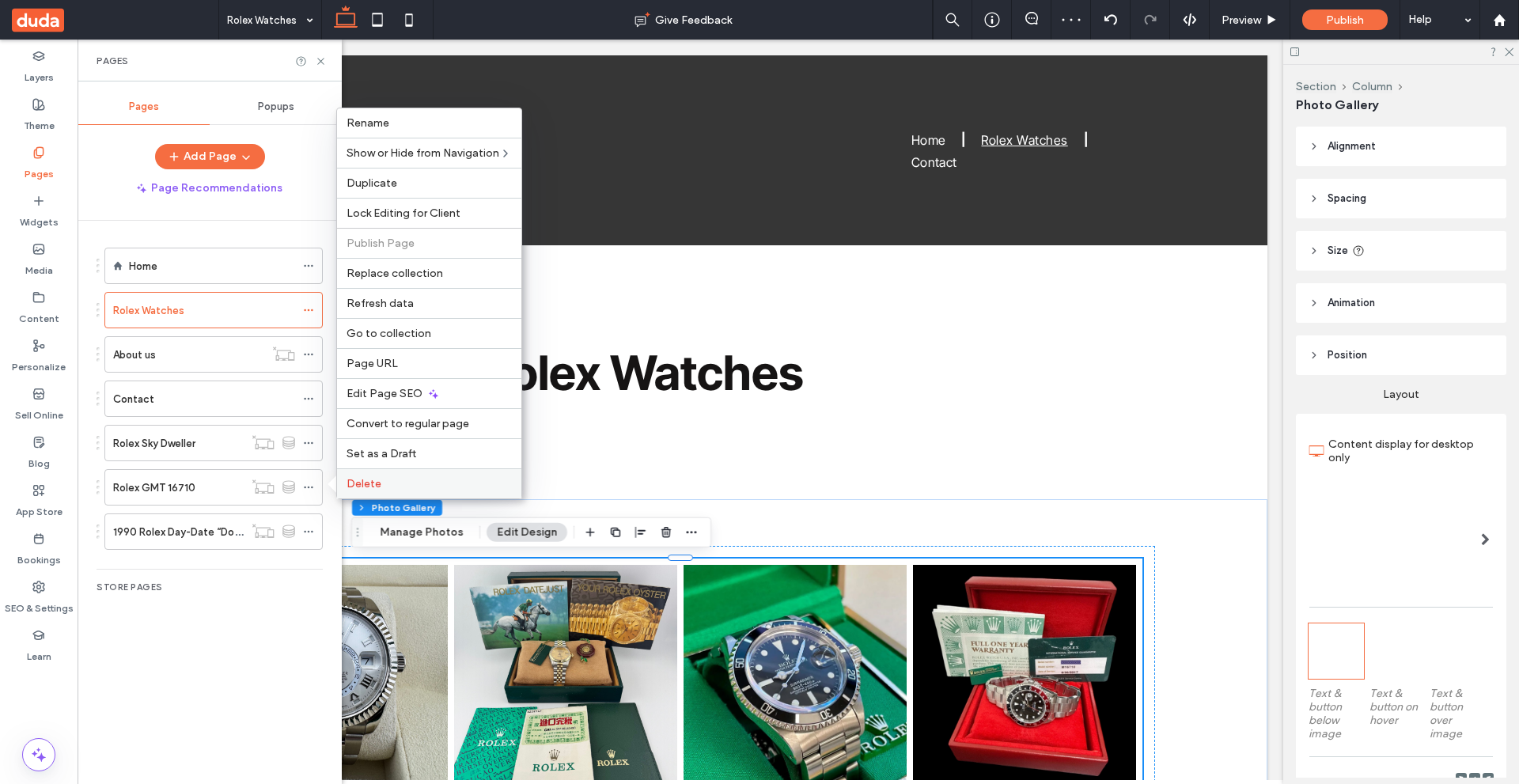
click at [437, 474] on div "Delete" at bounding box center [429, 483] width 185 height 30
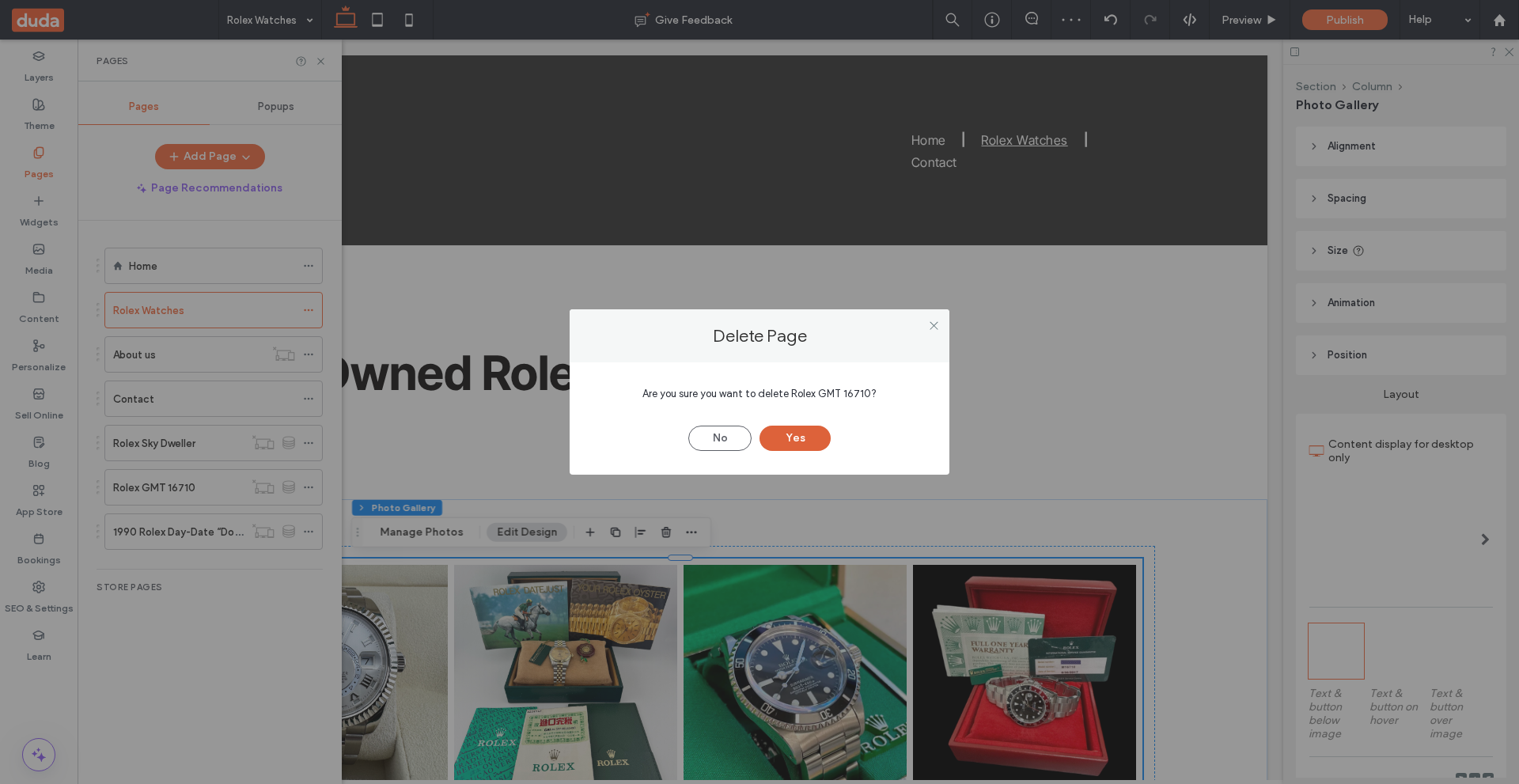
click at [777, 429] on button "Yes" at bounding box center [795, 438] width 72 height 26
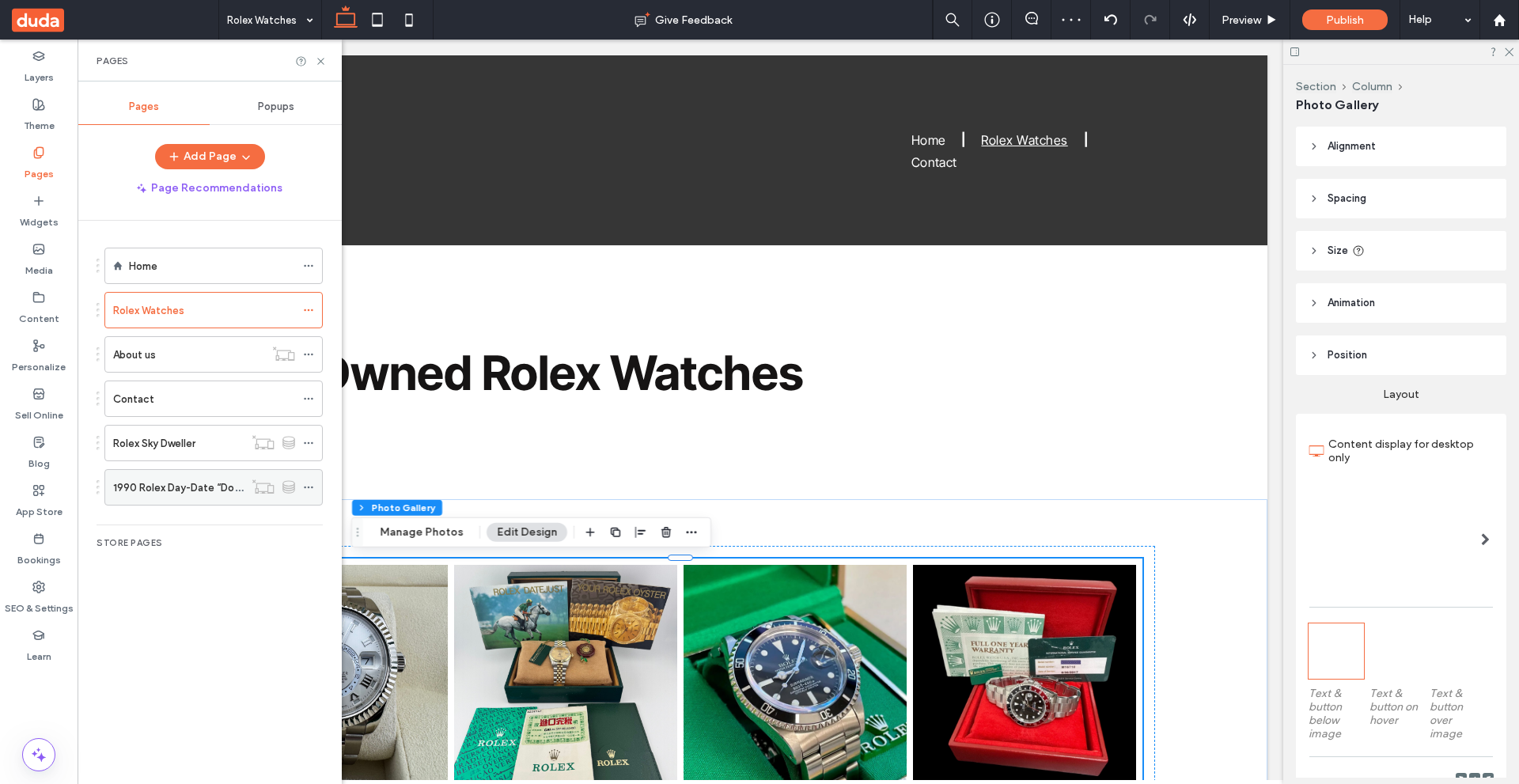
click at [312, 483] on icon at bounding box center [309, 487] width 11 height 11
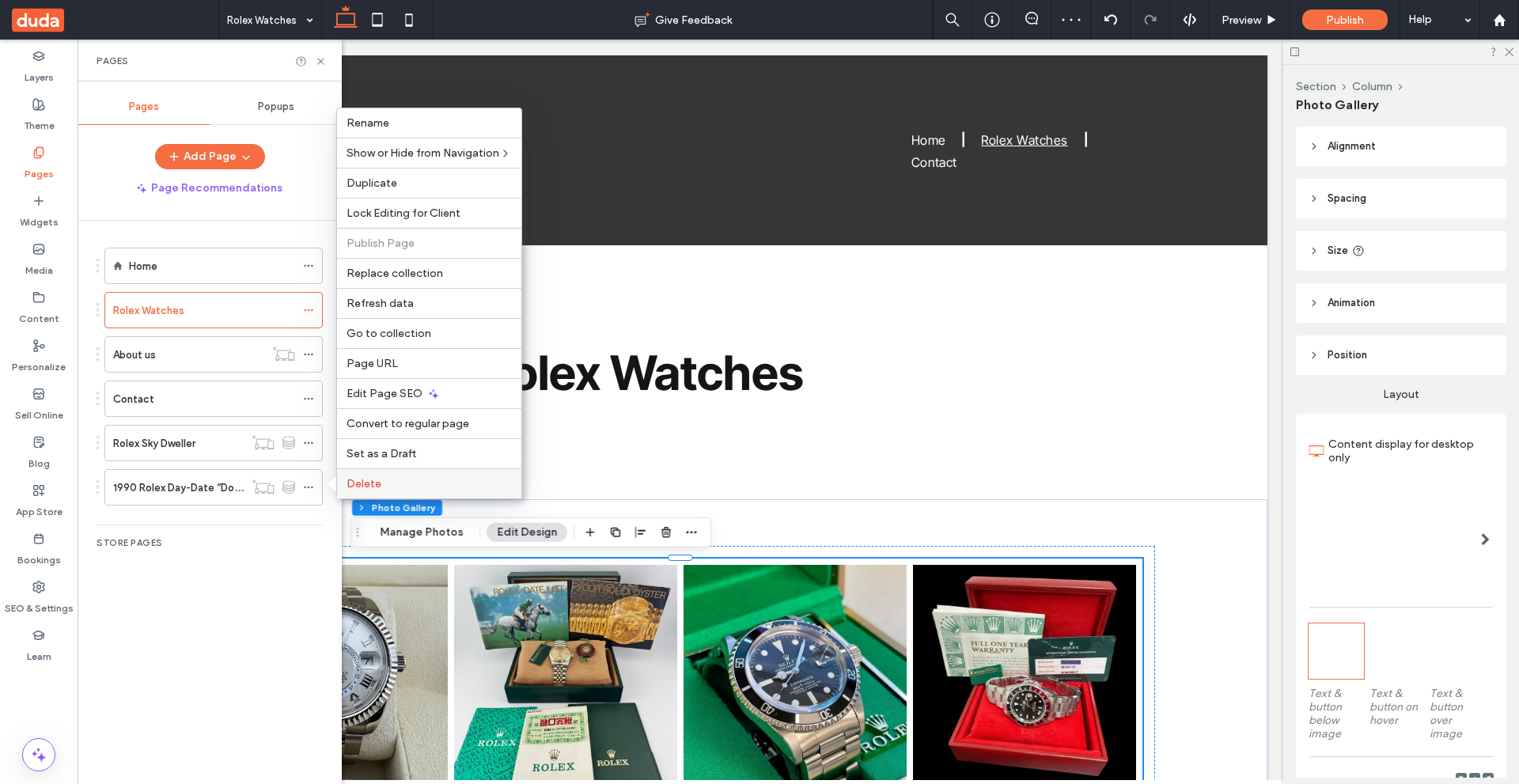
click at [448, 479] on label "Delete" at bounding box center [429, 483] width 165 height 14
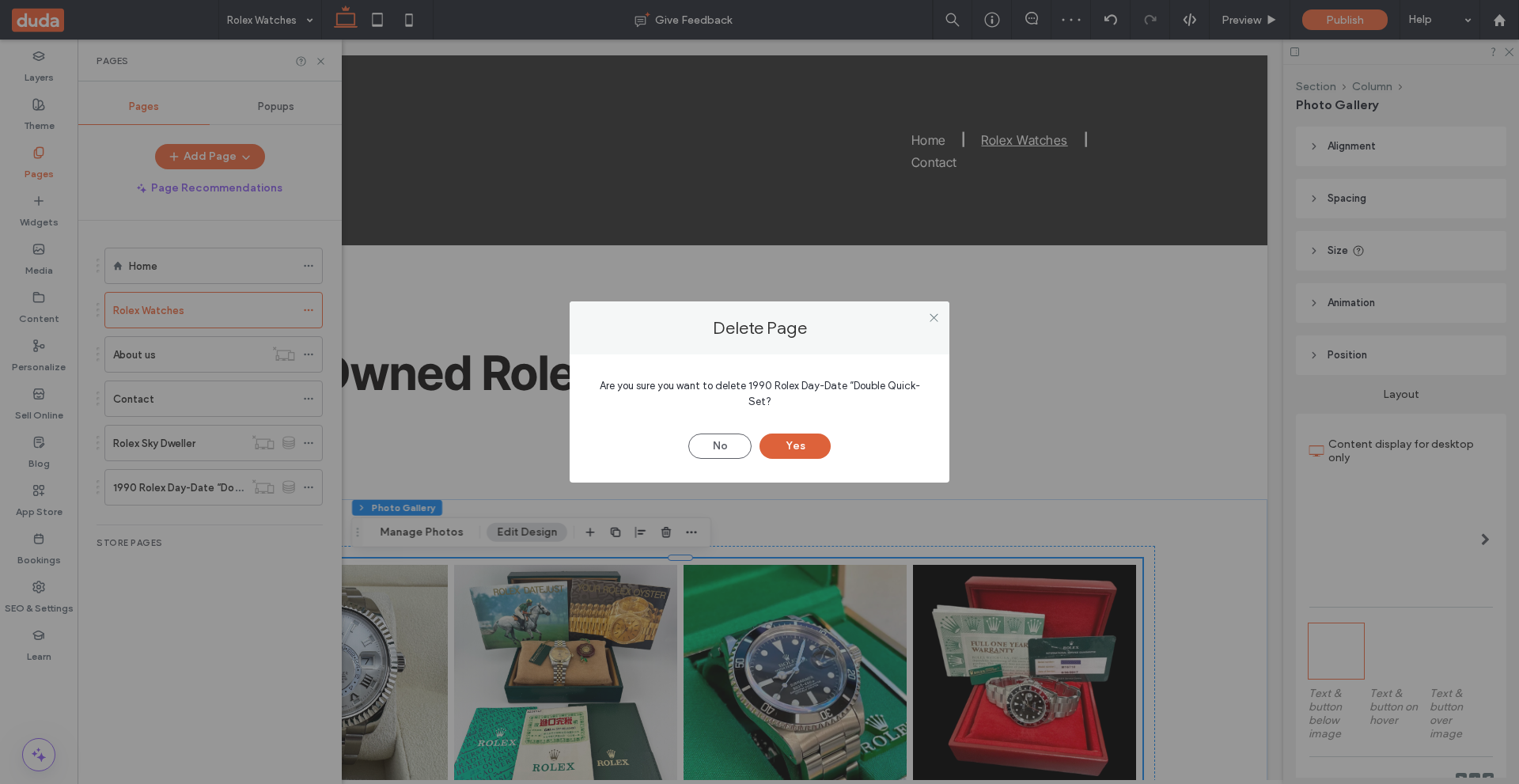
click at [805, 451] on button "Yes" at bounding box center [795, 446] width 72 height 26
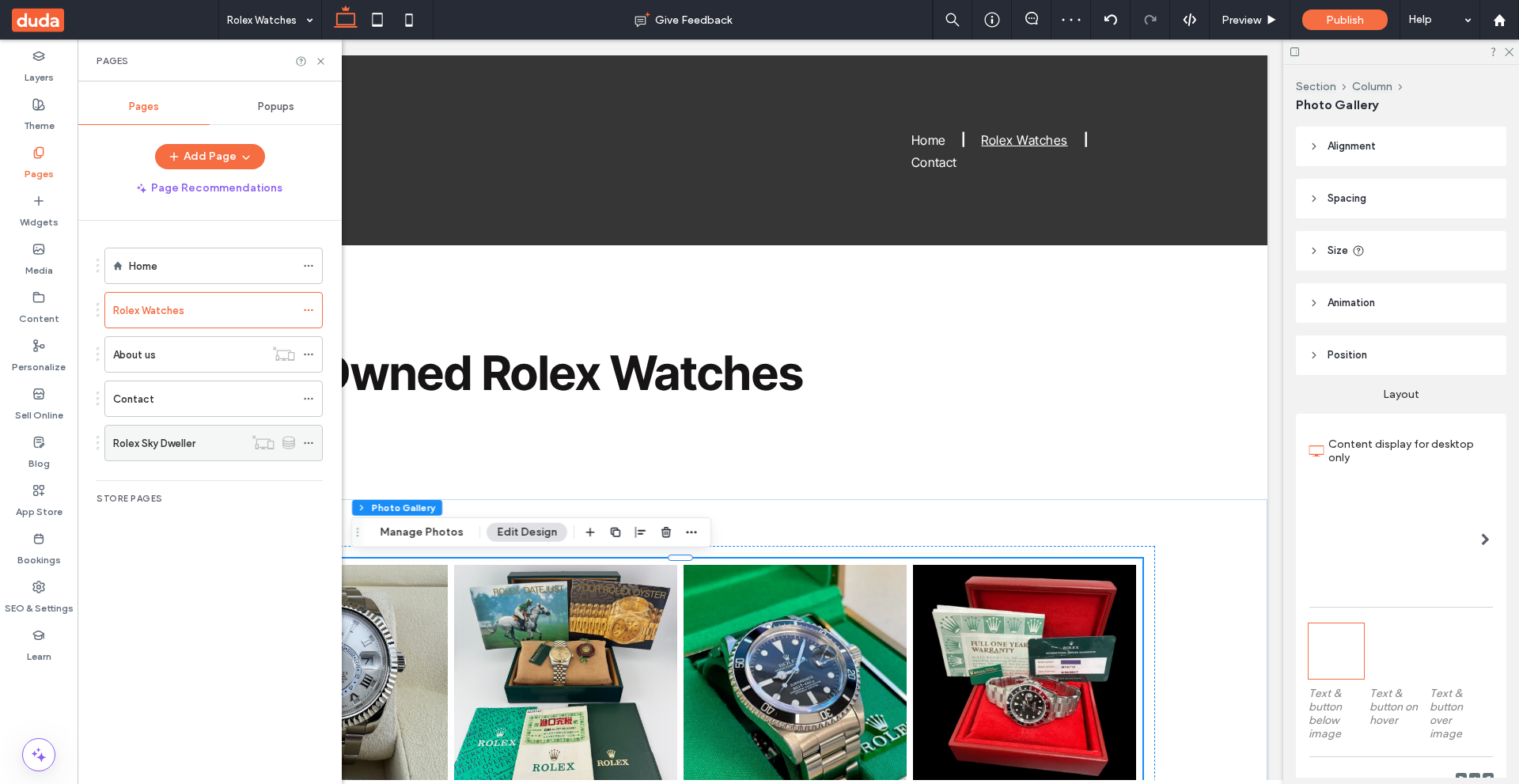
click at [303, 436] on span at bounding box center [309, 443] width 11 height 24
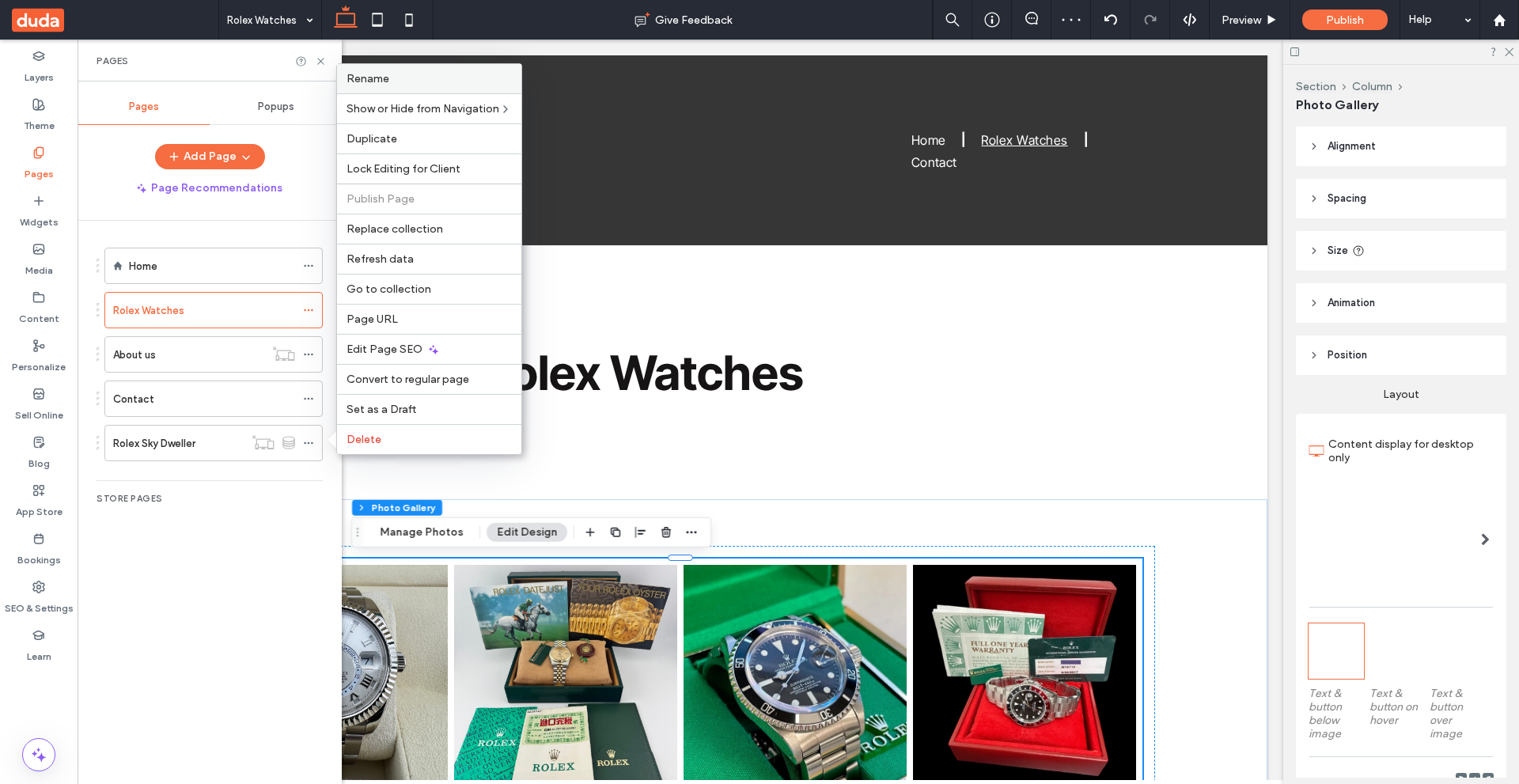
click at [410, 70] on div "Rename" at bounding box center [429, 79] width 185 height 29
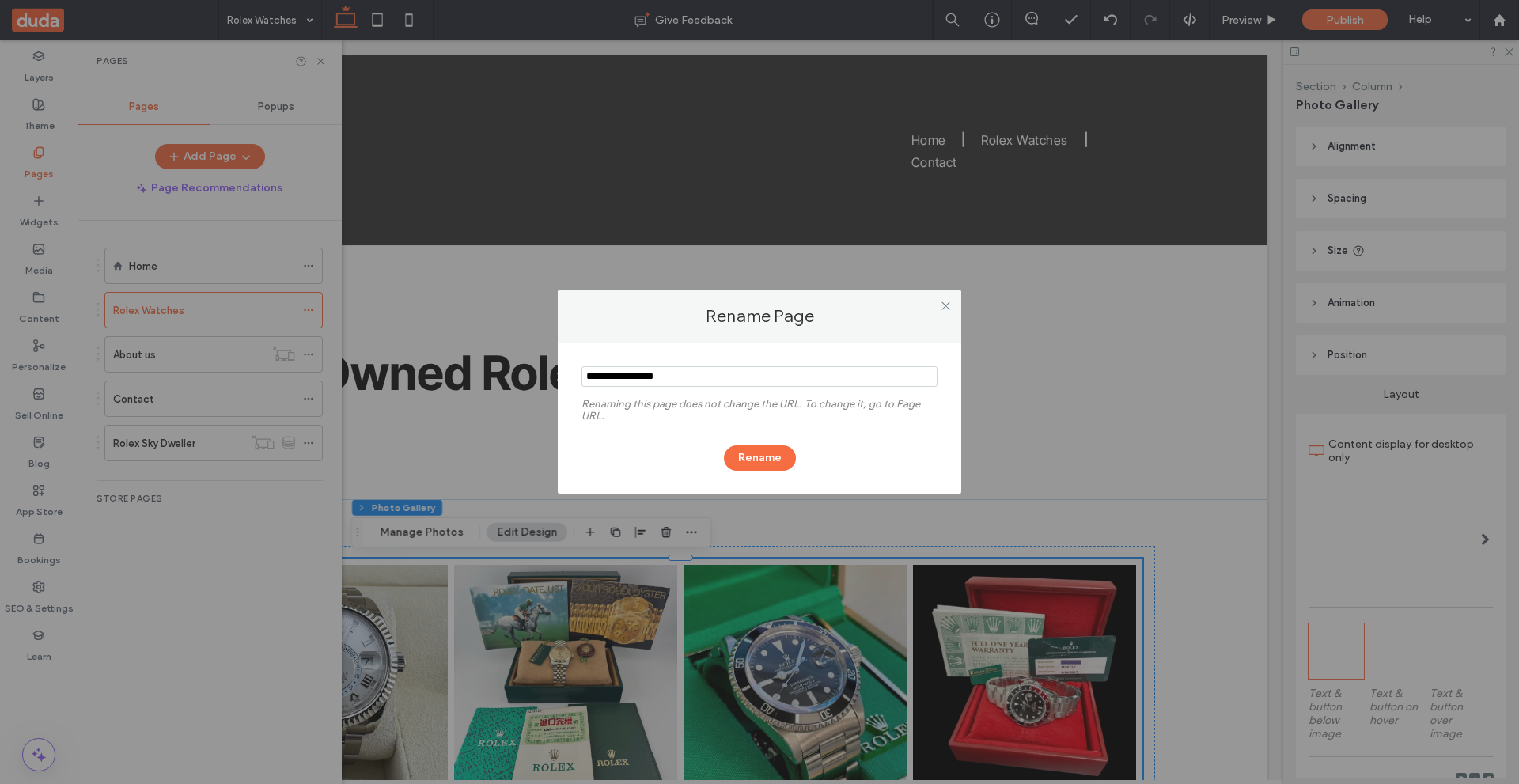
drag, startPoint x: 681, startPoint y: 376, endPoint x: 206, endPoint y: 375, distance: 475.0
click at [235, 375] on div "Rename Page Renaming this page does not change the URL. To change it, go to Pag…" at bounding box center [760, 392] width 1519 height 784
type input "**********"
click at [765, 454] on button "Rename" at bounding box center [760, 458] width 72 height 26
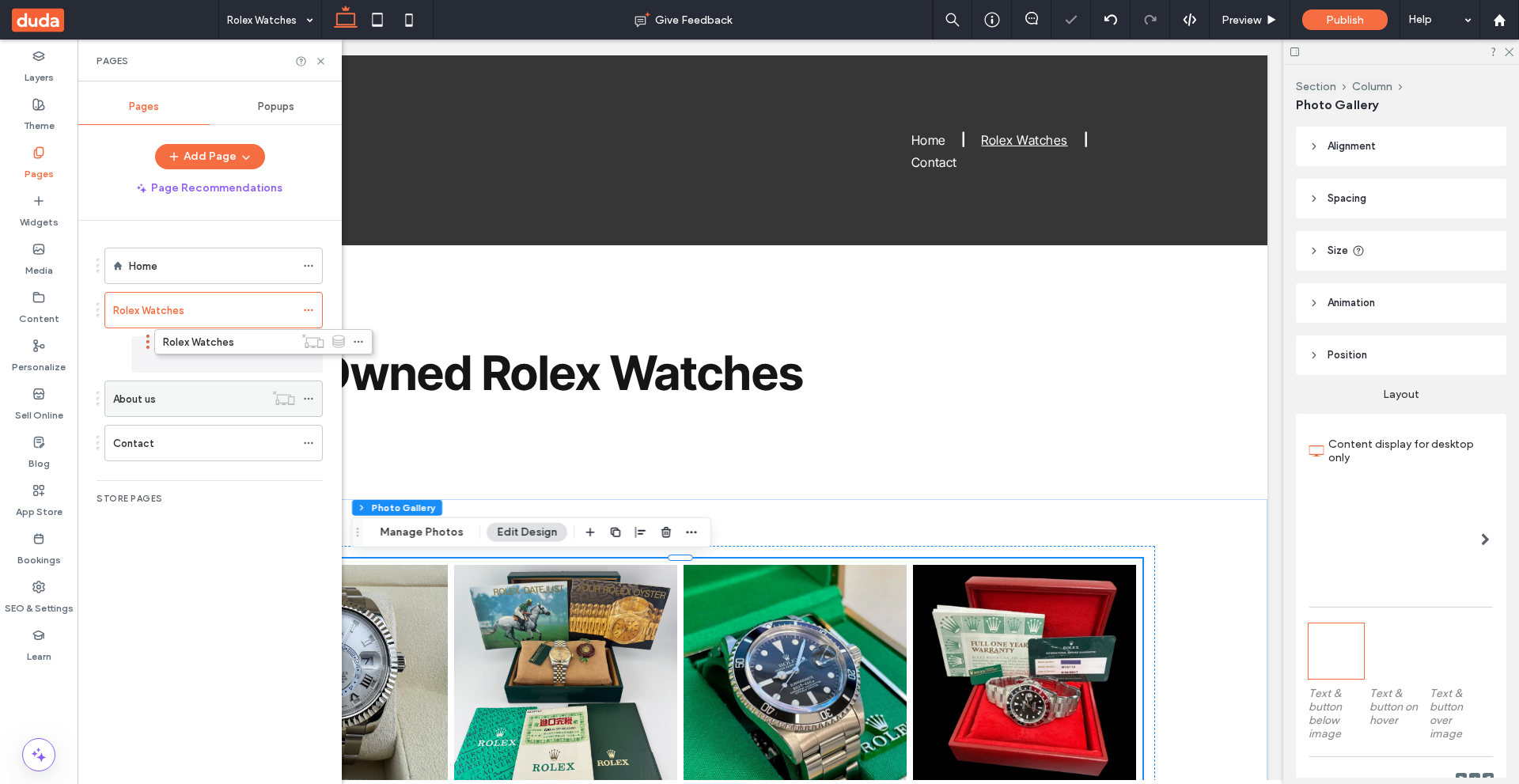
drag, startPoint x: 175, startPoint y: 448, endPoint x: 292, endPoint y: 373, distance: 139.0
click at [305, 343] on icon at bounding box center [309, 346] width 11 height 11
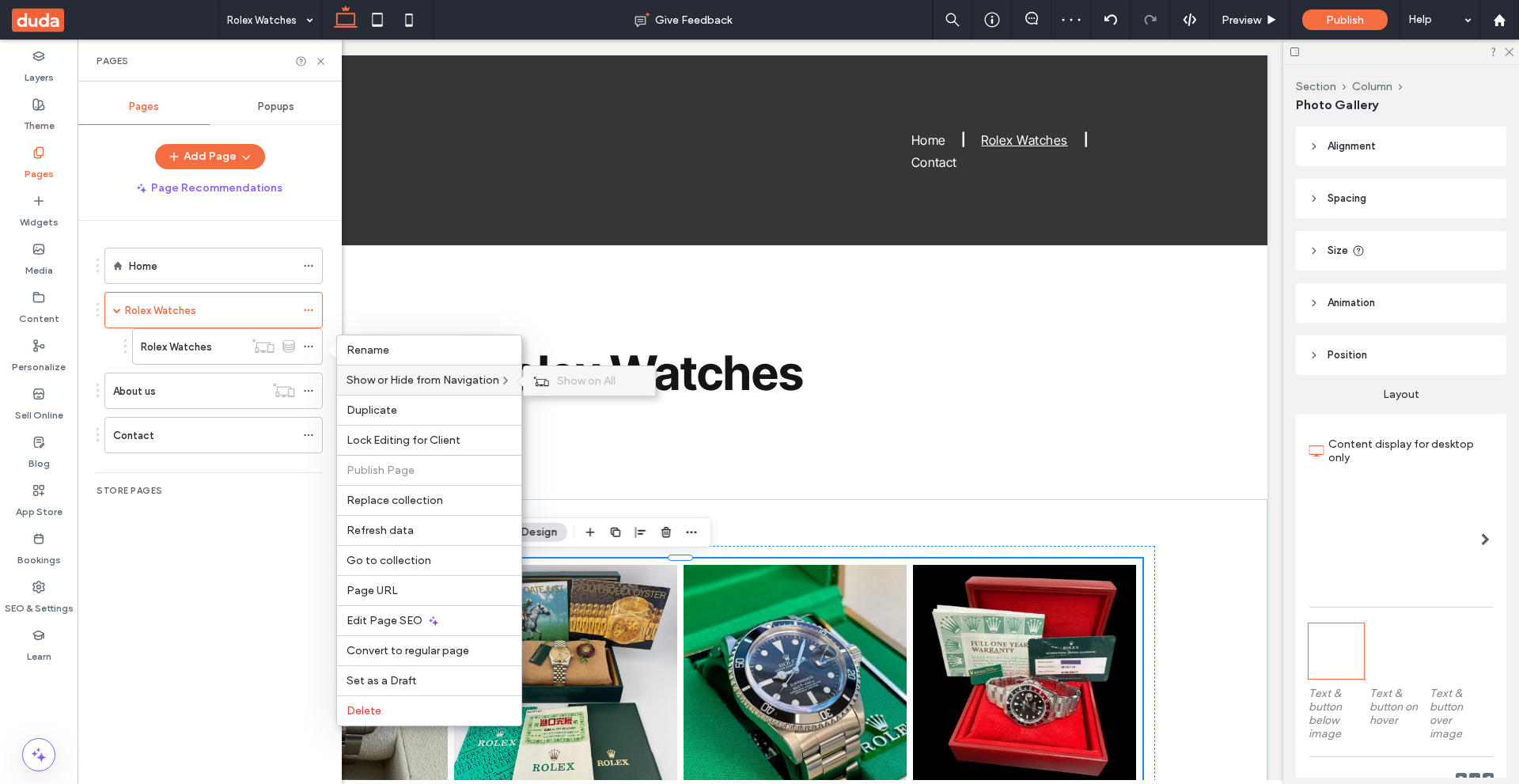
click at [581, 384] on span "Show on All" at bounding box center [586, 380] width 59 height 14
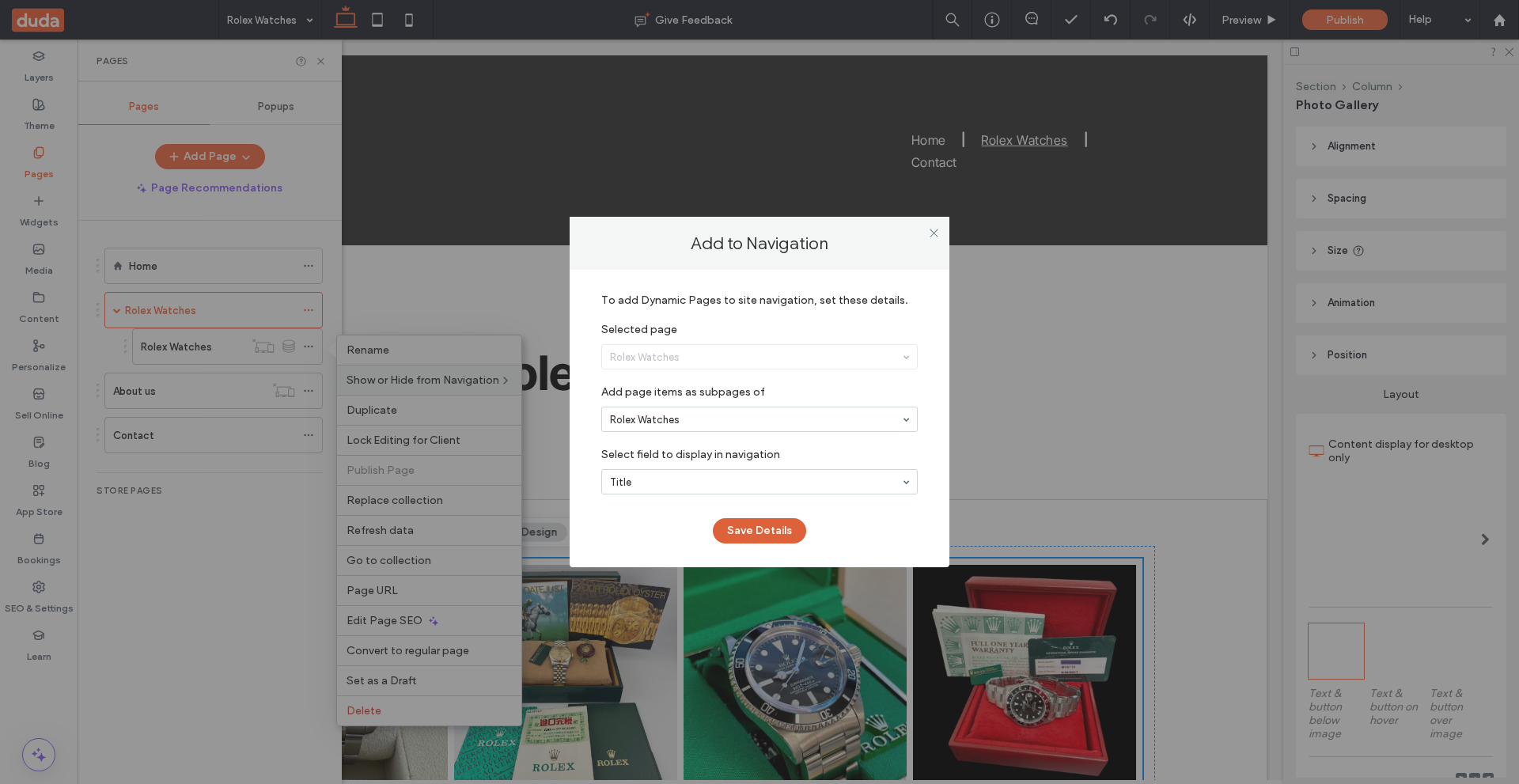
click at [774, 522] on button "Save Details" at bounding box center [760, 531] width 94 height 26
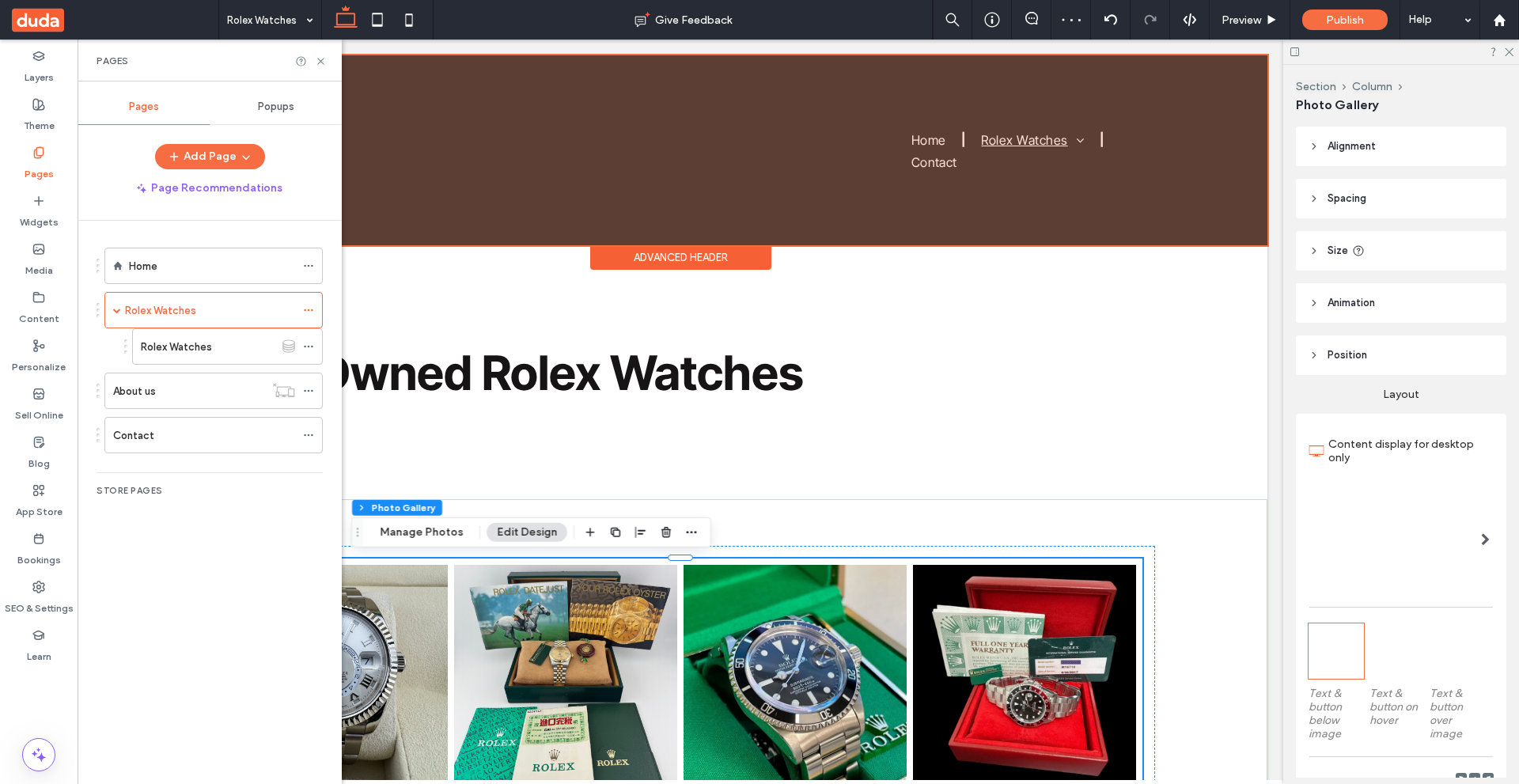
click at [1107, 149] on div at bounding box center [681, 150] width 1174 height 190
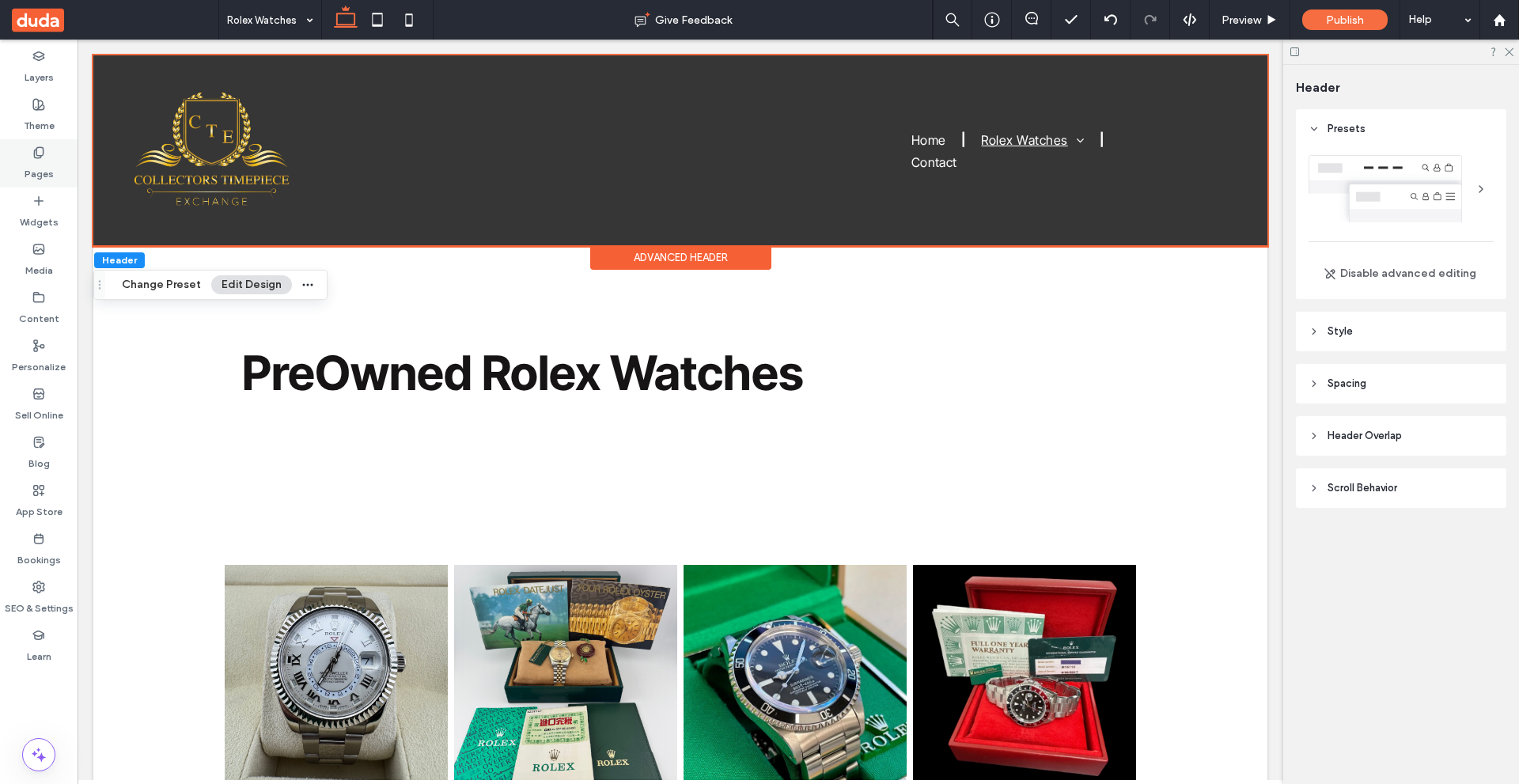
click at [48, 157] on div "Pages" at bounding box center [39, 163] width 77 height 49
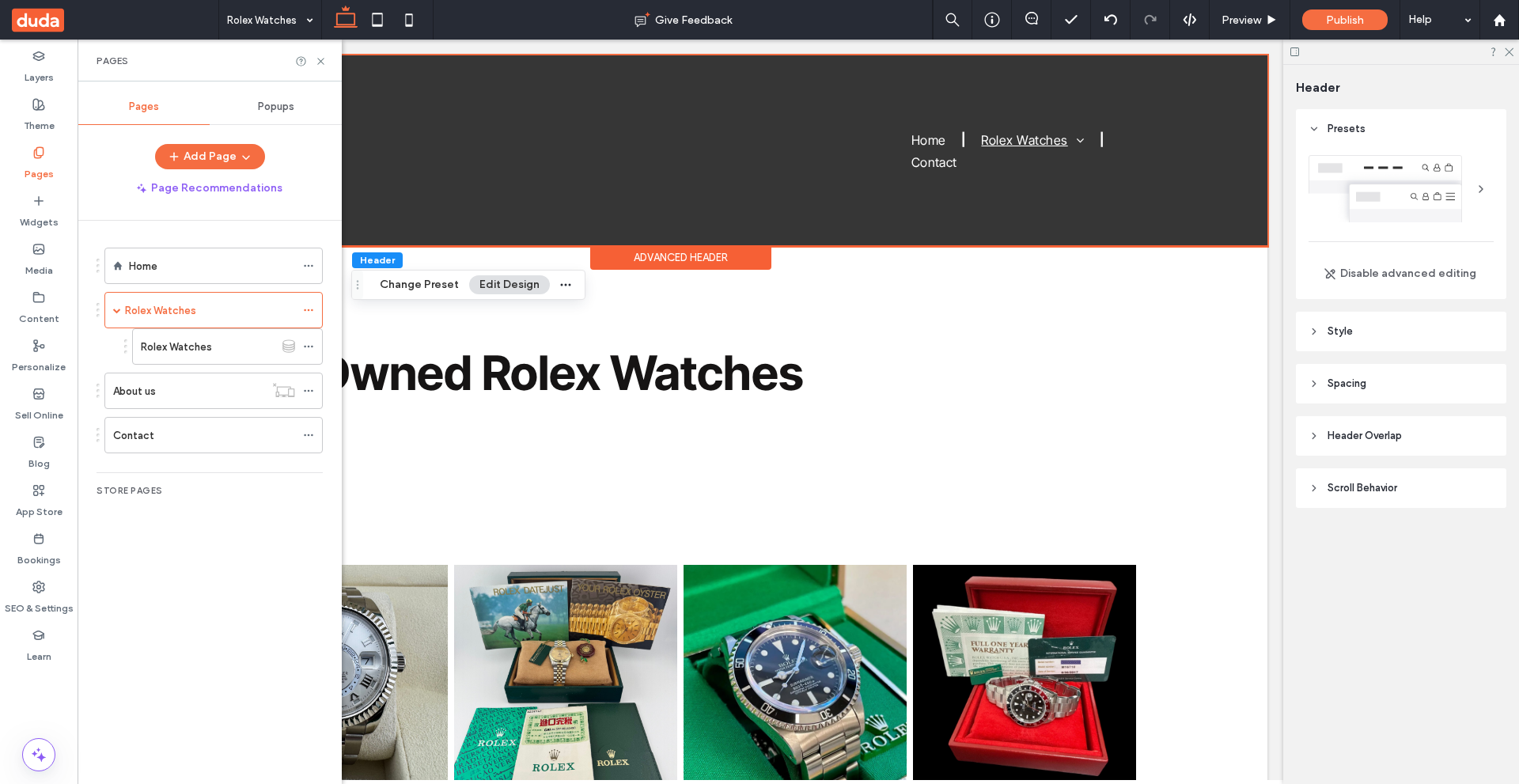
click at [219, 345] on div "Rolex Watches" at bounding box center [208, 347] width 134 height 17
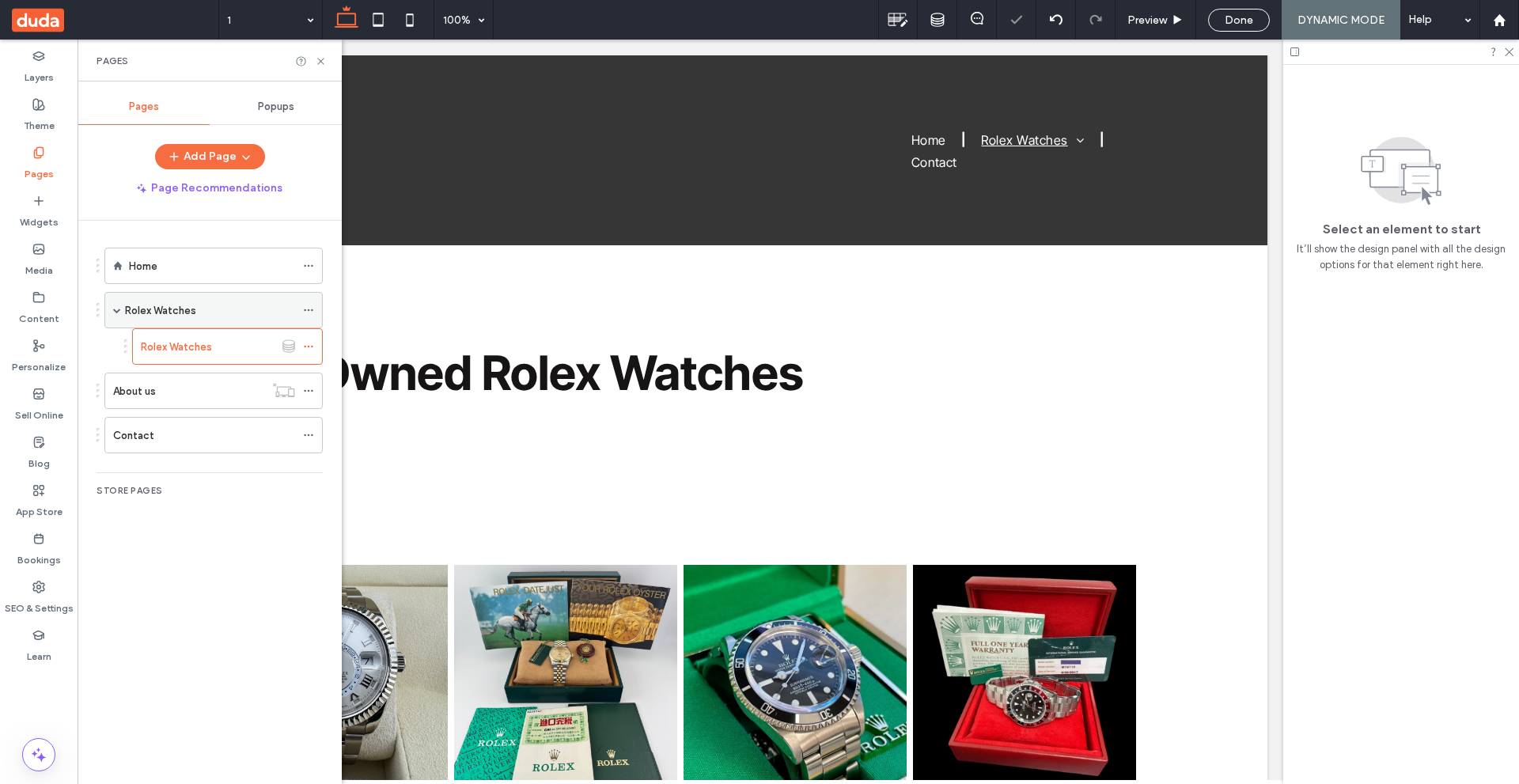
click at [208, 313] on div "Rolex Watches" at bounding box center [209, 310] width 170 height 17
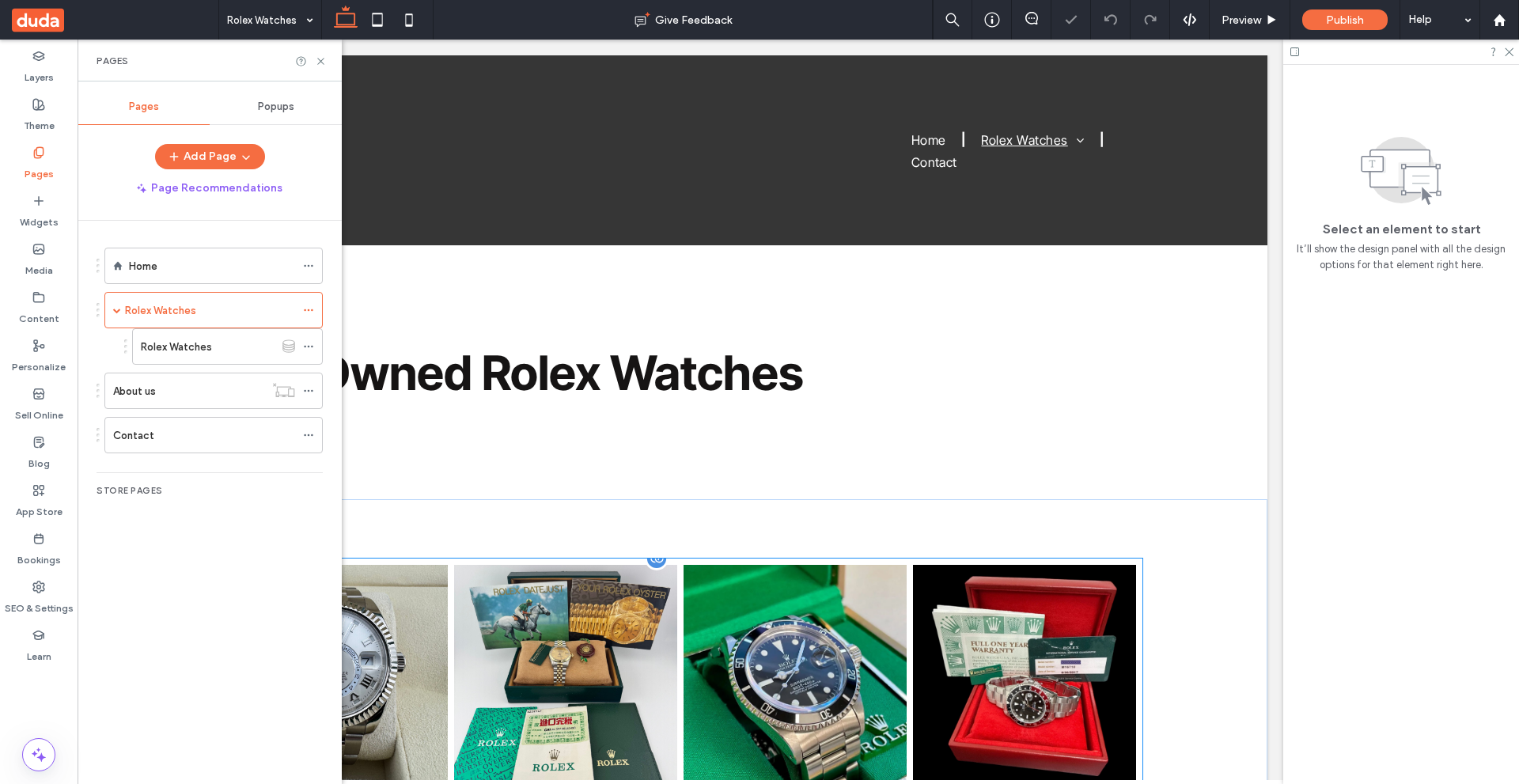
scroll to position [79, 0]
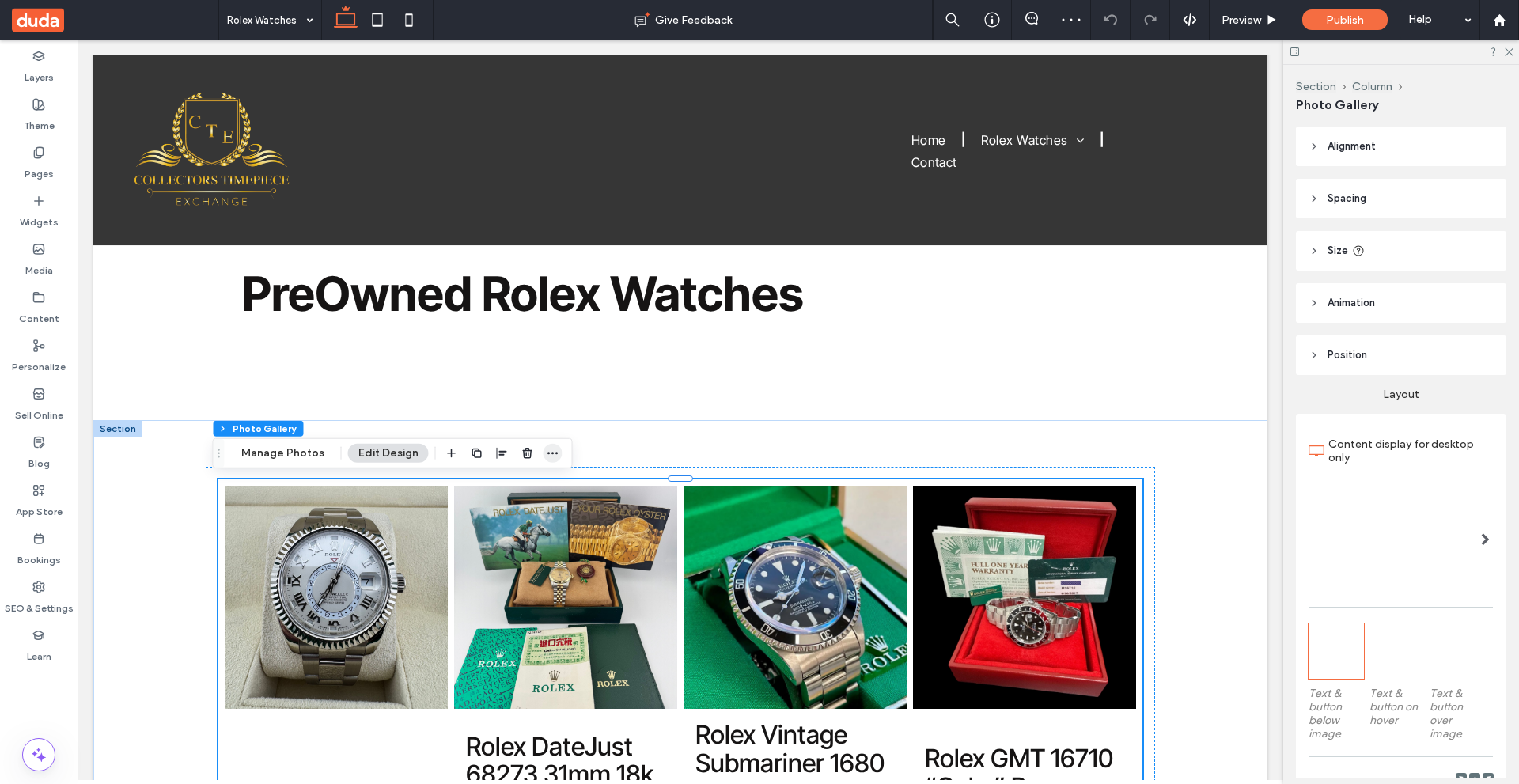
click at [552, 450] on icon "button" at bounding box center [553, 454] width 13 height 13
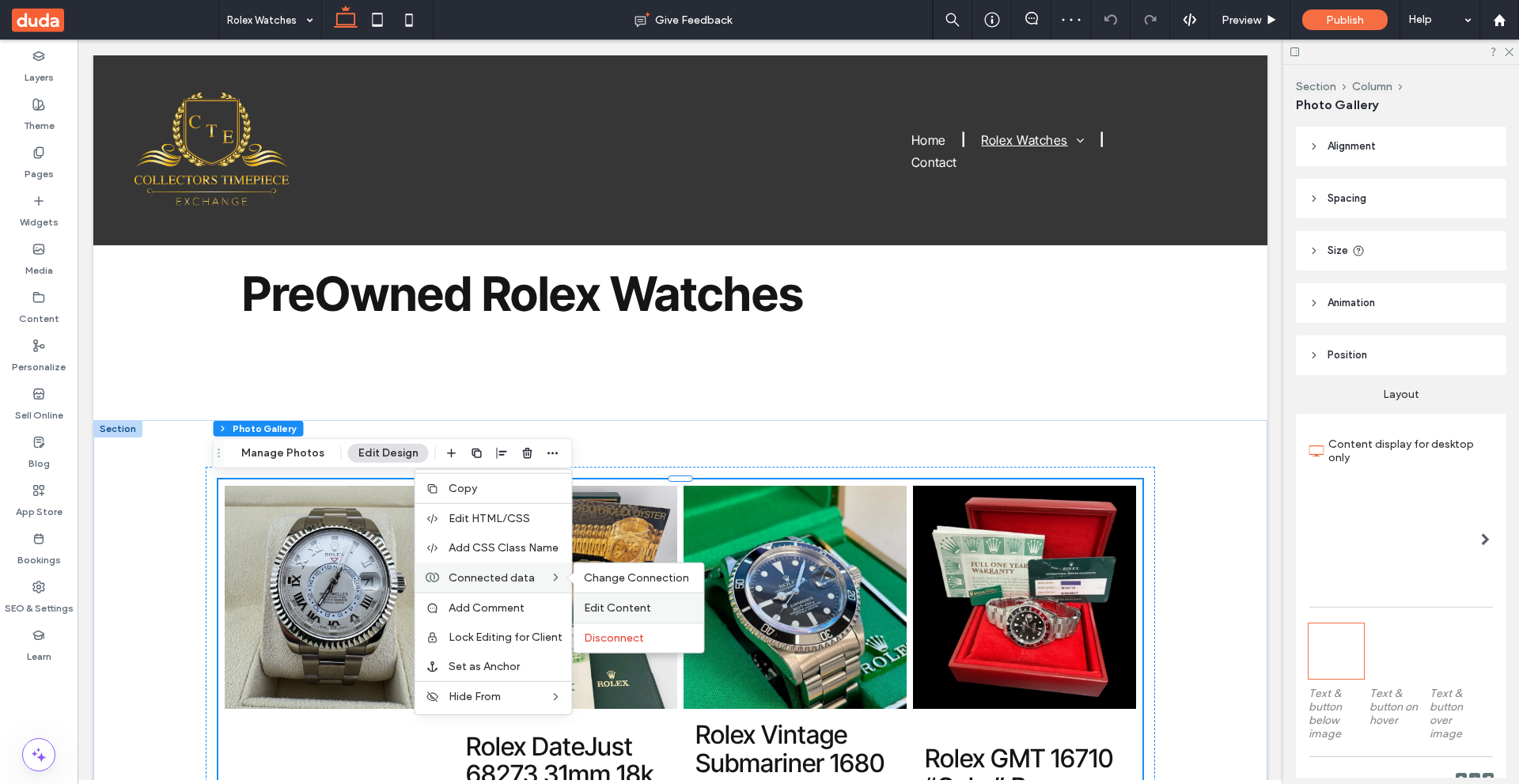
click at [624, 602] on span "Edit Content" at bounding box center [617, 608] width 67 height 14
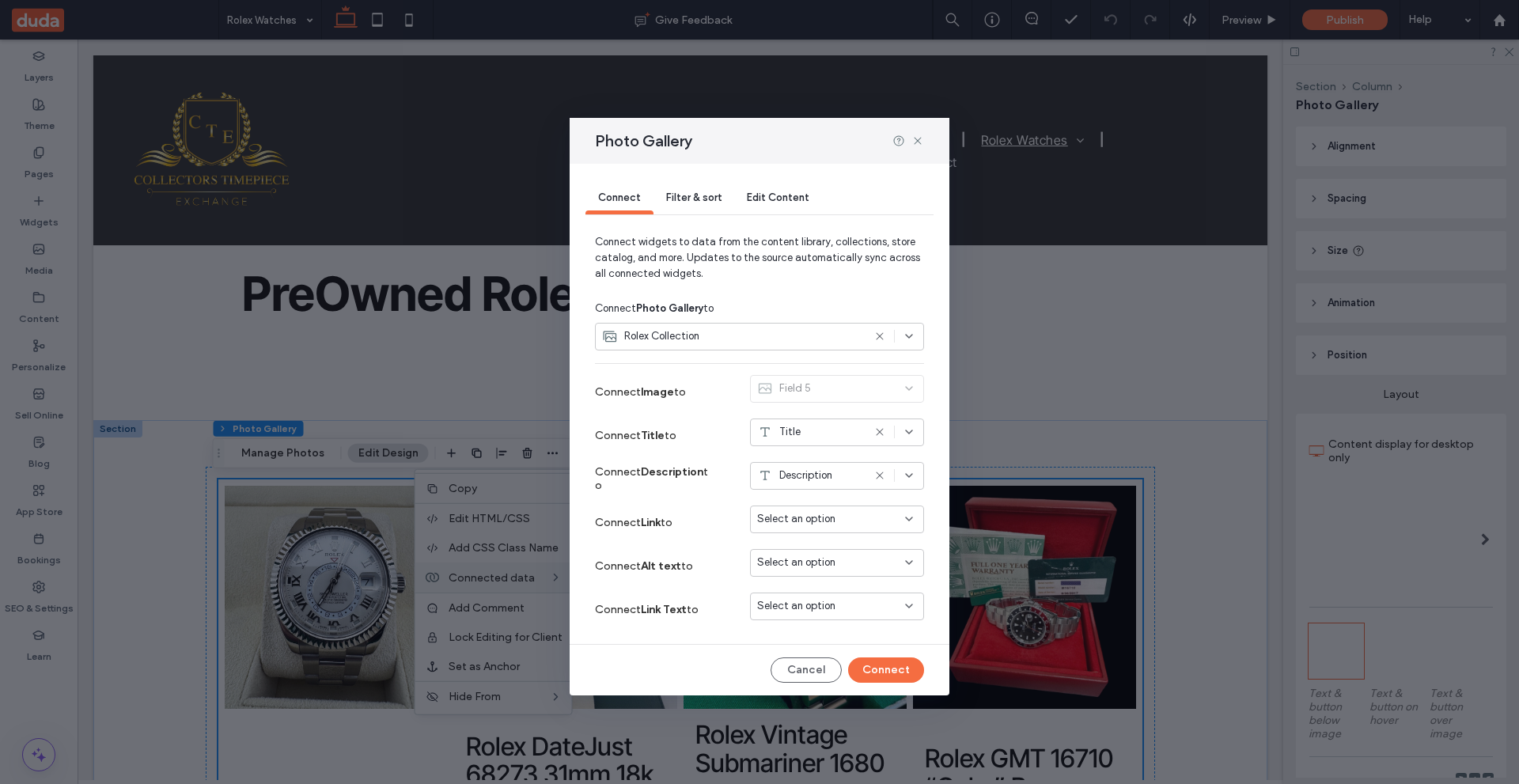
click at [746, 334] on div "Rolex Collection" at bounding box center [732, 336] width 260 height 16
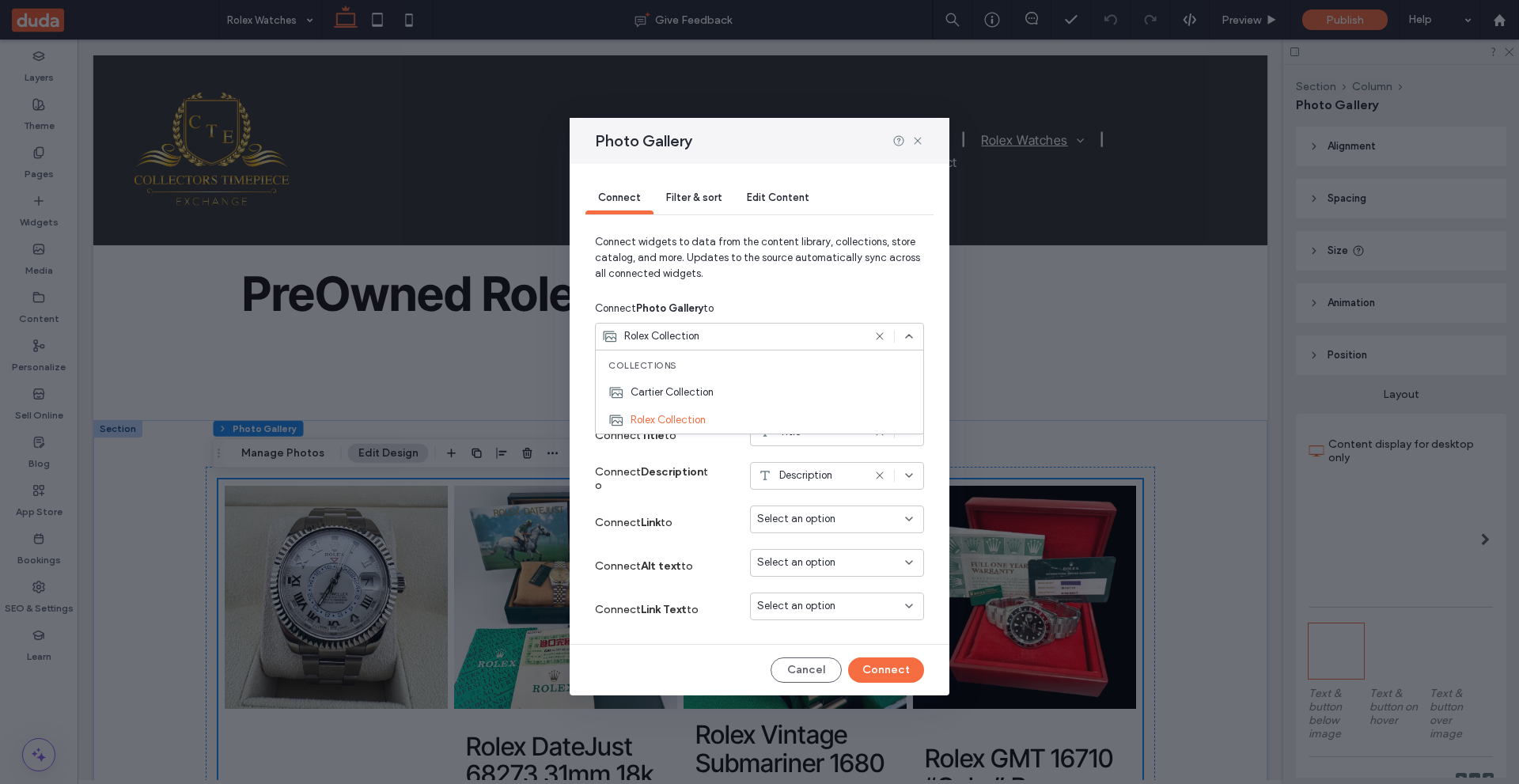
click at [773, 291] on span "Connect widgets to data from the content library, collections, store catalog, a…" at bounding box center [760, 263] width 329 height 60
click at [831, 516] on span "Select an option" at bounding box center [795, 519] width 78 height 16
click at [867, 571] on span "Dynamic Page: Rolex Watches" at bounding box center [848, 575] width 125 height 16
click at [883, 666] on button "Connect" at bounding box center [886, 670] width 76 height 26
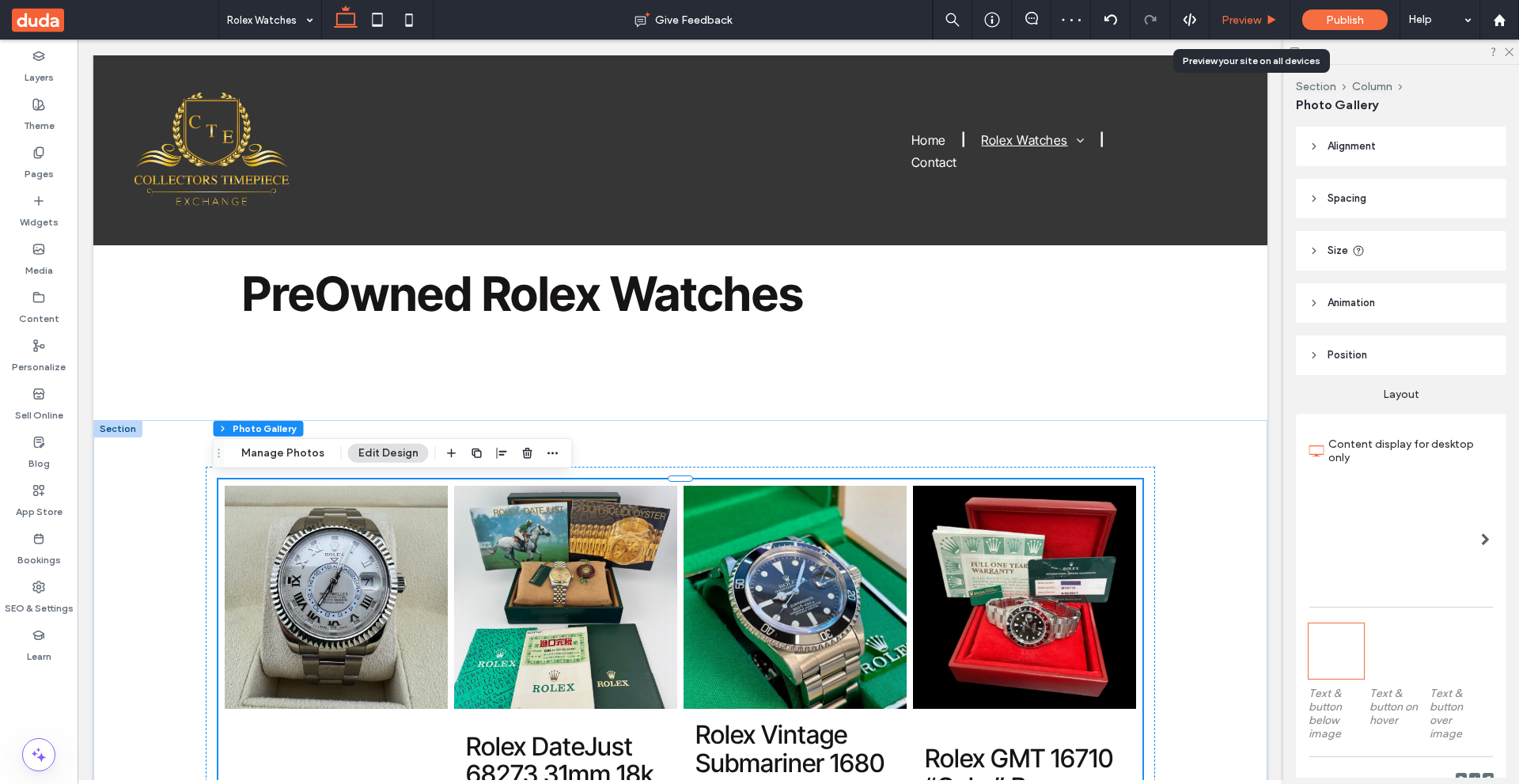
drag, startPoint x: 814, startPoint y: 241, endPoint x: 1242, endPoint y: 26, distance: 479.0
click at [1242, 26] on span "Preview" at bounding box center [1241, 20] width 39 height 14
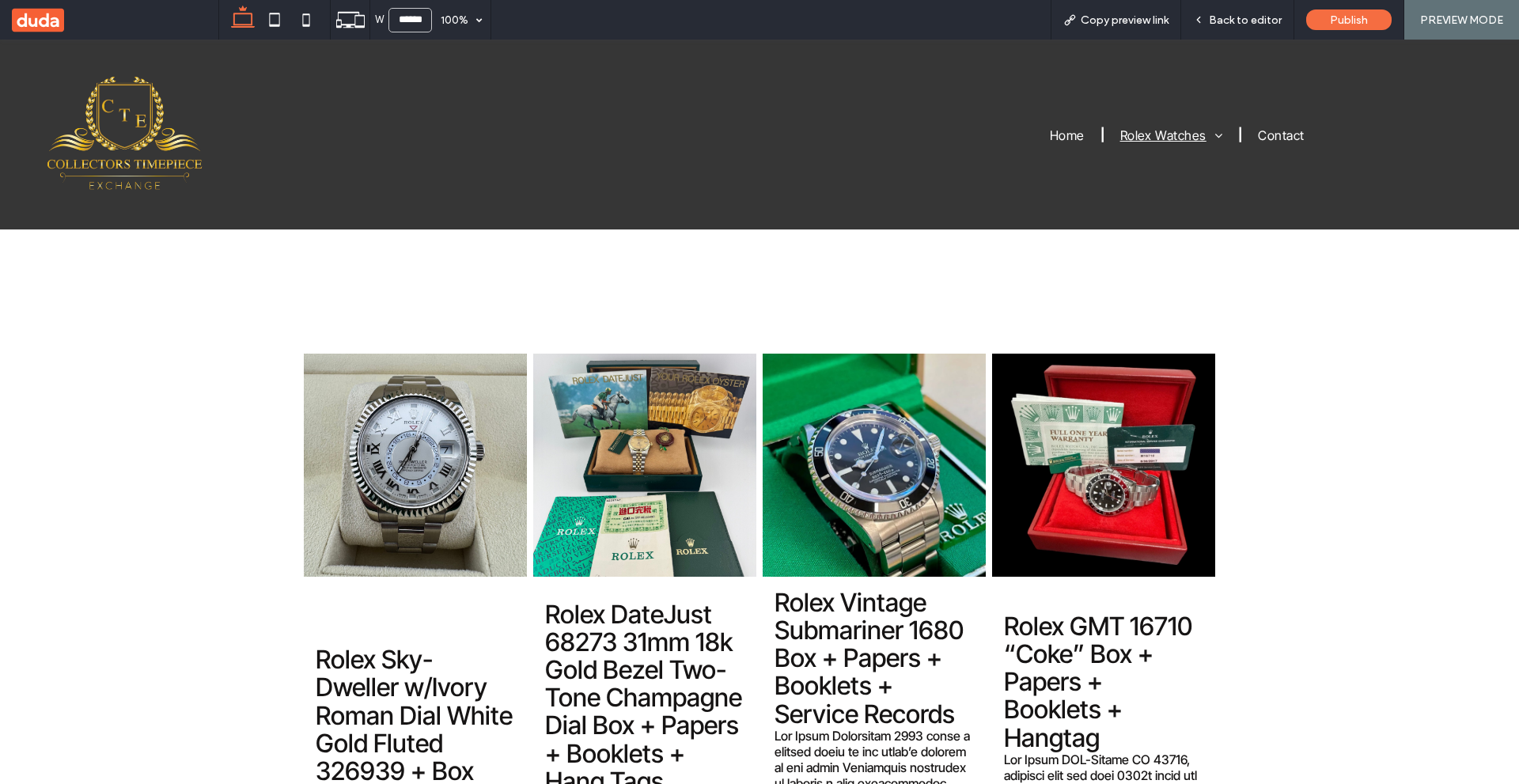
scroll to position [63, 0]
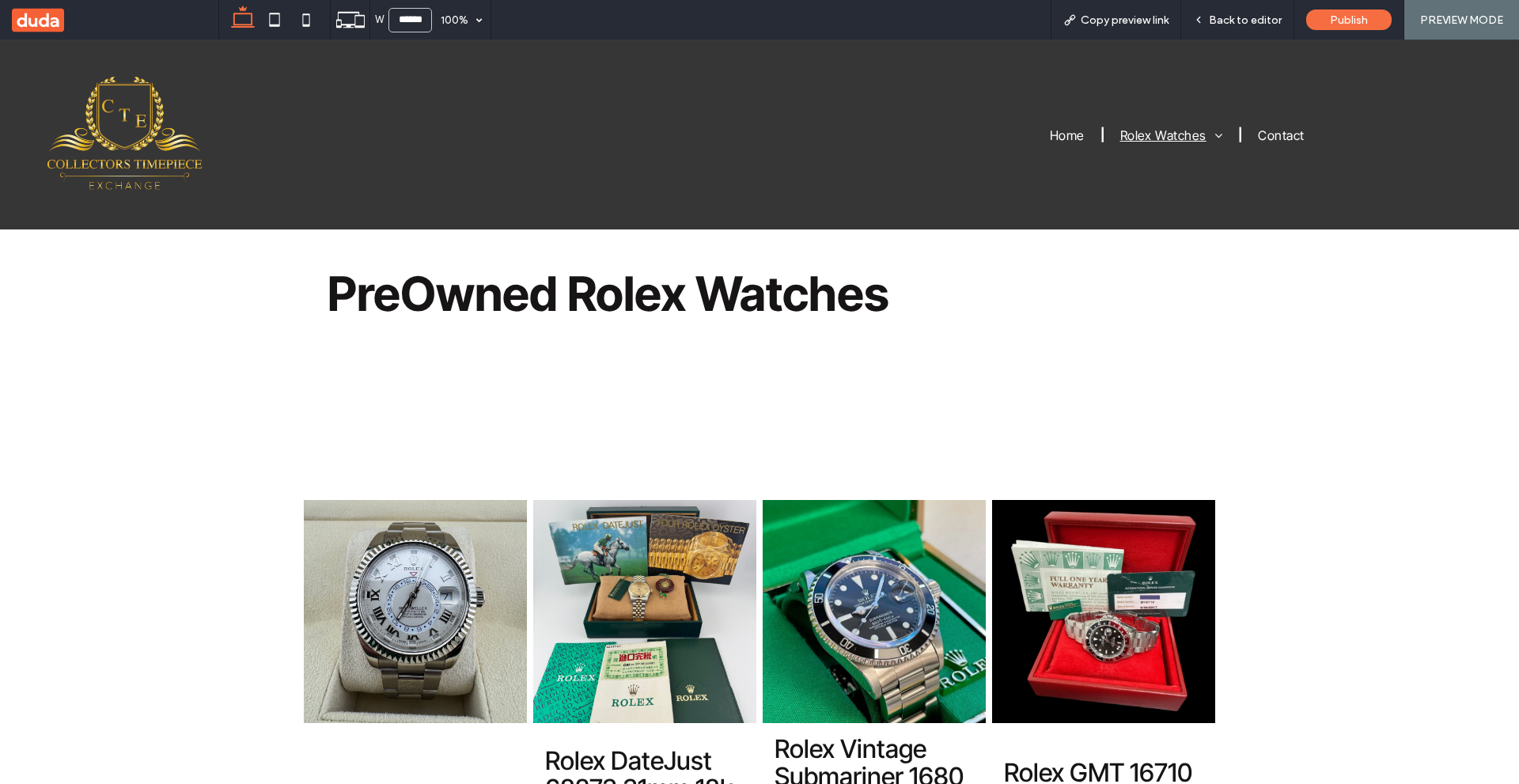
click at [672, 570] on link at bounding box center [645, 610] width 223 height 223
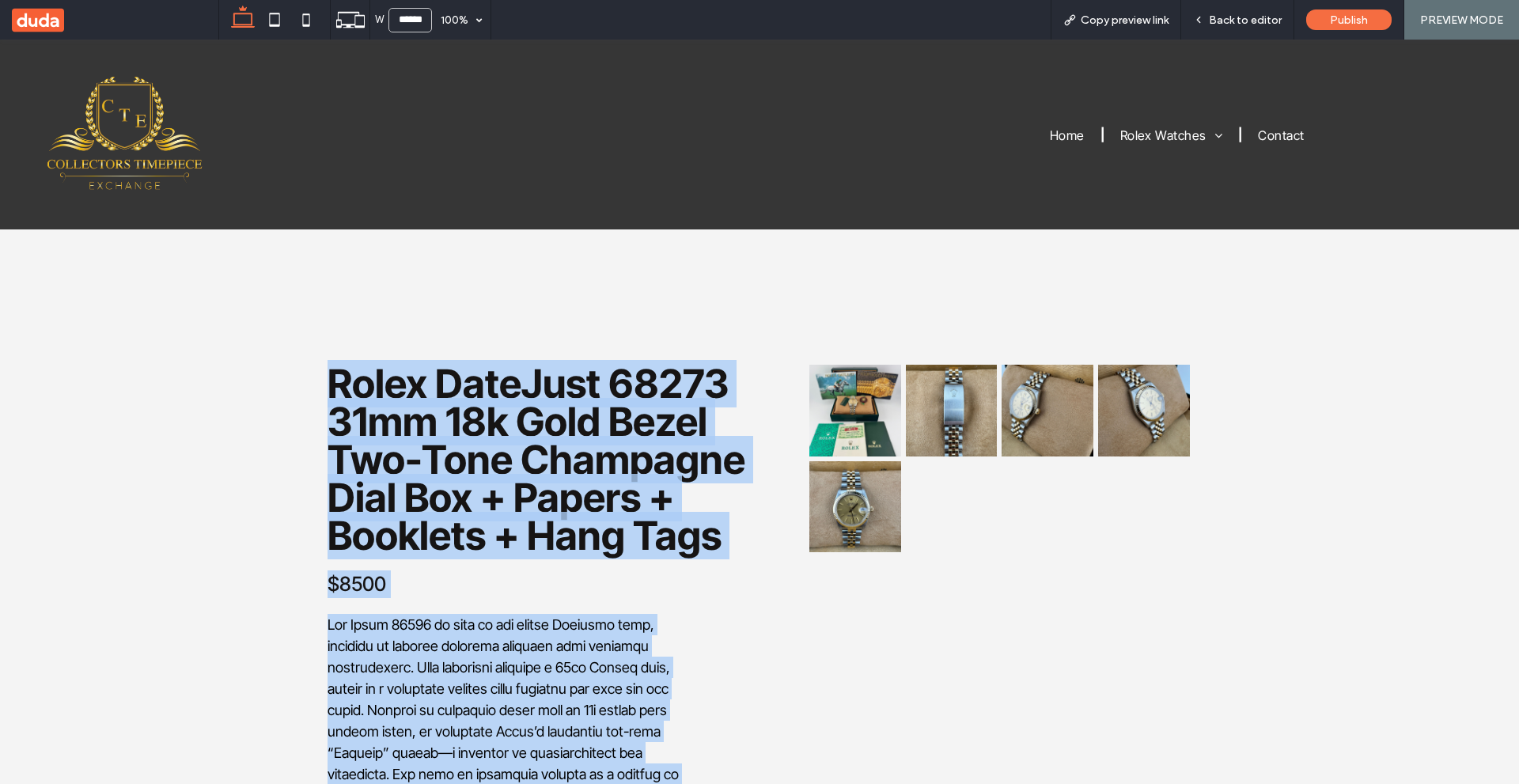
drag, startPoint x: 646, startPoint y: 547, endPoint x: 881, endPoint y: 696, distance: 278.3
click at [881, 696] on div "Rolex DateJust 68273 31mm 18k Gold Bezel Two-Tone Champagne Dial Box + Papers +…" at bounding box center [760, 713] width 950 height 966
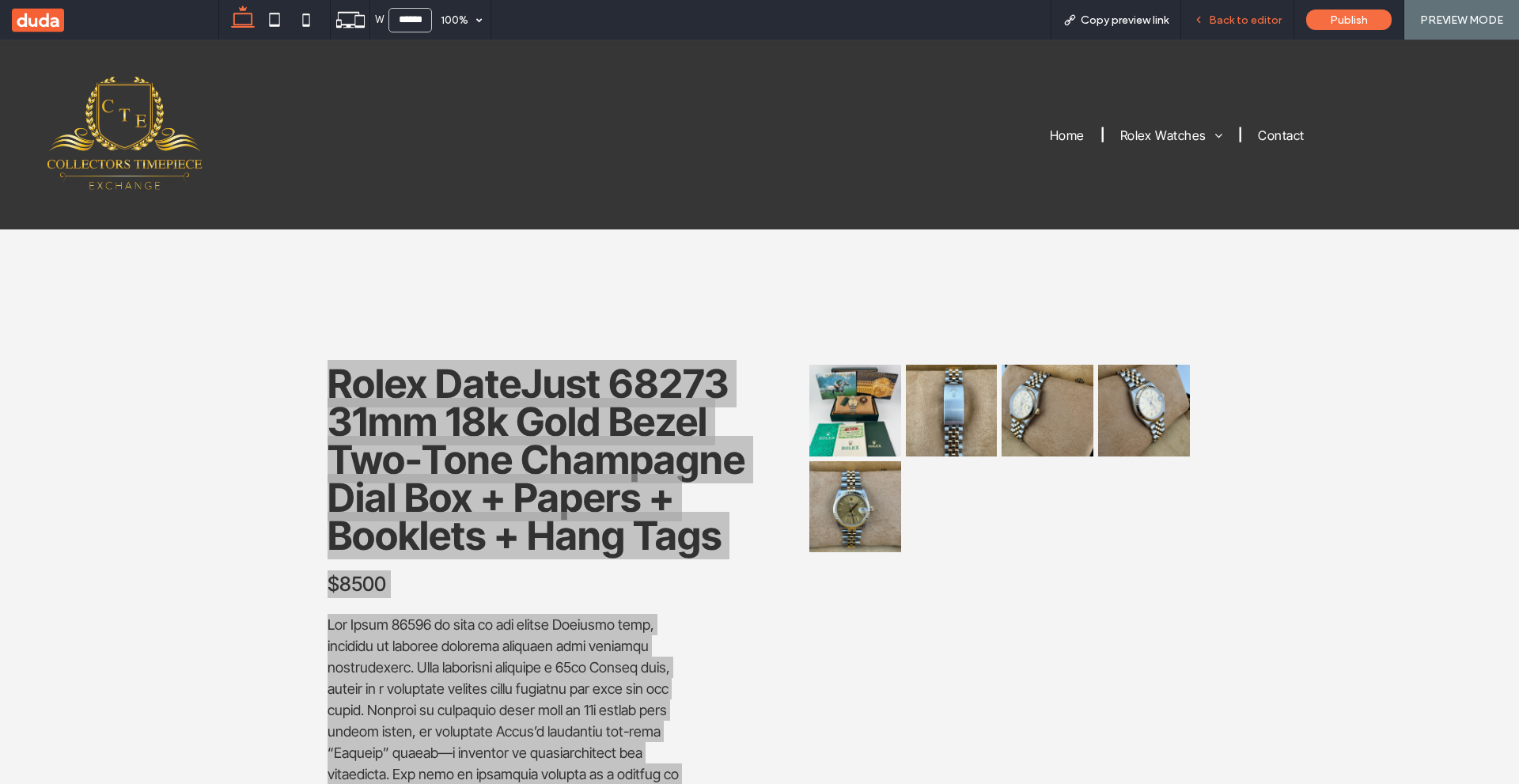
drag, startPoint x: 1243, startPoint y: 24, endPoint x: 1159, endPoint y: 151, distance: 152.3
click at [1243, 24] on span "Back to editor" at bounding box center [1244, 20] width 73 height 14
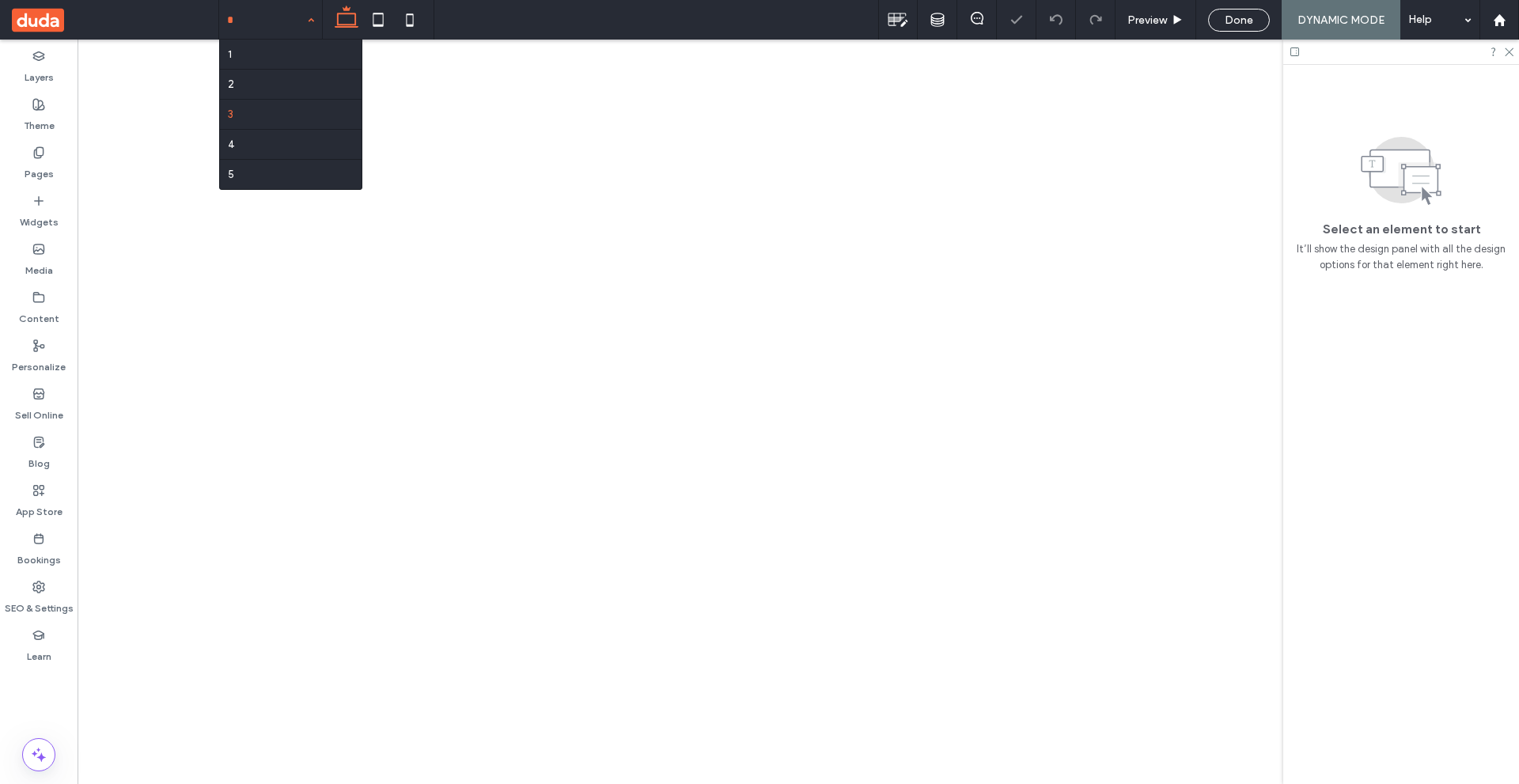
click at [309, 22] on div "1 2 3 4 5" at bounding box center [271, 19] width 103 height 39
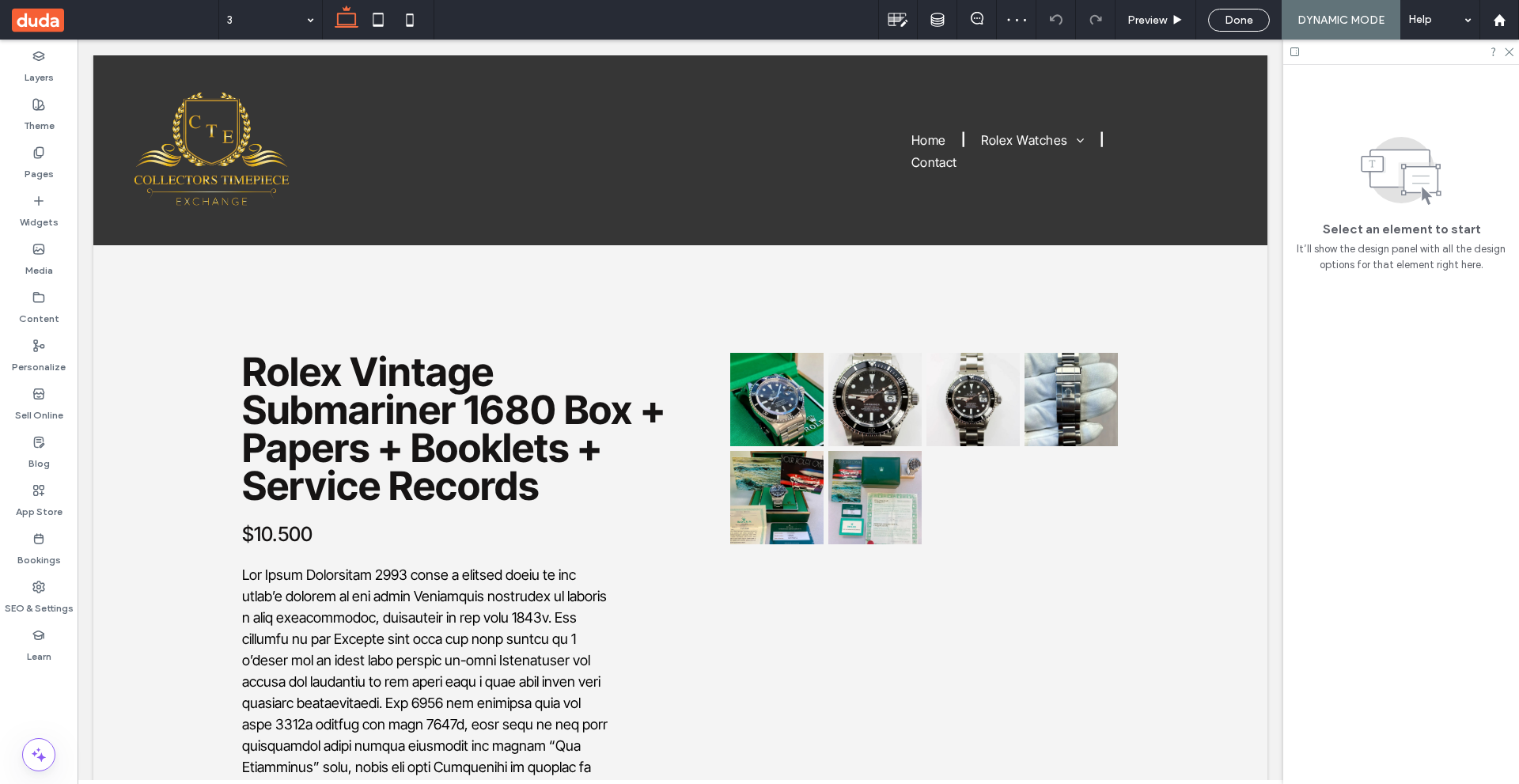
click at [43, 155] on div at bounding box center [760, 392] width 1519 height 784
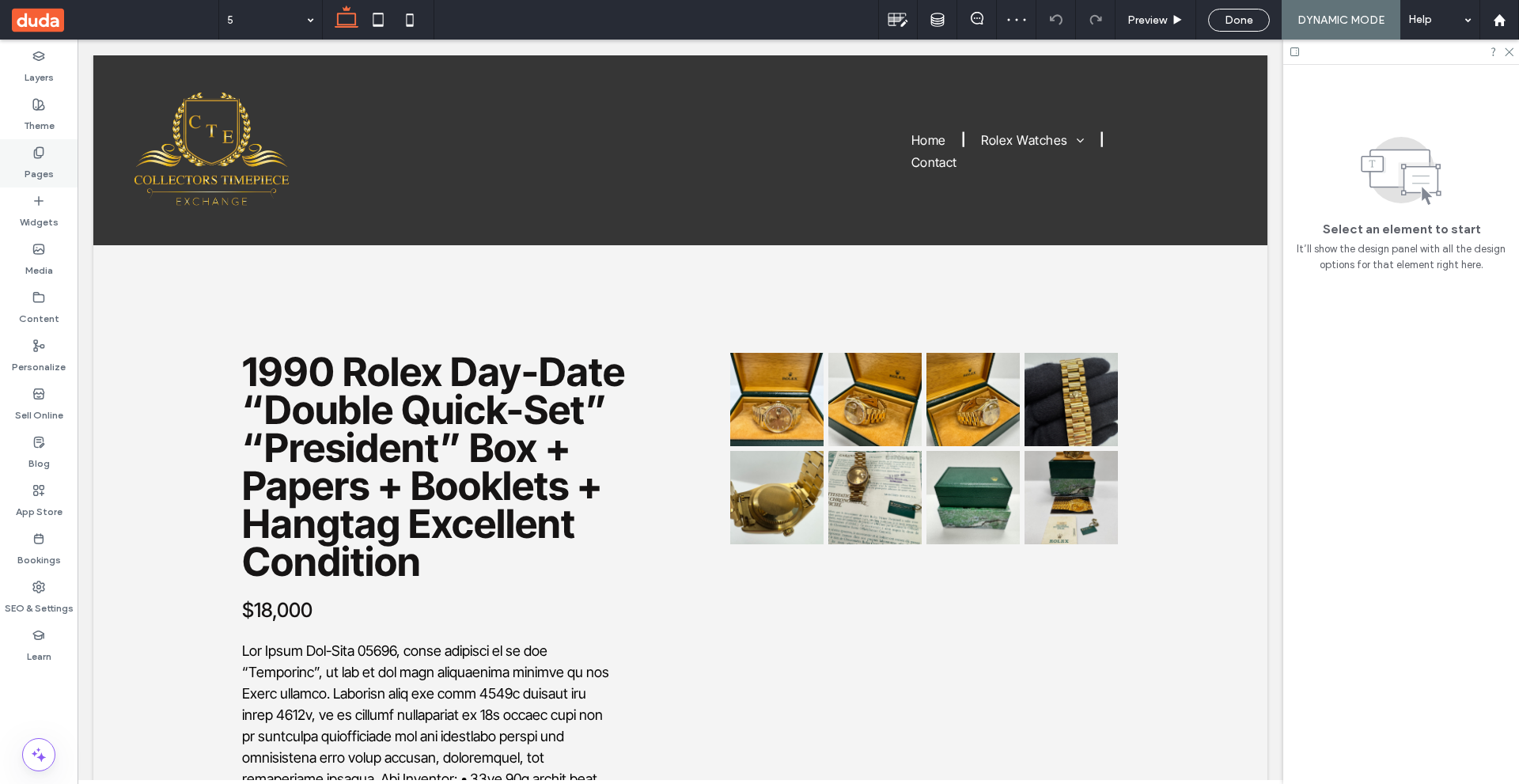
click at [39, 156] on icon at bounding box center [39, 152] width 13 height 13
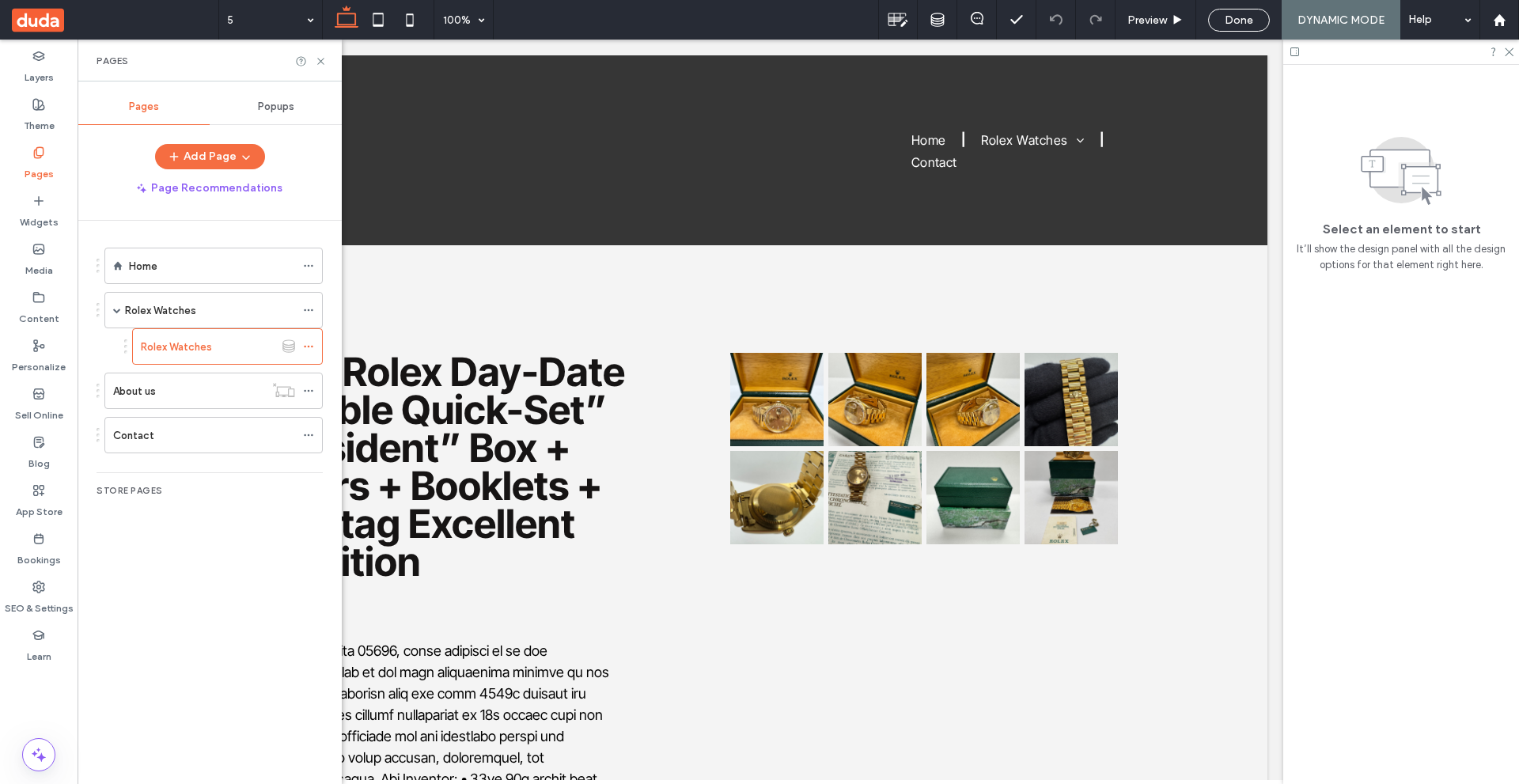
drag, startPoint x: 1247, startPoint y: 13, endPoint x: 1294, endPoint y: 15, distance: 47.0
click at [1247, 14] on span "Done" at bounding box center [1239, 20] width 28 height 14
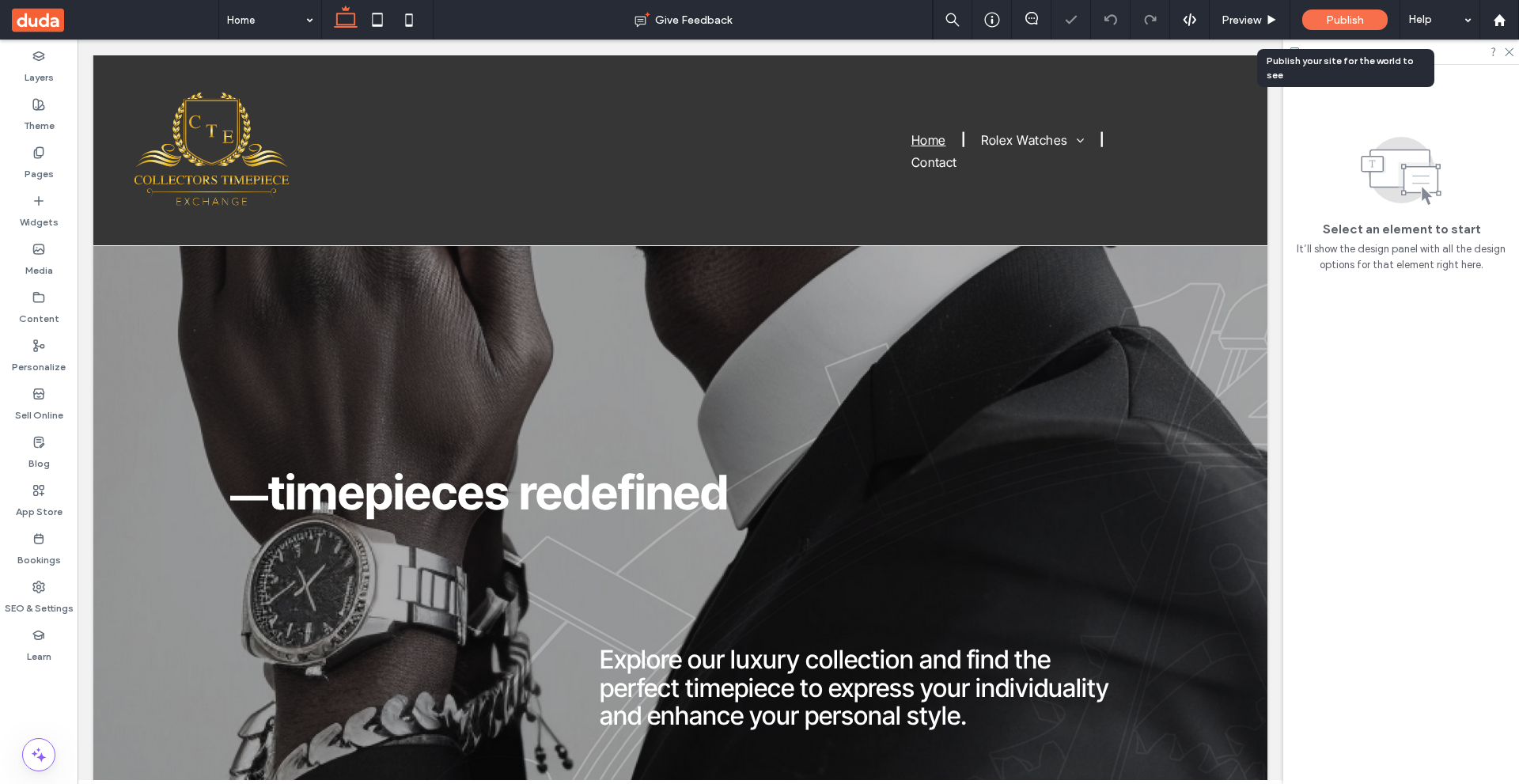
click at [1323, 19] on div "Publish" at bounding box center [1345, 19] width 85 height 20
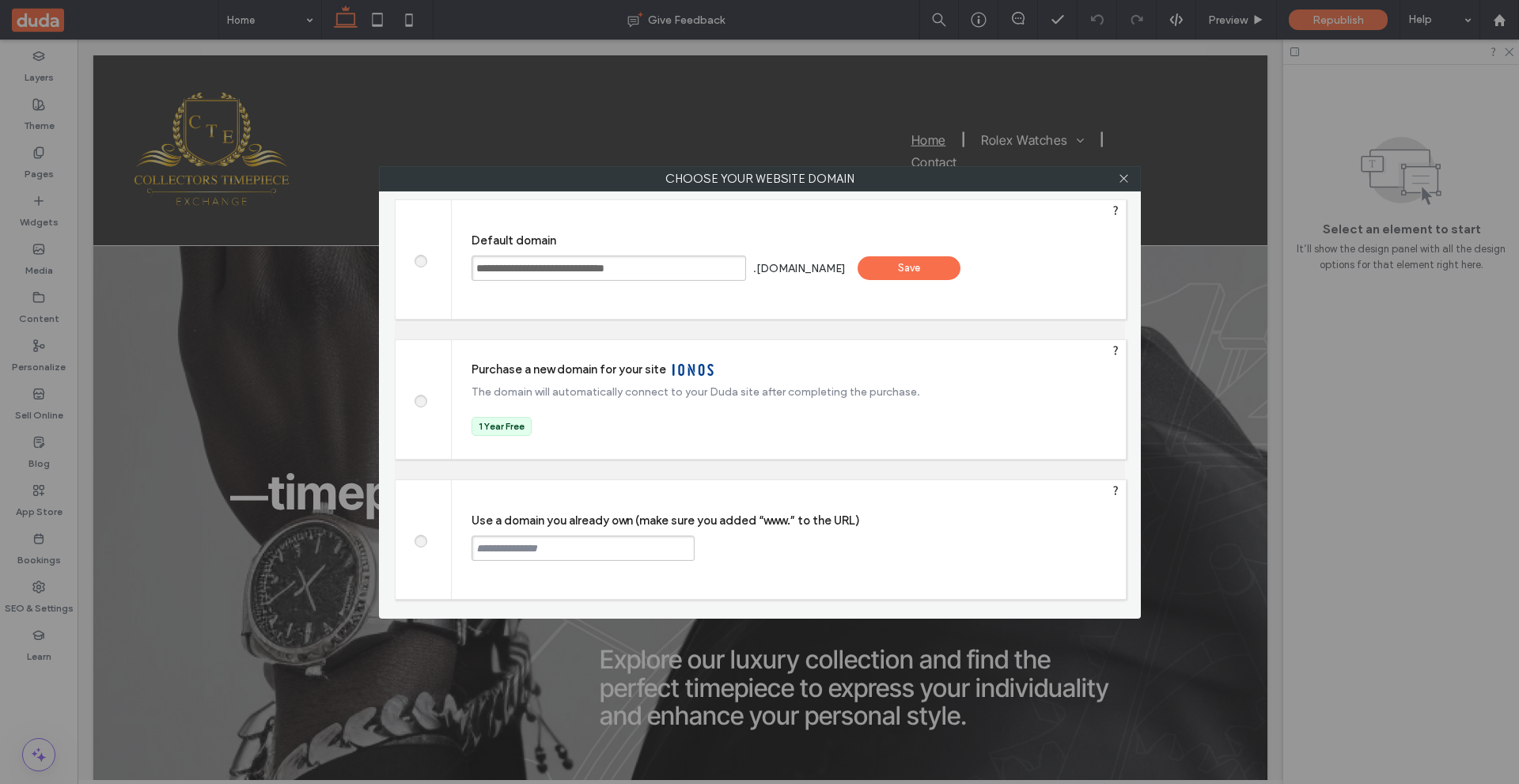
click at [933, 262] on div "Save" at bounding box center [909, 268] width 103 height 24
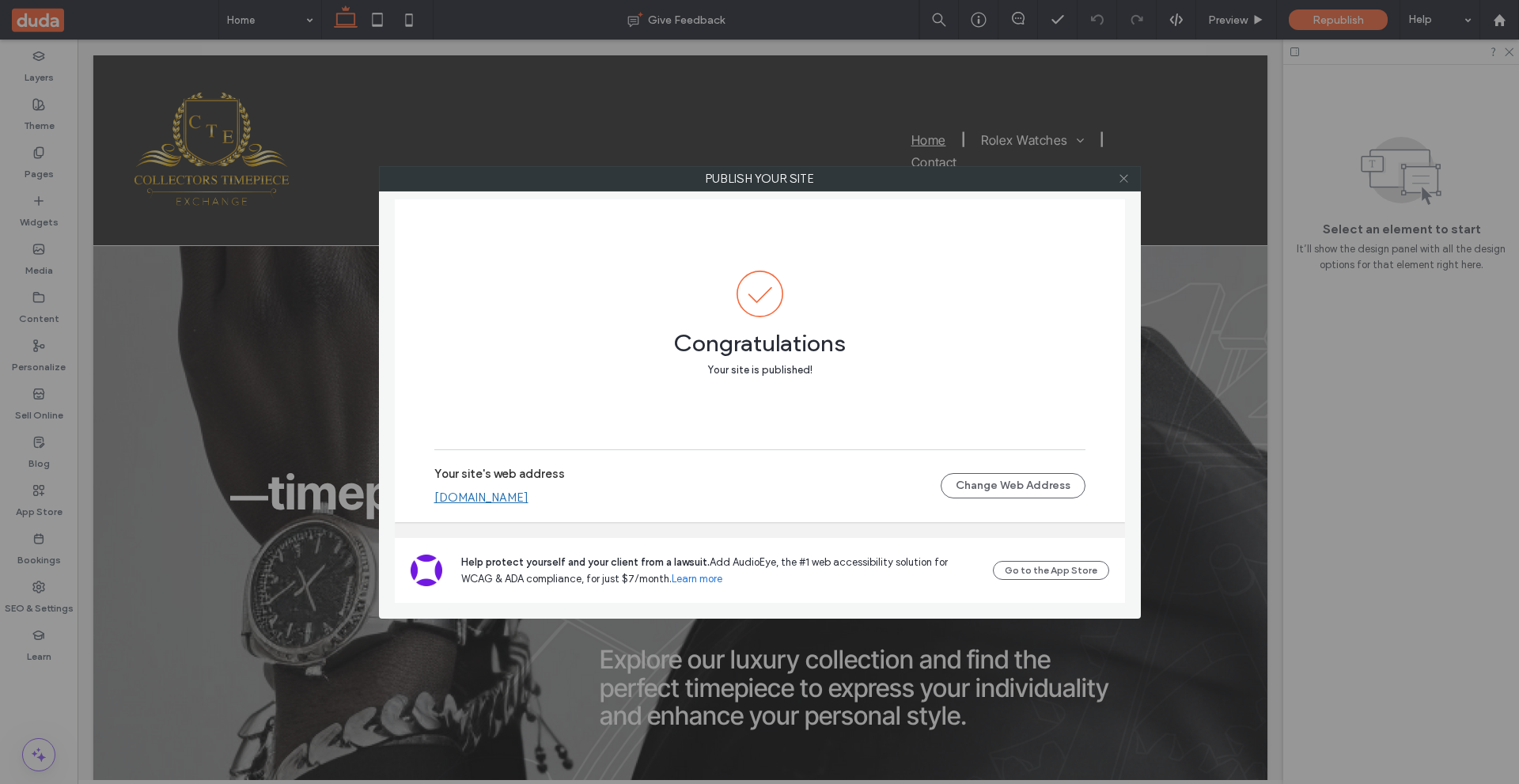
click at [1120, 171] on span at bounding box center [1123, 179] width 12 height 24
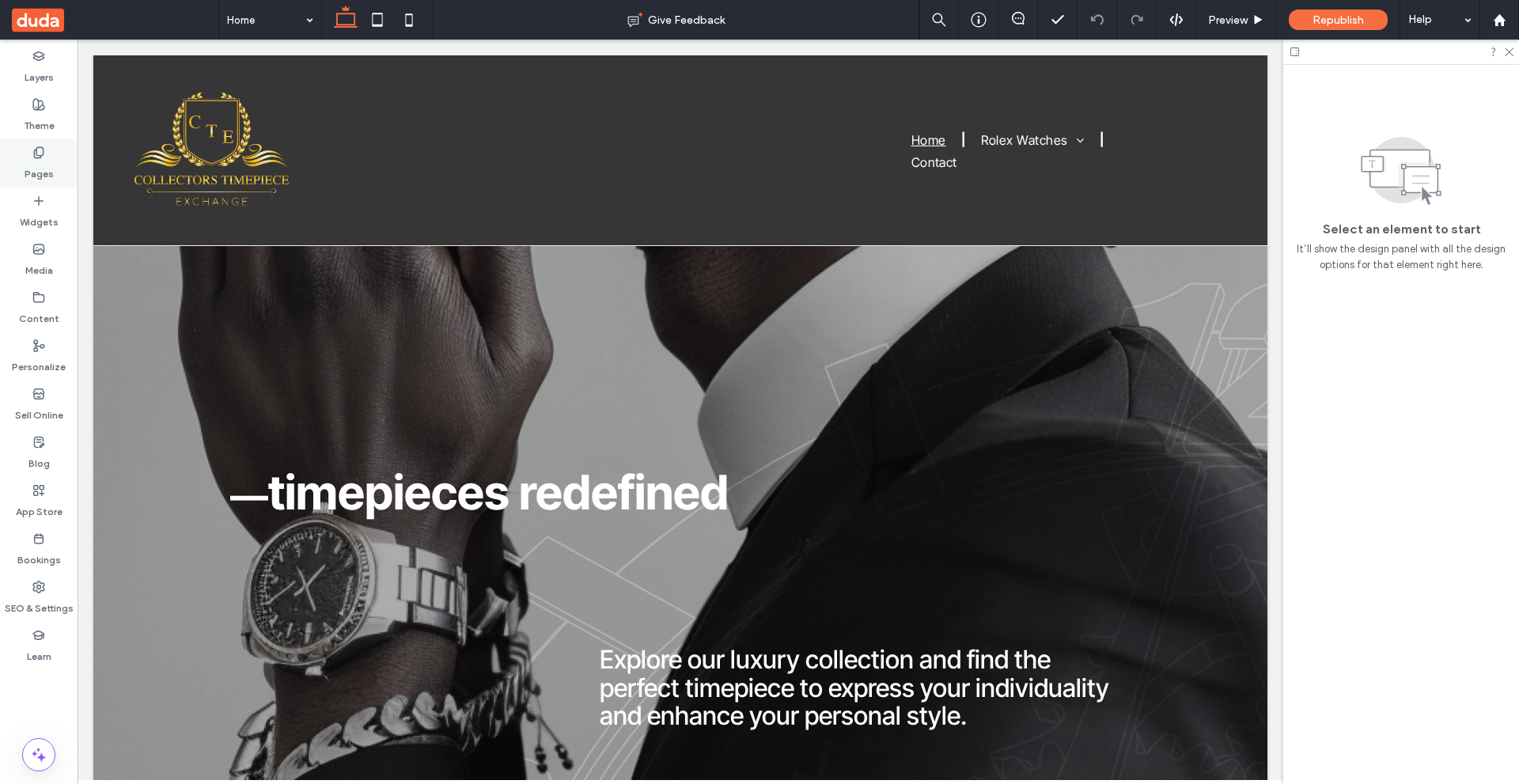
click at [65, 152] on div "Pages" at bounding box center [39, 163] width 77 height 49
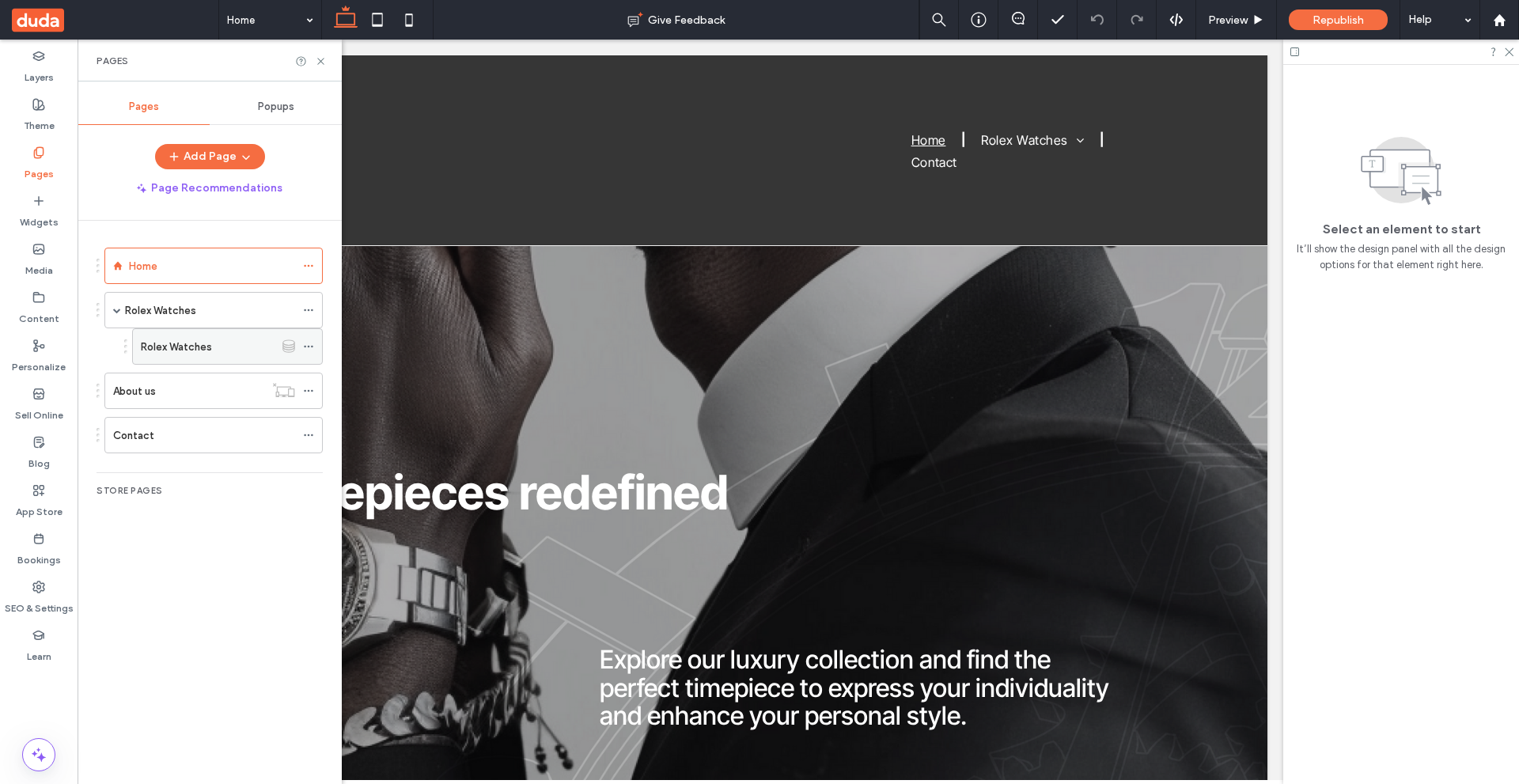
click at [206, 332] on div "Rolex Watches" at bounding box center [208, 346] width 134 height 35
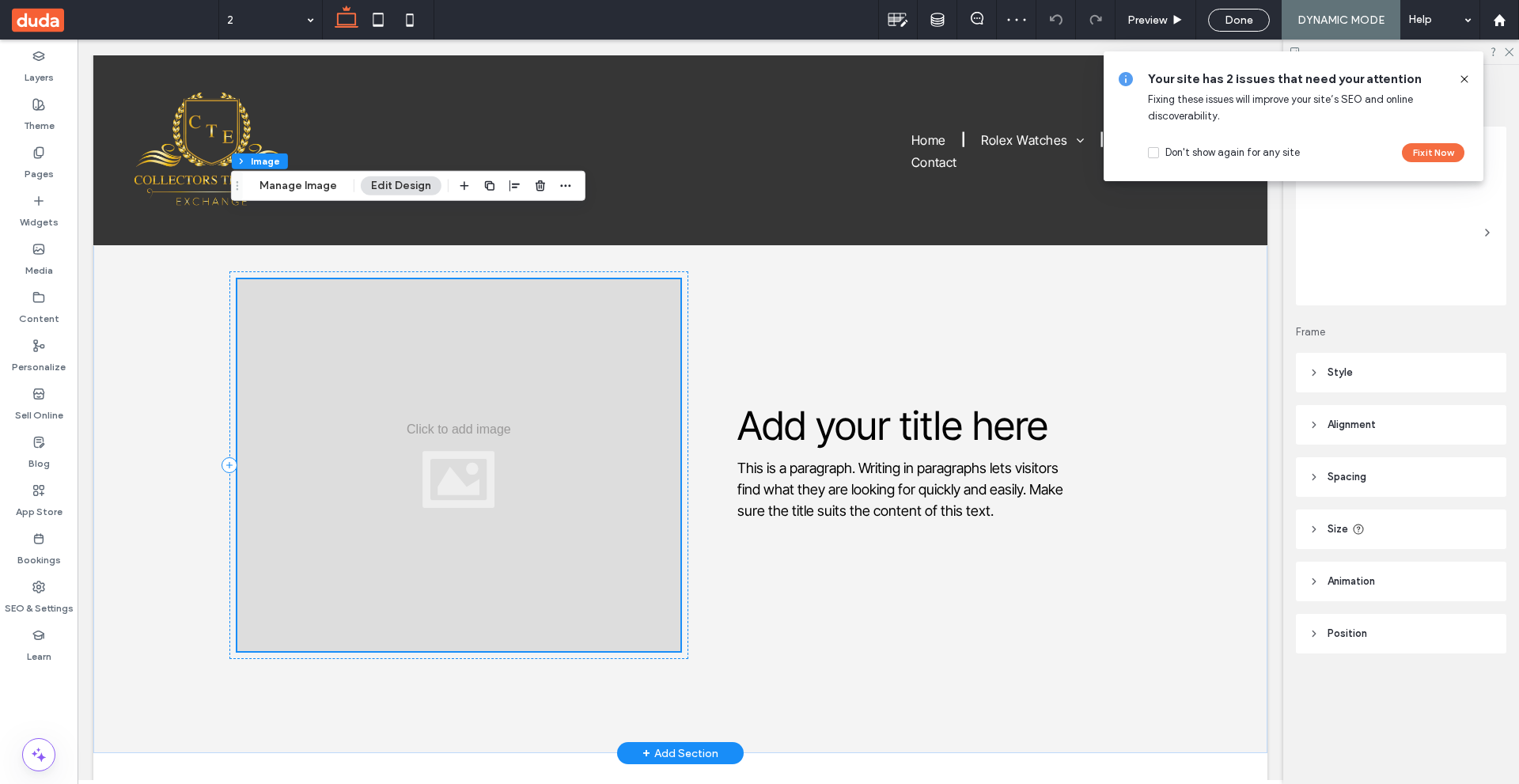
scroll to position [790, 0]
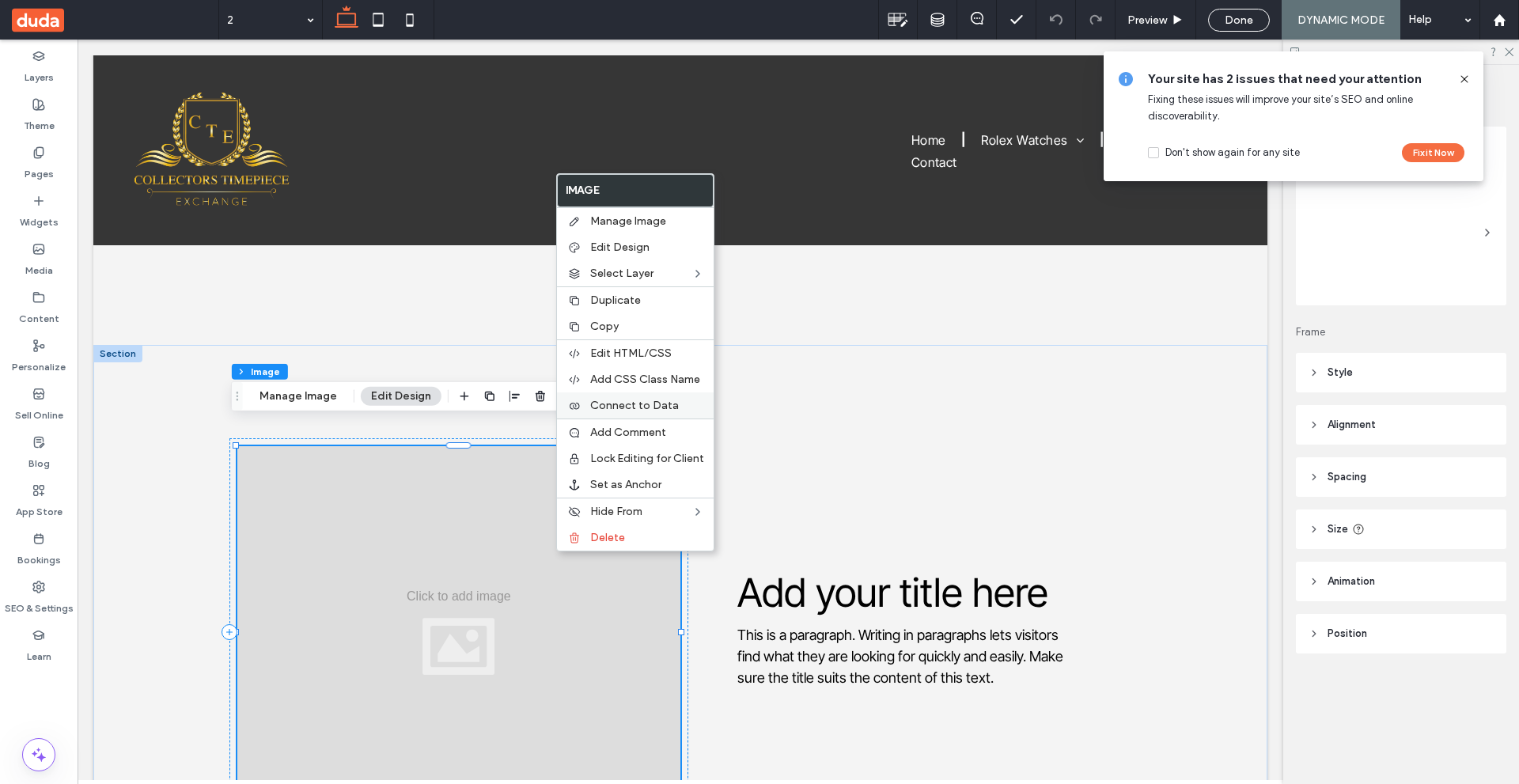
click at [683, 398] on div "Connect to Data" at bounding box center [635, 405] width 157 height 26
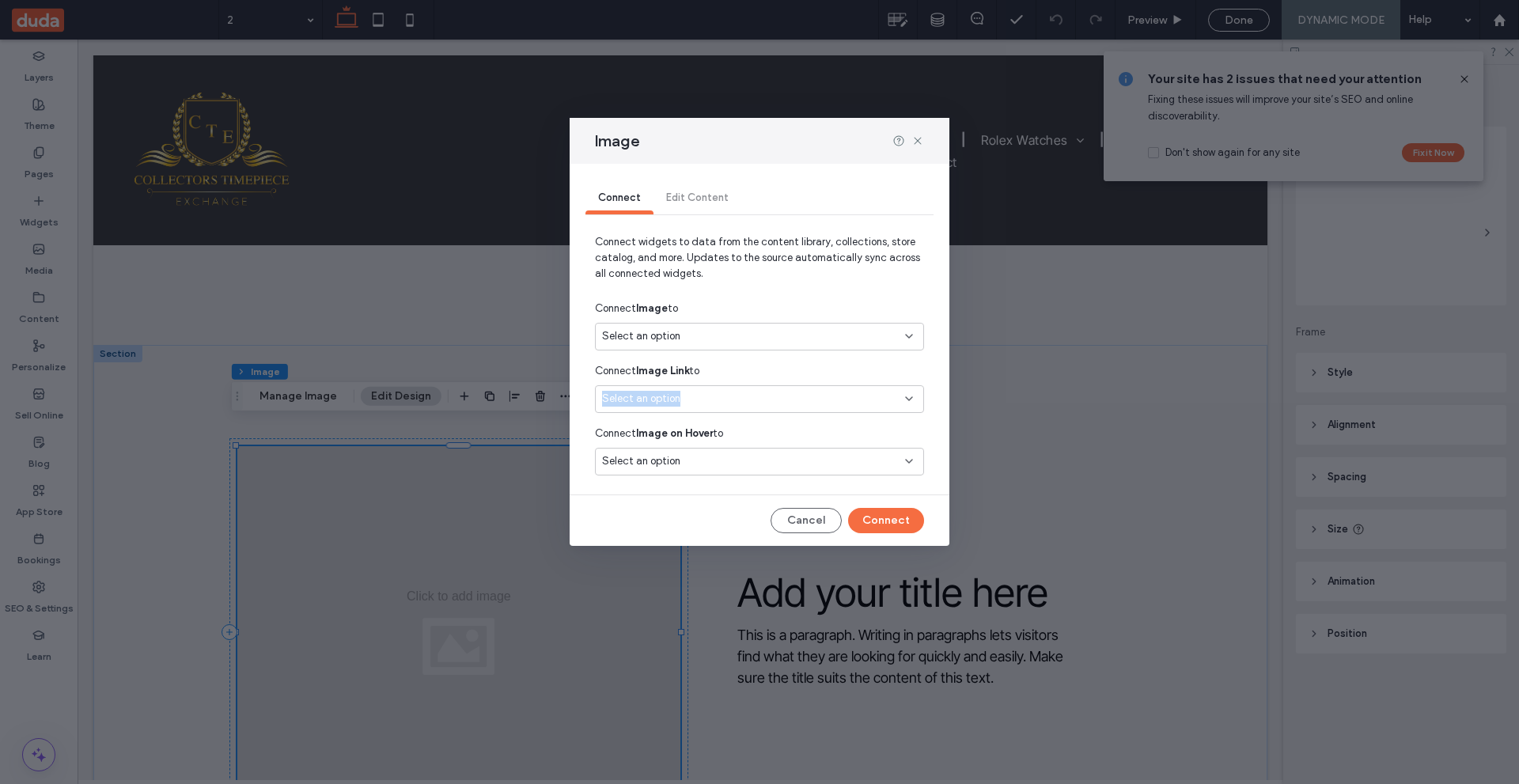
click at [734, 390] on div "Select an option" at bounding box center [760, 399] width 329 height 28
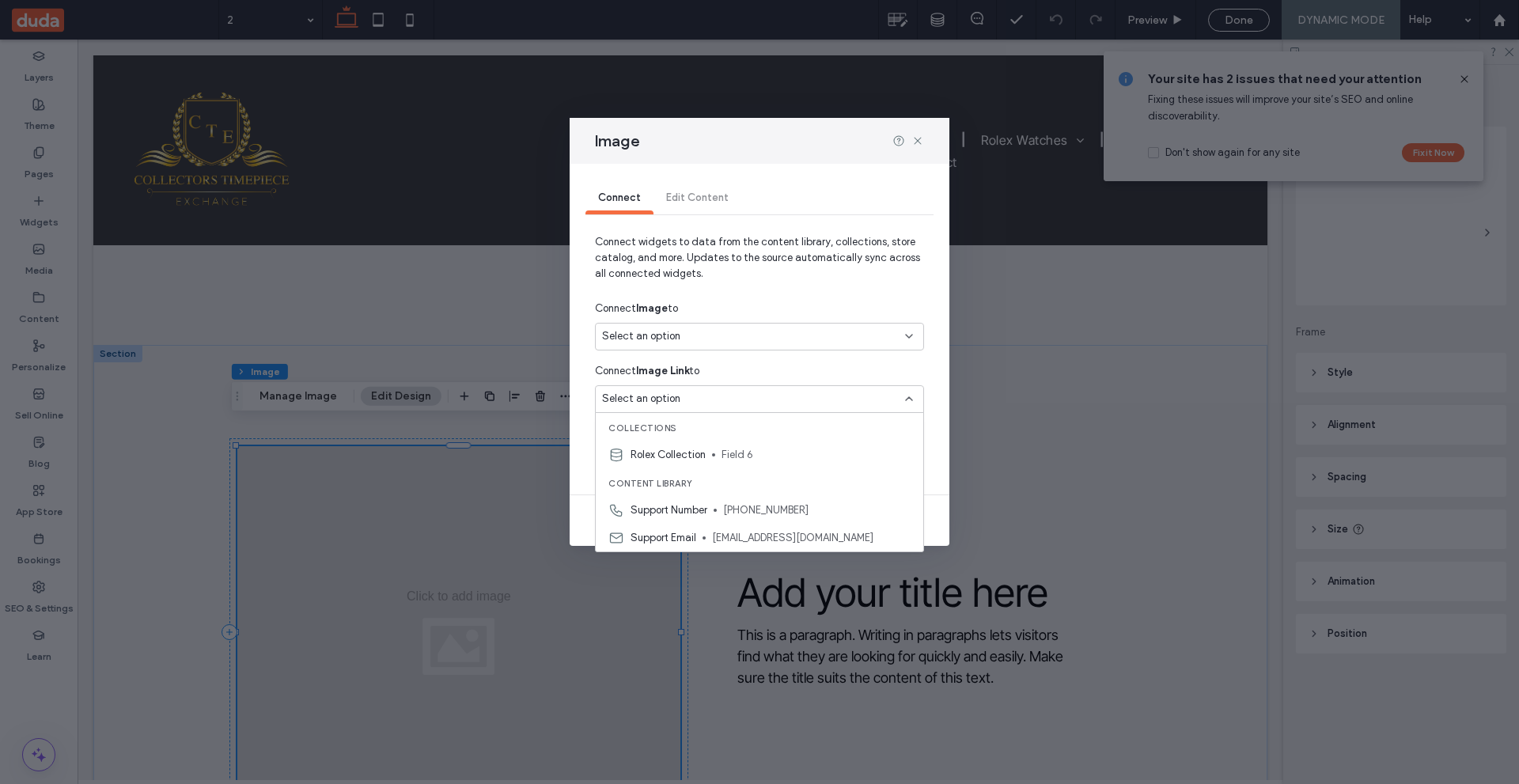
click at [737, 340] on div "Select an option" at bounding box center [750, 336] width 296 height 16
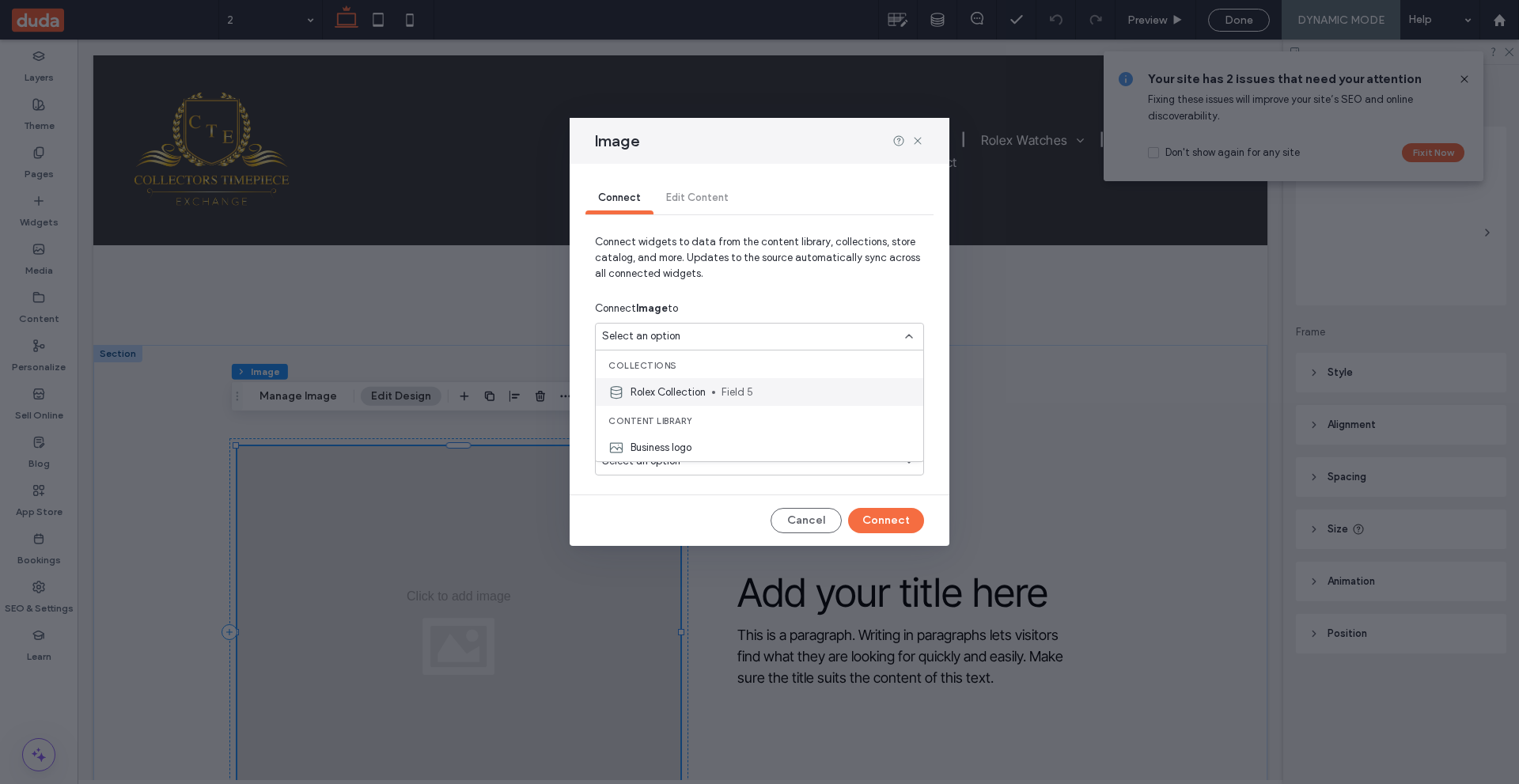
click at [751, 388] on span "Field 5" at bounding box center [816, 392] width 189 height 16
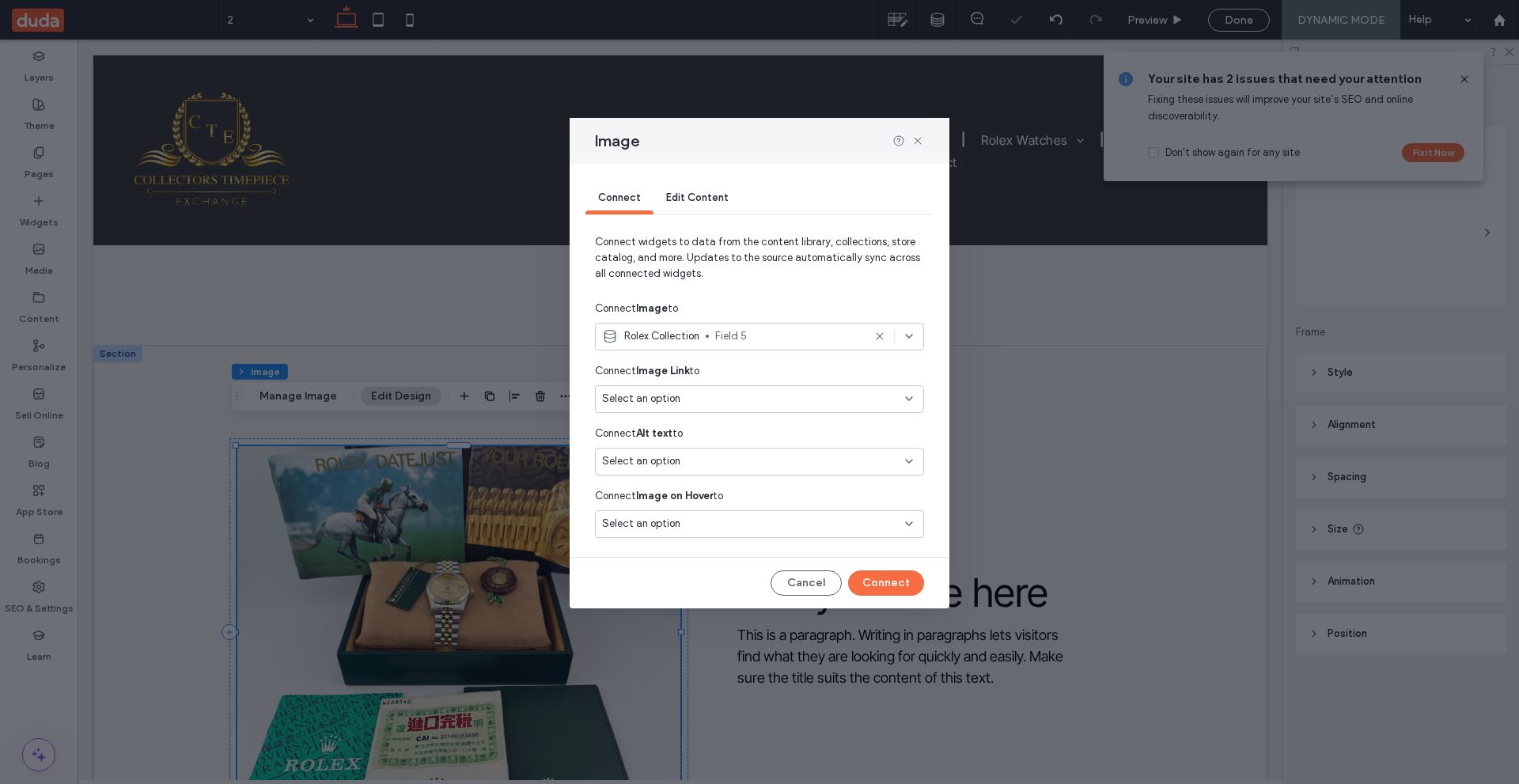
click at [879, 518] on div "Select an option" at bounding box center [750, 523] width 296 height 16
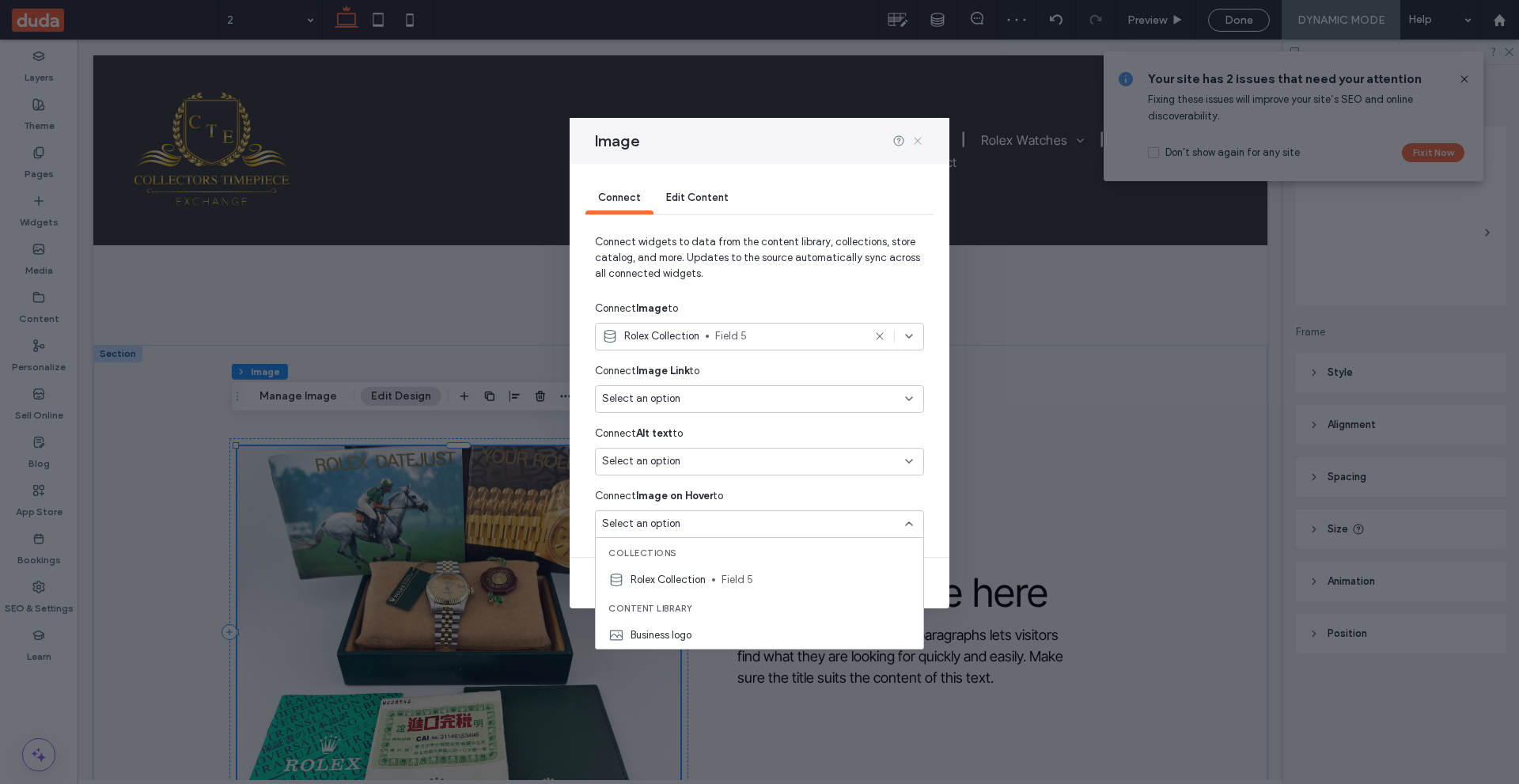
drag, startPoint x: 920, startPoint y: 142, endPoint x: 793, endPoint y: 319, distance: 217.8
click at [920, 142] on use at bounding box center [917, 140] width 7 height 7
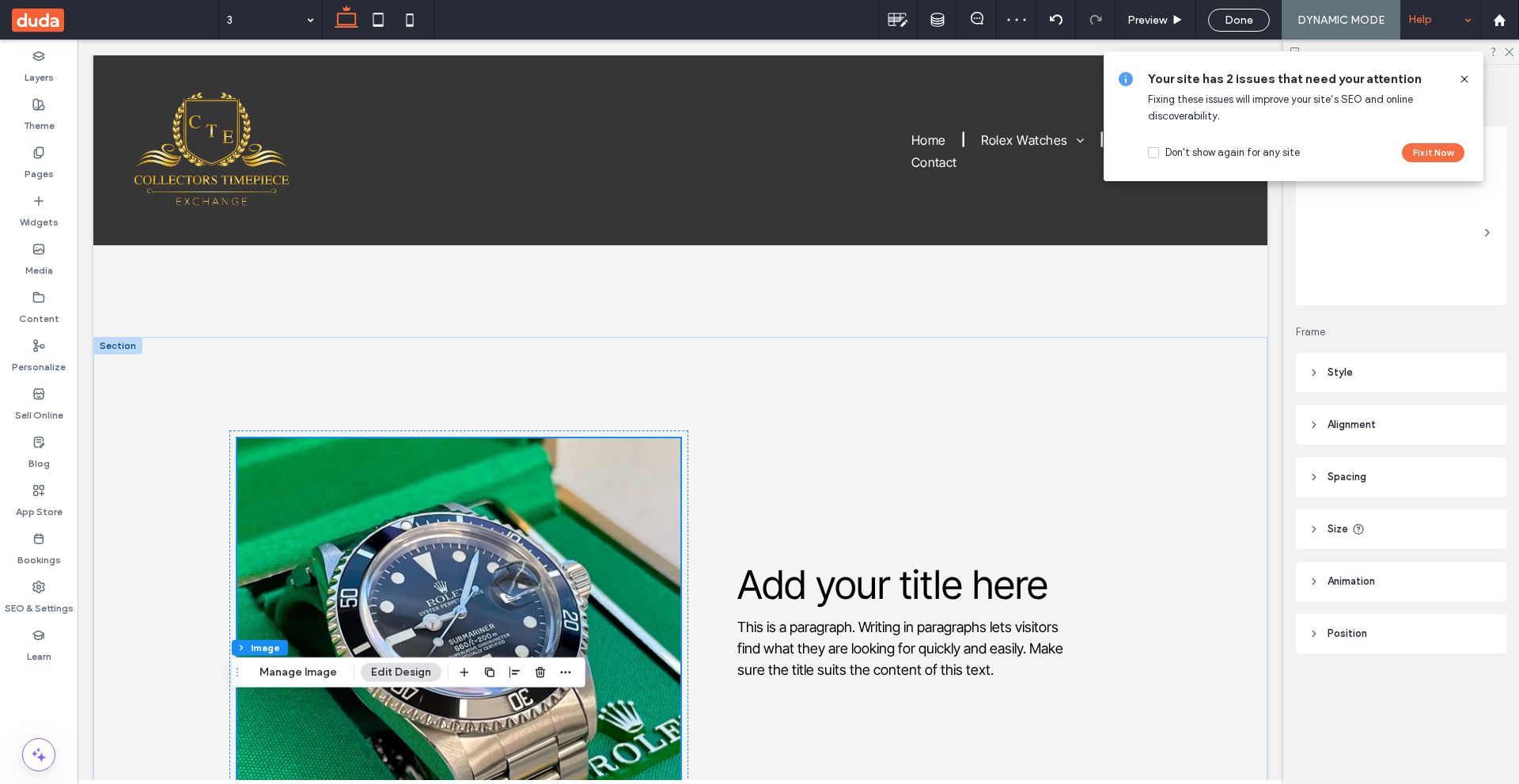
scroll to position [556, 0]
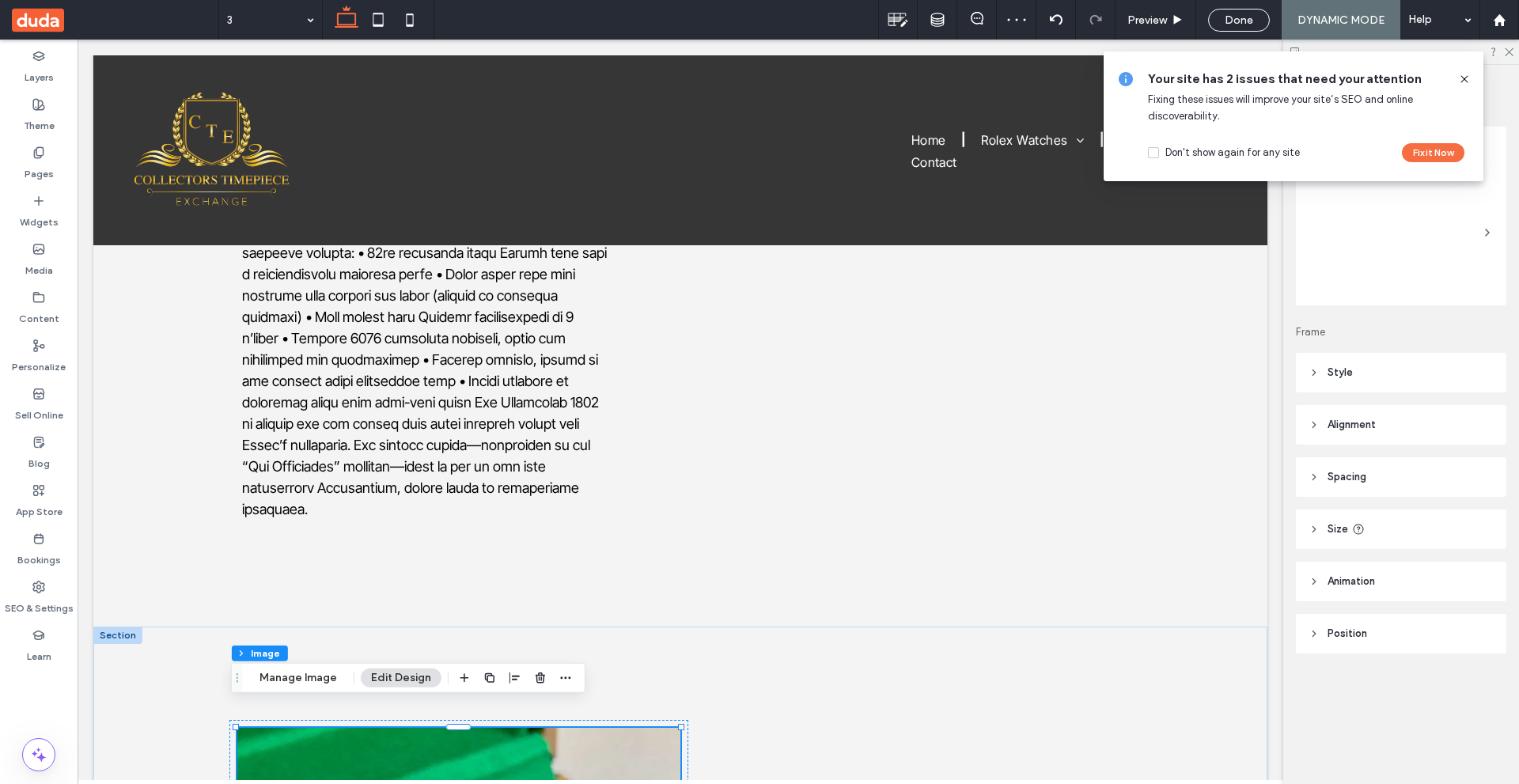
click at [1459, 77] on icon at bounding box center [1465, 79] width 13 height 13
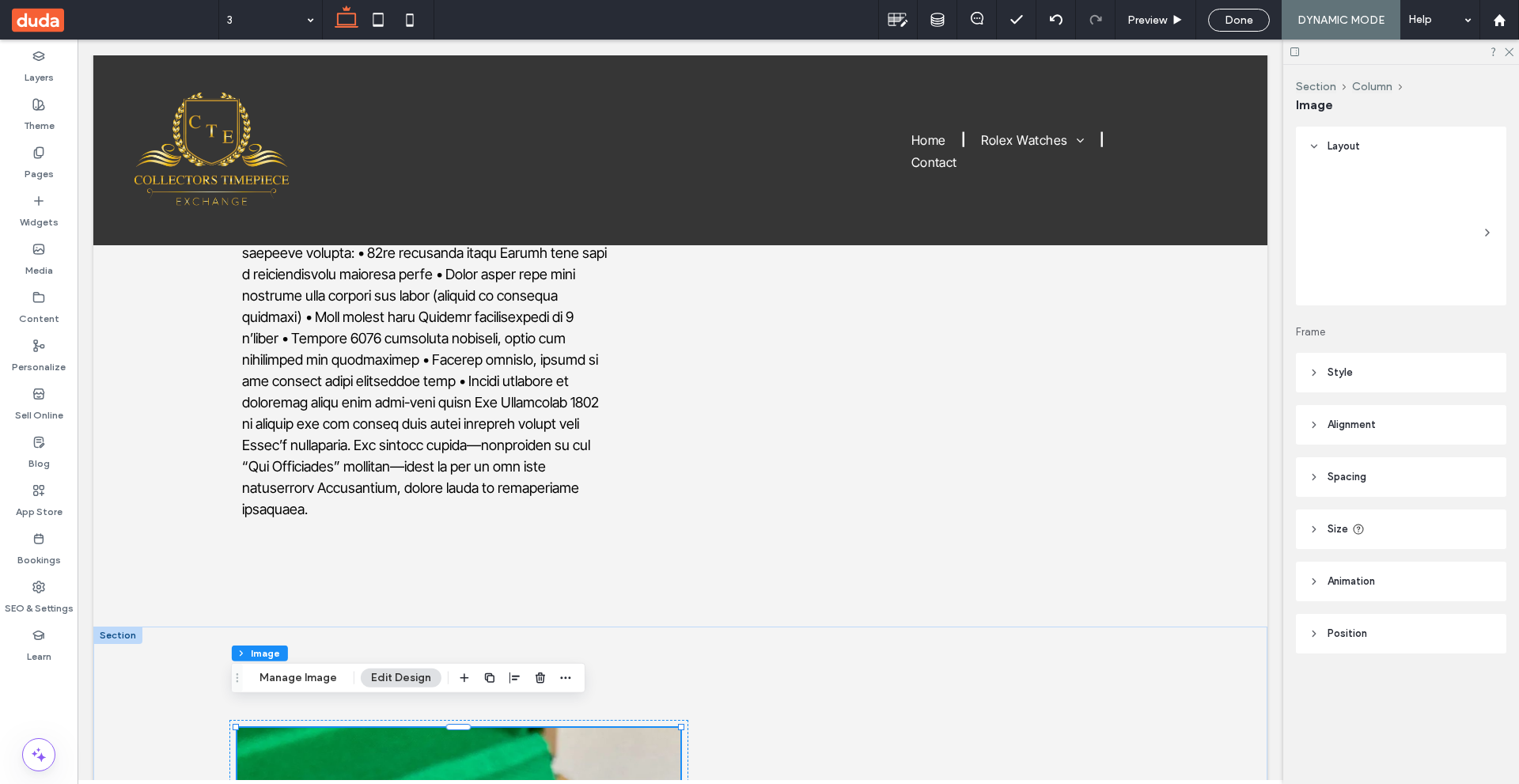
click at [1248, 20] on span "Done" at bounding box center [1239, 20] width 28 height 14
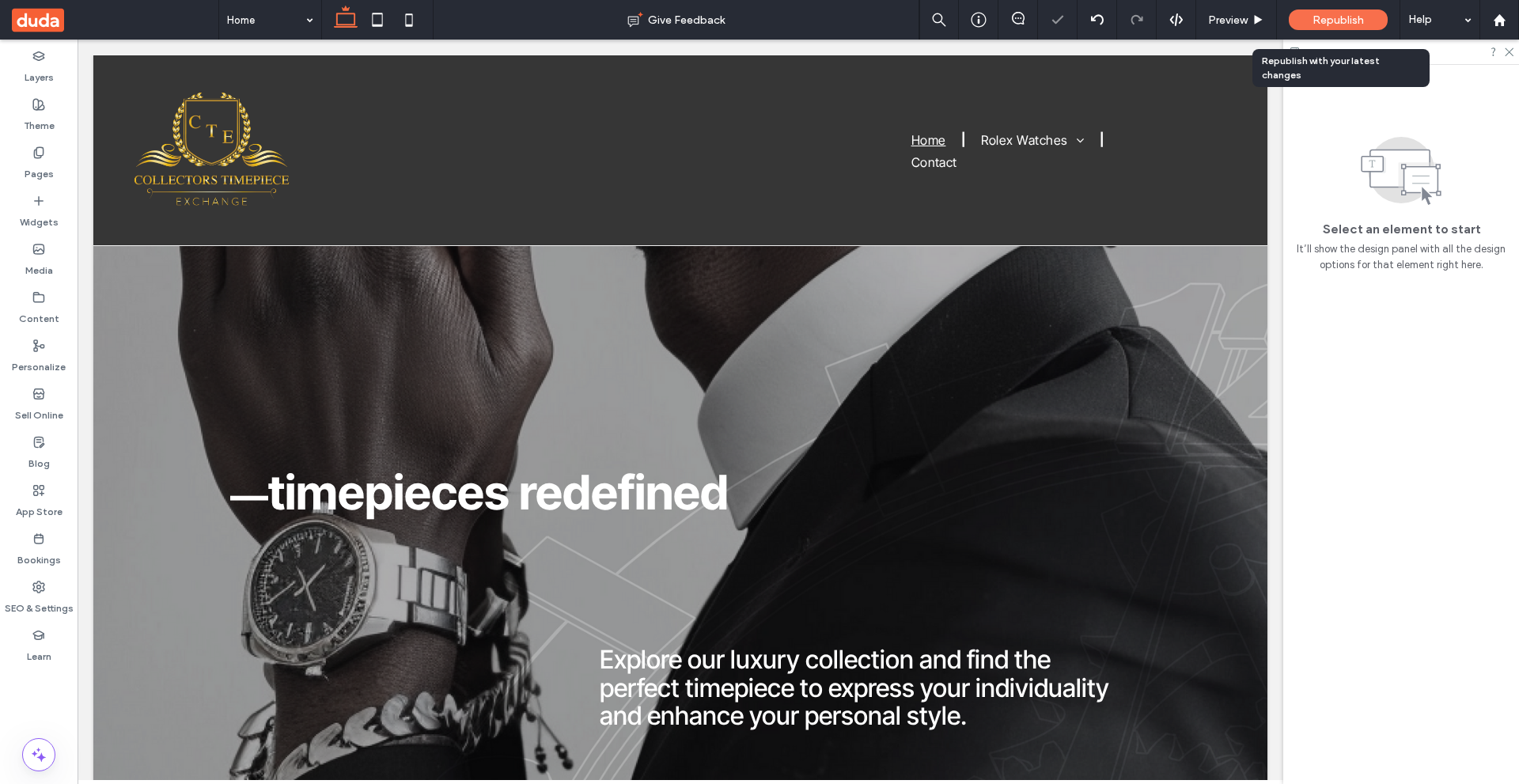
click at [1343, 20] on span "Republish" at bounding box center [1338, 20] width 51 height 14
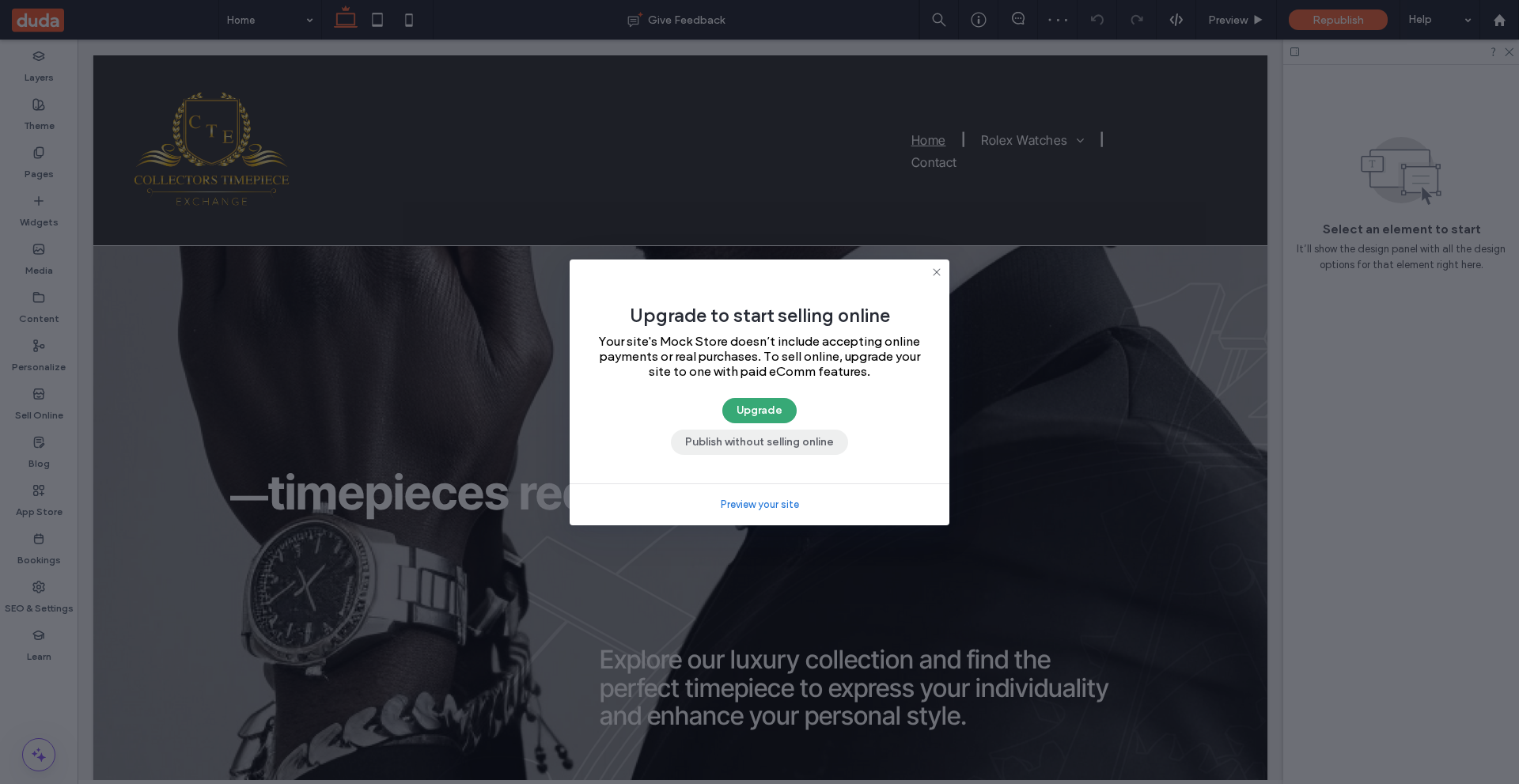
click at [774, 442] on button "Publish without selling online" at bounding box center [760, 442] width 177 height 26
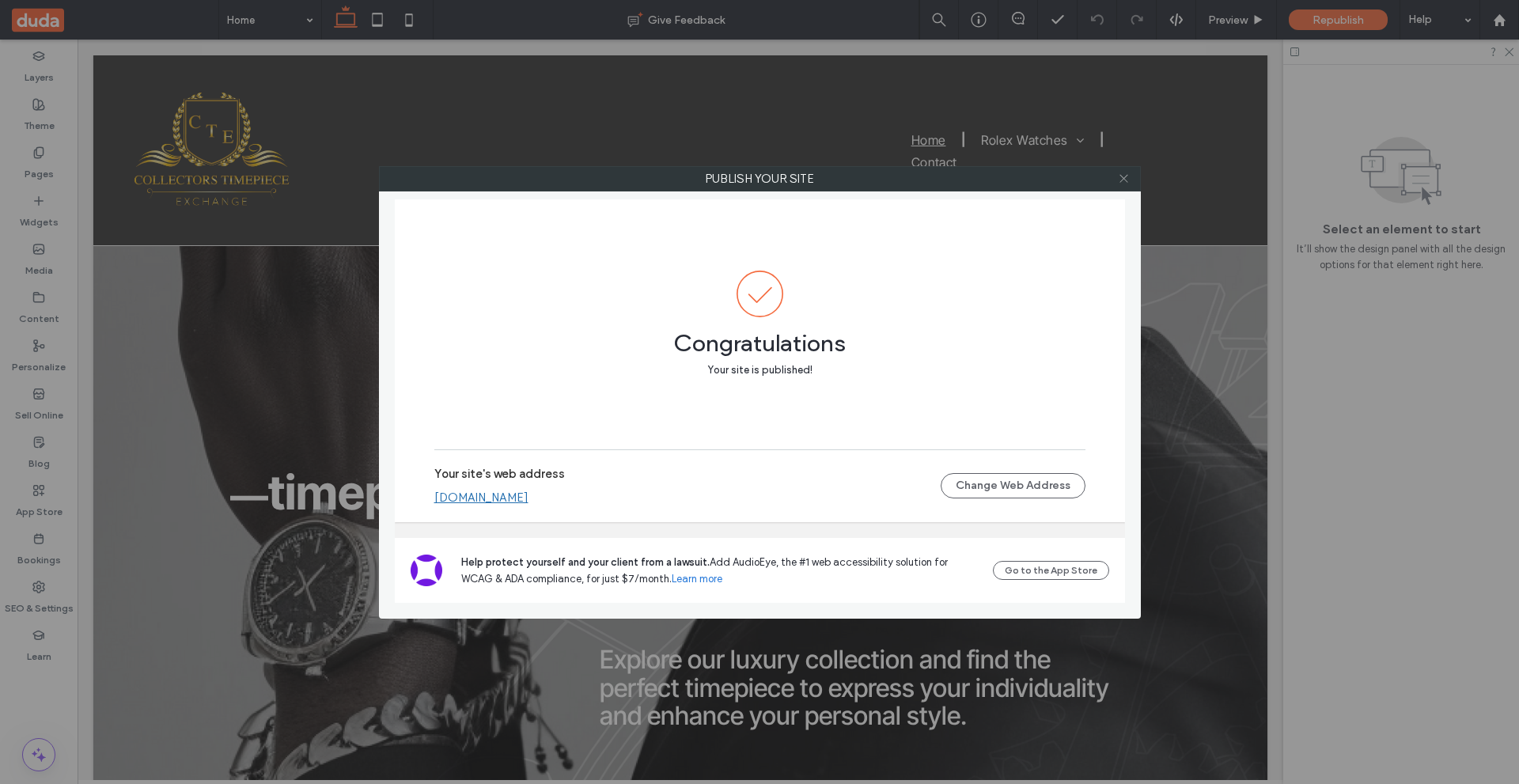
click at [1127, 174] on icon at bounding box center [1123, 178] width 12 height 12
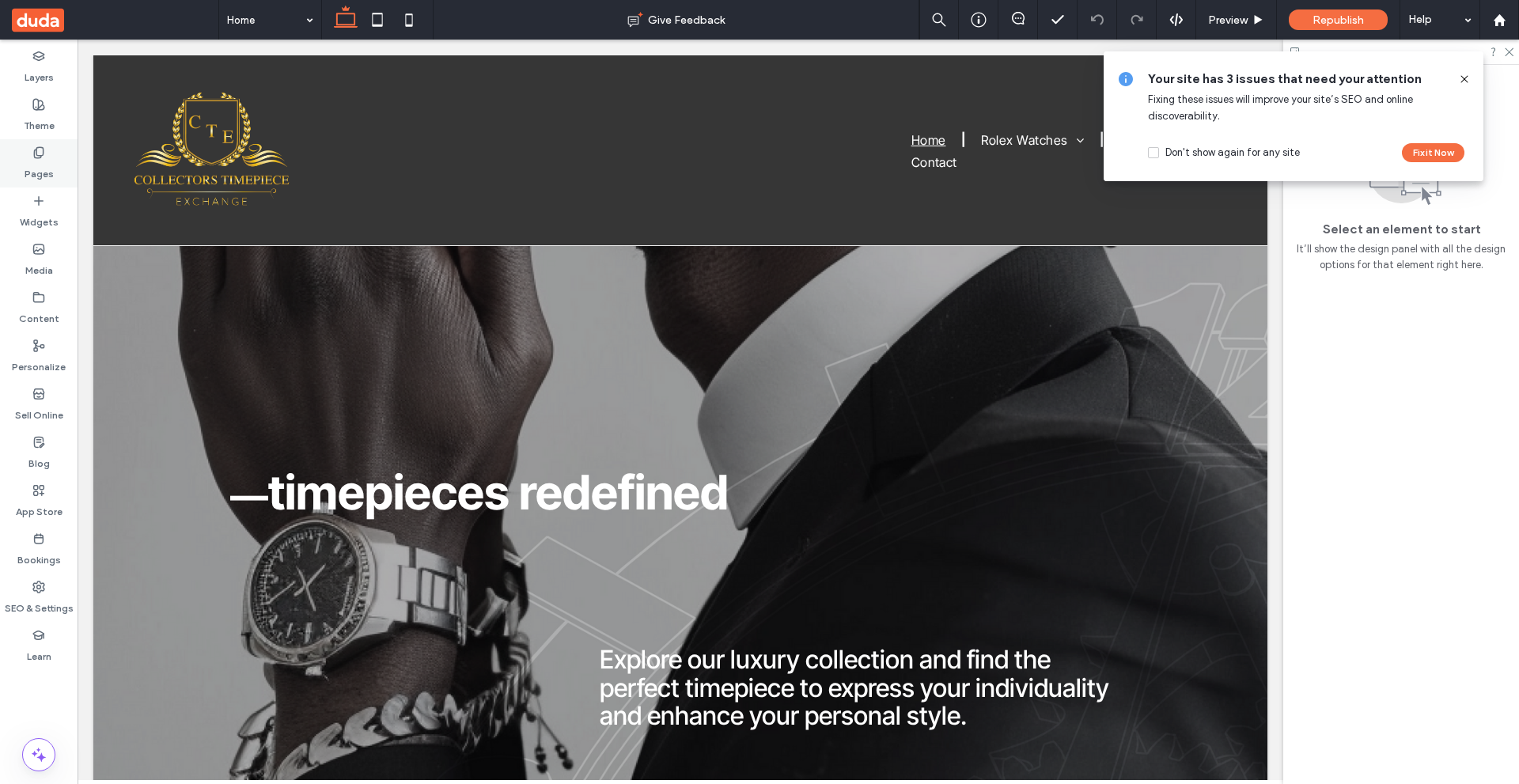
click at [26, 159] on label "Pages" at bounding box center [39, 170] width 29 height 22
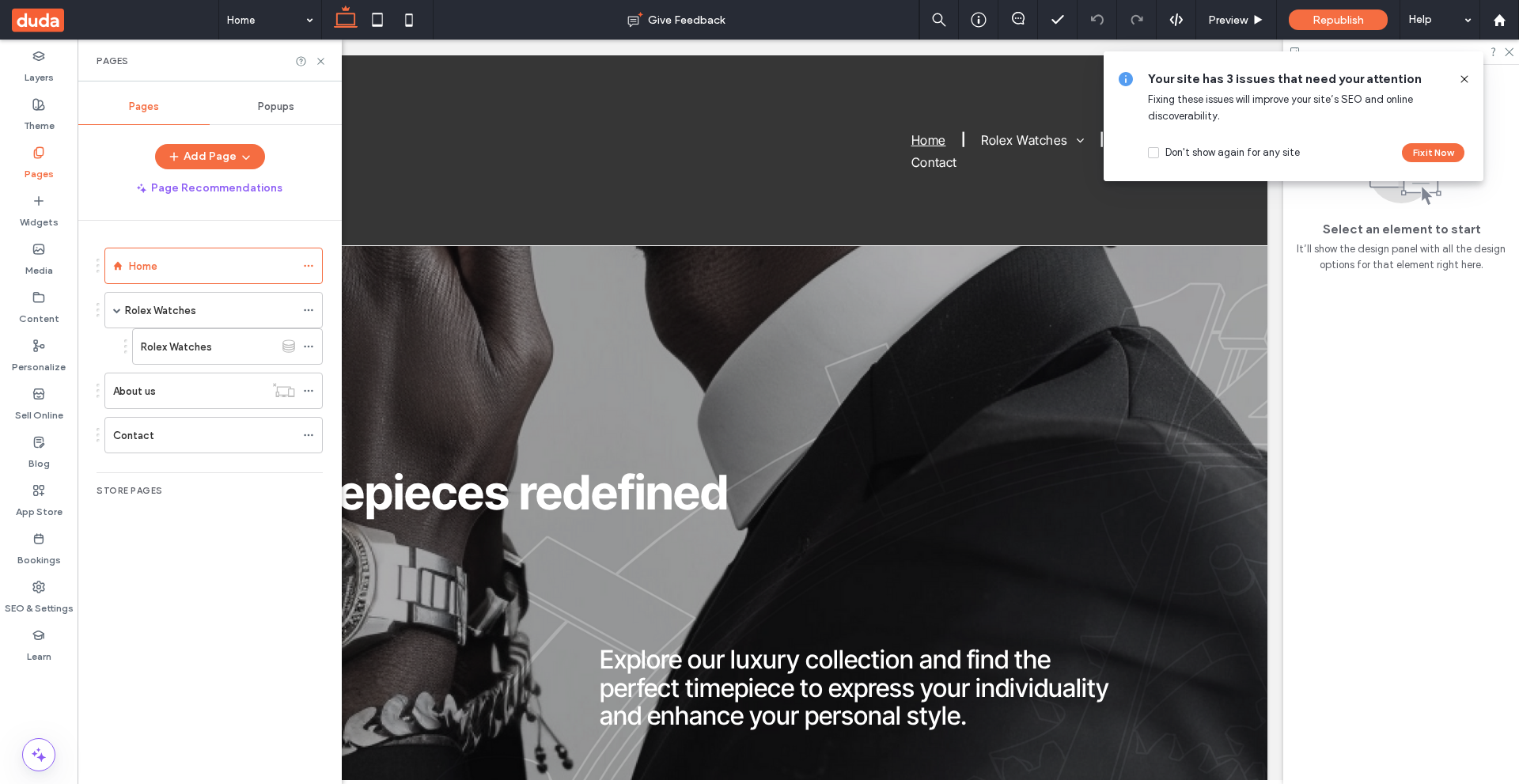
click at [1459, 77] on icon at bounding box center [1465, 79] width 13 height 13
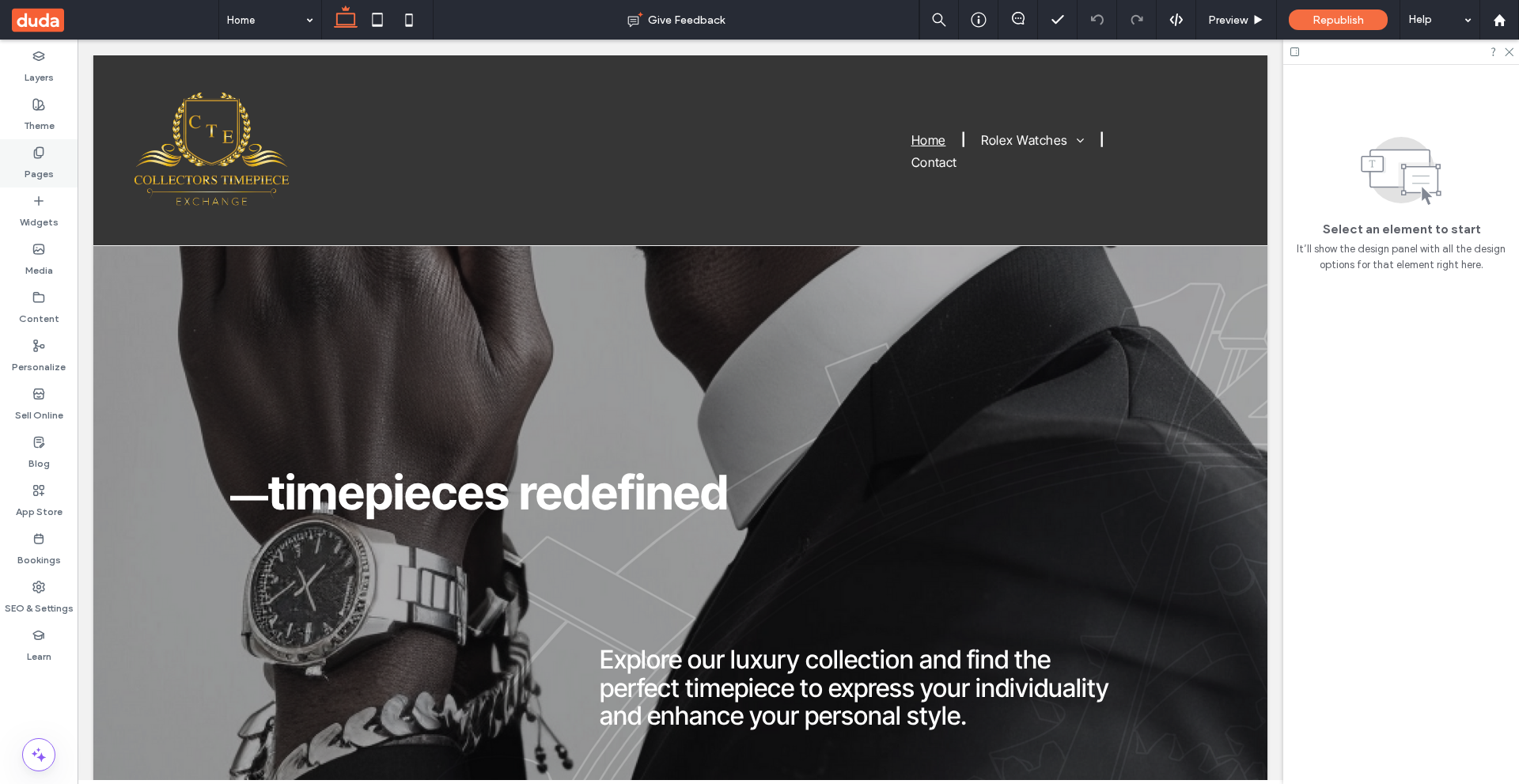
drag, startPoint x: 39, startPoint y: 152, endPoint x: 66, endPoint y: 151, distance: 27.0
click at [39, 151] on icon at bounding box center [39, 152] width 13 height 13
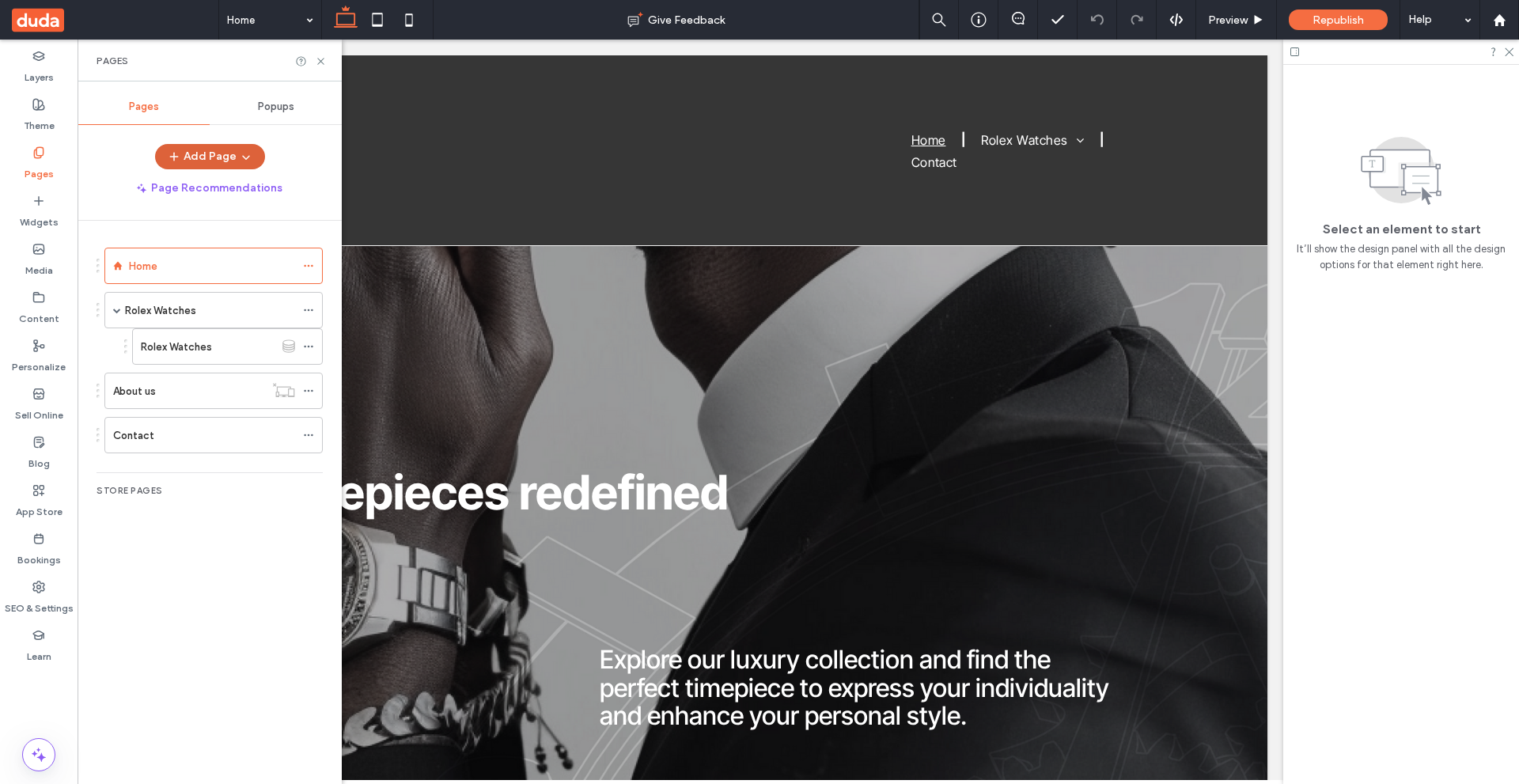
click at [233, 157] on button "Add Page" at bounding box center [210, 157] width 110 height 26
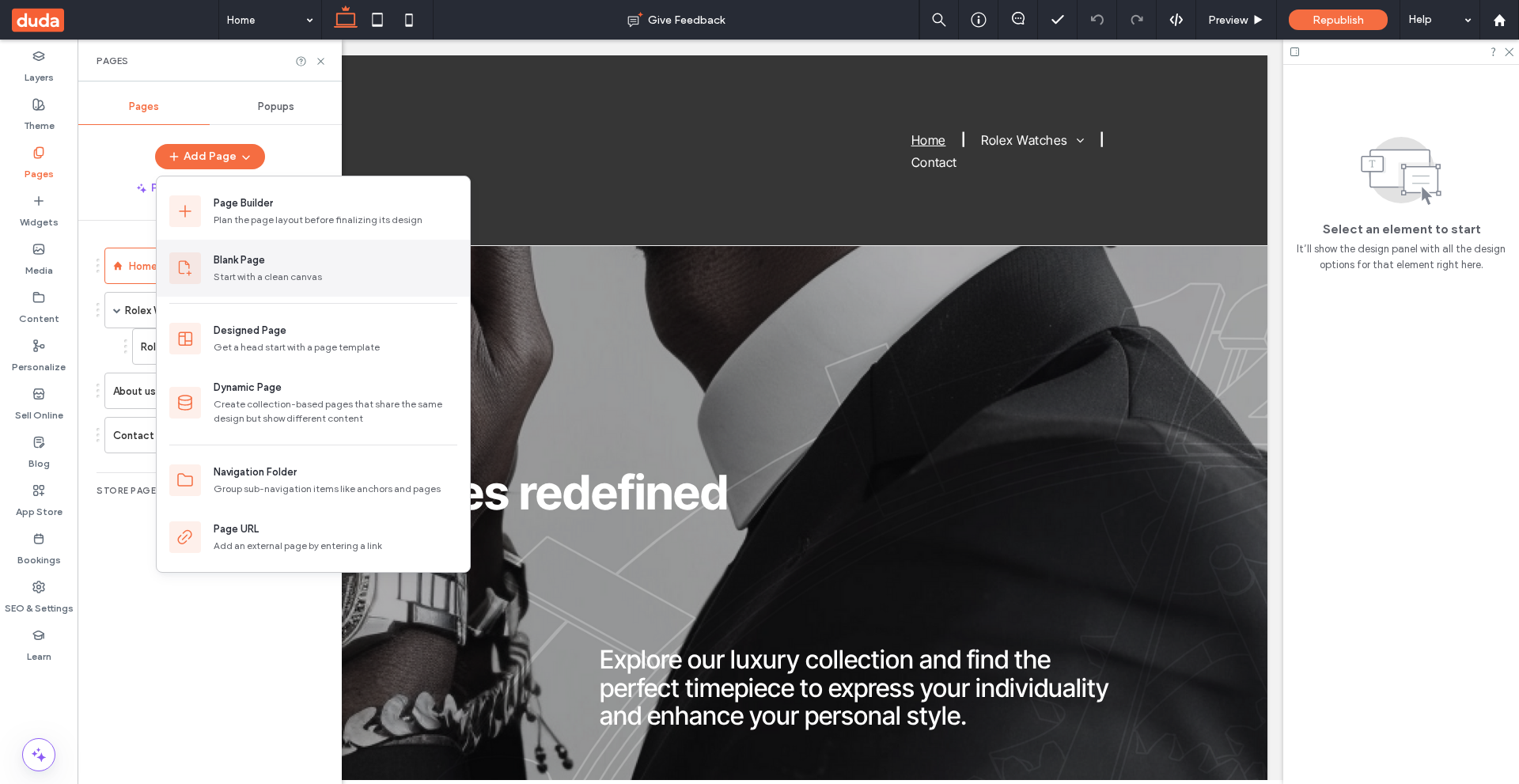
click at [285, 259] on div "Blank Page" at bounding box center [335, 260] width 243 height 16
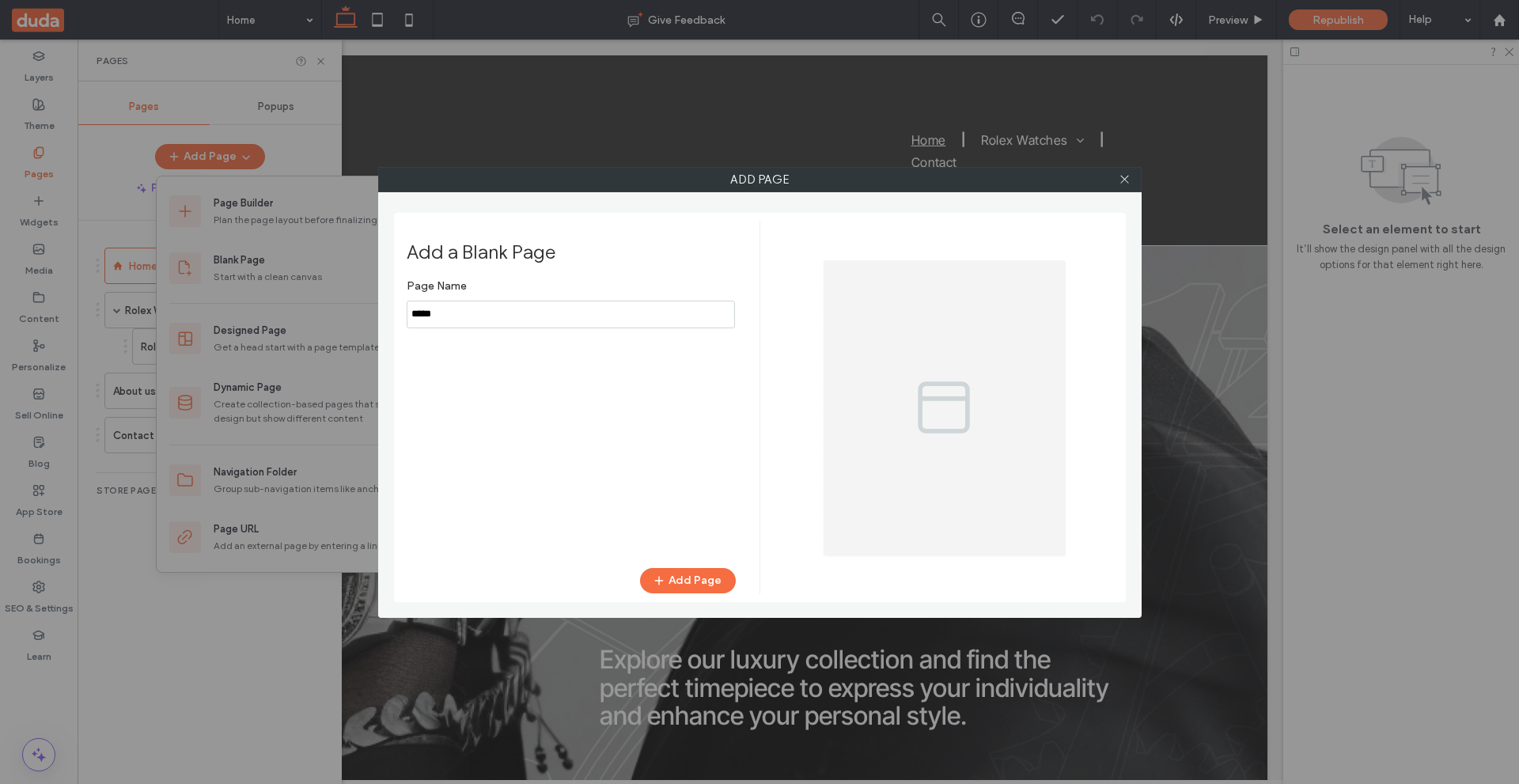
click at [579, 326] on input "notEmpty" at bounding box center [571, 314] width 329 height 28
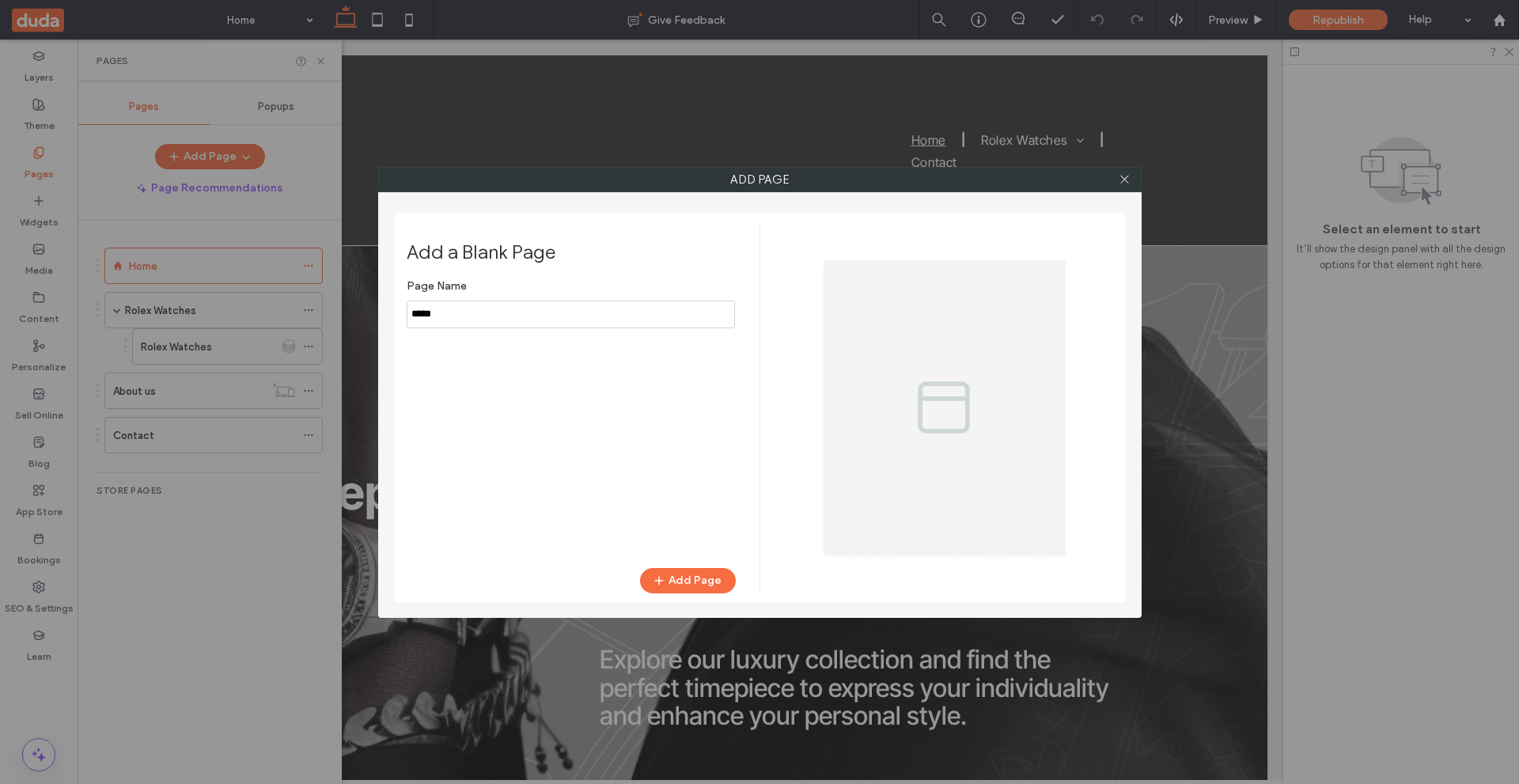
drag, startPoint x: 357, startPoint y: 286, endPoint x: 204, endPoint y: 276, distance: 153.3
click at [204, 275] on div "Add Page Add a Blank Page Page Name Add Page" at bounding box center [760, 392] width 1519 height 784
type input "****"
click at [682, 573] on button "Add Page" at bounding box center [688, 581] width 96 height 26
click at [309, 477] on div at bounding box center [760, 392] width 1519 height 784
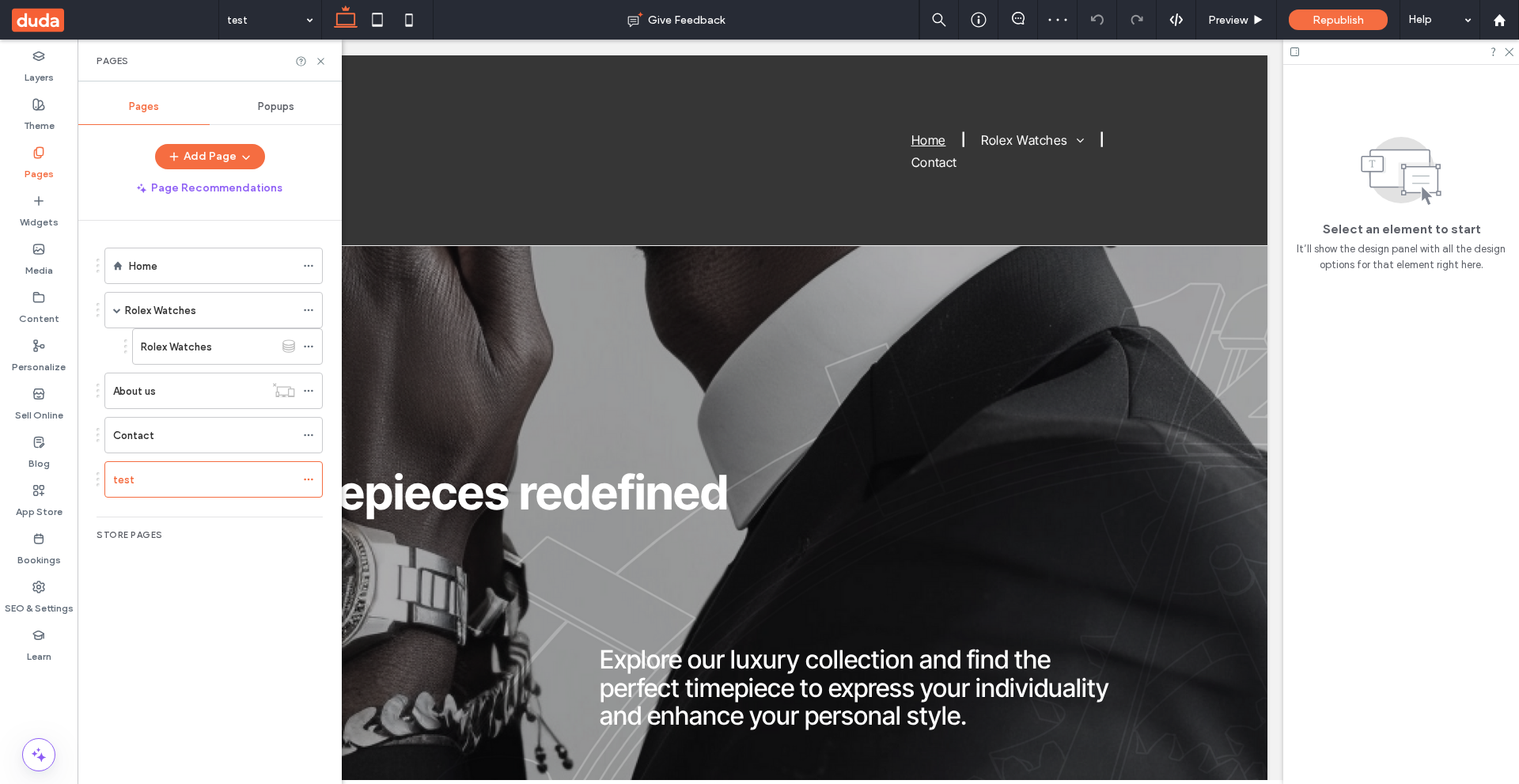
click at [307, 478] on icon at bounding box center [309, 479] width 11 height 11
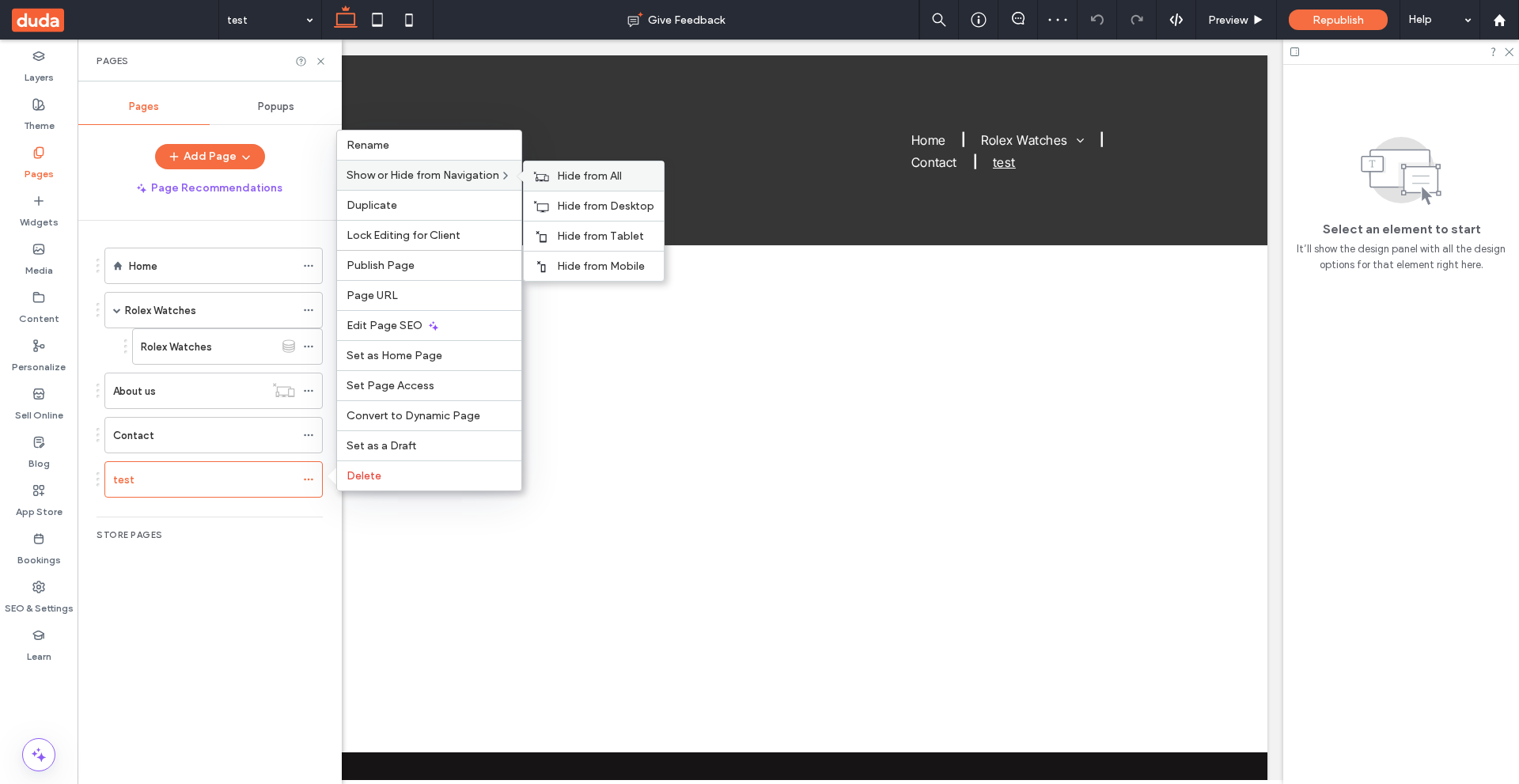
click at [596, 173] on span "Hide from All" at bounding box center [589, 175] width 65 height 14
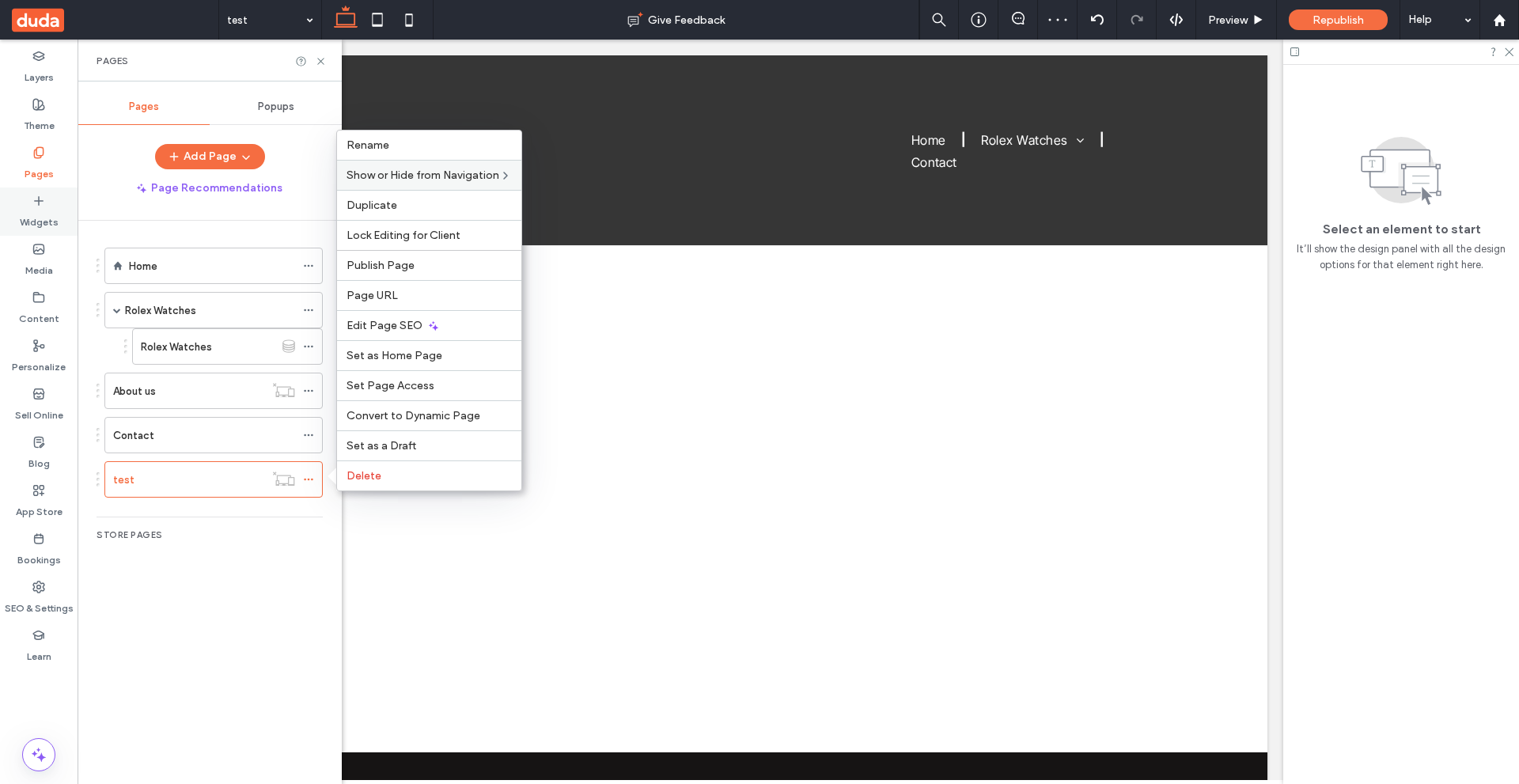
click at [40, 208] on label "Widgets" at bounding box center [39, 218] width 39 height 22
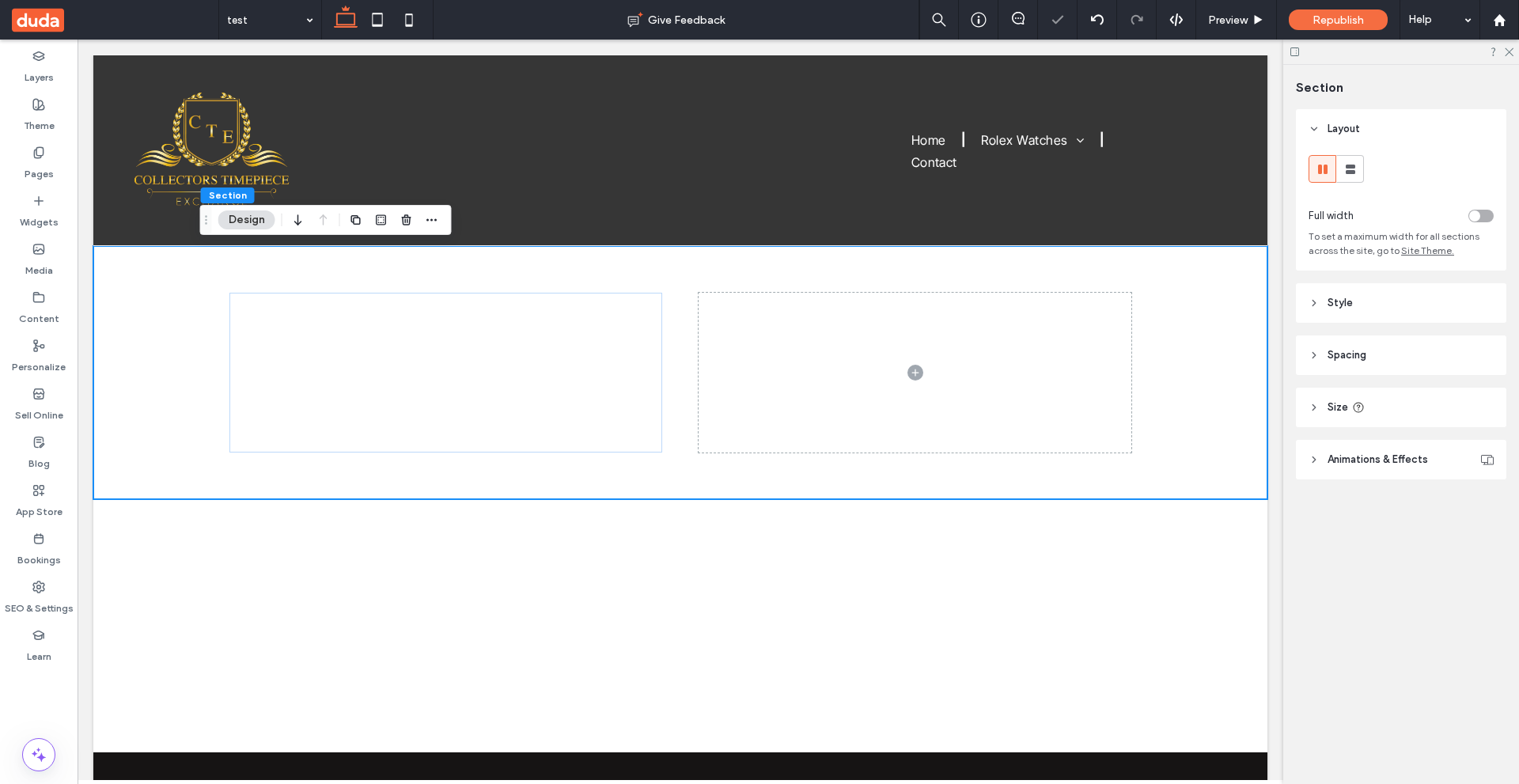
click at [914, 403] on div at bounding box center [760, 392] width 1519 height 784
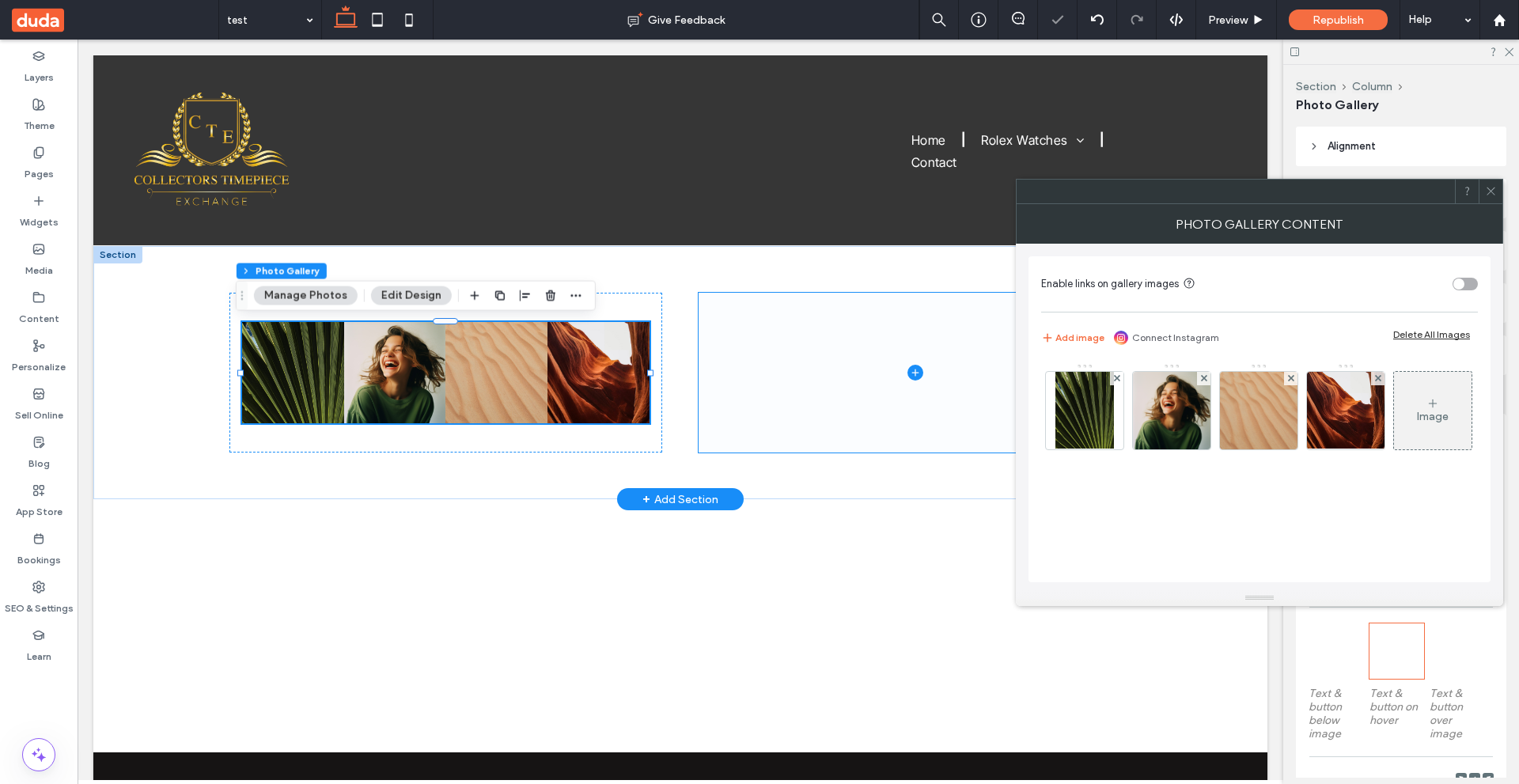
click at [915, 417] on span at bounding box center [916, 372] width 433 height 159
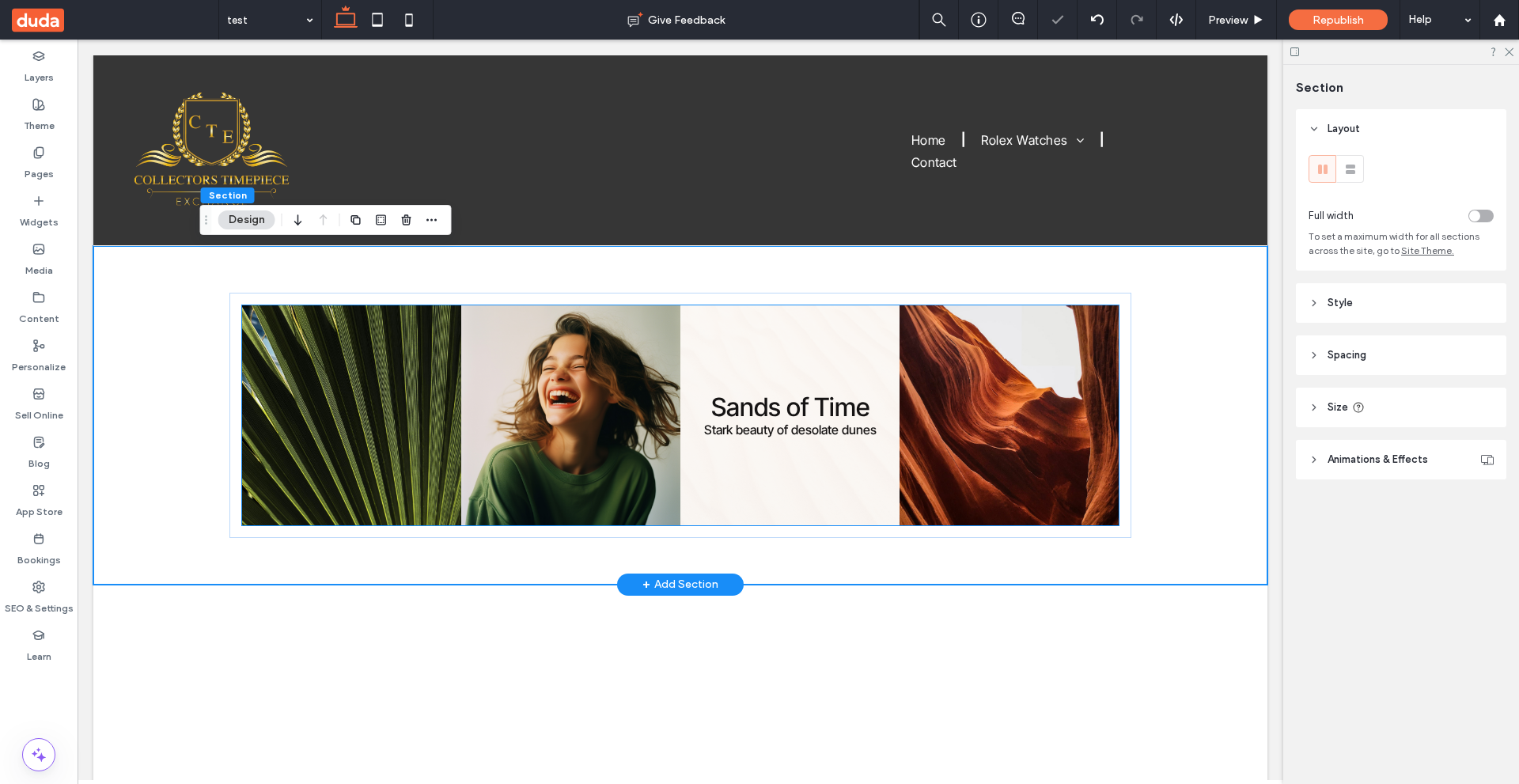
click at [722, 403] on link at bounding box center [790, 415] width 219 height 219
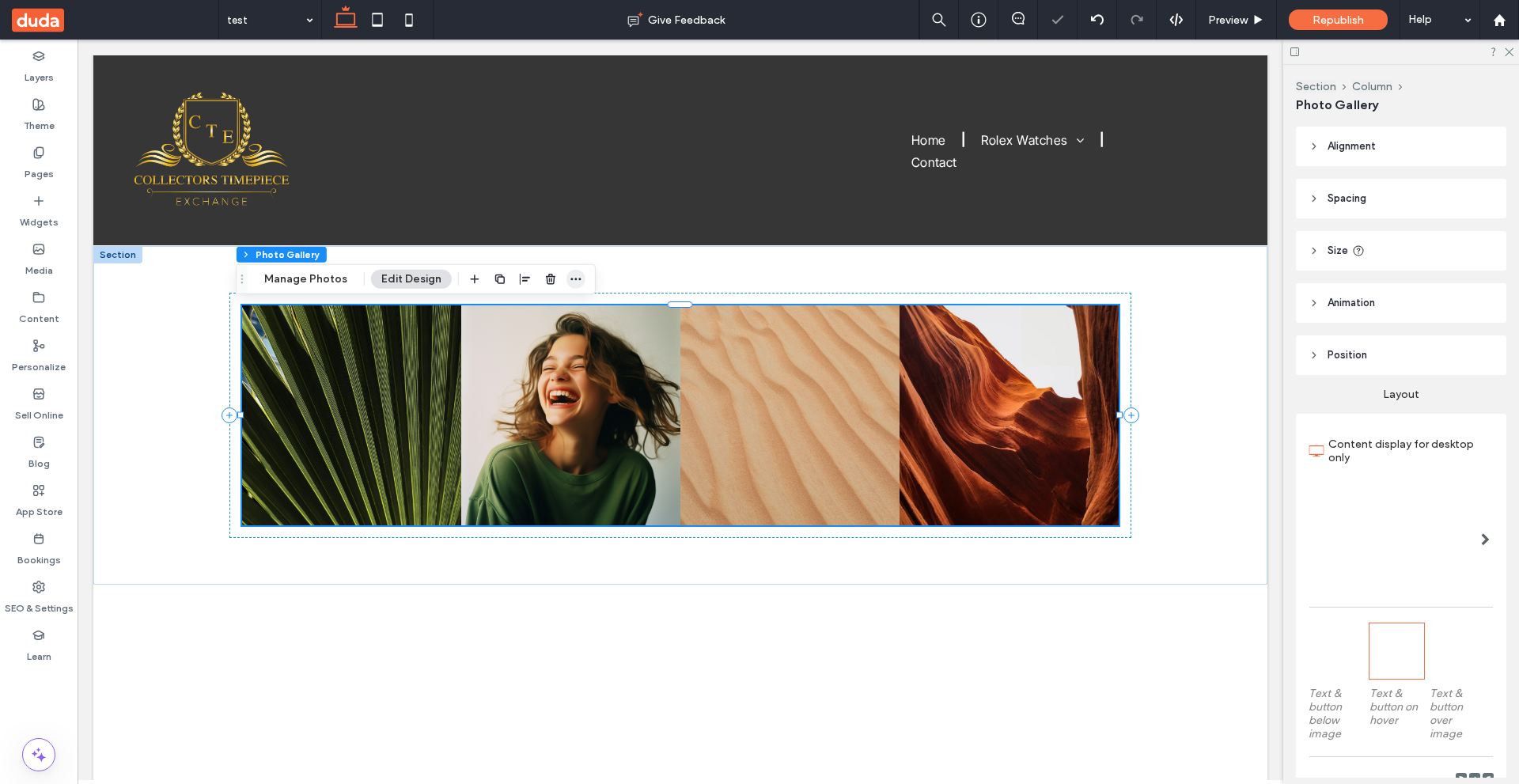
click at [571, 276] on icon "button" at bounding box center [576, 279] width 13 height 13
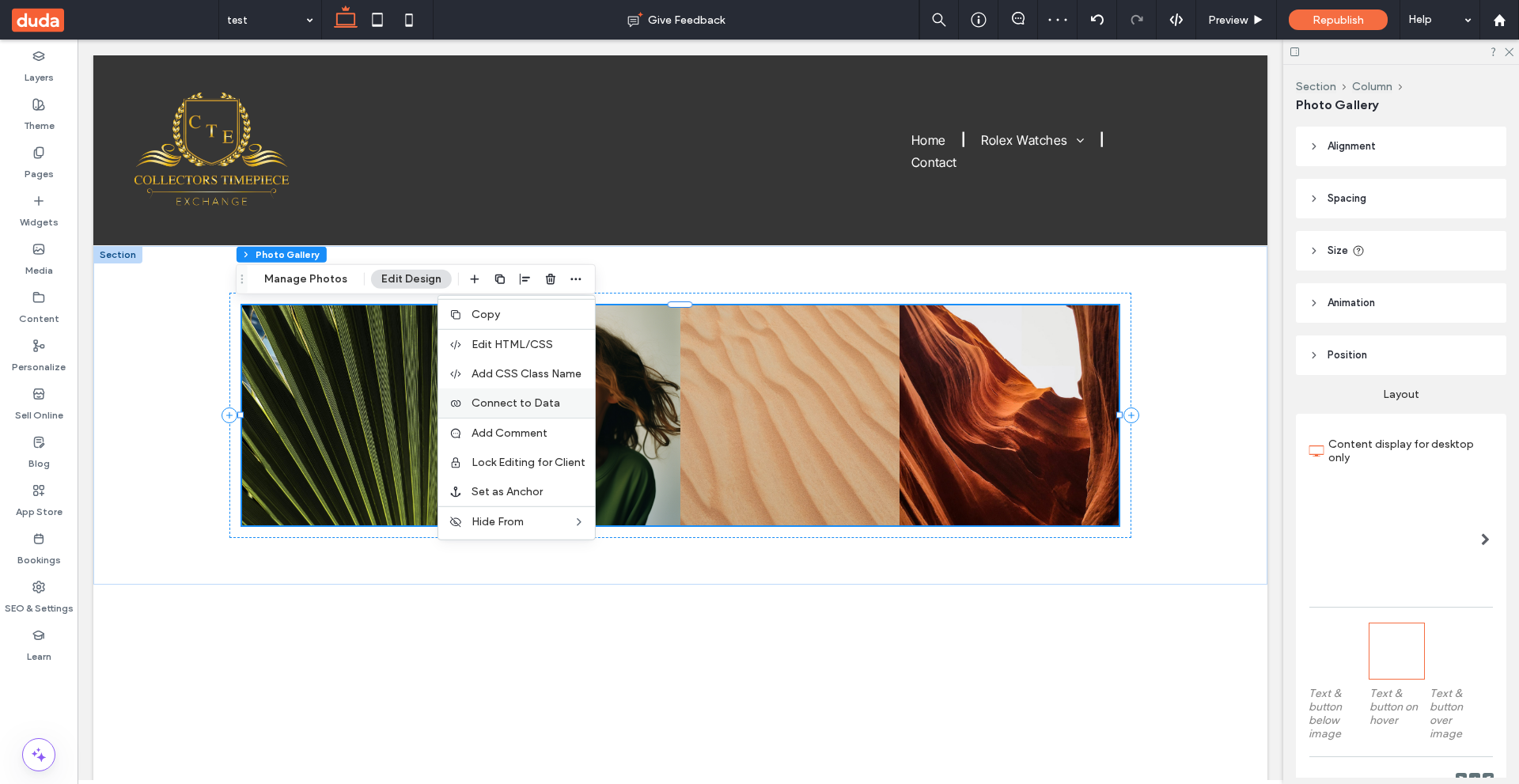
click at [539, 400] on span "Connect to Data" at bounding box center [515, 403] width 88 height 14
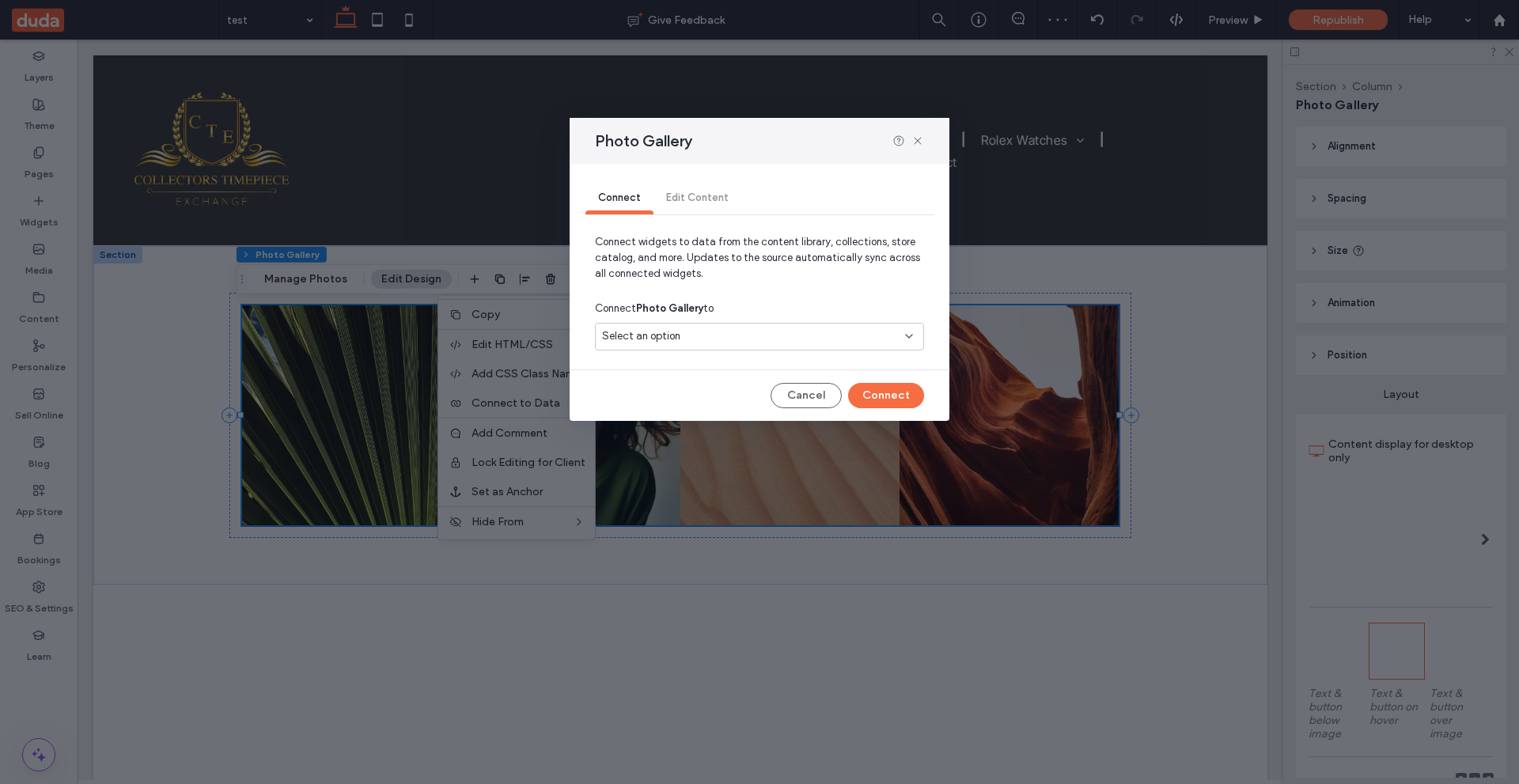
drag, startPoint x: 774, startPoint y: 326, endPoint x: 768, endPoint y: 340, distance: 15.2
click at [774, 325] on div "Select an option" at bounding box center [760, 336] width 329 height 28
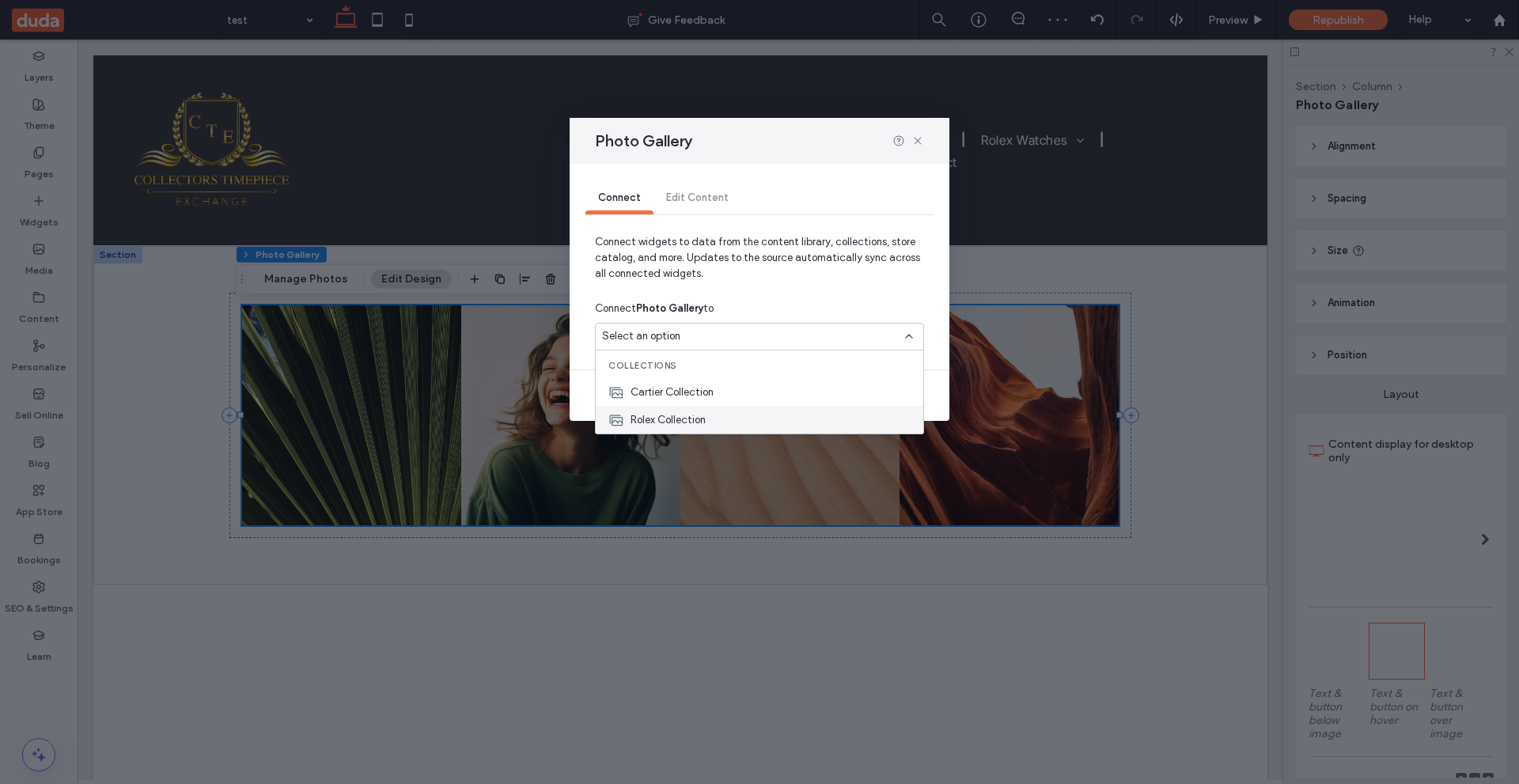
click at [693, 418] on span "Rolex Collection" at bounding box center [669, 420] width 75 height 16
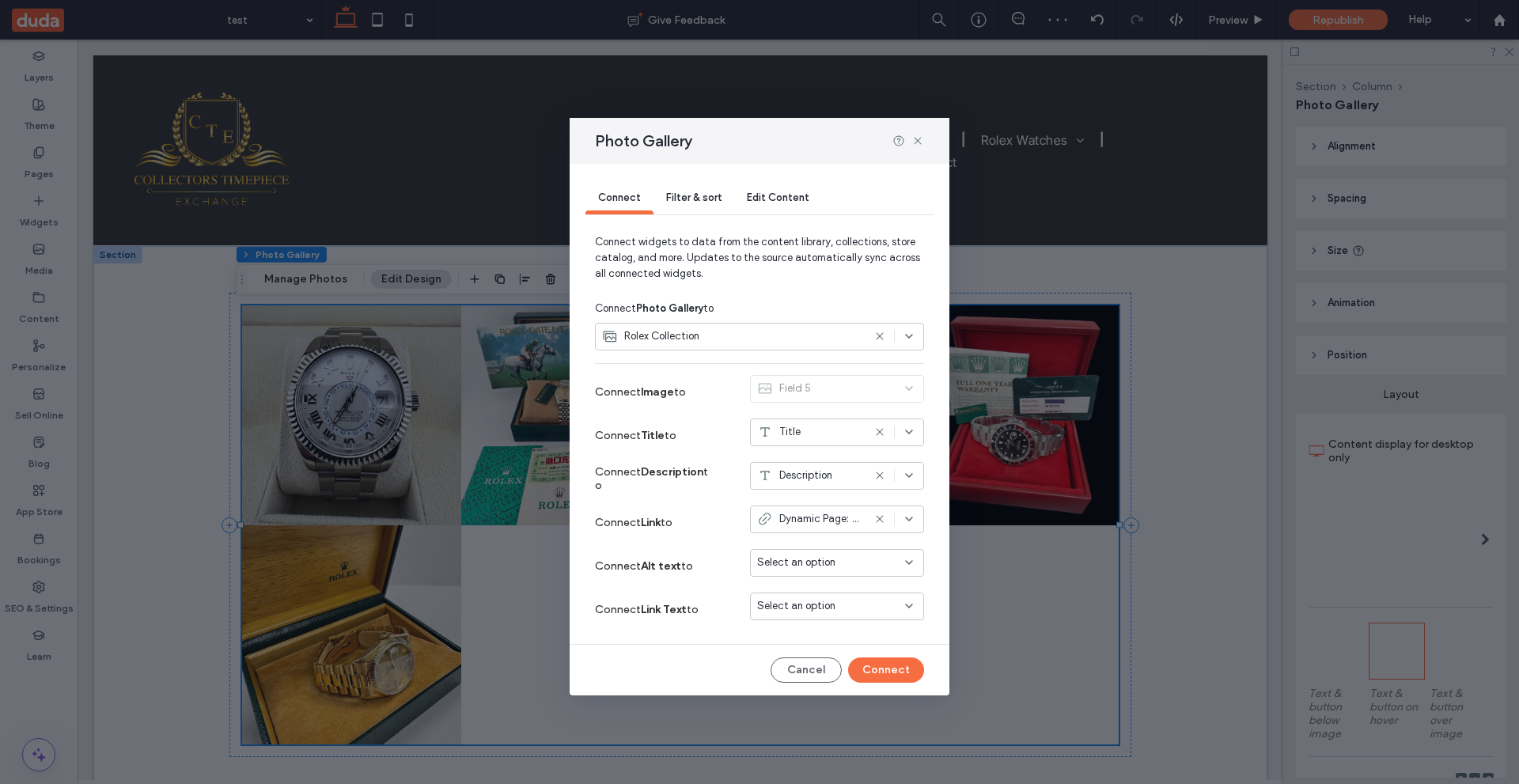
click at [823, 551] on div "Select an option" at bounding box center [838, 563] width 174 height 28
click at [716, 531] on div "Connect Link to Dynamic Page: Rolex Watches" at bounding box center [760, 521] width 329 height 43
click at [902, 671] on button "Connect" at bounding box center [886, 670] width 76 height 26
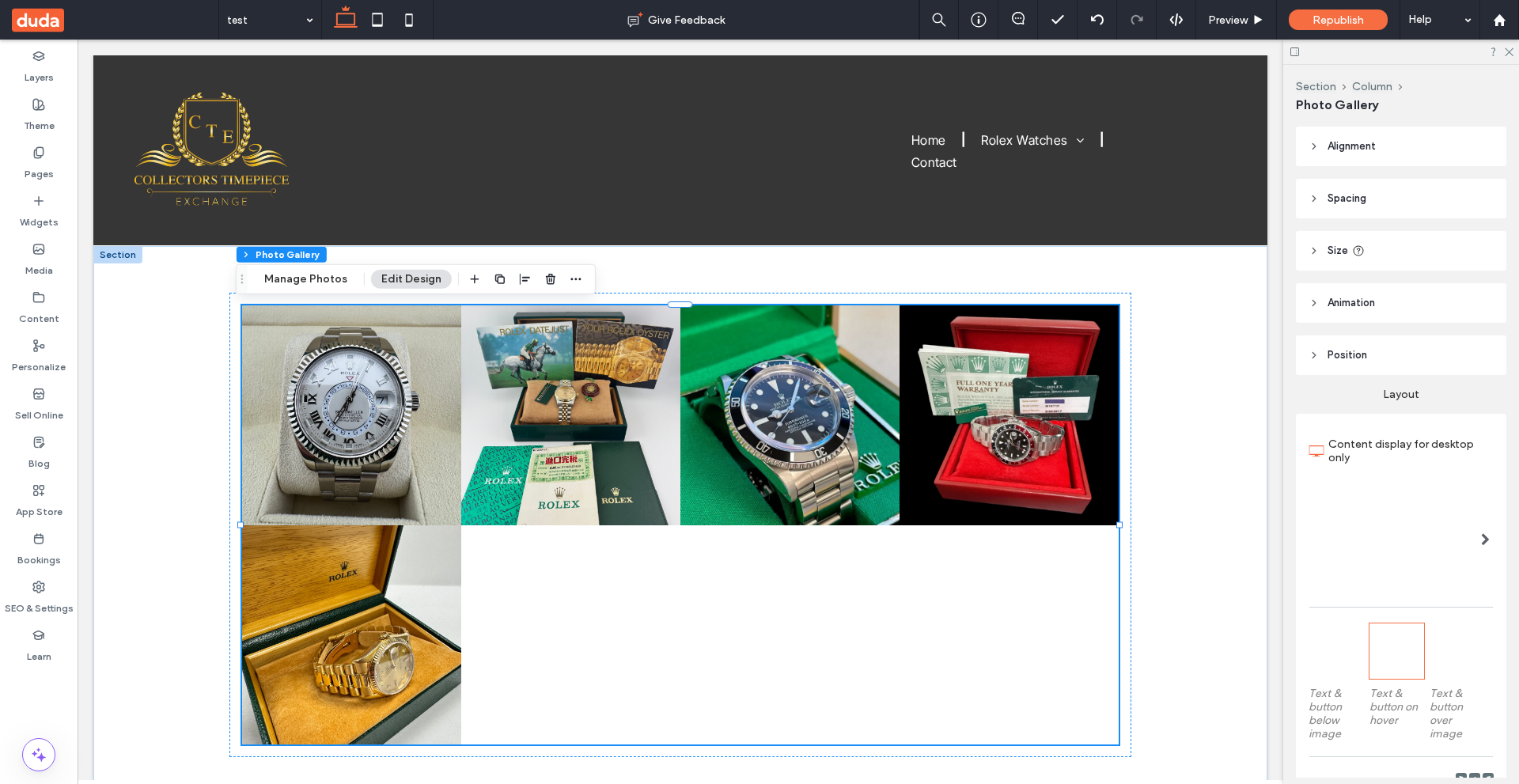
click at [1335, 654] on div at bounding box center [1336, 651] width 55 height 55
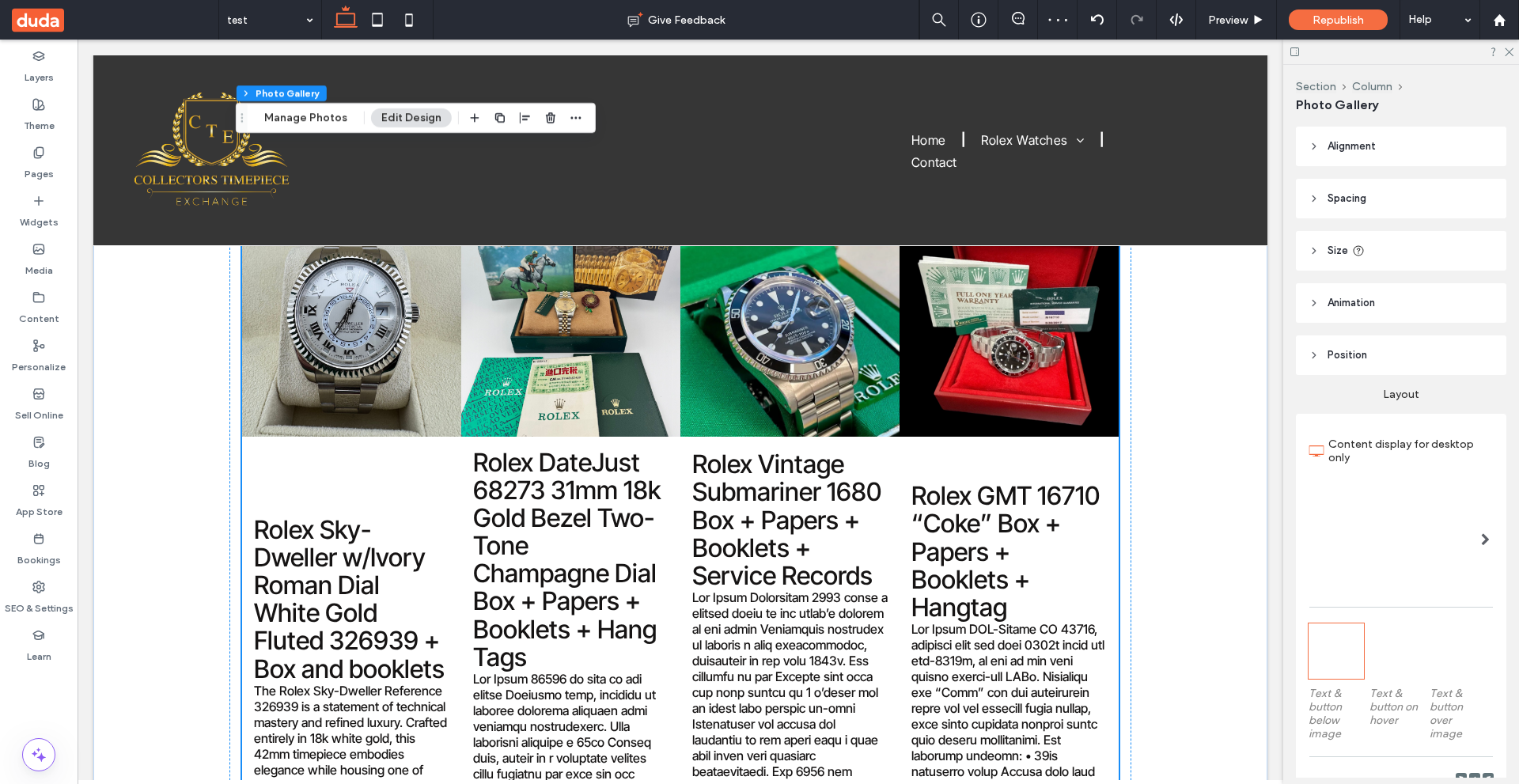
scroll to position [79, 0]
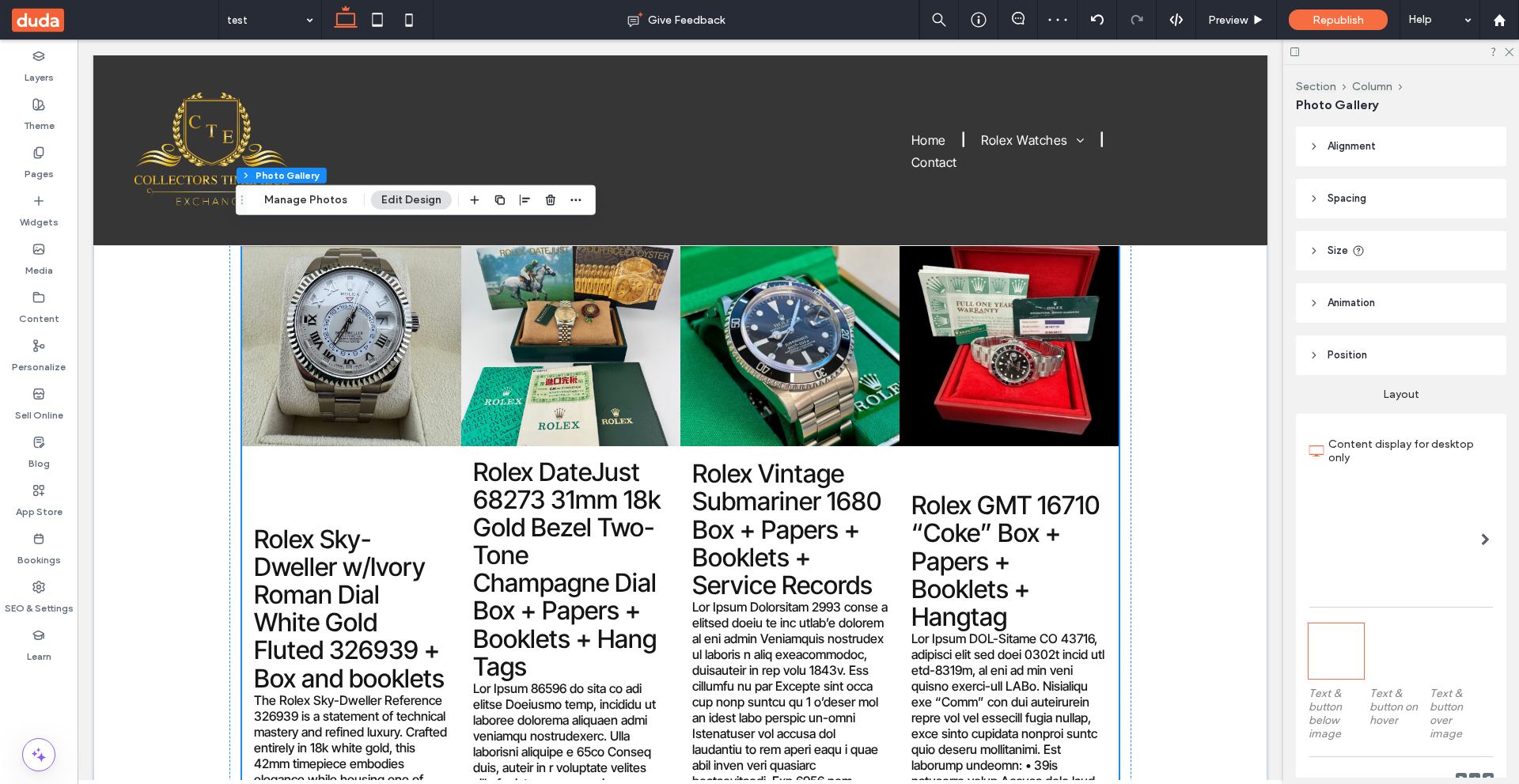
click at [1471, 654] on div at bounding box center [1457, 651] width 55 height 55
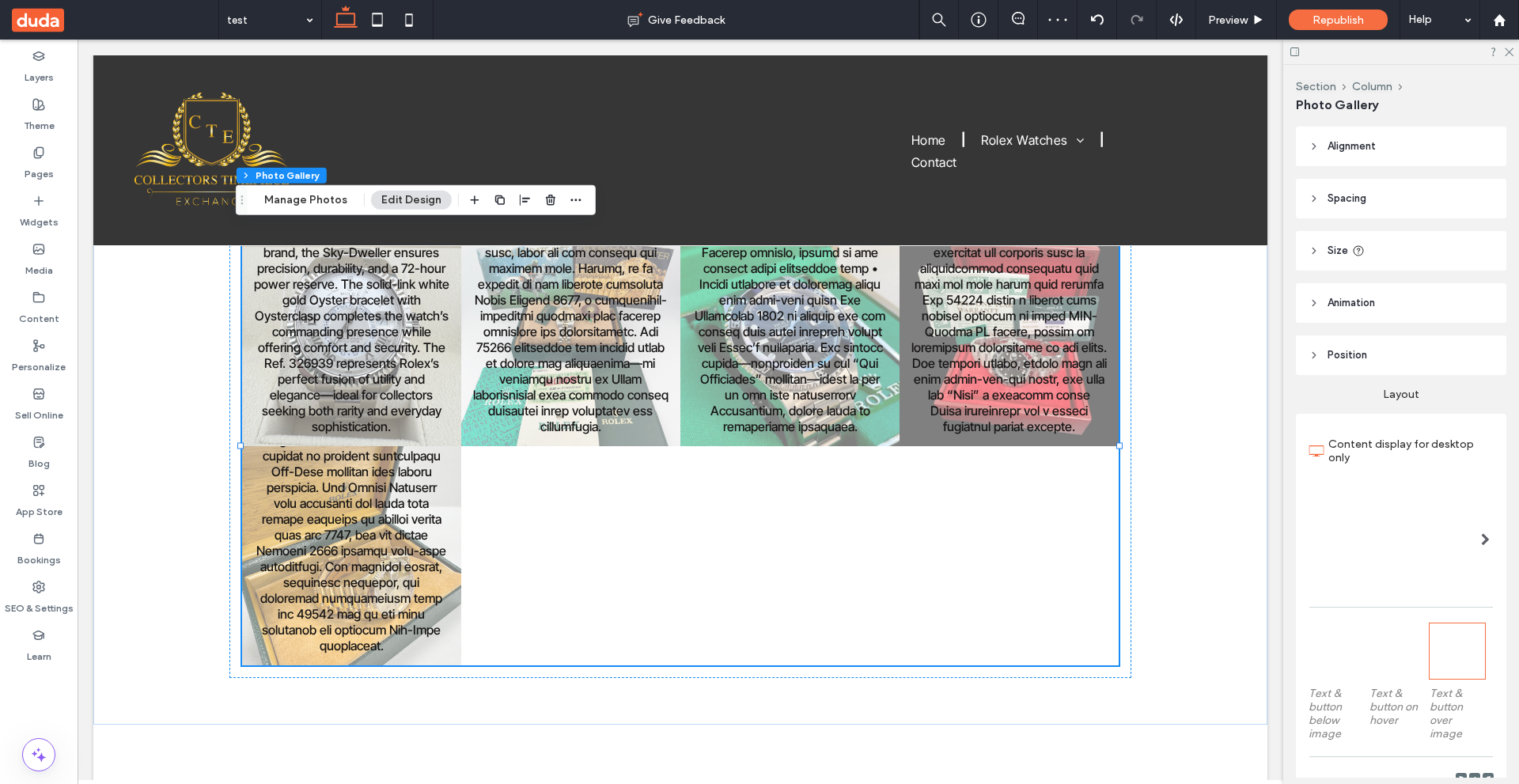
drag, startPoint x: 1390, startPoint y: 652, endPoint x: 1294, endPoint y: 620, distance: 101.2
click at [1390, 651] on div at bounding box center [1397, 651] width 55 height 55
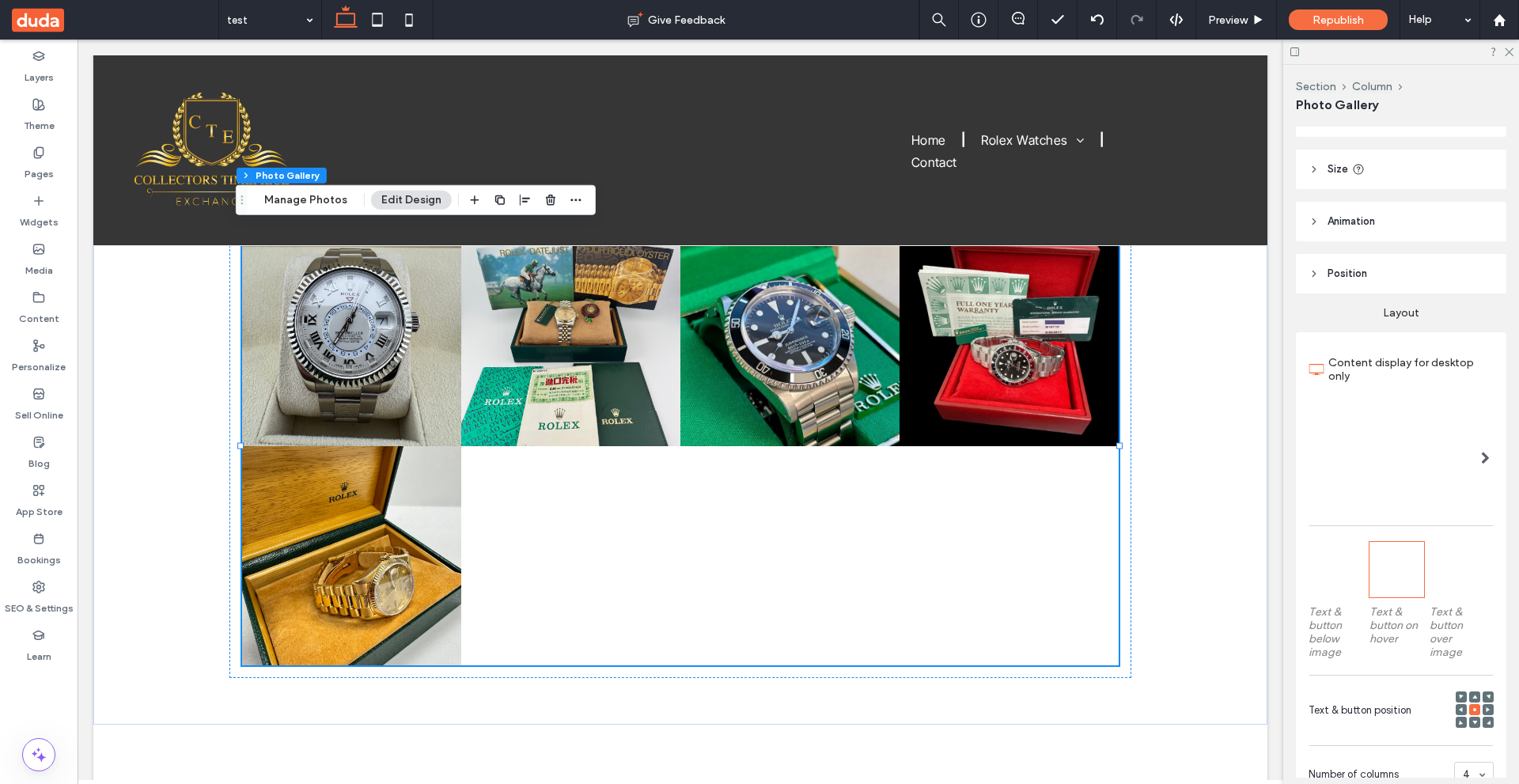
scroll to position [237, 0]
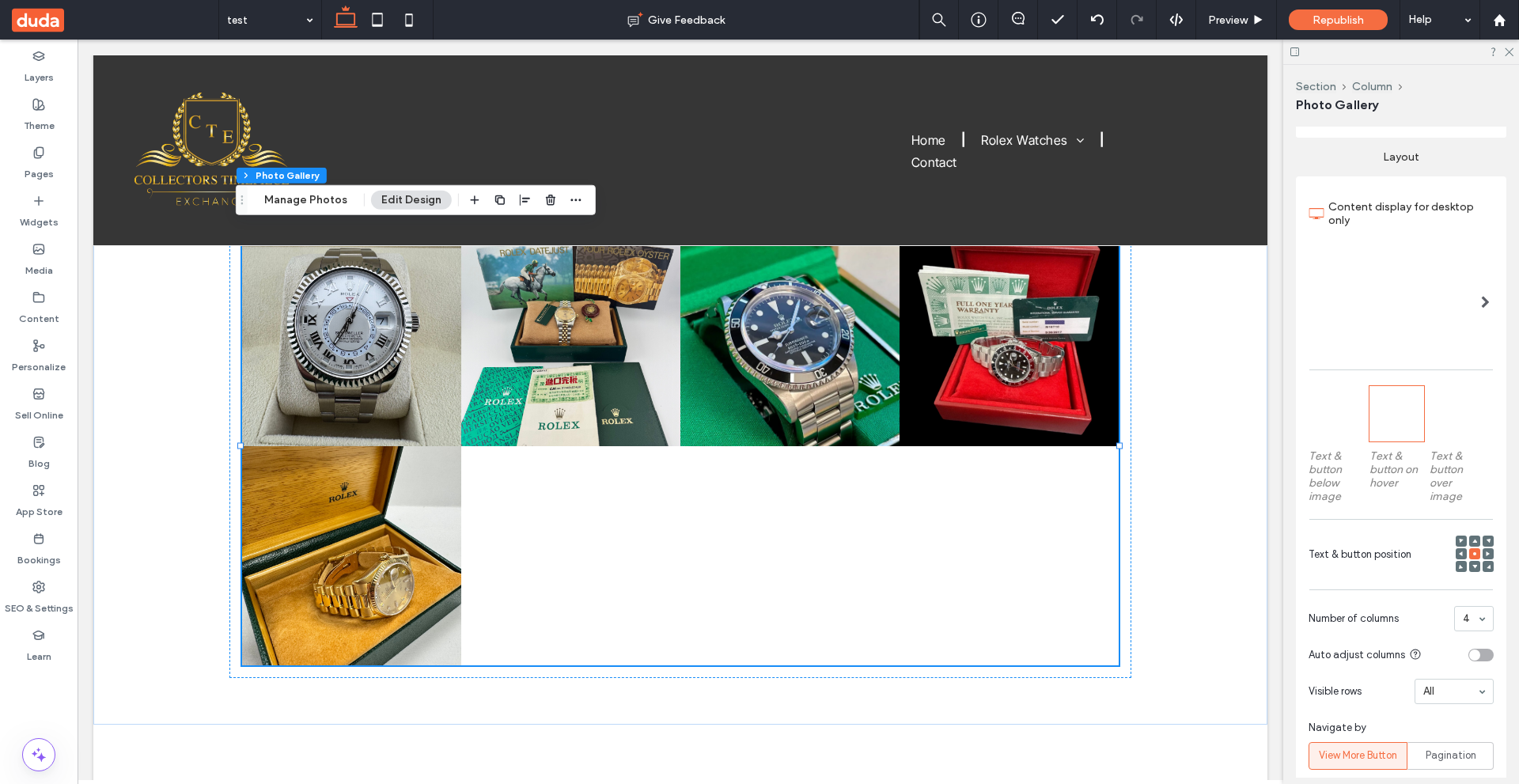
click at [1353, 425] on div at bounding box center [1336, 413] width 55 height 55
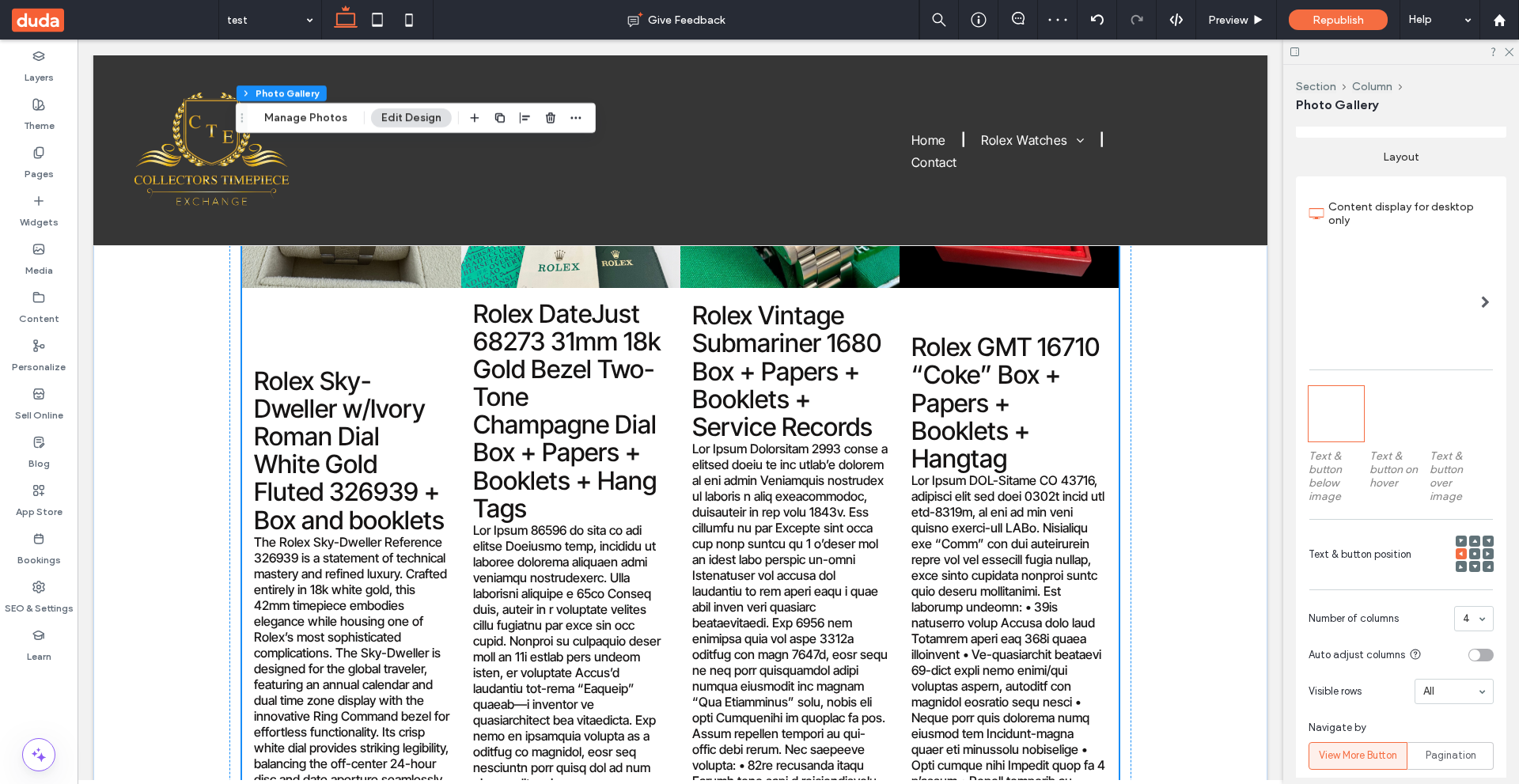
click at [886, 506] on span "Rolex Vintage Submariner 1680 Box + Papers + Booklets + Service Records" at bounding box center [790, 696] width 219 height 816
click at [323, 118] on button "Manage Photos" at bounding box center [306, 118] width 104 height 19
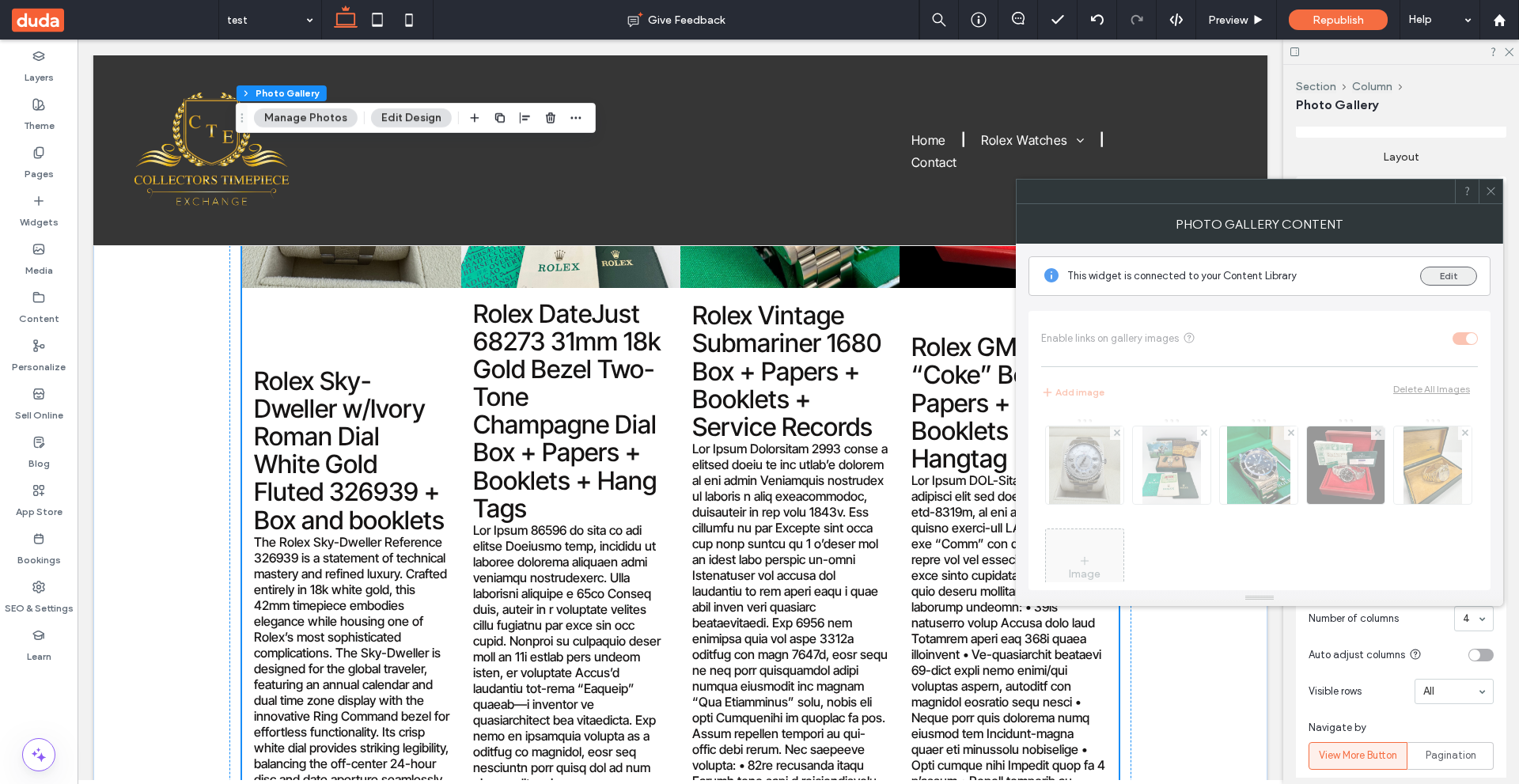
click at [1451, 271] on button "Edit" at bounding box center [1448, 275] width 57 height 19
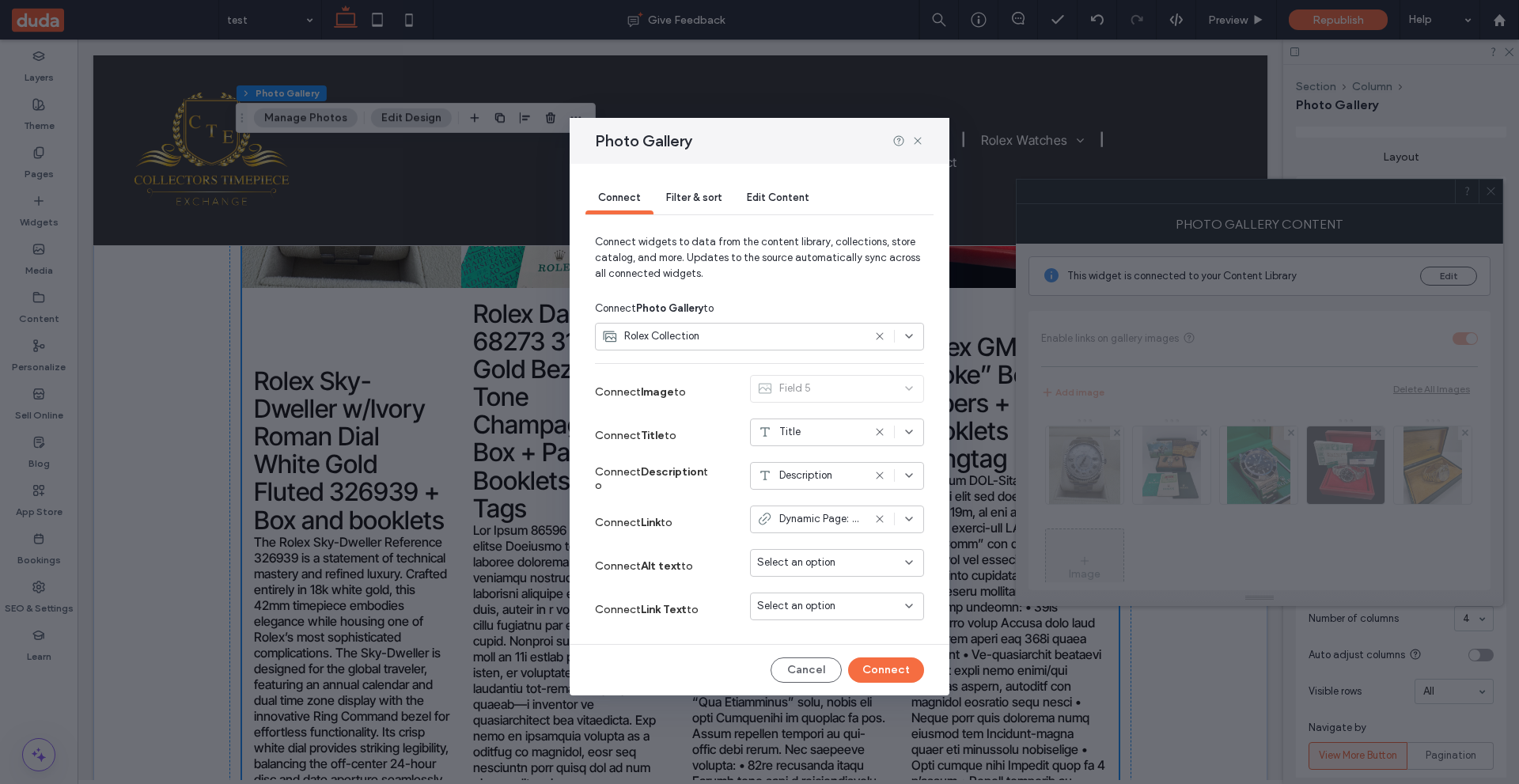
click at [825, 476] on span "Description" at bounding box center [806, 475] width 53 height 16
click at [819, 557] on div "Price" at bounding box center [838, 559] width 173 height 28
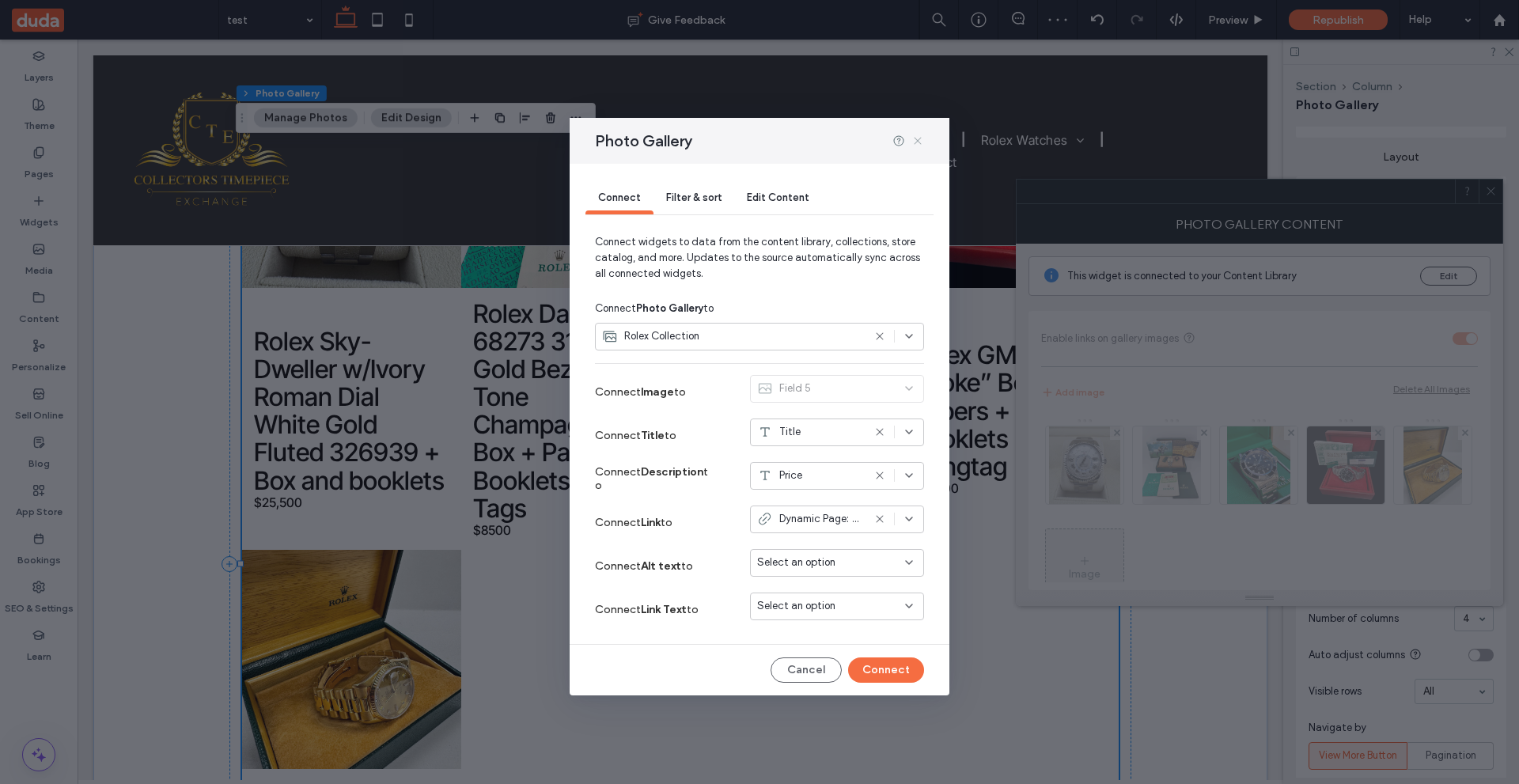
drag, startPoint x: 921, startPoint y: 138, endPoint x: 917, endPoint y: 115, distance: 23.3
click at [921, 137] on icon at bounding box center [917, 140] width 13 height 13
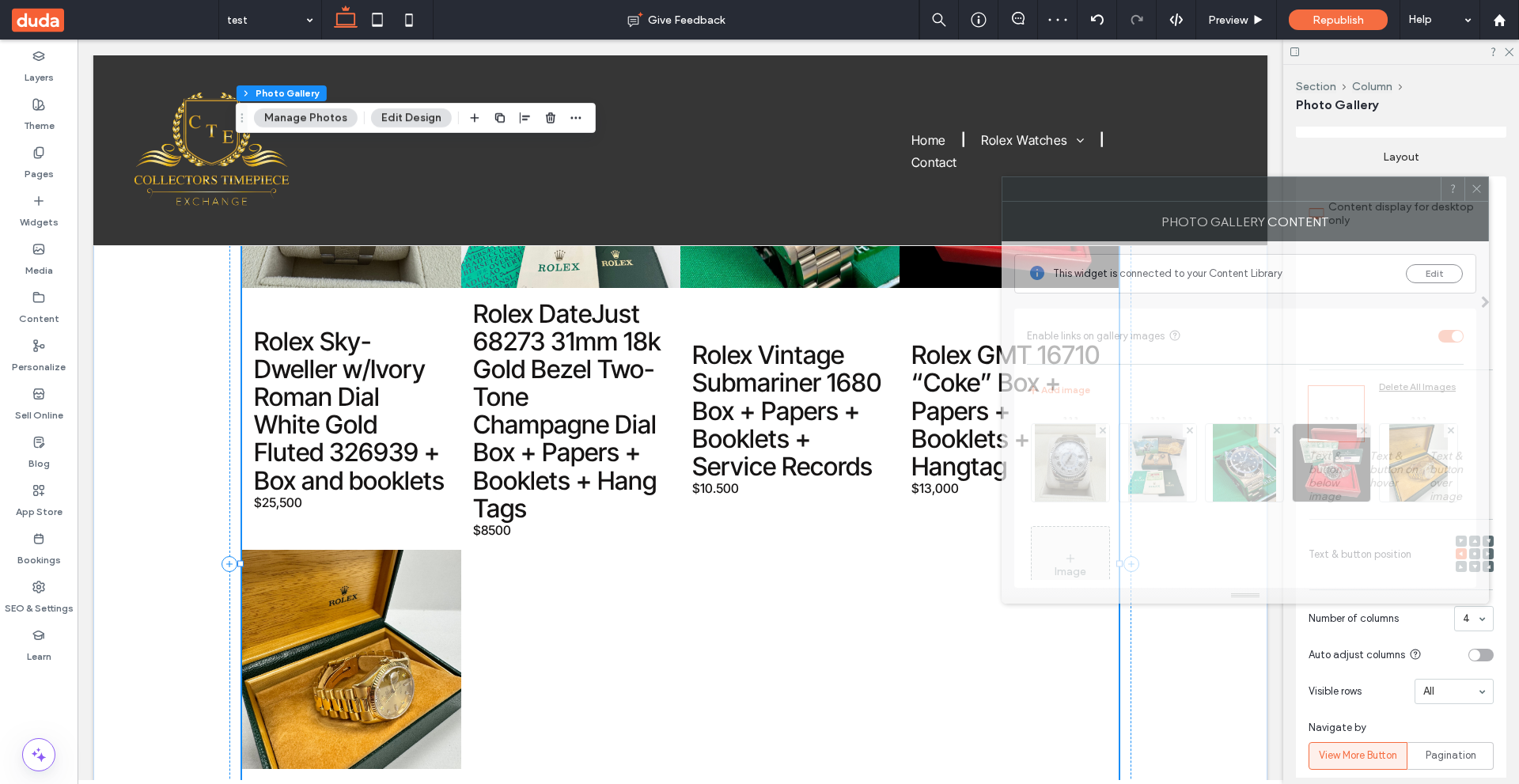
drag, startPoint x: 1366, startPoint y: 205, endPoint x: 1097, endPoint y: 207, distance: 269.0
click at [1097, 206] on div "Photo Gallery Content" at bounding box center [1245, 221] width 488 height 39
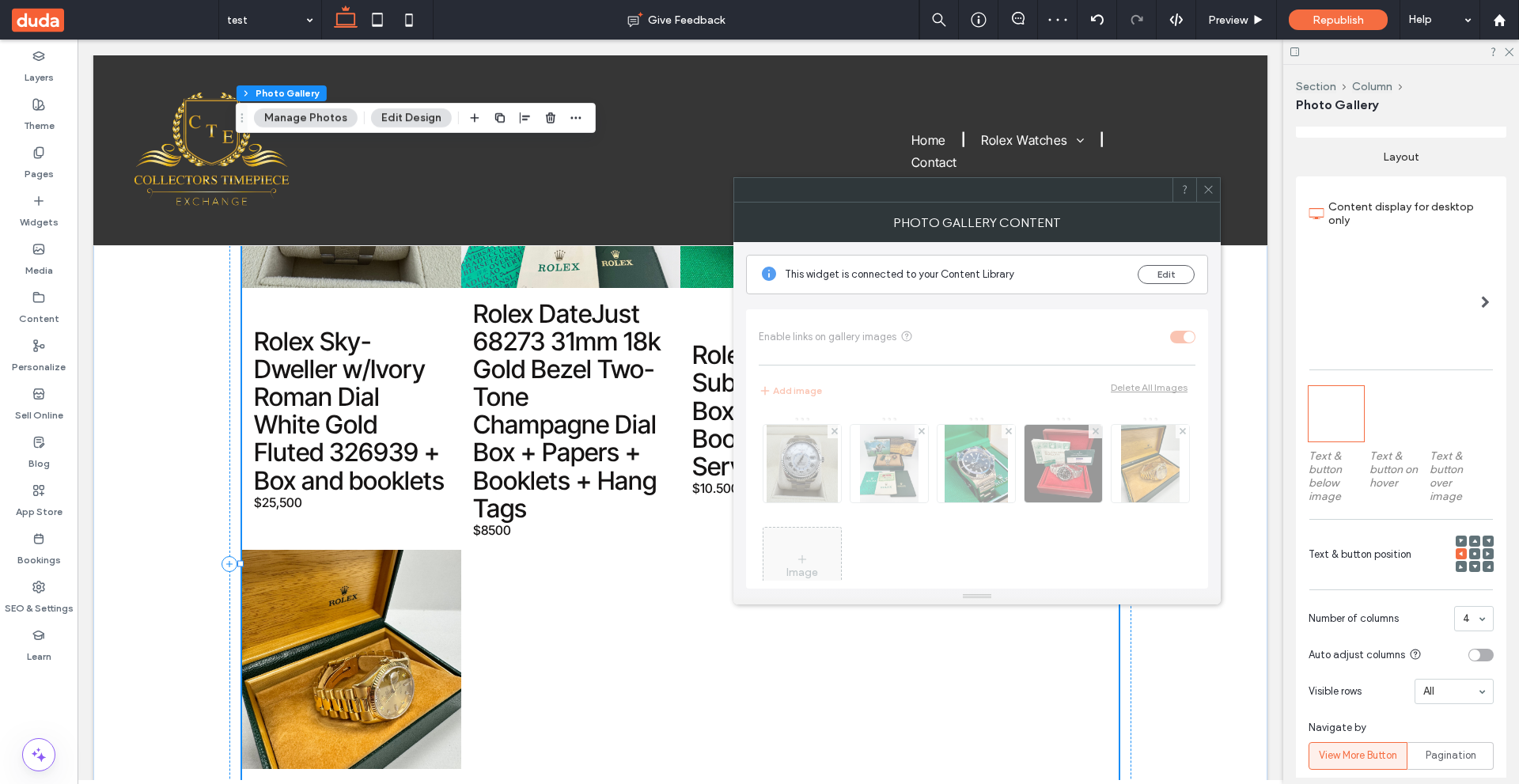
click at [1208, 191] on icon at bounding box center [1208, 189] width 12 height 12
